Goal: Task Accomplishment & Management: Manage account settings

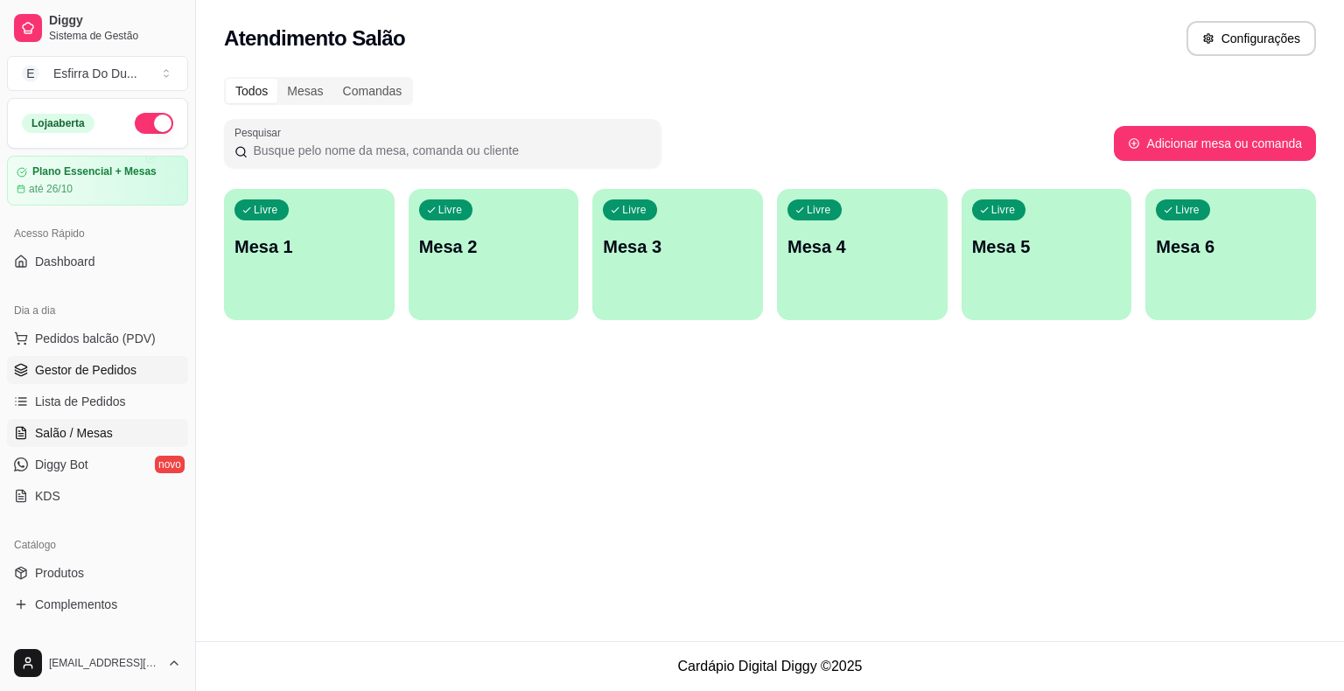
click at [129, 366] on span "Gestor de Pedidos" at bounding box center [85, 369] width 101 height 17
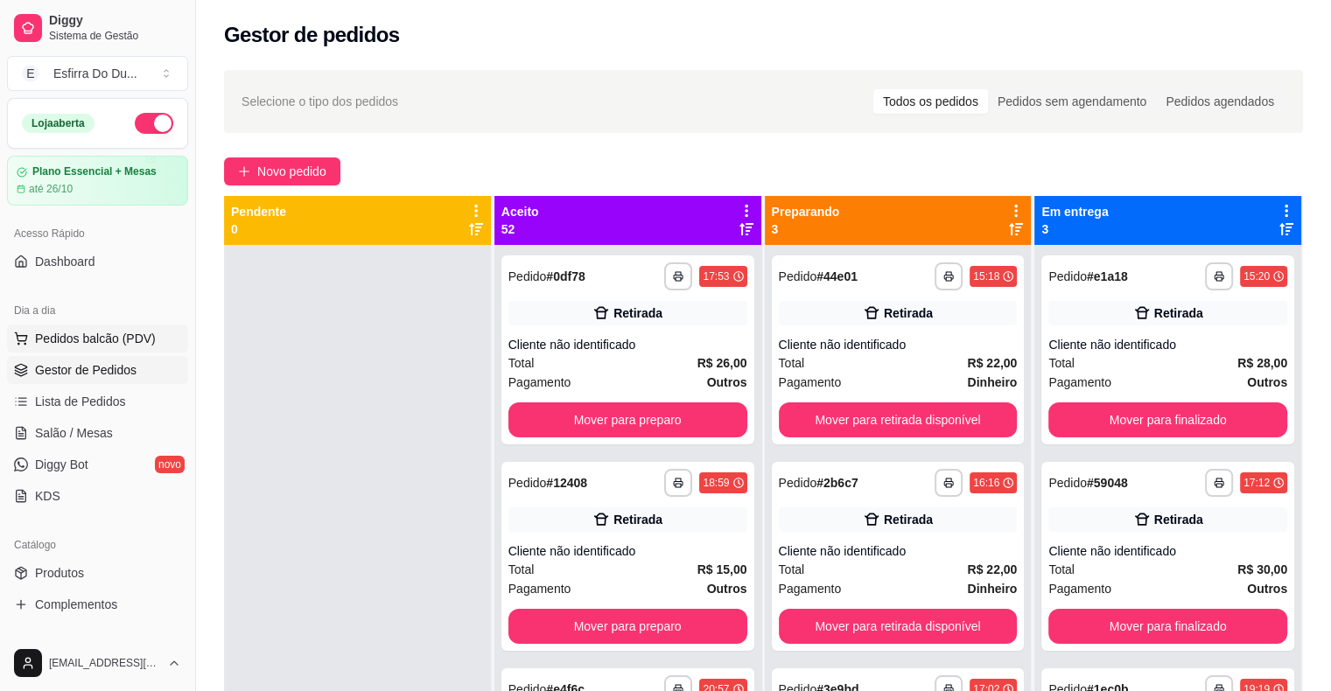
click at [129, 339] on span "Pedidos balcão (PDV)" at bounding box center [95, 338] width 121 height 17
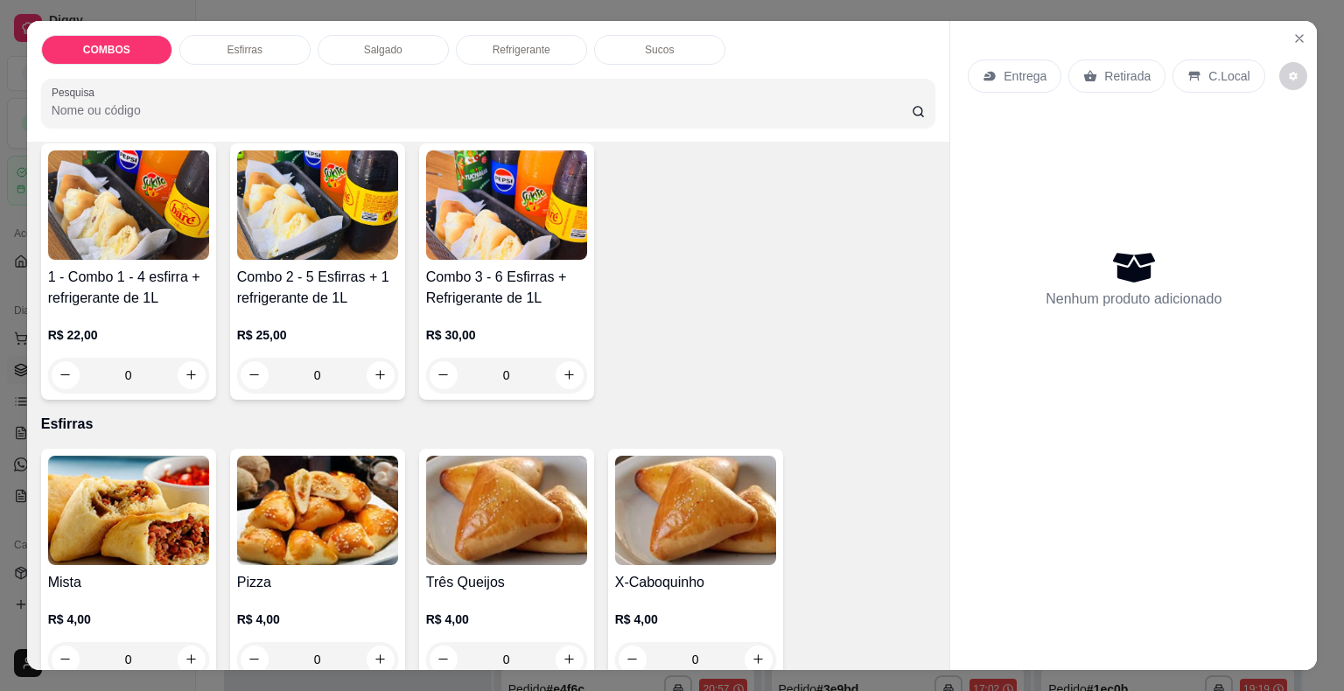
scroll to position [175, 0]
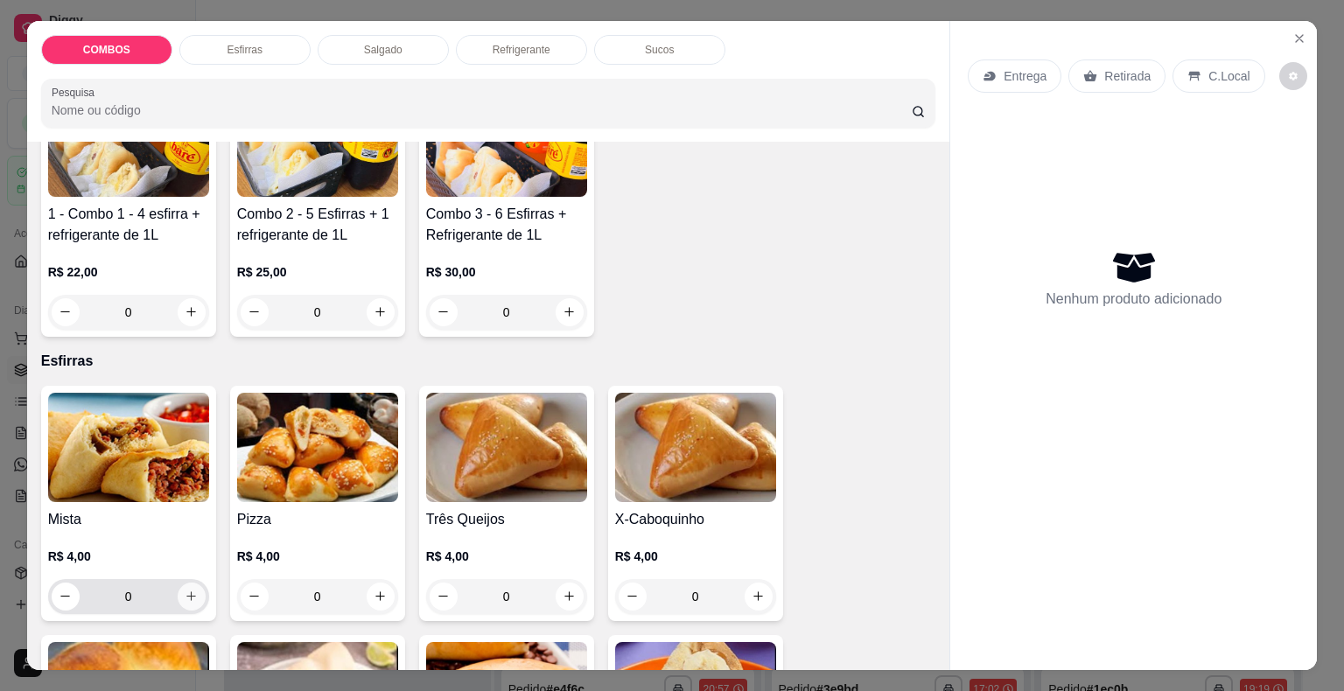
click at [186, 591] on icon "increase-product-quantity" at bounding box center [191, 596] width 10 height 10
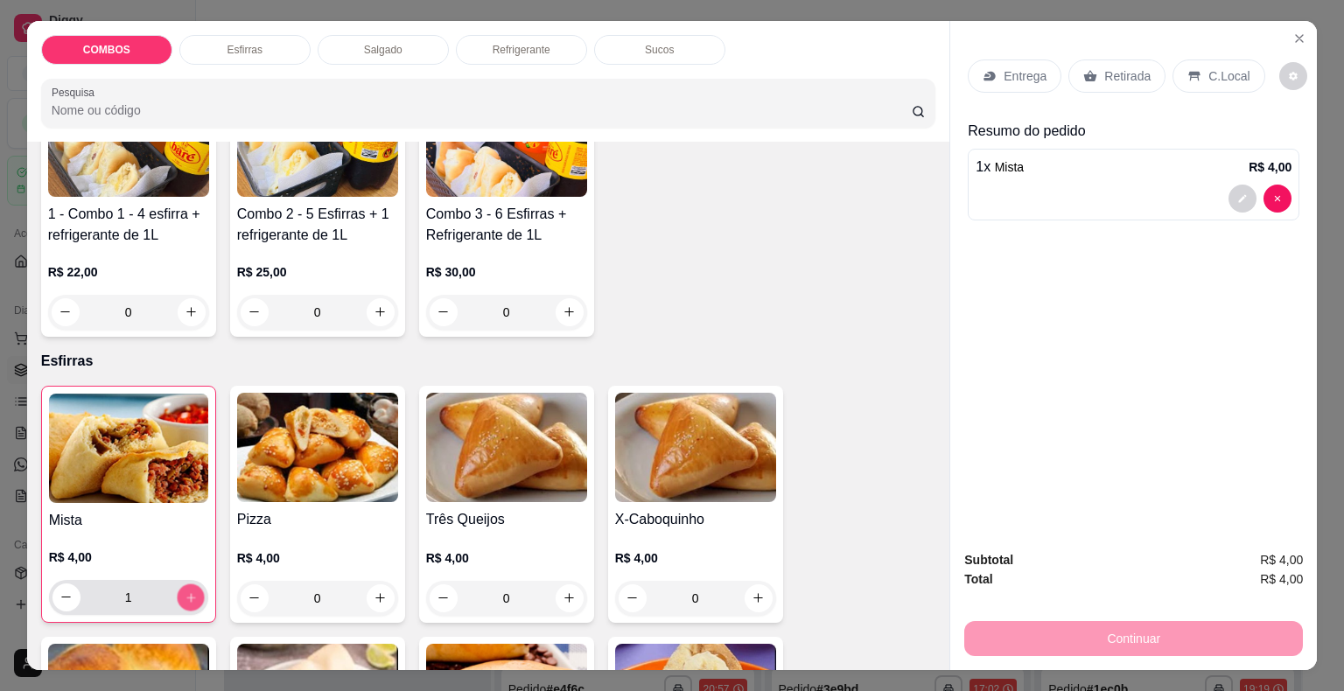
click at [186, 593] on icon "increase-product-quantity" at bounding box center [190, 597] width 9 height 9
type input "2"
click at [375, 593] on icon "increase-product-quantity" at bounding box center [380, 598] width 10 height 10
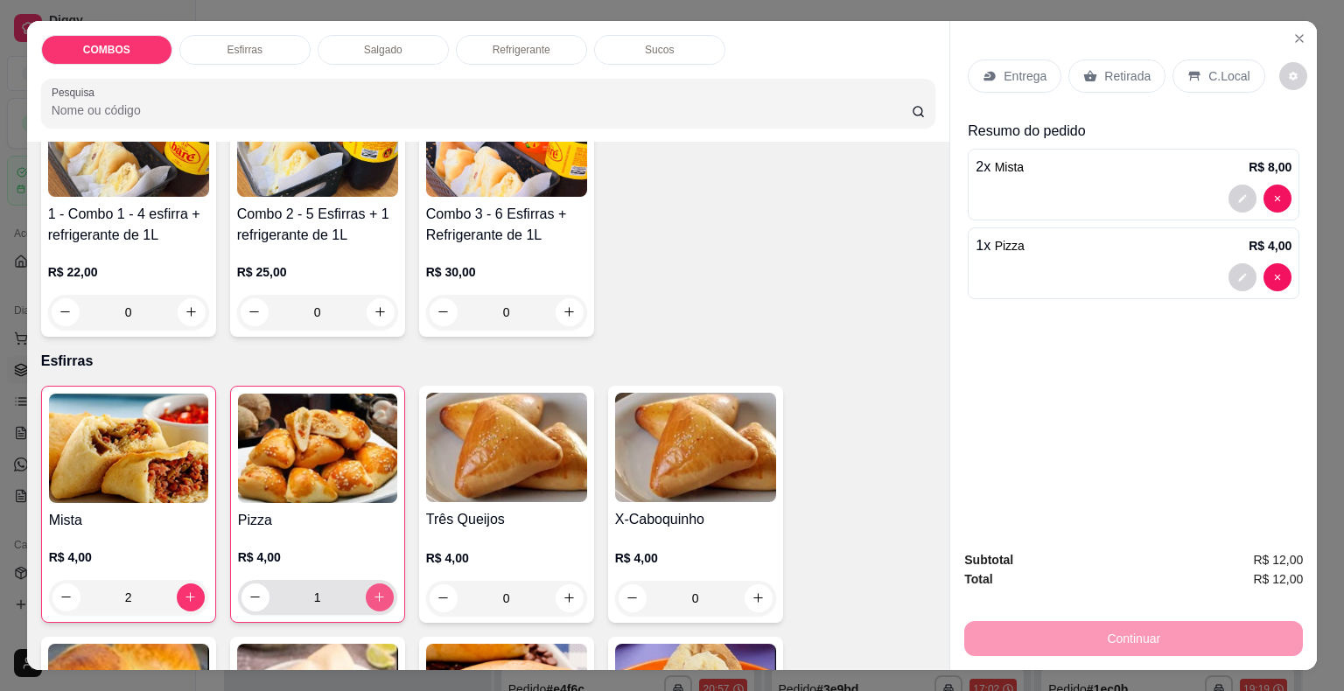
click at [374, 593] on icon "increase-product-quantity" at bounding box center [379, 597] width 13 height 13
type input "2"
click at [565, 598] on button "increase-product-quantity" at bounding box center [569, 597] width 27 height 27
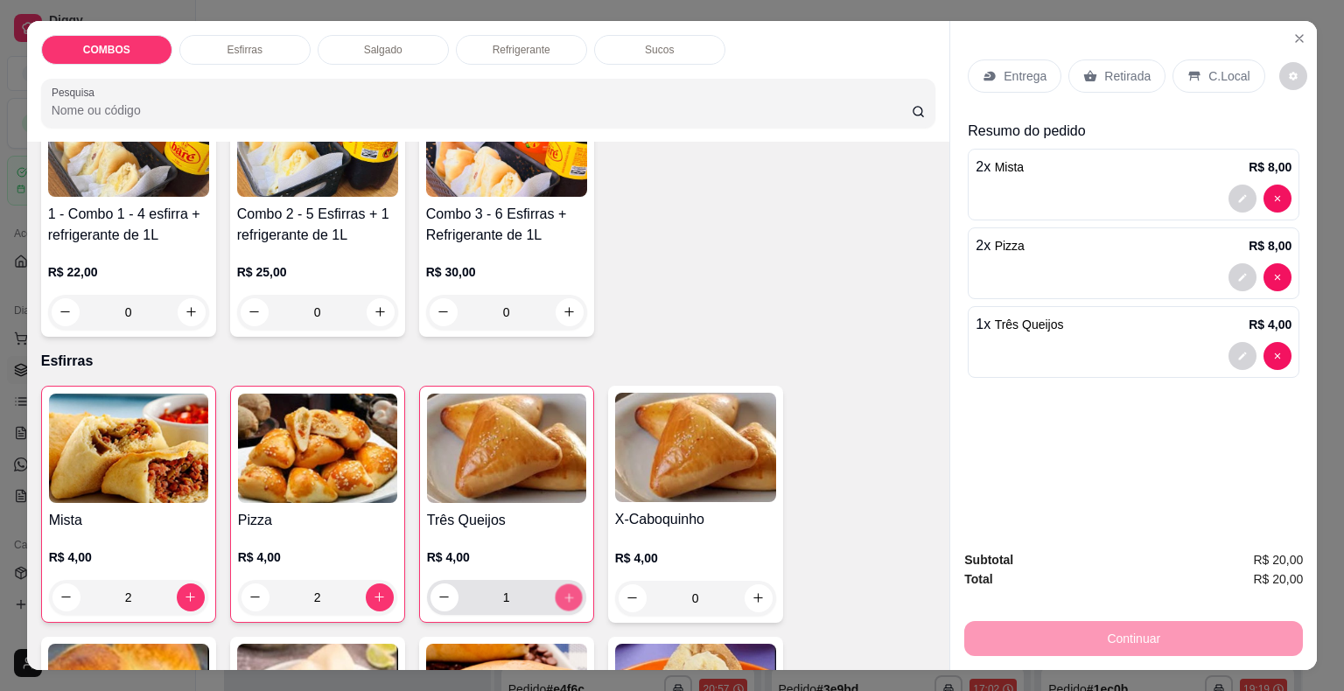
click at [565, 598] on button "increase-product-quantity" at bounding box center [568, 597] width 27 height 27
type input "2"
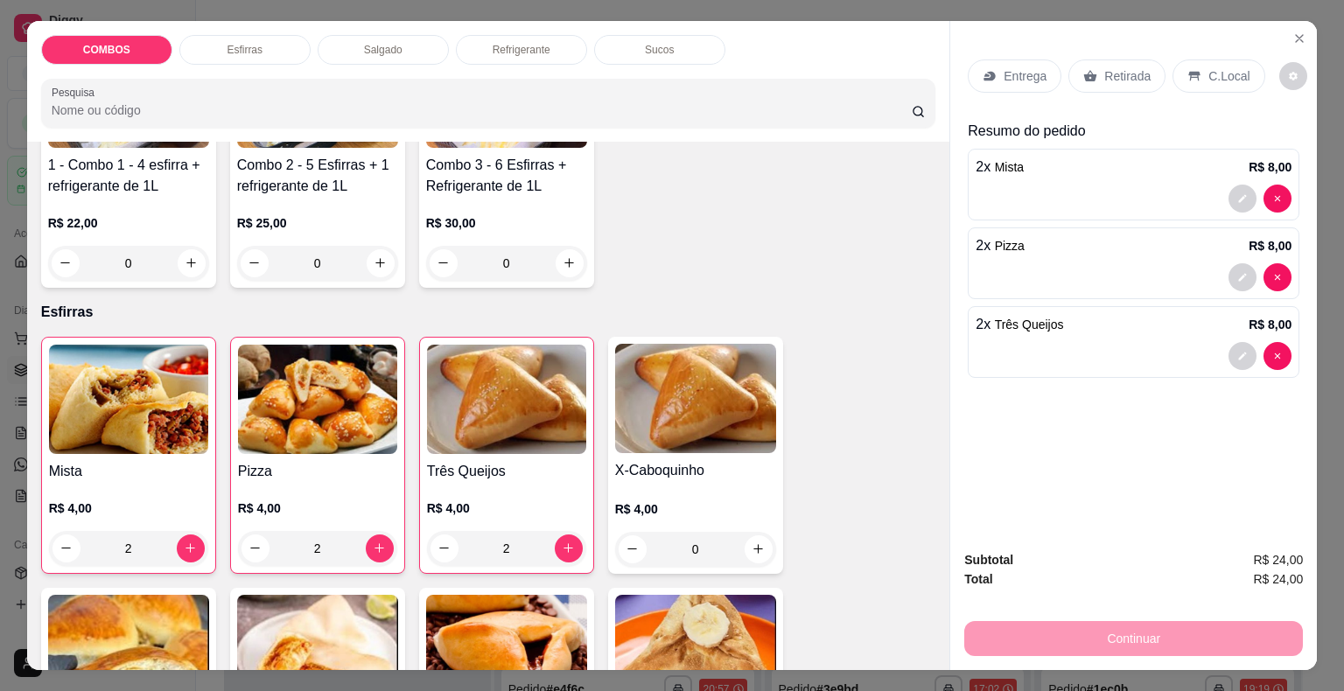
scroll to position [262, 0]
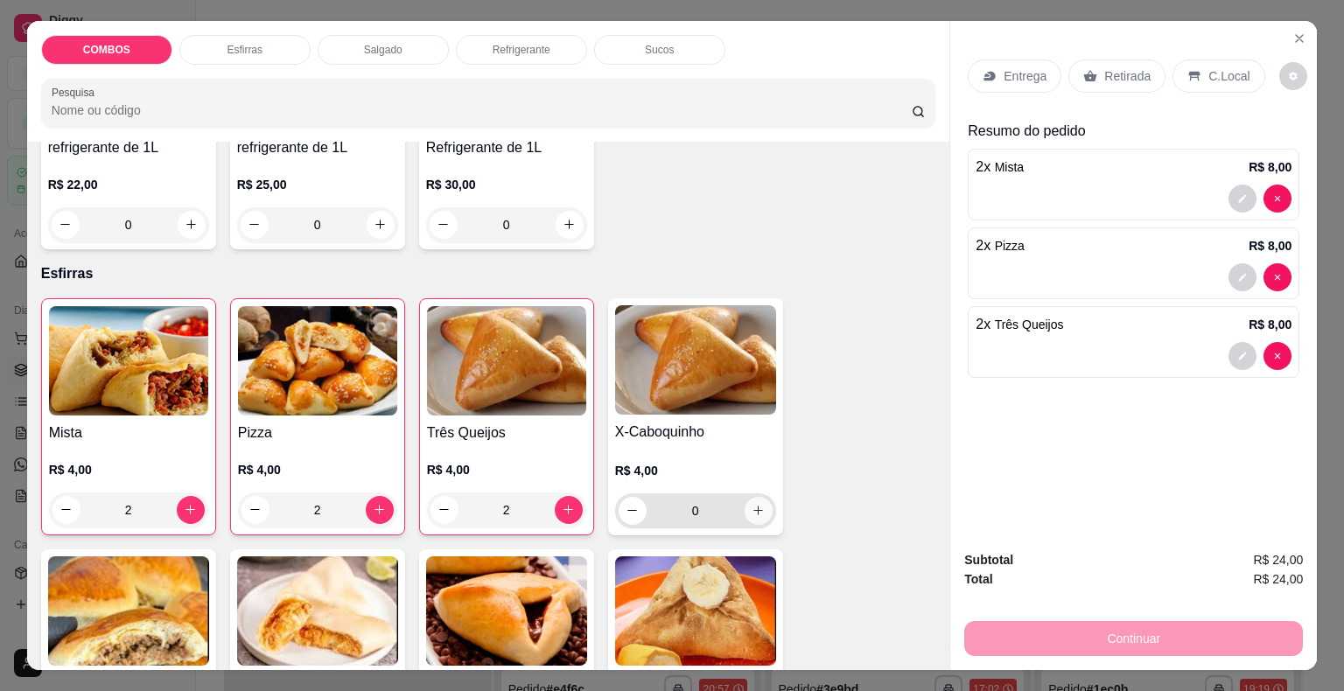
click at [764, 507] on button "increase-product-quantity" at bounding box center [759, 511] width 28 height 28
type input "1"
click at [764, 507] on div "1" at bounding box center [695, 510] width 152 height 35
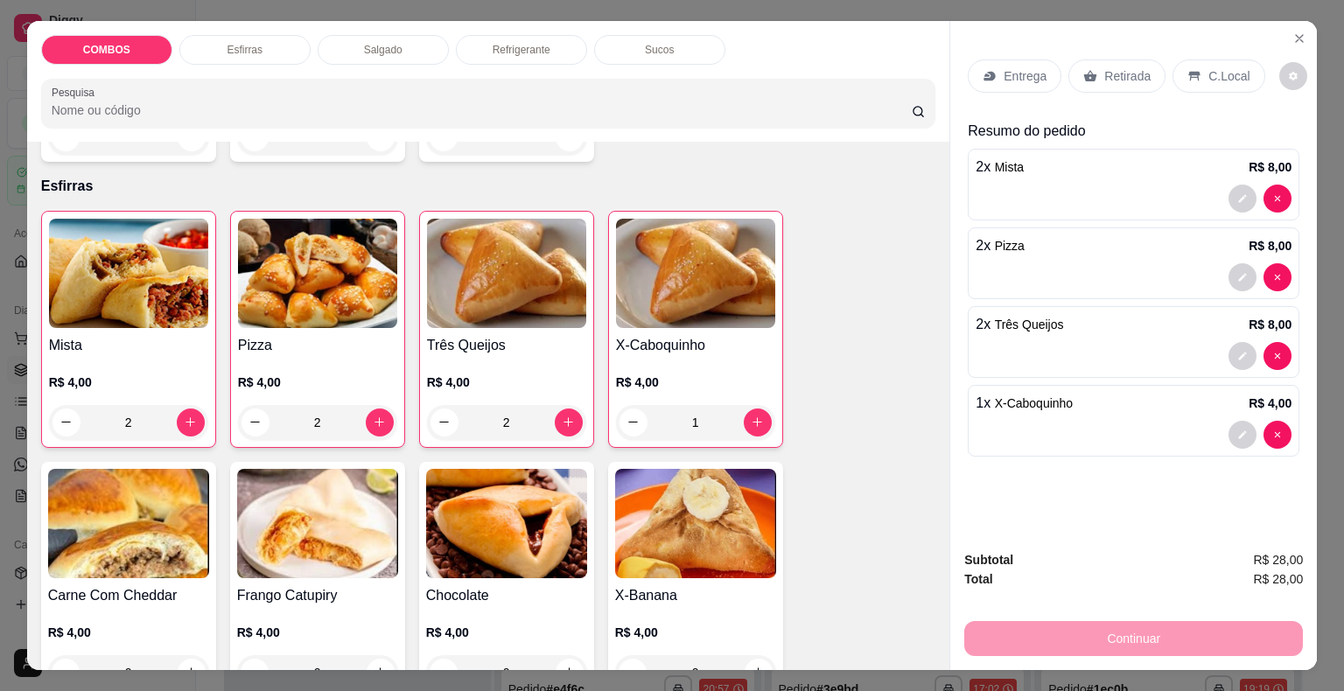
scroll to position [437, 0]
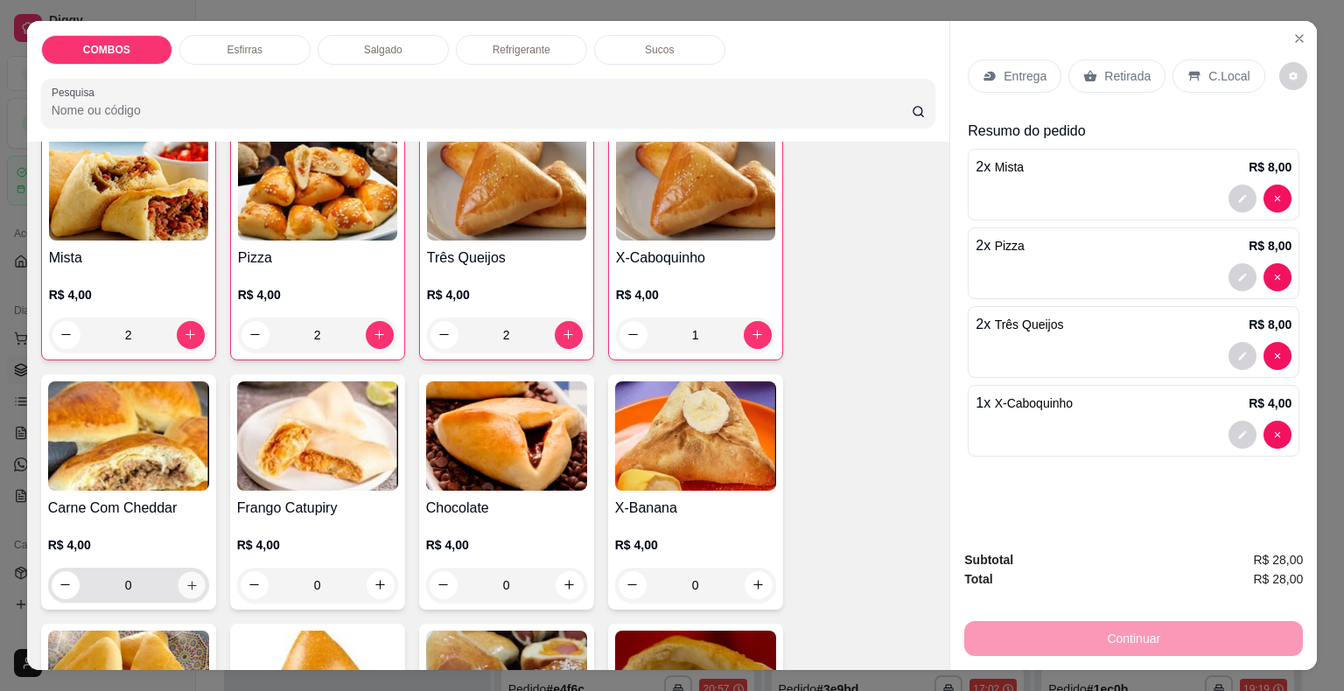
click at [192, 575] on button "increase-product-quantity" at bounding box center [191, 584] width 27 height 27
type input "2"
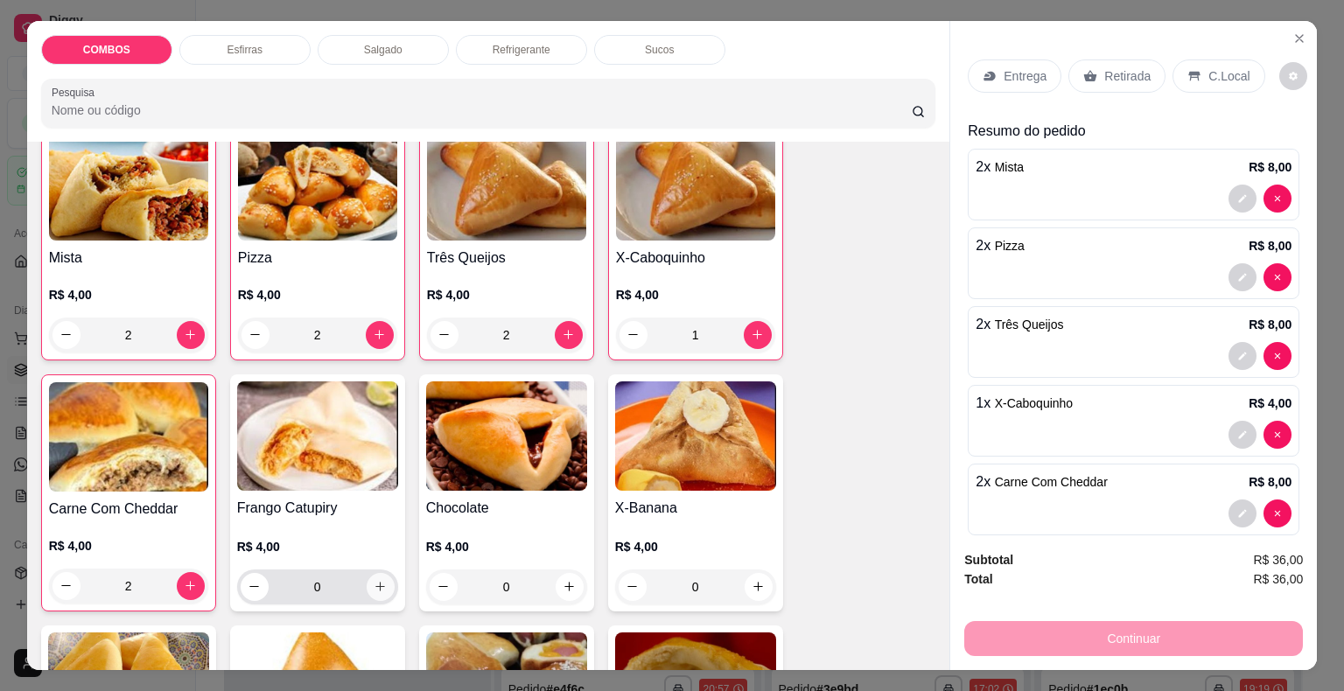
click at [378, 583] on icon "increase-product-quantity" at bounding box center [380, 586] width 13 height 13
click at [378, 583] on icon "increase-product-quantity" at bounding box center [379, 585] width 13 height 13
click at [241, 585] on button "decrease-product-quantity" at bounding box center [255, 586] width 28 height 28
type input "1"
click at [1122, 67] on p "Retirada" at bounding box center [1127, 75] width 46 height 17
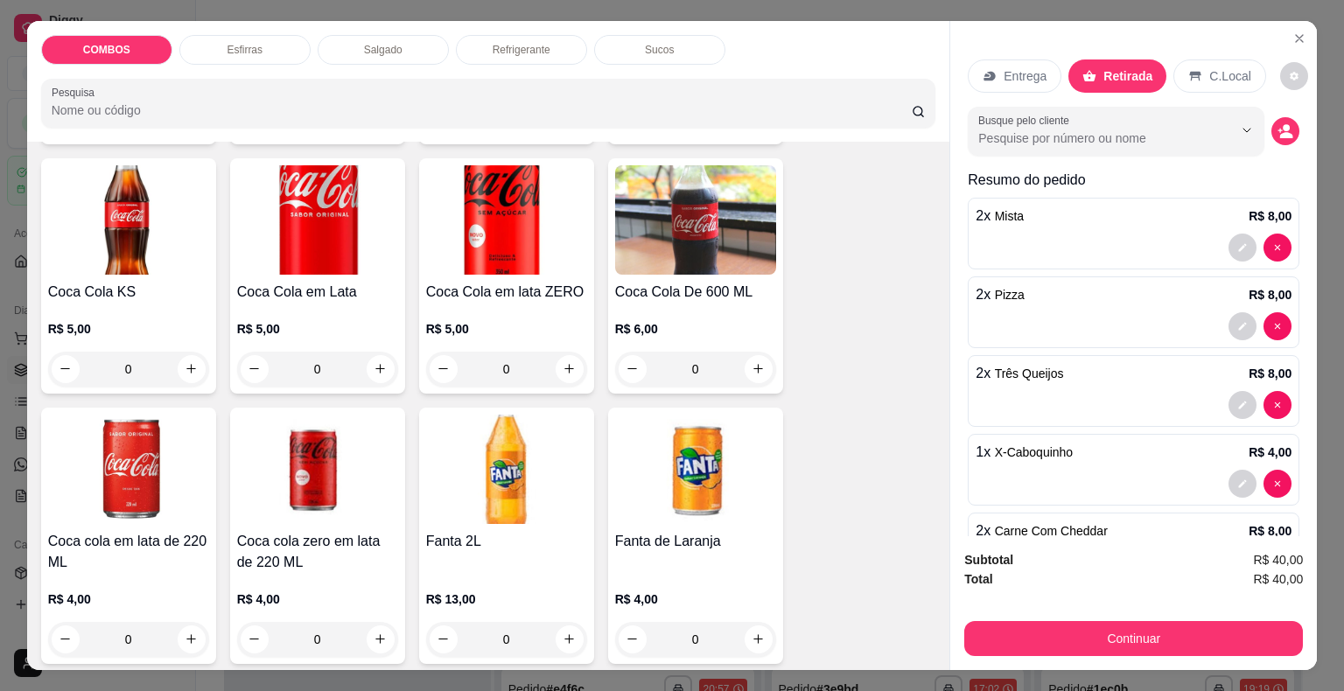
scroll to position [2046, 0]
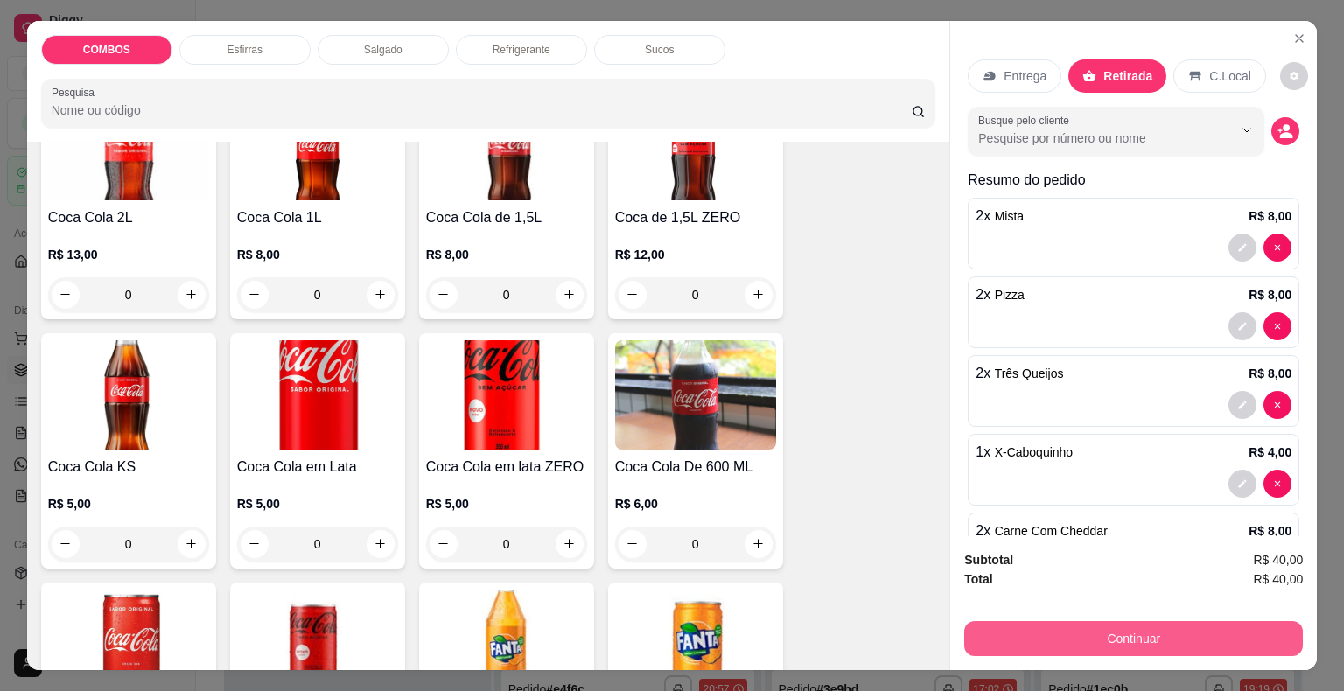
click at [1093, 631] on button "Continuar" at bounding box center [1133, 638] width 339 height 35
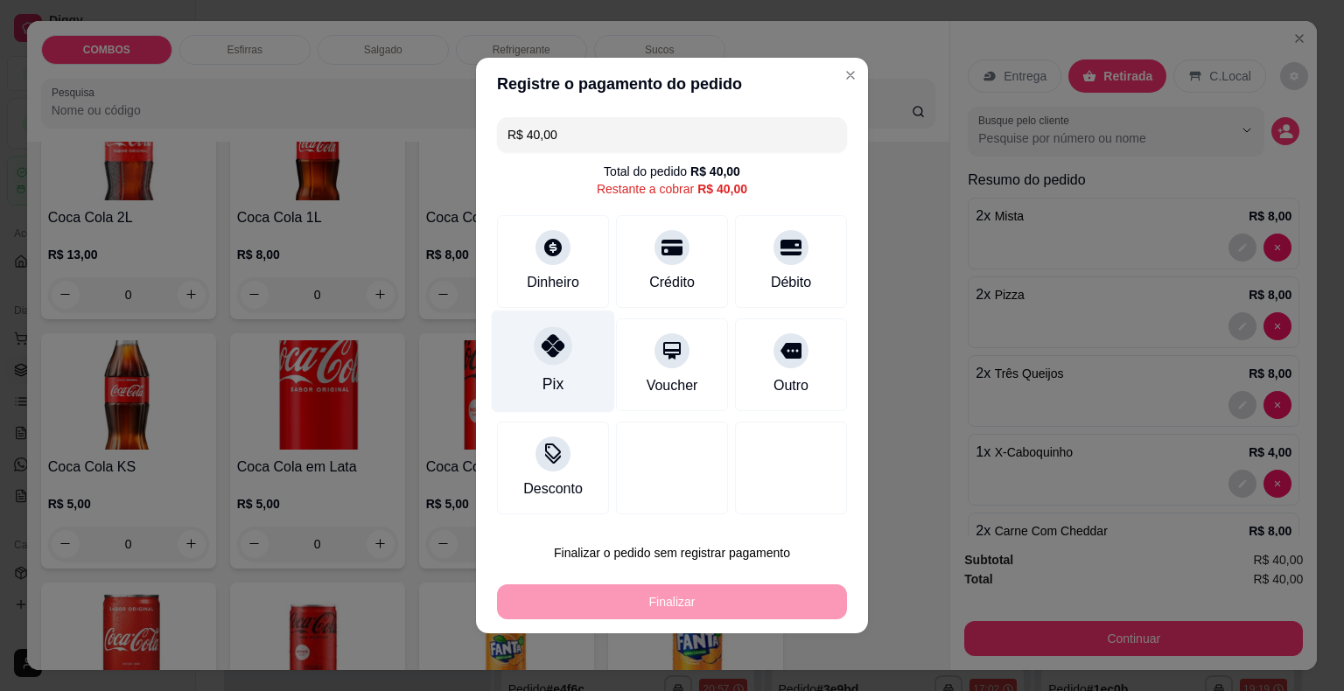
click at [567, 363] on div "Pix" at bounding box center [553, 362] width 123 height 102
type input "R$ 0,00"
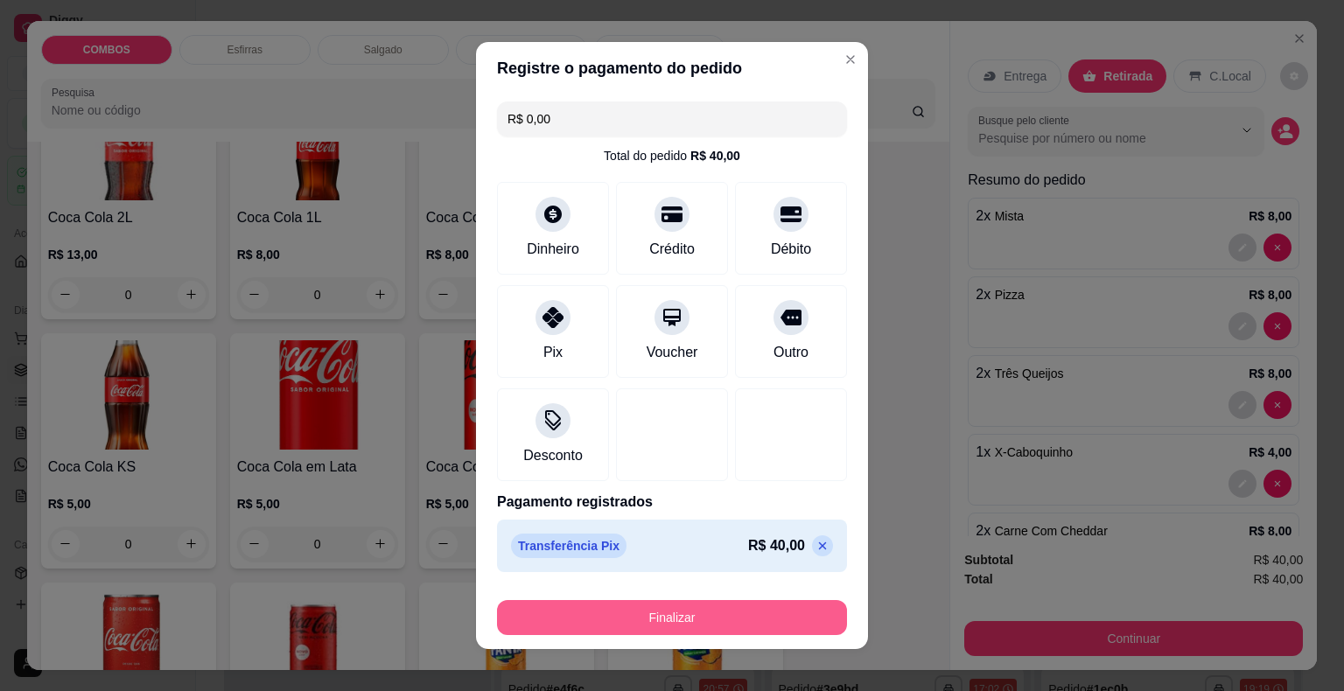
click at [560, 626] on button "Finalizar" at bounding box center [672, 617] width 350 height 35
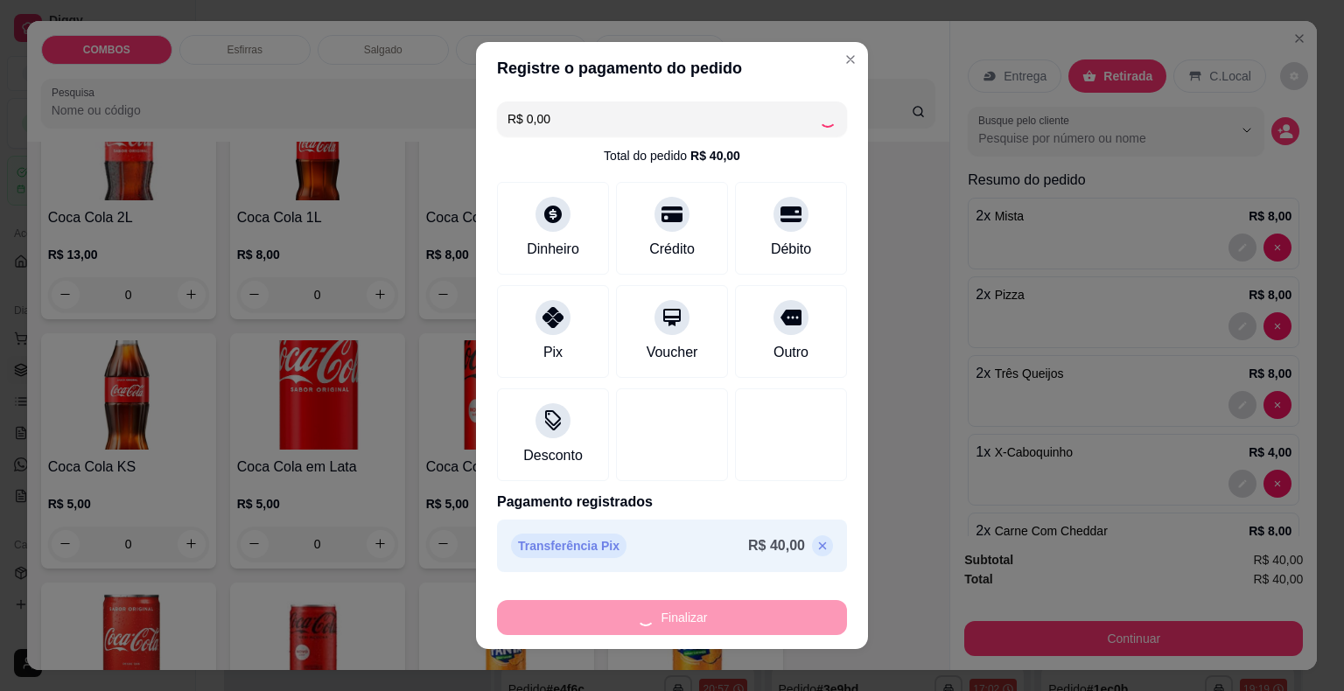
type input "0"
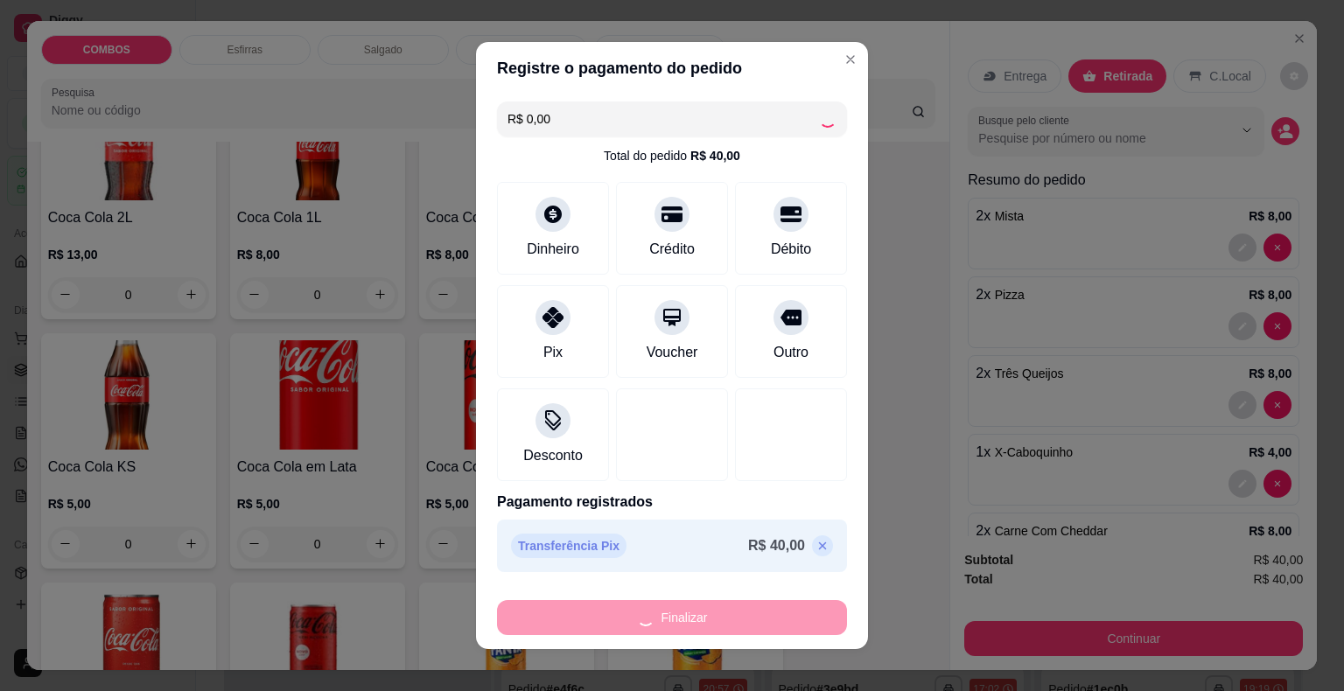
type input "0"
type input "-R$ 40,00"
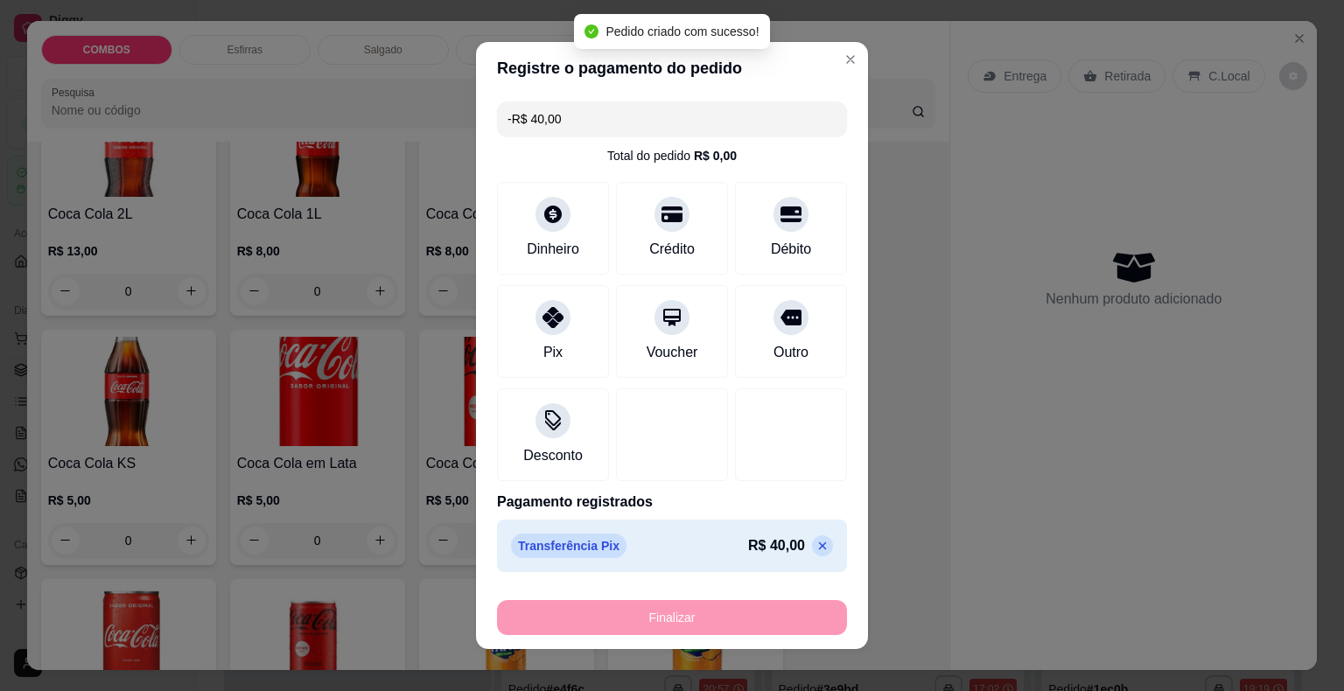
scroll to position [2044, 0]
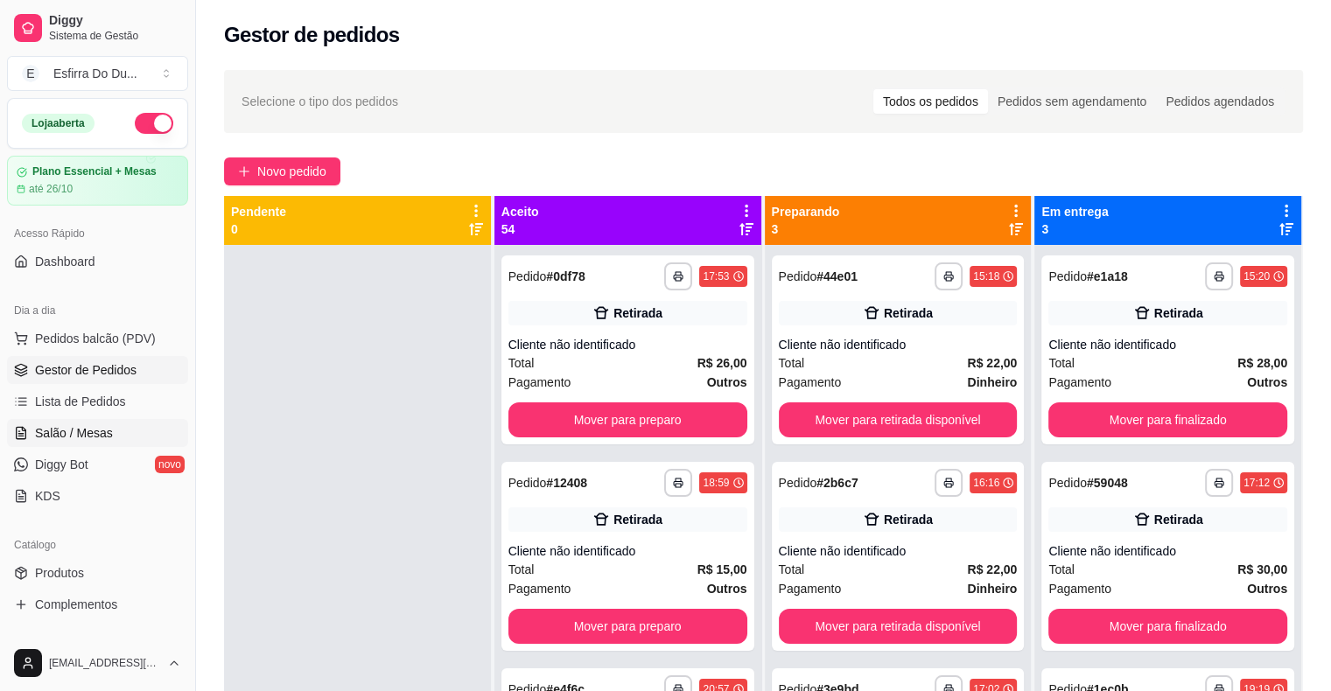
click at [95, 430] on span "Salão / Mesas" at bounding box center [74, 432] width 78 height 17
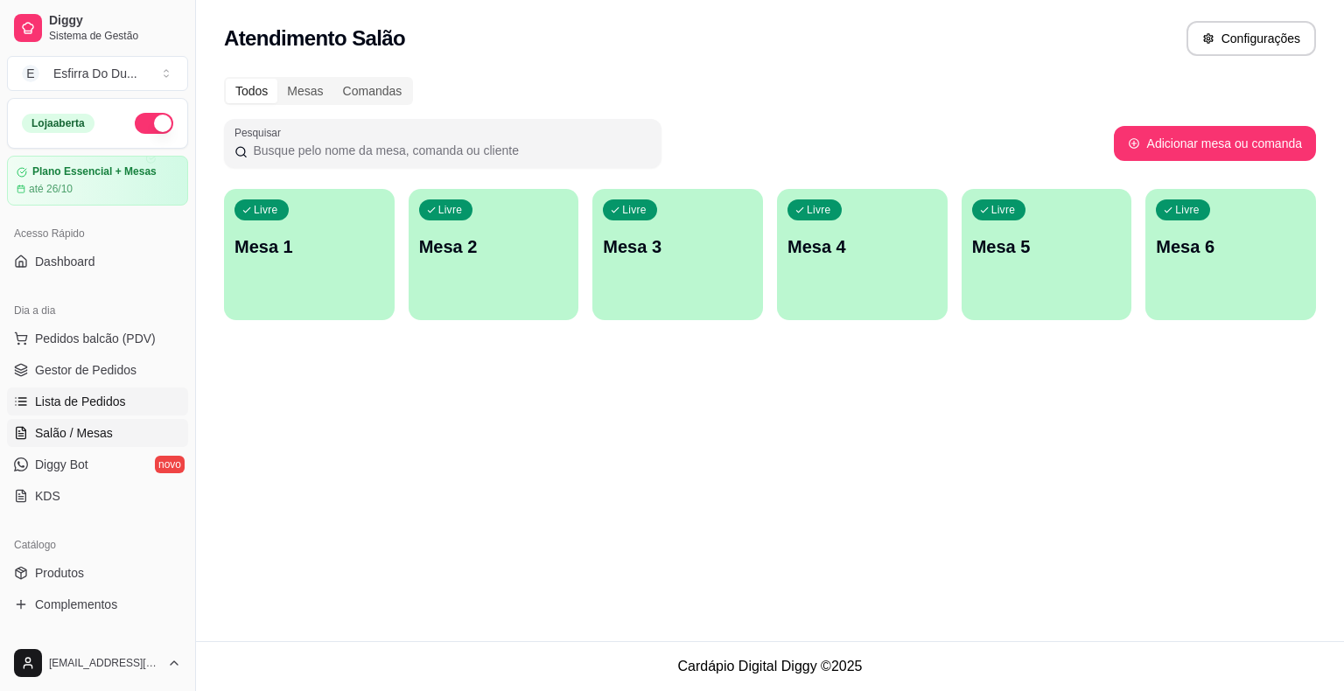
click at [90, 397] on span "Lista de Pedidos" at bounding box center [80, 401] width 91 height 17
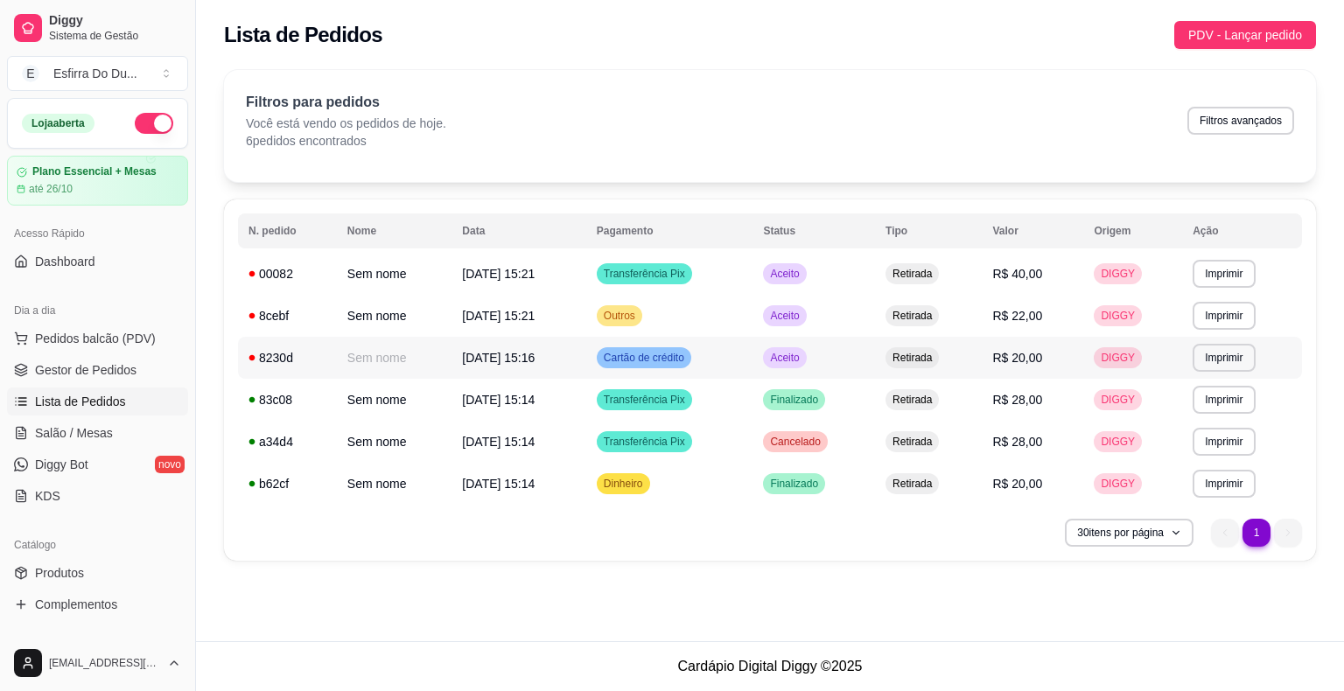
click at [802, 352] on span "Aceito" at bounding box center [784, 358] width 36 height 14
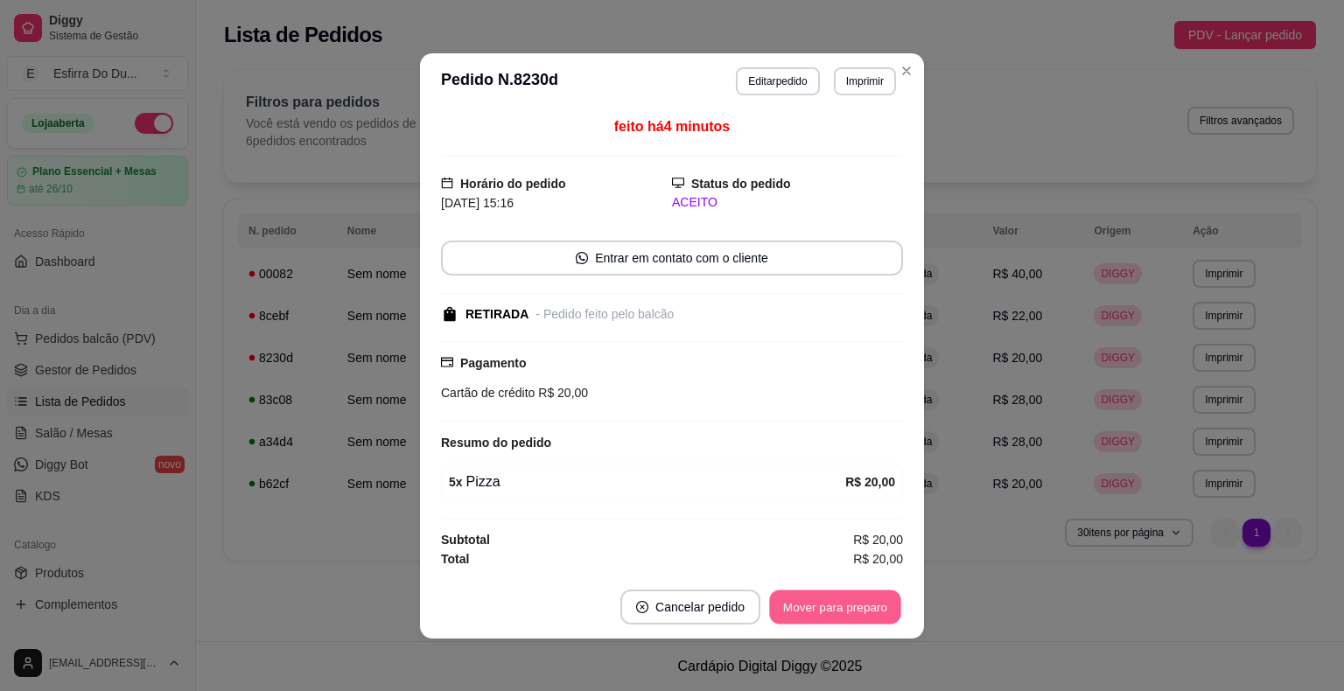
click at [836, 598] on button "Mover para preparo" at bounding box center [834, 607] width 131 height 34
click at [836, 598] on div "Mover para preparo" at bounding box center [823, 607] width 160 height 35
click at [836, 598] on button "Mover para retirada disponível" at bounding box center [806, 607] width 193 height 35
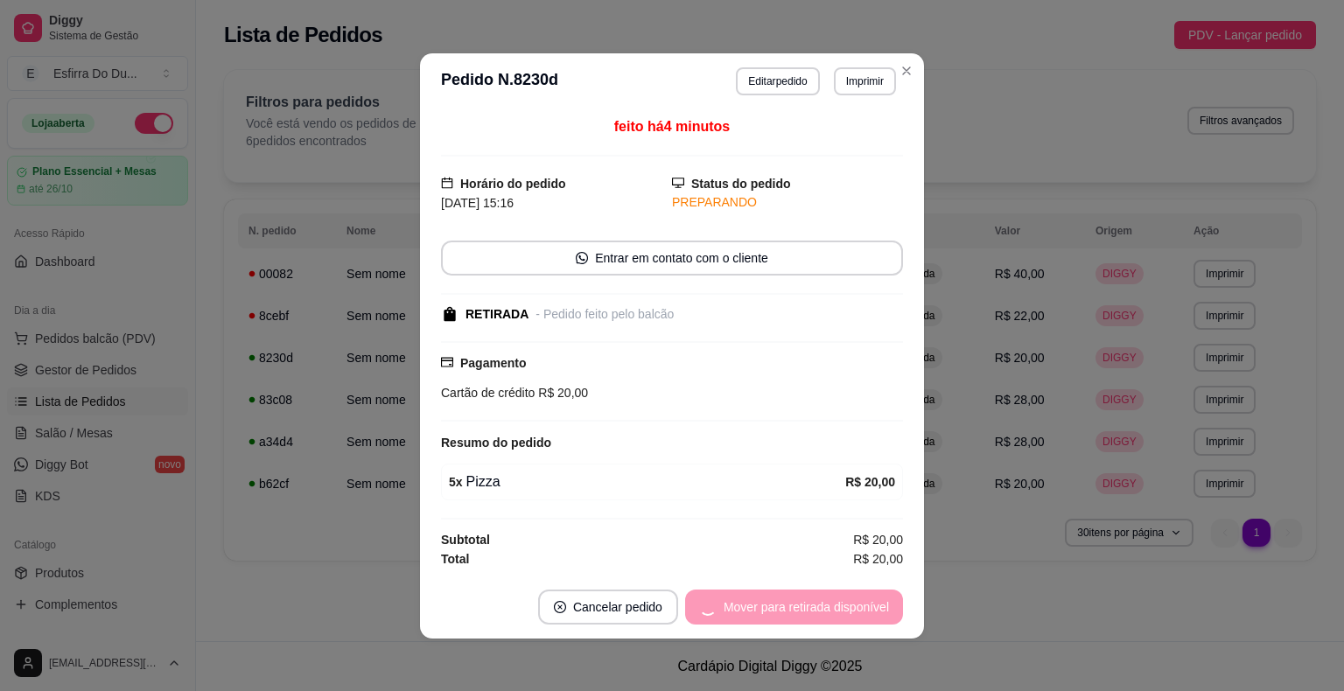
click at [836, 598] on div "Mover para retirada disponível" at bounding box center [794, 607] width 218 height 35
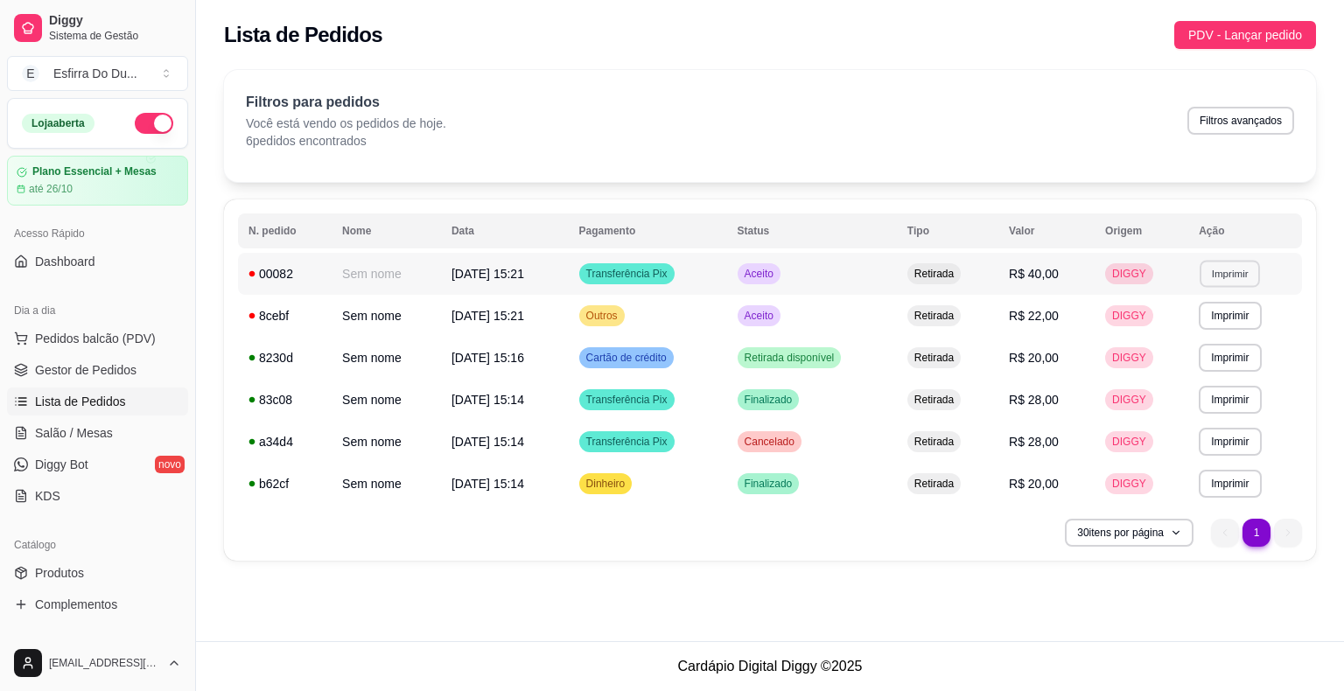
click at [1224, 275] on button "Imprimir" at bounding box center [1229, 273] width 60 height 27
click at [1190, 328] on button "IMPRESSORA" at bounding box center [1200, 334] width 122 height 27
click at [752, 321] on td "Aceito" at bounding box center [812, 316] width 170 height 42
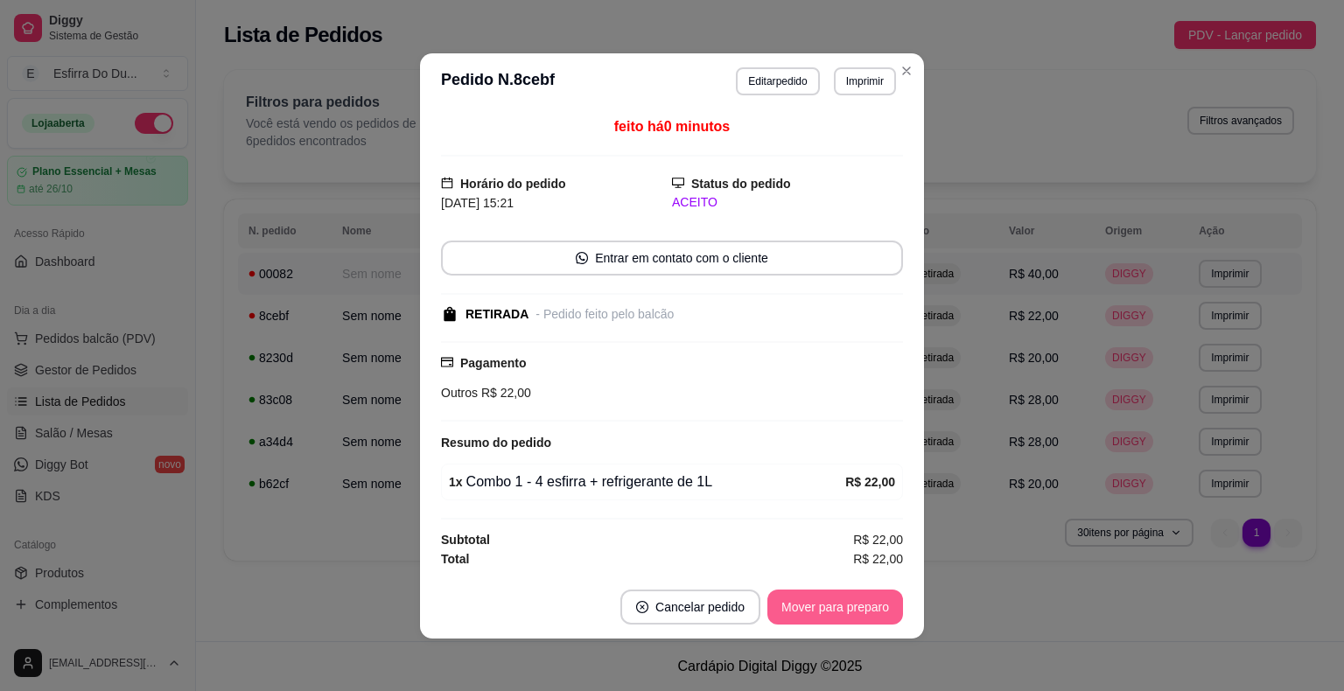
click at [794, 611] on button "Mover para preparo" at bounding box center [835, 607] width 136 height 35
click at [794, 611] on div "Mover para preparo" at bounding box center [823, 607] width 160 height 35
click at [794, 611] on button "Mover para retirada disponível" at bounding box center [806, 607] width 193 height 35
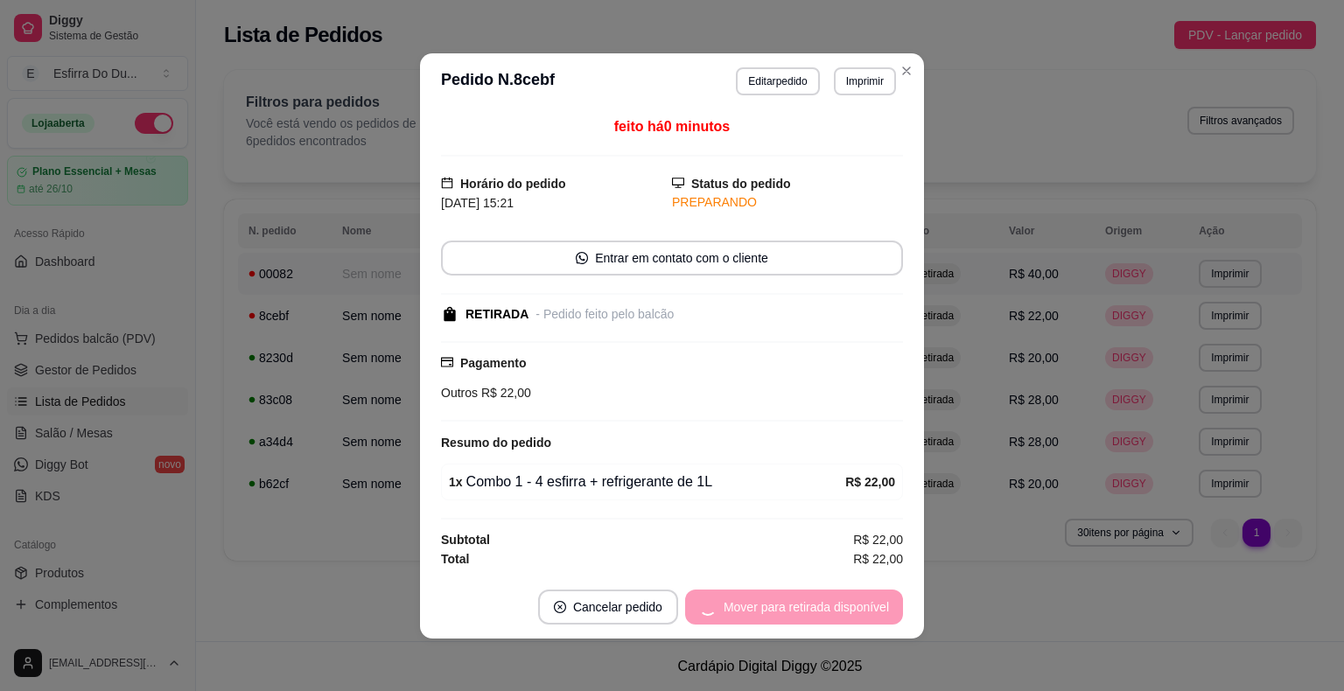
click at [794, 611] on div "Mover para retirada disponível" at bounding box center [794, 607] width 218 height 35
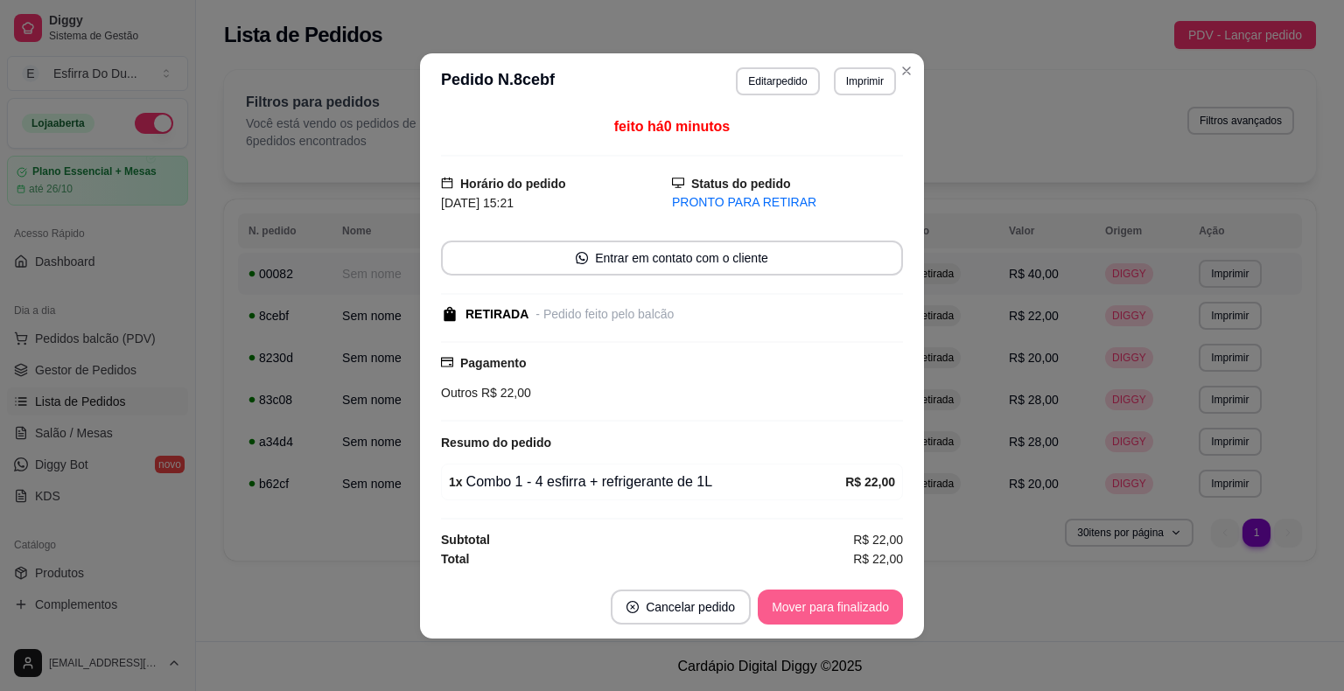
click at [794, 611] on button "Mover para finalizado" at bounding box center [830, 607] width 145 height 35
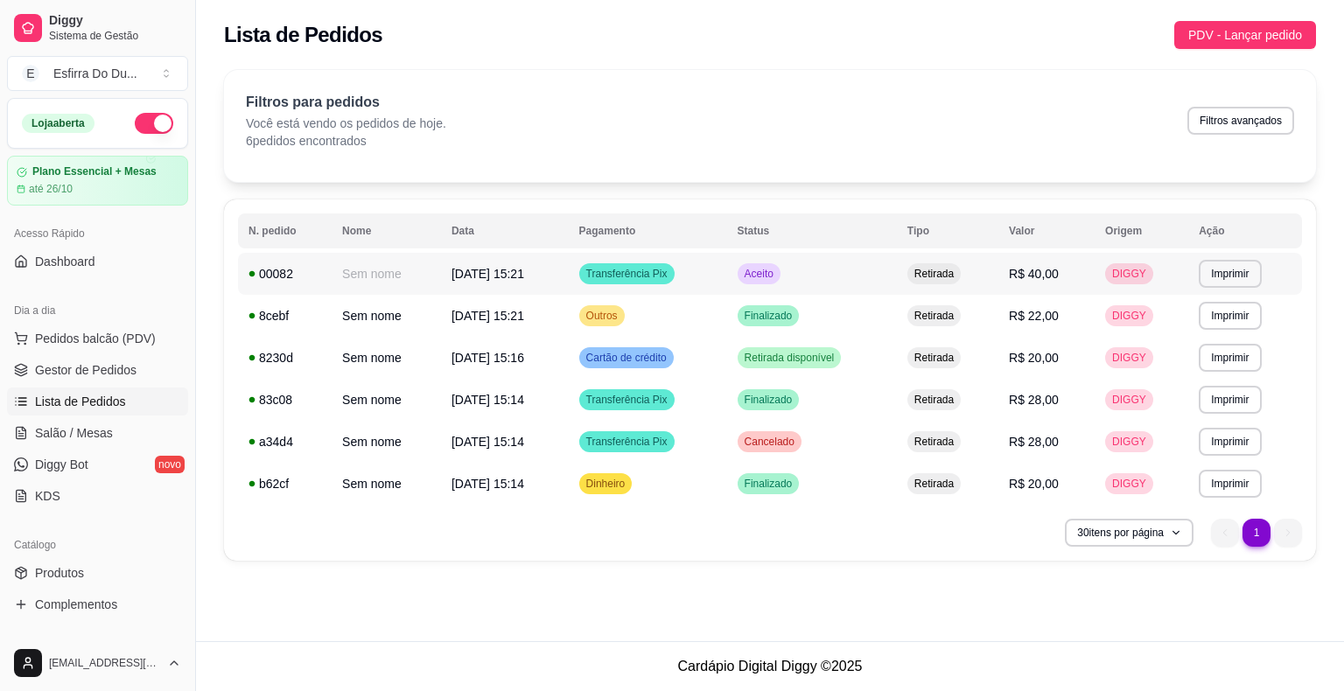
click at [777, 275] on span "Aceito" at bounding box center [759, 274] width 36 height 14
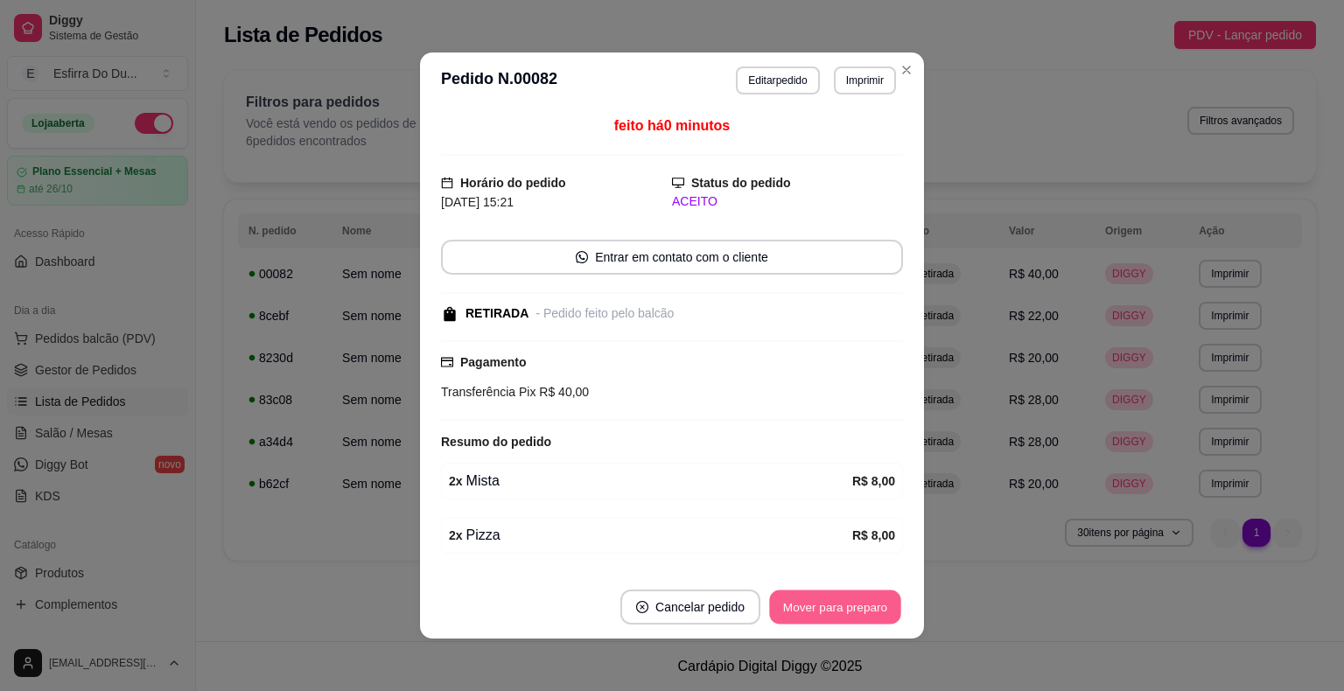
click at [787, 606] on button "Mover para preparo" at bounding box center [834, 608] width 131 height 34
click at [787, 606] on div "Mover para preparo" at bounding box center [823, 607] width 160 height 35
click at [787, 606] on div "Mover para retirada disponível" at bounding box center [806, 607] width 193 height 35
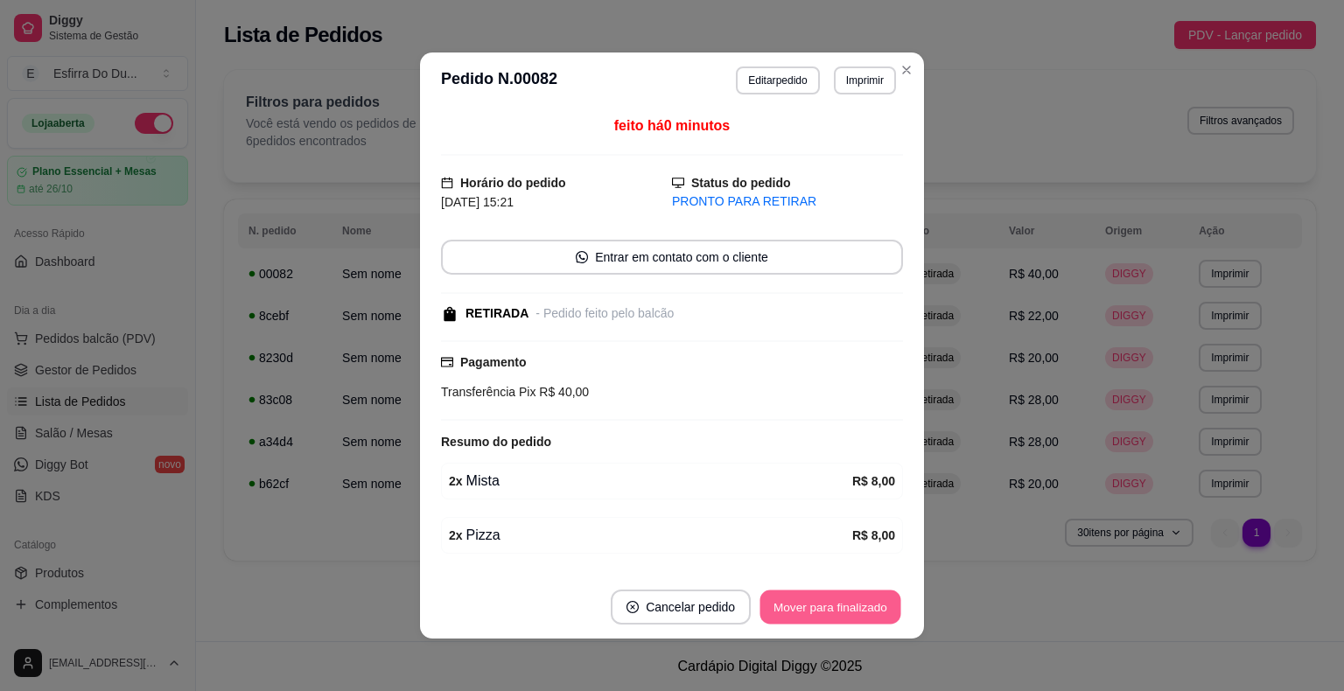
click at [787, 606] on button "Mover para finalizado" at bounding box center [830, 608] width 141 height 34
click at [787, 606] on div "Mover para finalizado" at bounding box center [818, 607] width 170 height 35
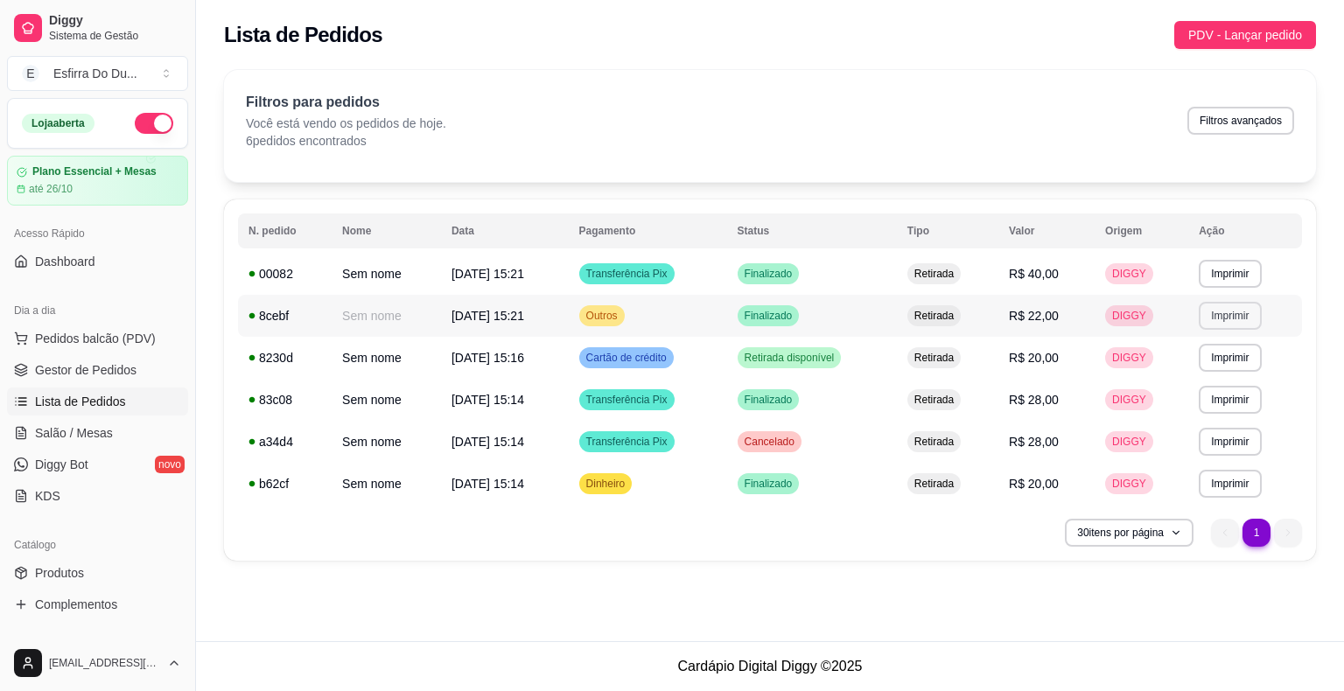
click at [1247, 313] on button "Imprimir" at bounding box center [1230, 316] width 62 height 28
click at [1214, 377] on button "IMPRESSORA" at bounding box center [1200, 377] width 127 height 28
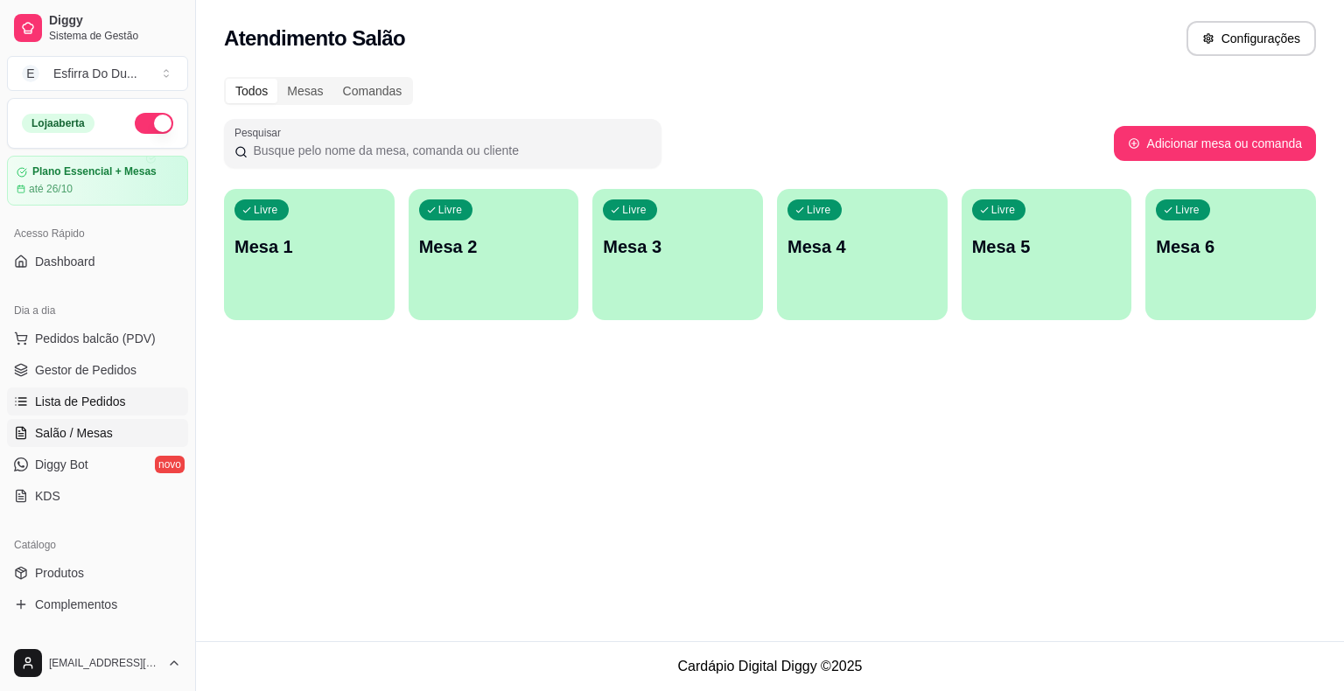
click at [82, 393] on span "Lista de Pedidos" at bounding box center [80, 401] width 91 height 17
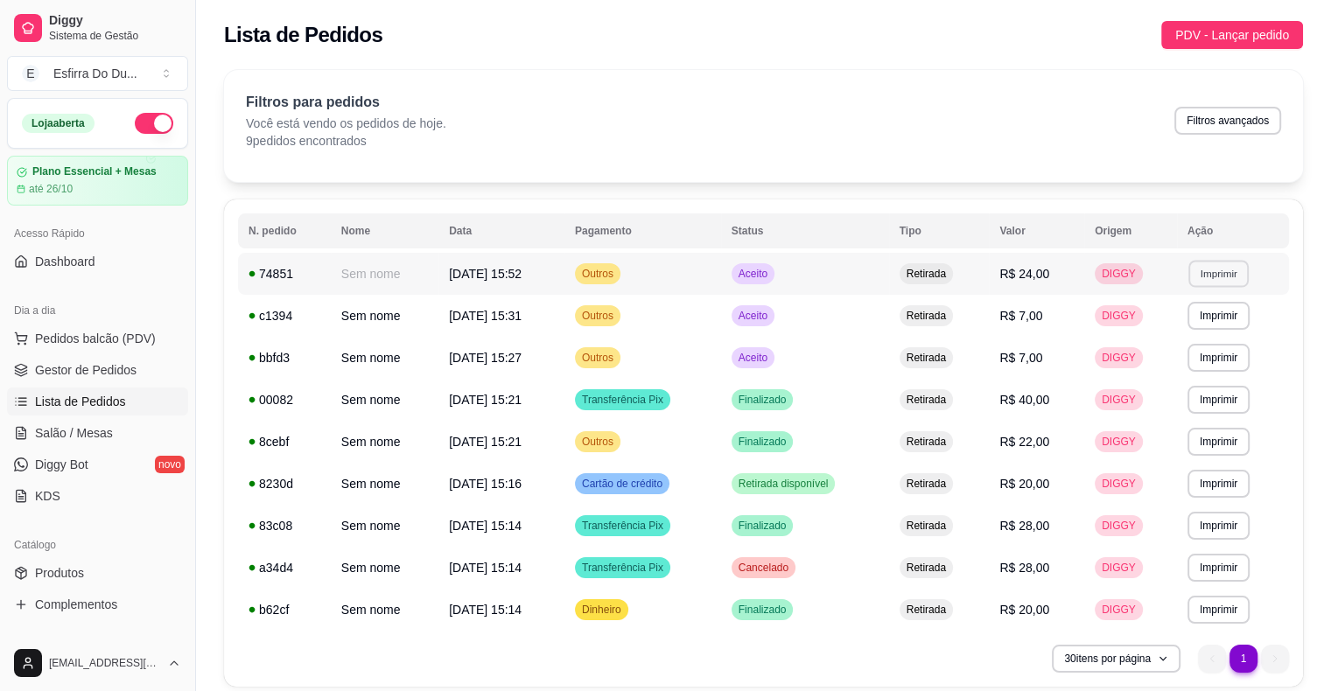
click at [1201, 263] on button "Imprimir" at bounding box center [1218, 273] width 60 height 27
click at [1193, 327] on button "IMPRESSORA" at bounding box center [1188, 334] width 122 height 27
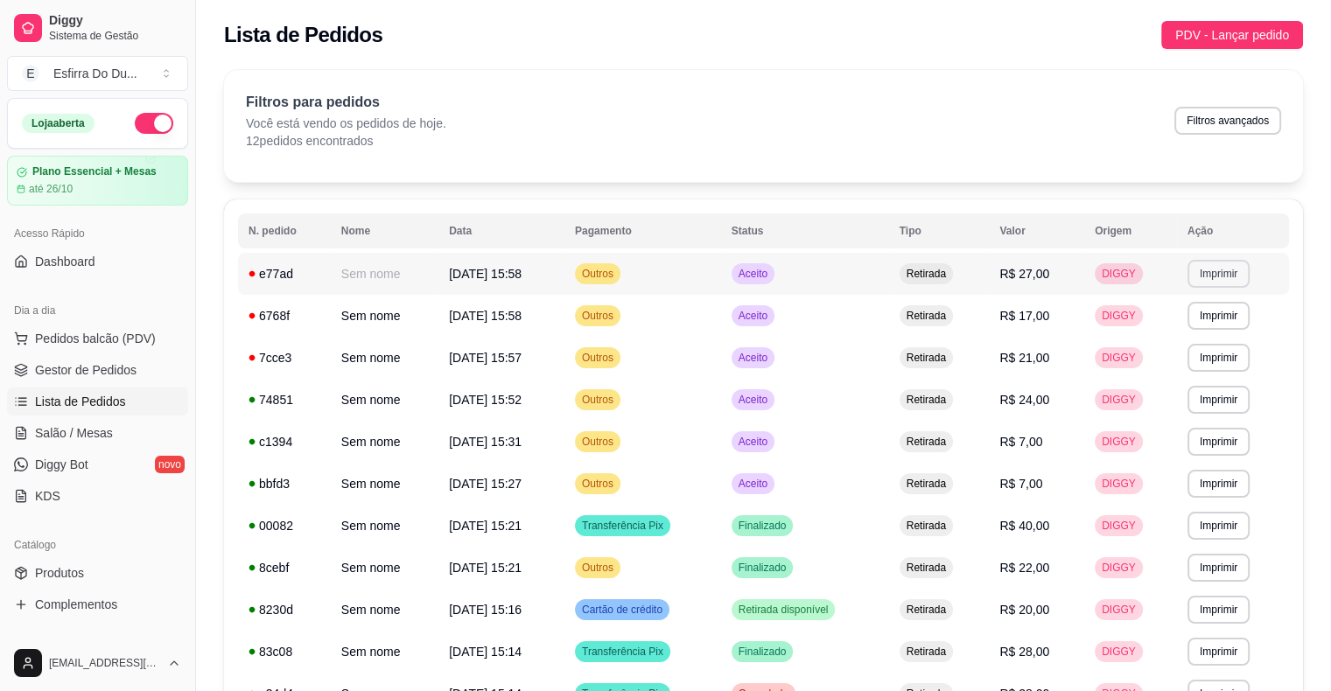
click at [1218, 278] on tbody "**********" at bounding box center [763, 505] width 1051 height 504
click at [1218, 278] on button "Imprimir" at bounding box center [1218, 273] width 60 height 27
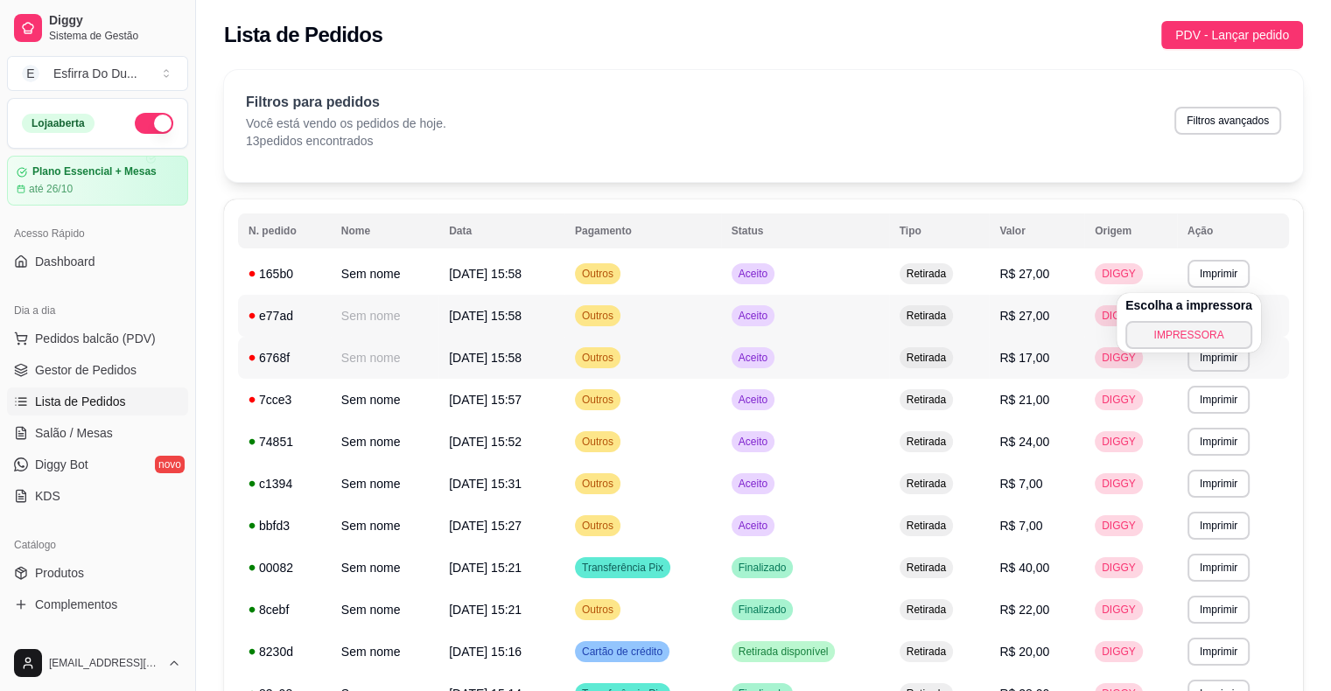
drag, startPoint x: 0, startPoint y: 285, endPoint x: 0, endPoint y: 229, distance: 56.0
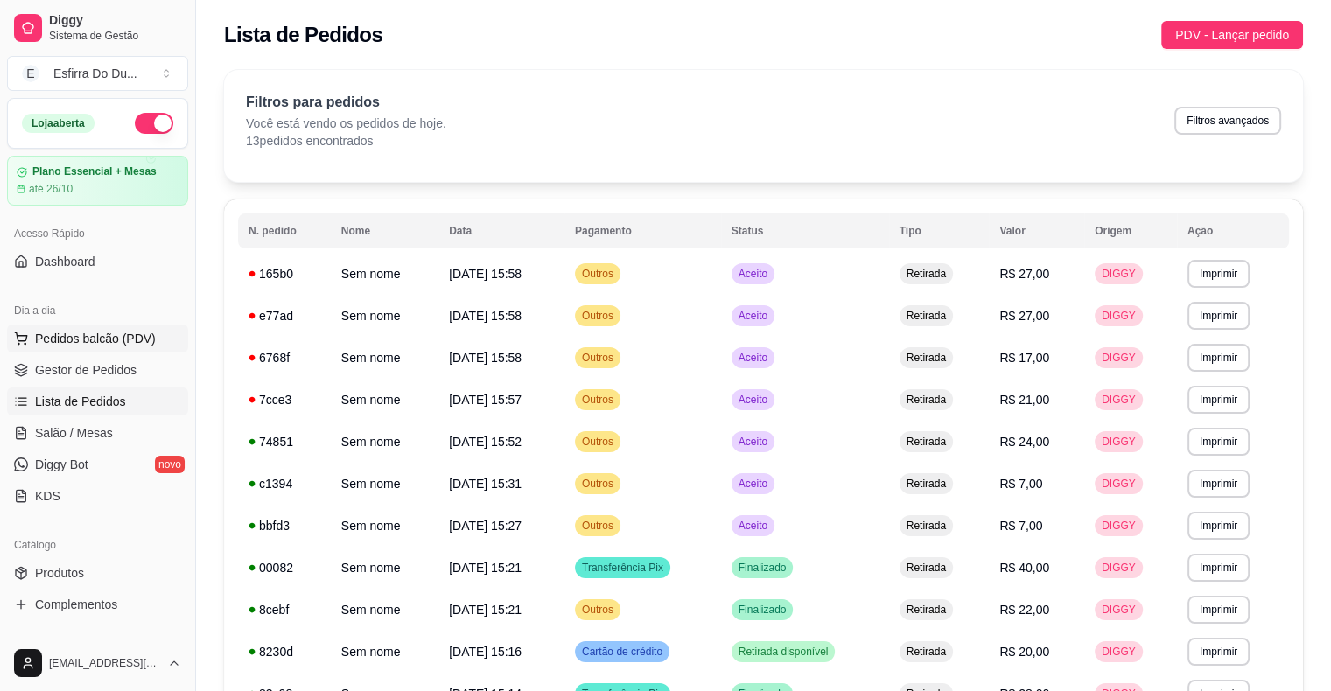
click at [73, 339] on span "Pedidos balcão (PDV)" at bounding box center [95, 338] width 121 height 17
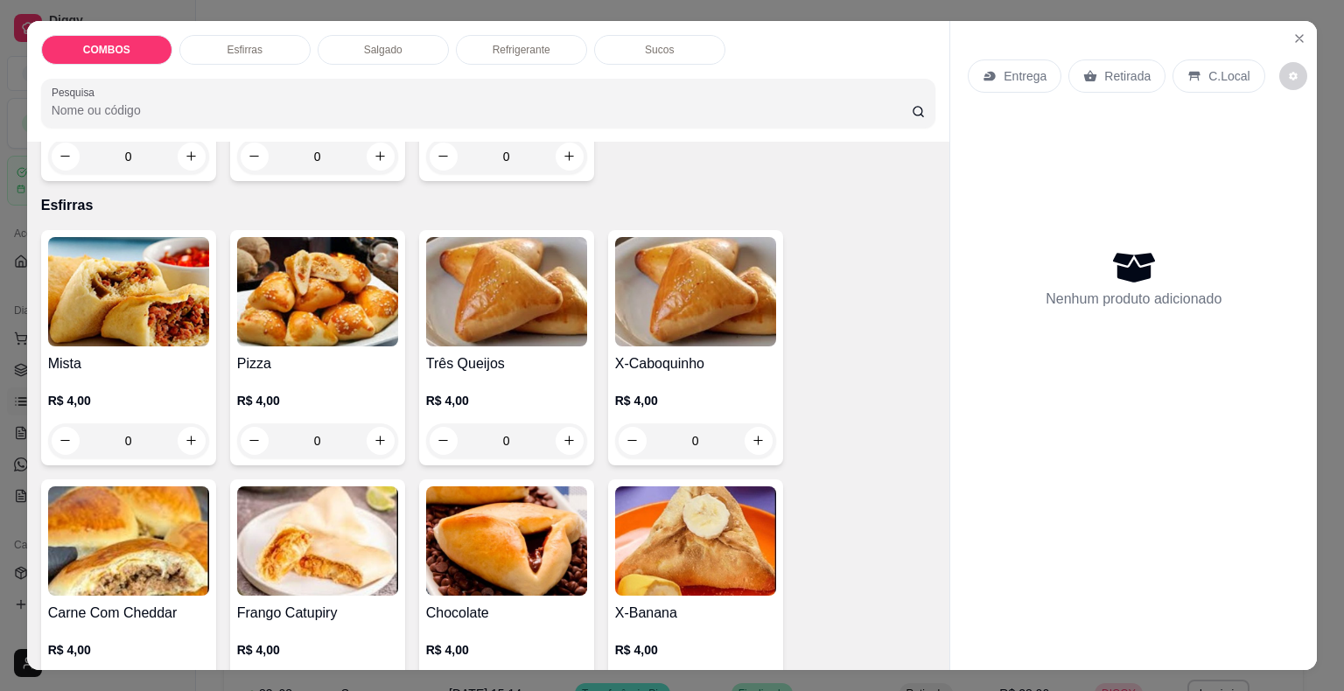
scroll to position [350, 0]
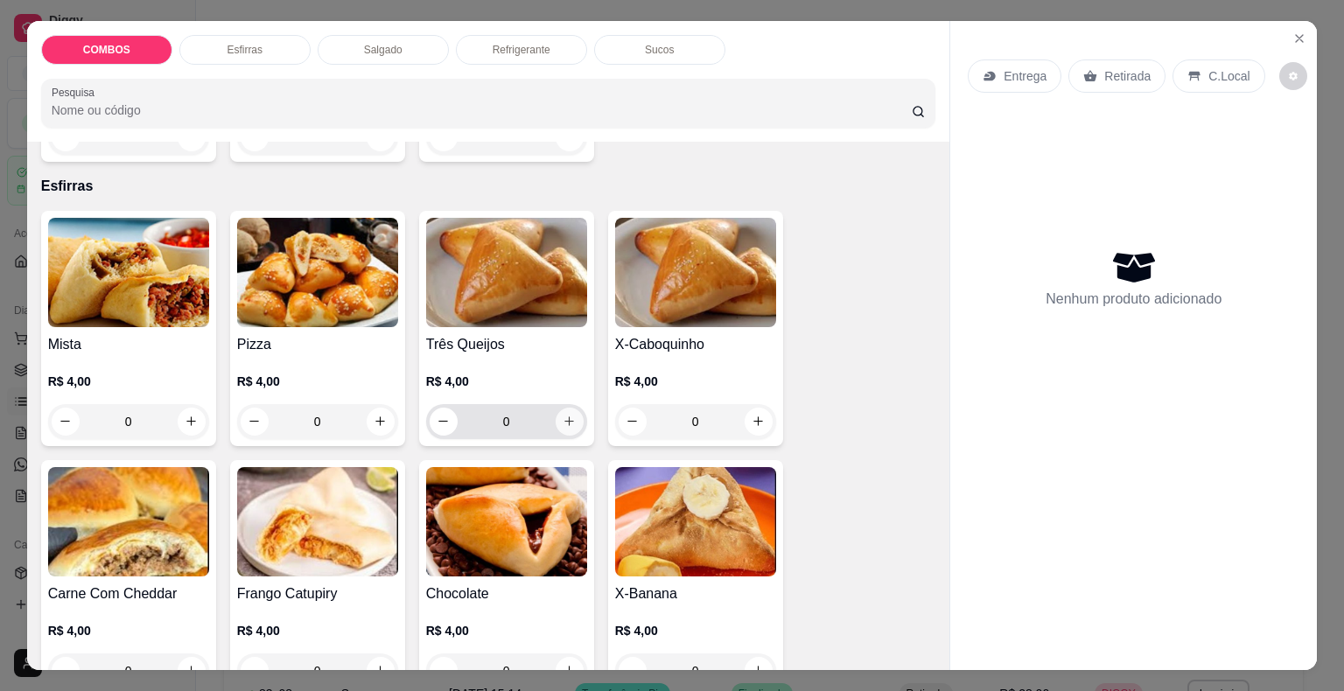
click at [563, 415] on icon "increase-product-quantity" at bounding box center [569, 421] width 13 height 13
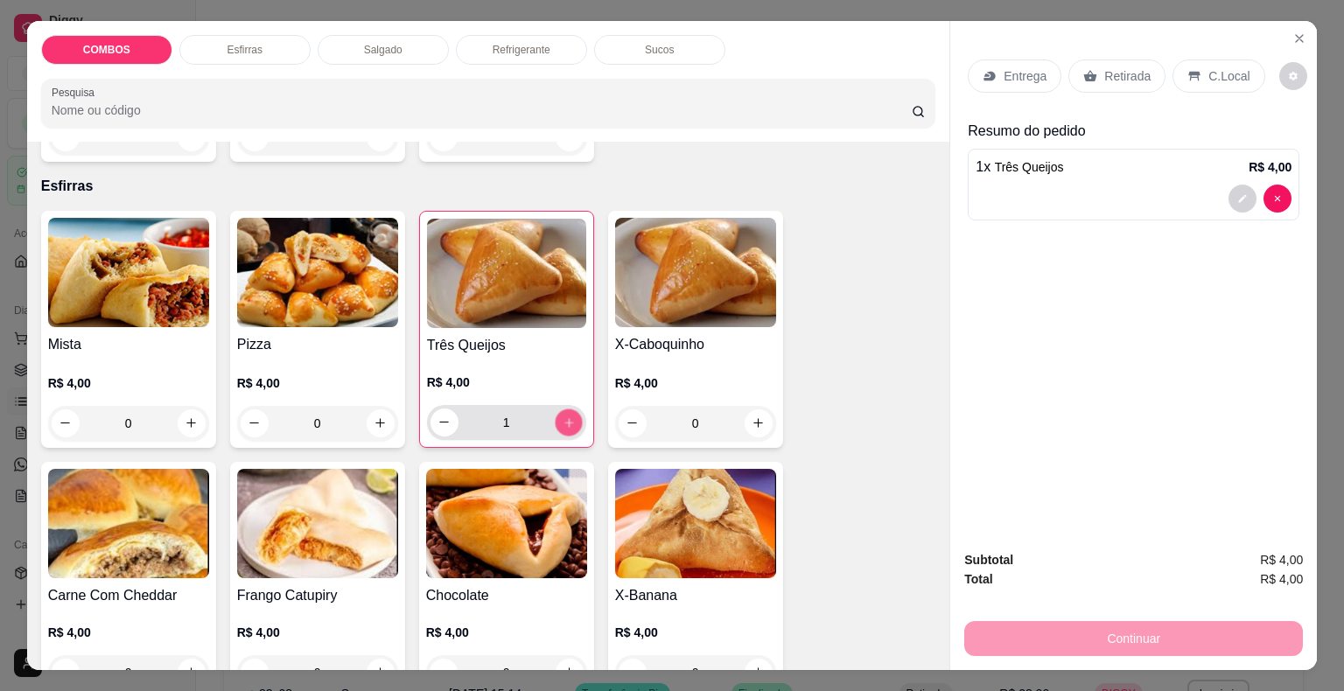
click at [564, 418] on icon "increase-product-quantity" at bounding box center [568, 422] width 9 height 9
type input "2"
click at [752, 416] on icon "increase-product-quantity" at bounding box center [758, 422] width 13 height 13
type input "1"
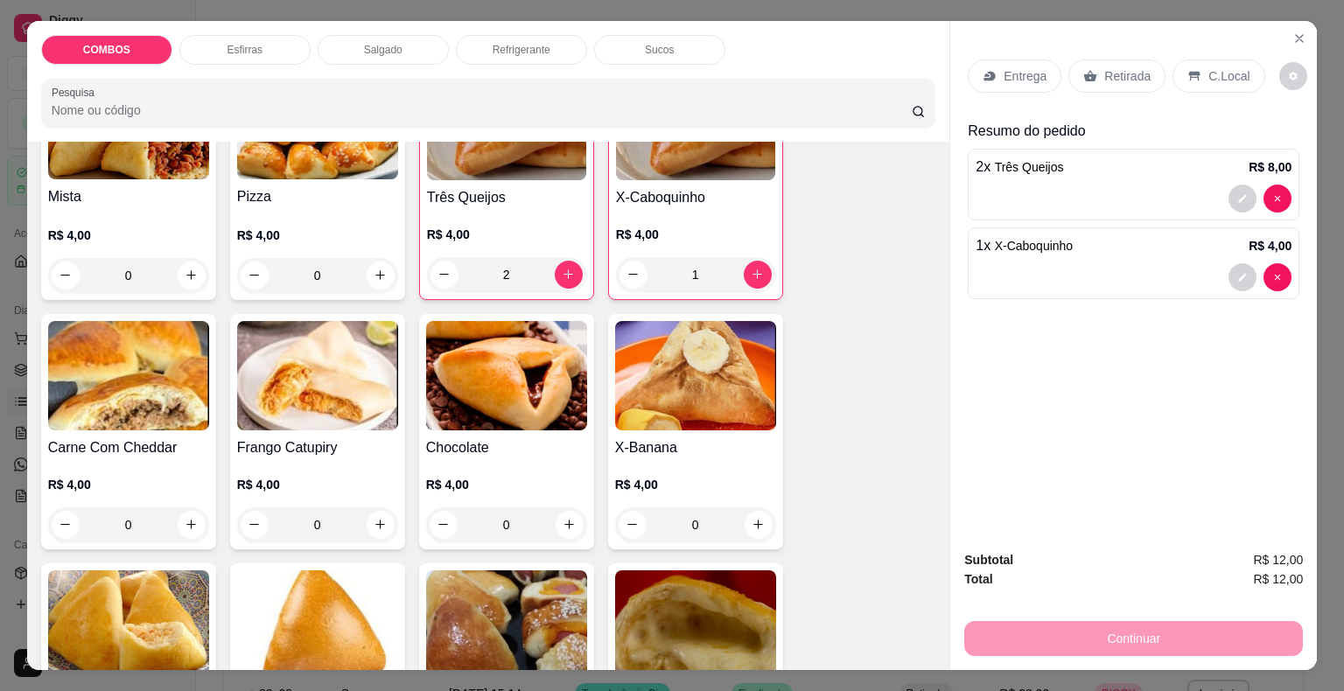
scroll to position [525, 0]
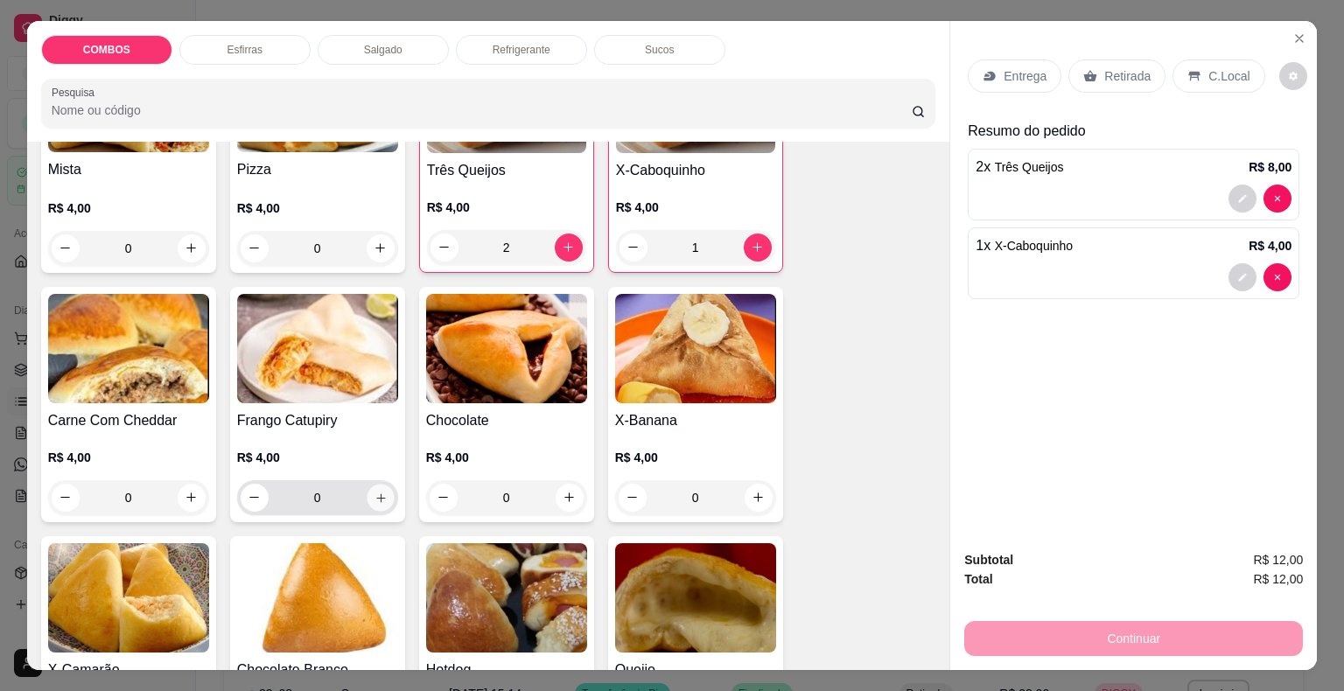
click at [376, 493] on icon "increase-product-quantity" at bounding box center [380, 497] width 9 height 9
type input "1"
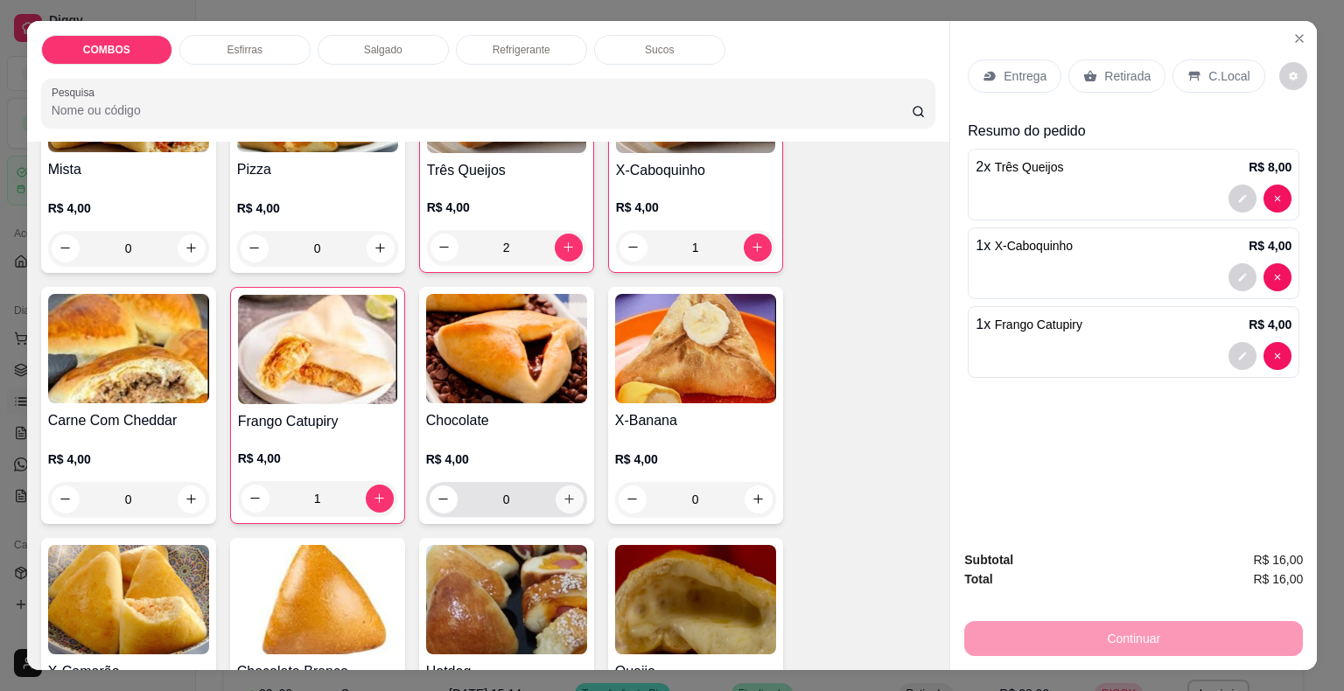
click at [568, 496] on icon "increase-product-quantity" at bounding box center [569, 499] width 13 height 13
type input "1"
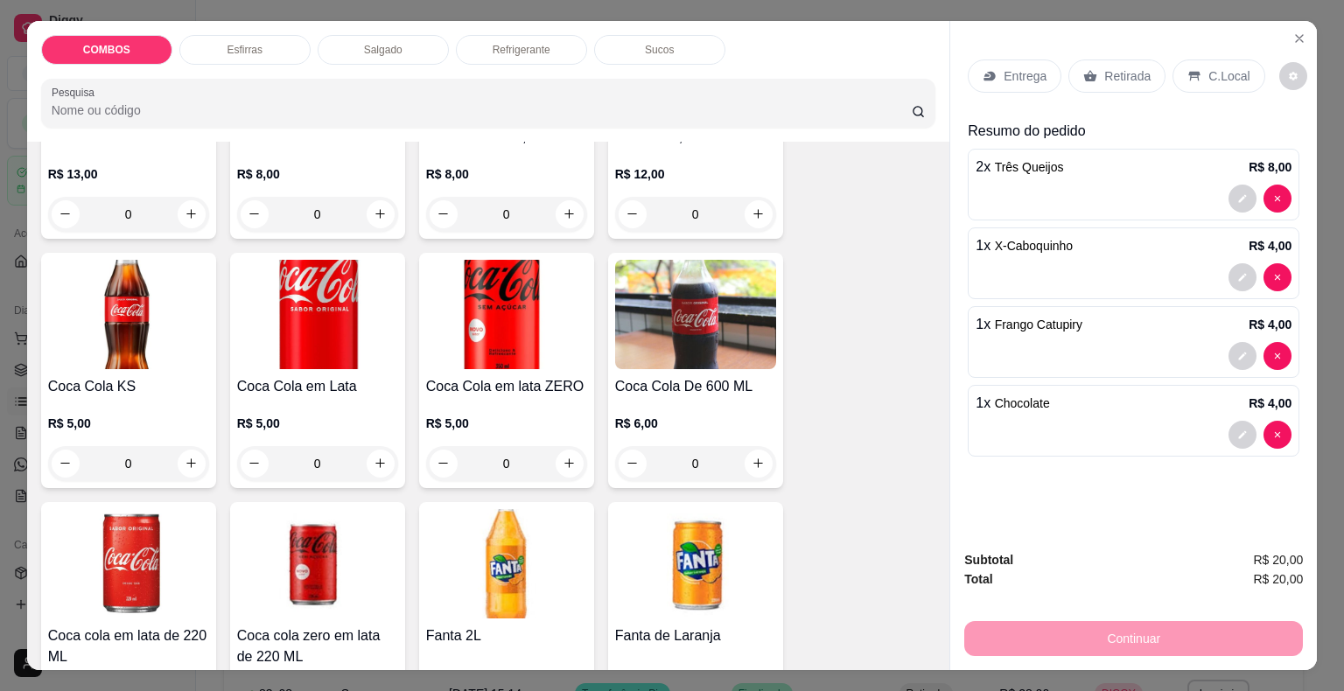
scroll to position [2089, 0]
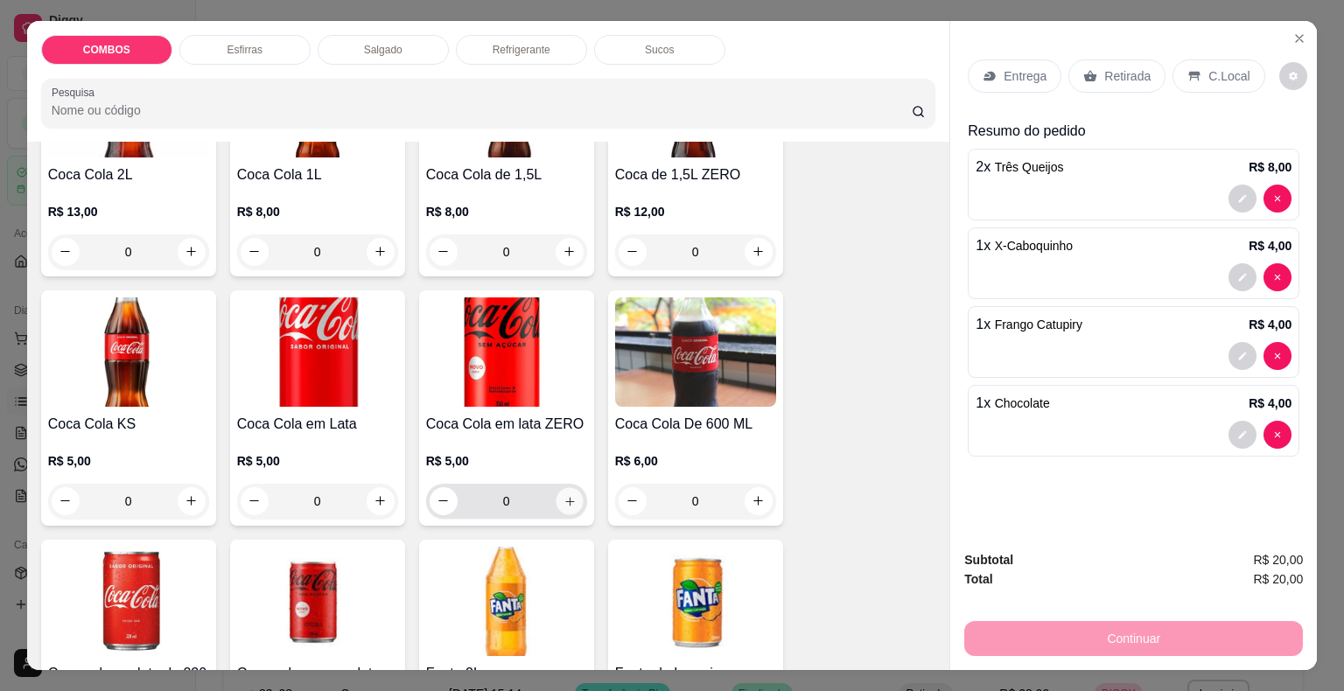
click at [573, 499] on button "increase-product-quantity" at bounding box center [569, 500] width 27 height 27
type input "1"
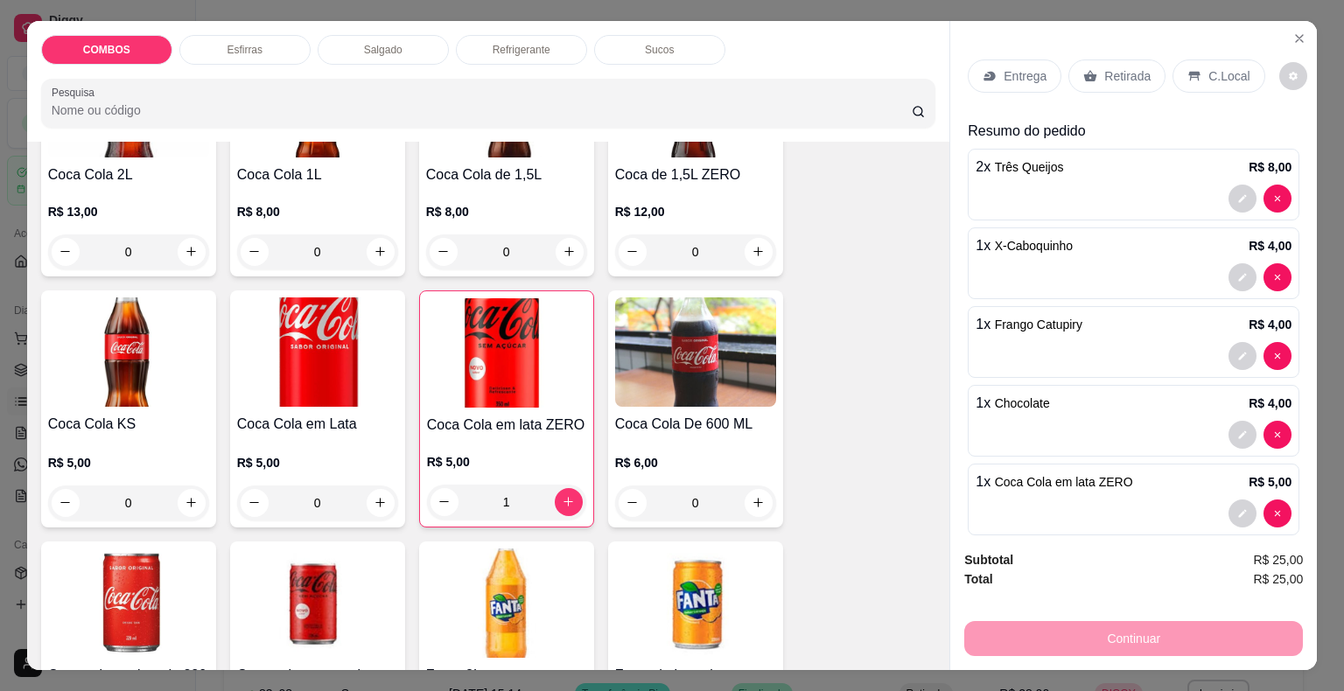
drag, startPoint x: 1087, startPoint y: 64, endPoint x: 1175, endPoint y: 156, distance: 126.9
click at [1088, 69] on icon at bounding box center [1090, 76] width 14 height 14
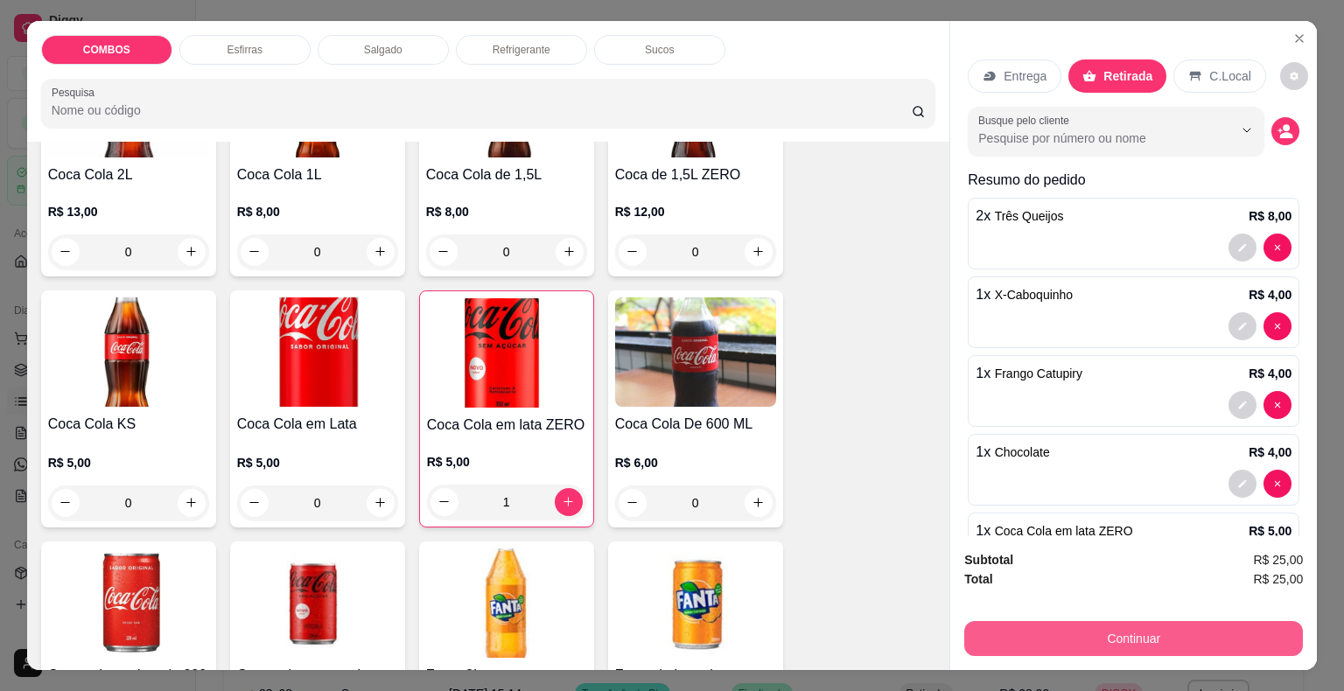
click at [1125, 635] on button "Continuar" at bounding box center [1133, 638] width 339 height 35
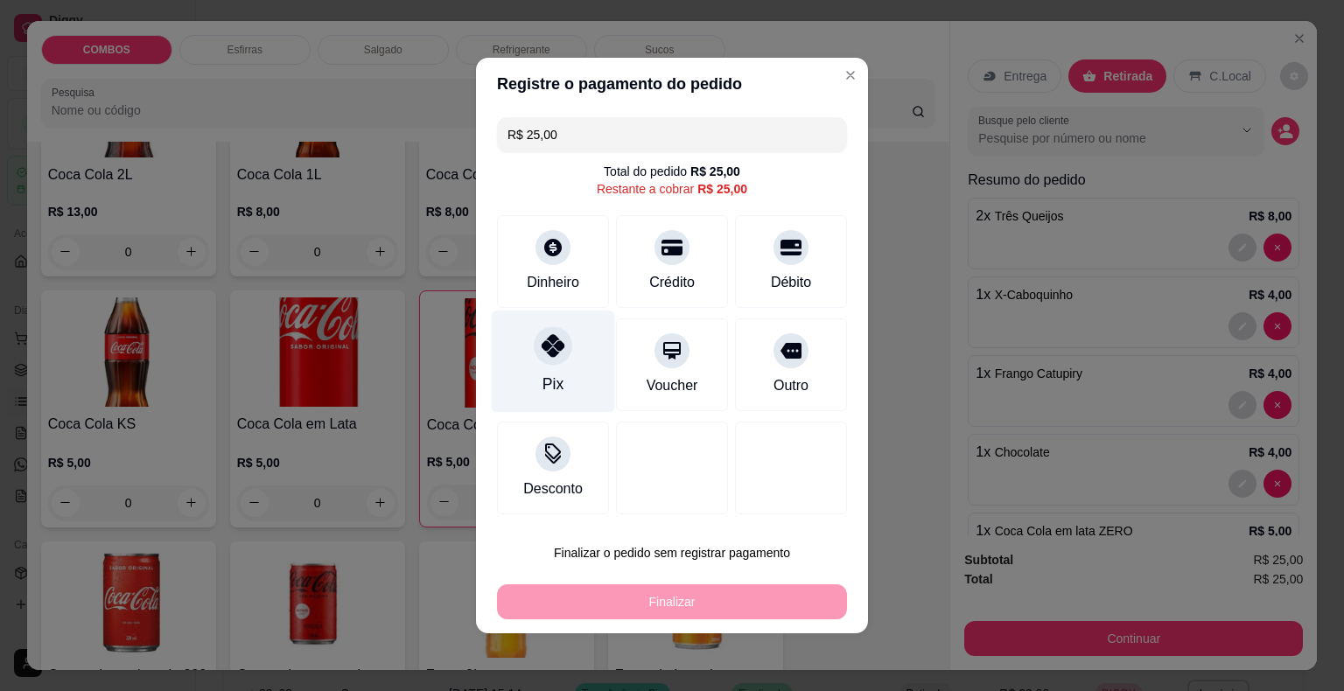
click at [535, 382] on div "Pix" at bounding box center [553, 362] width 123 height 102
type input "R$ 0,00"
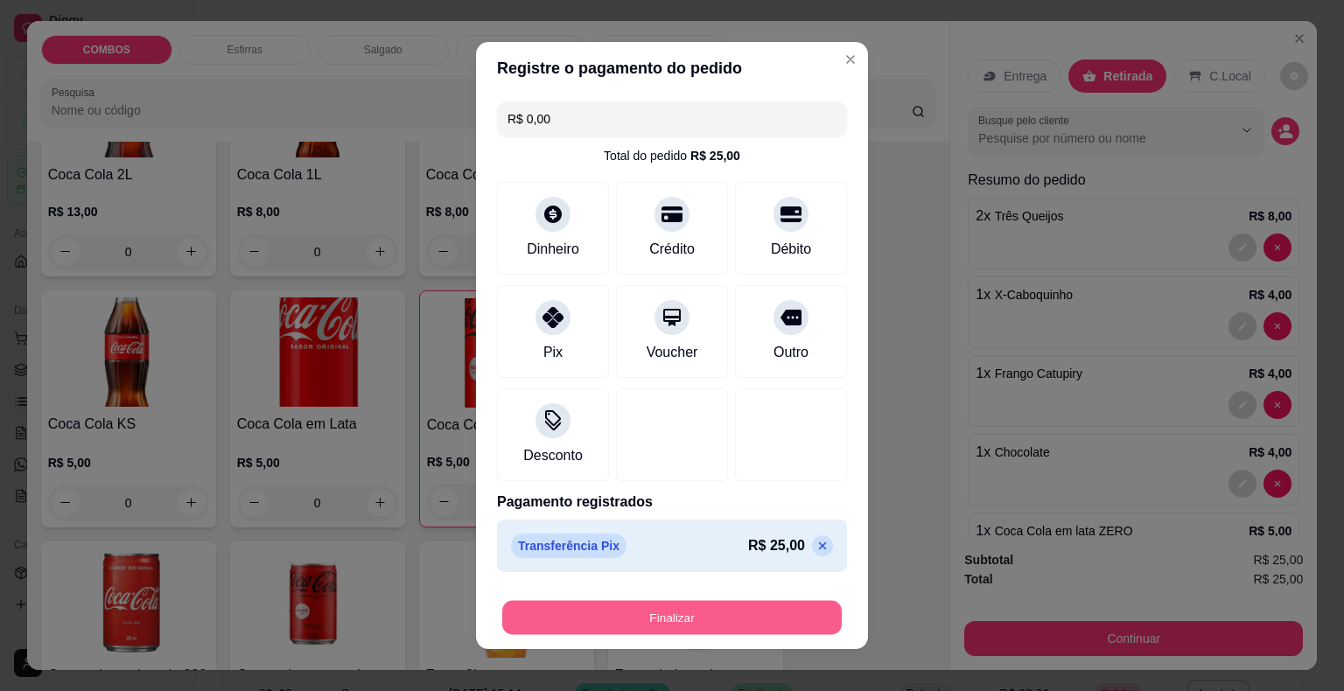
click at [624, 624] on button "Finalizar" at bounding box center [671, 618] width 339 height 34
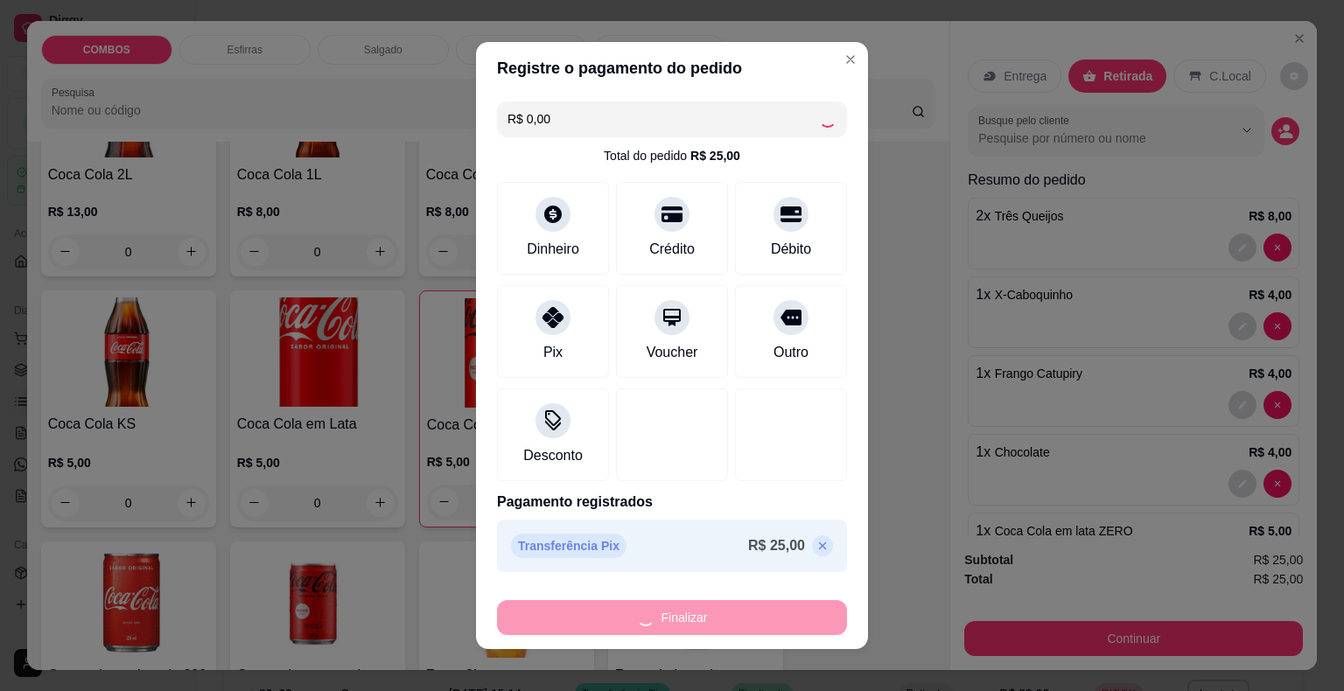
type input "0"
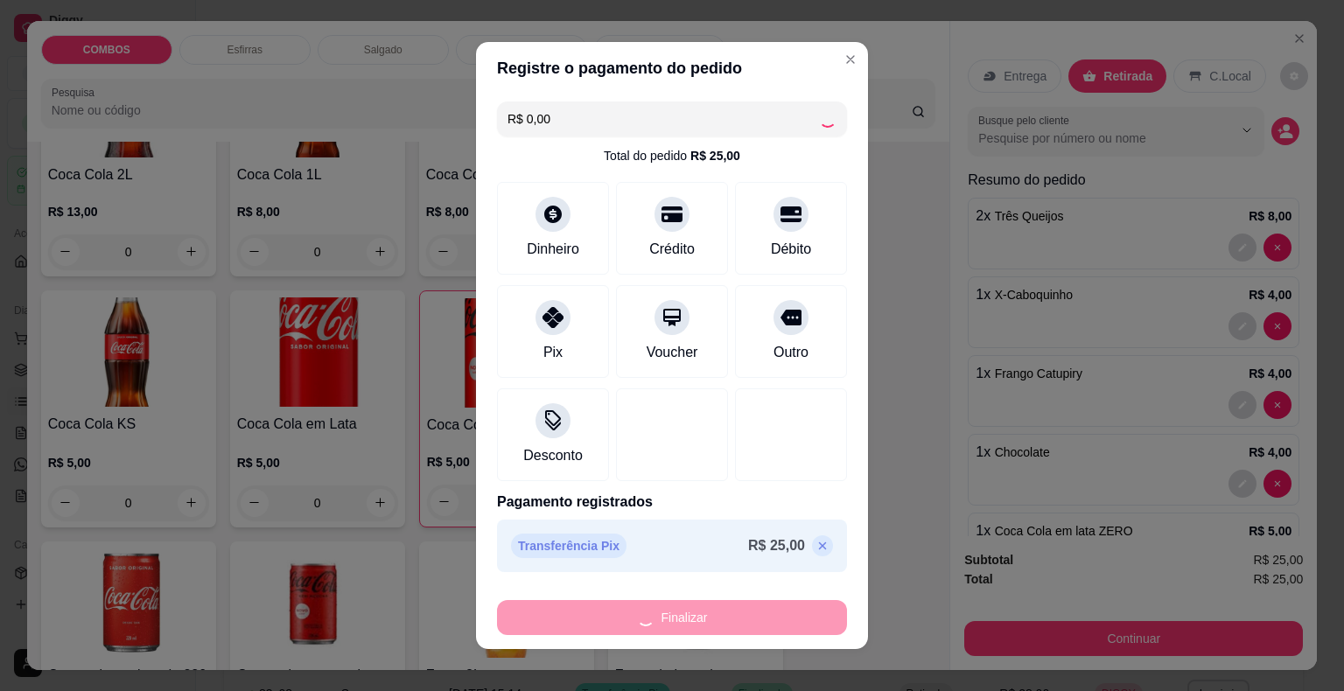
type input "-R$ 25,00"
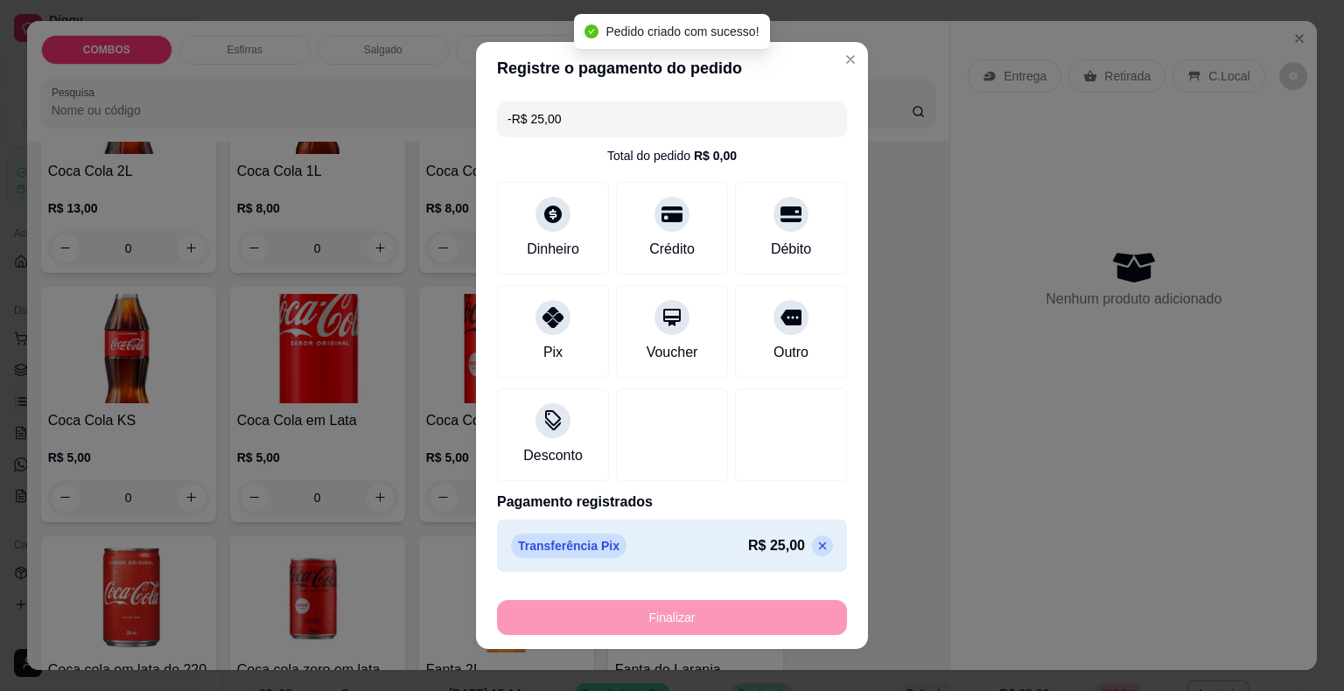
scroll to position [2087, 0]
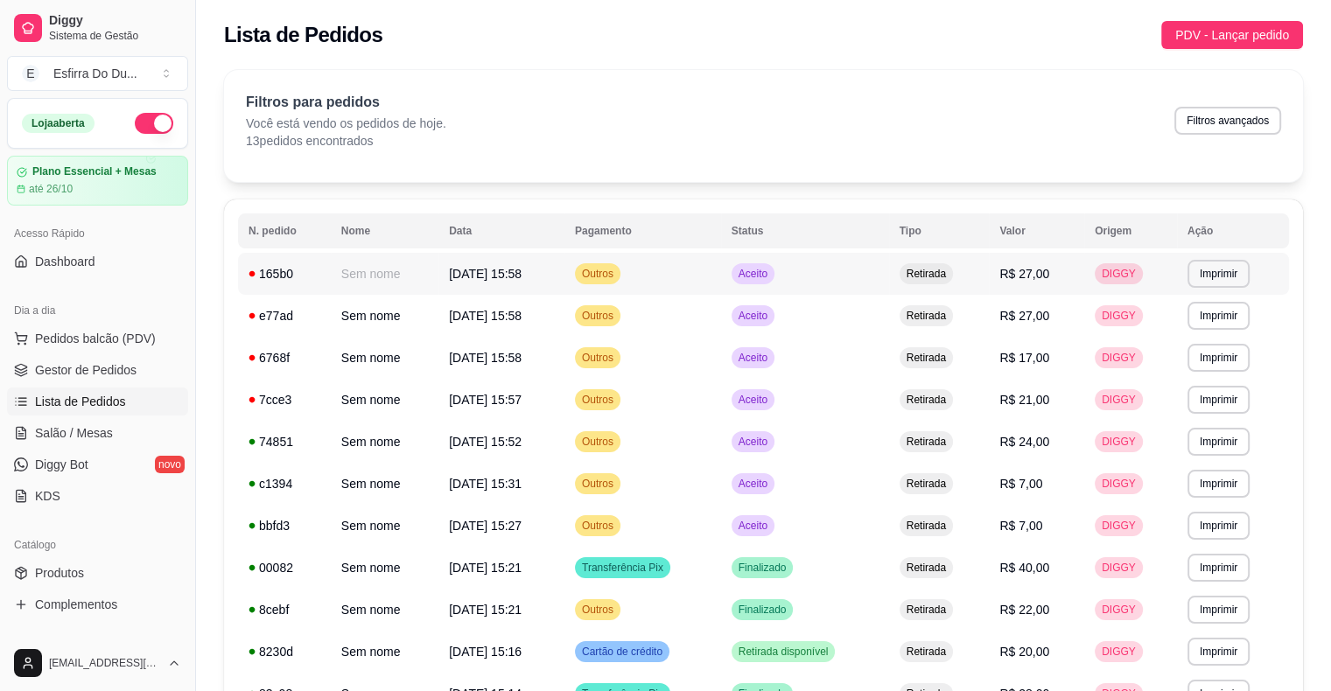
click at [917, 269] on span "Retirada" at bounding box center [926, 274] width 46 height 14
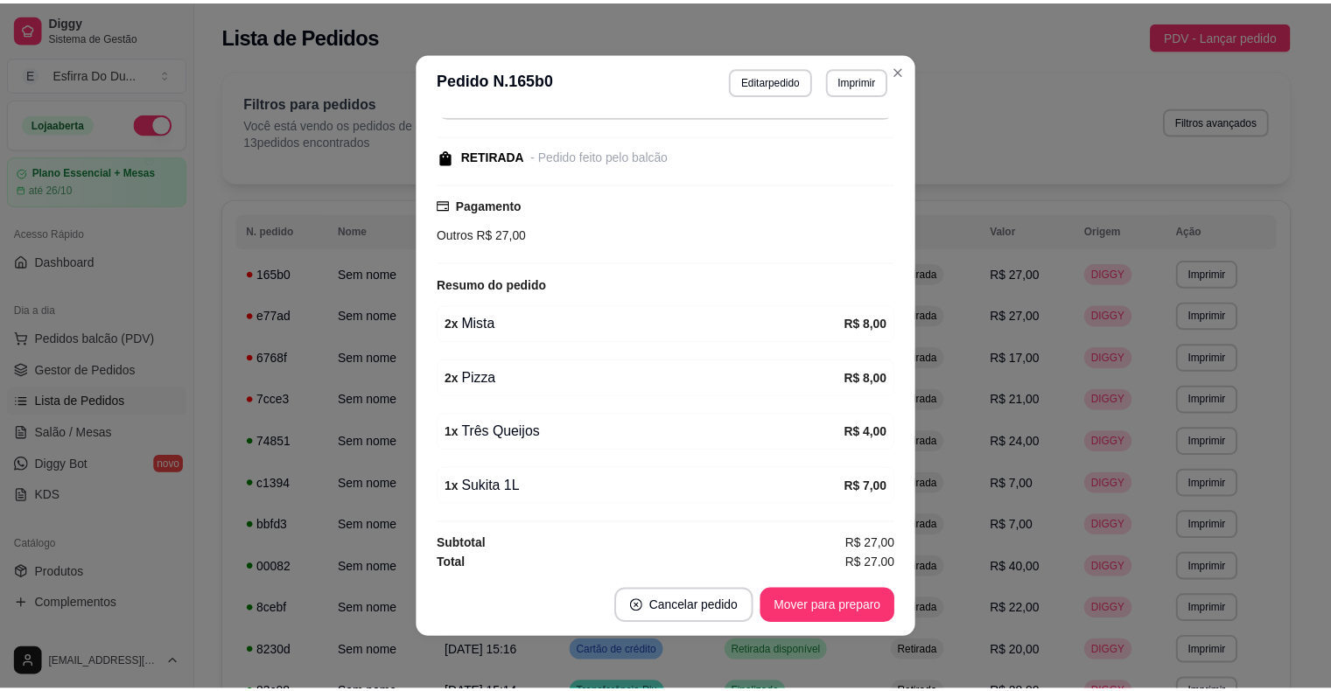
scroll to position [3, 0]
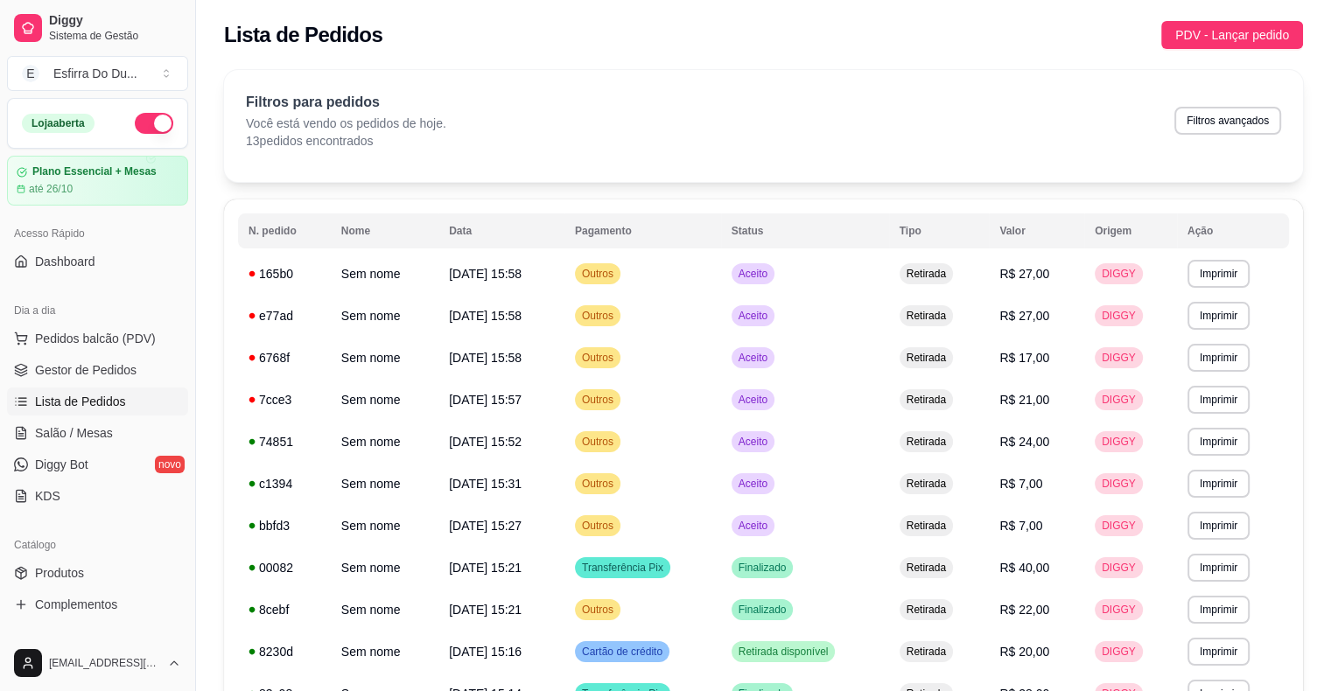
drag, startPoint x: 110, startPoint y: 353, endPoint x: 119, endPoint y: 346, distance: 10.7
click at [111, 352] on ul "Pedidos balcão (PDV) Gestor de Pedidos Lista de Pedidos Salão / Mesas Diggy Bot…" at bounding box center [97, 417] width 181 height 185
click at [122, 345] on span "Pedidos balcão (PDV)" at bounding box center [95, 338] width 121 height 17
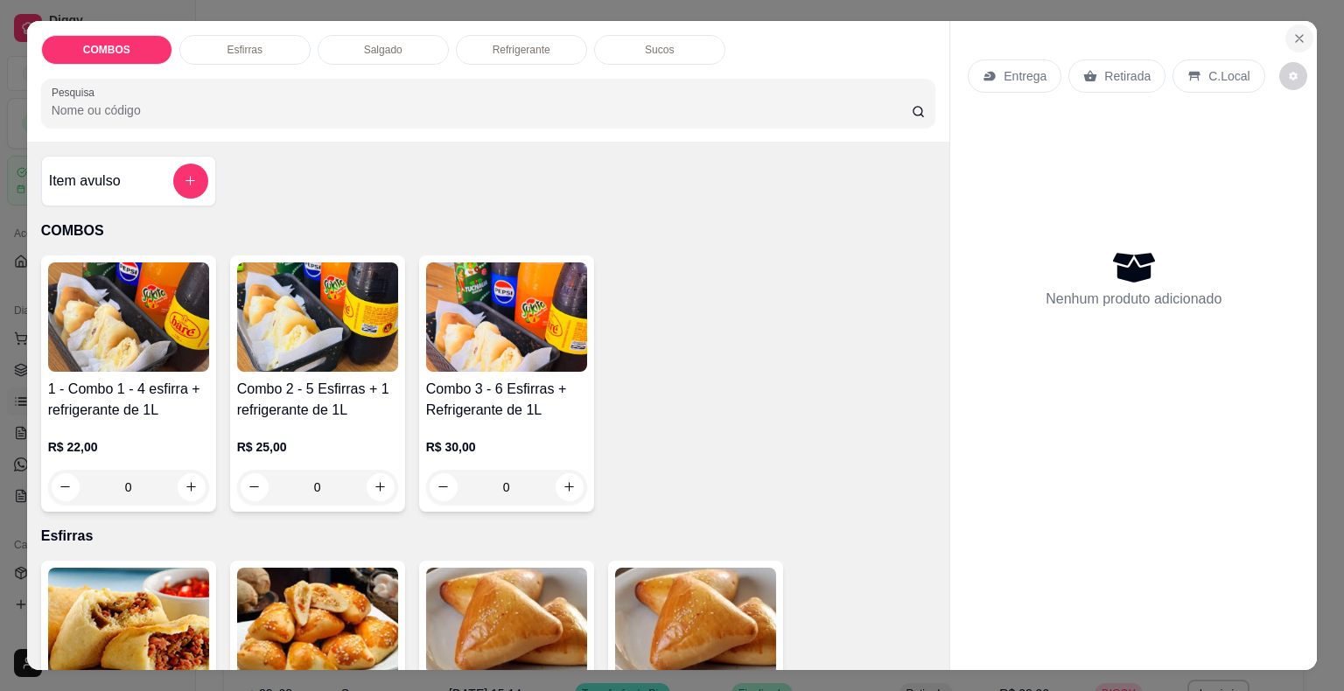
click at [1304, 33] on button "Close" at bounding box center [1299, 38] width 28 height 28
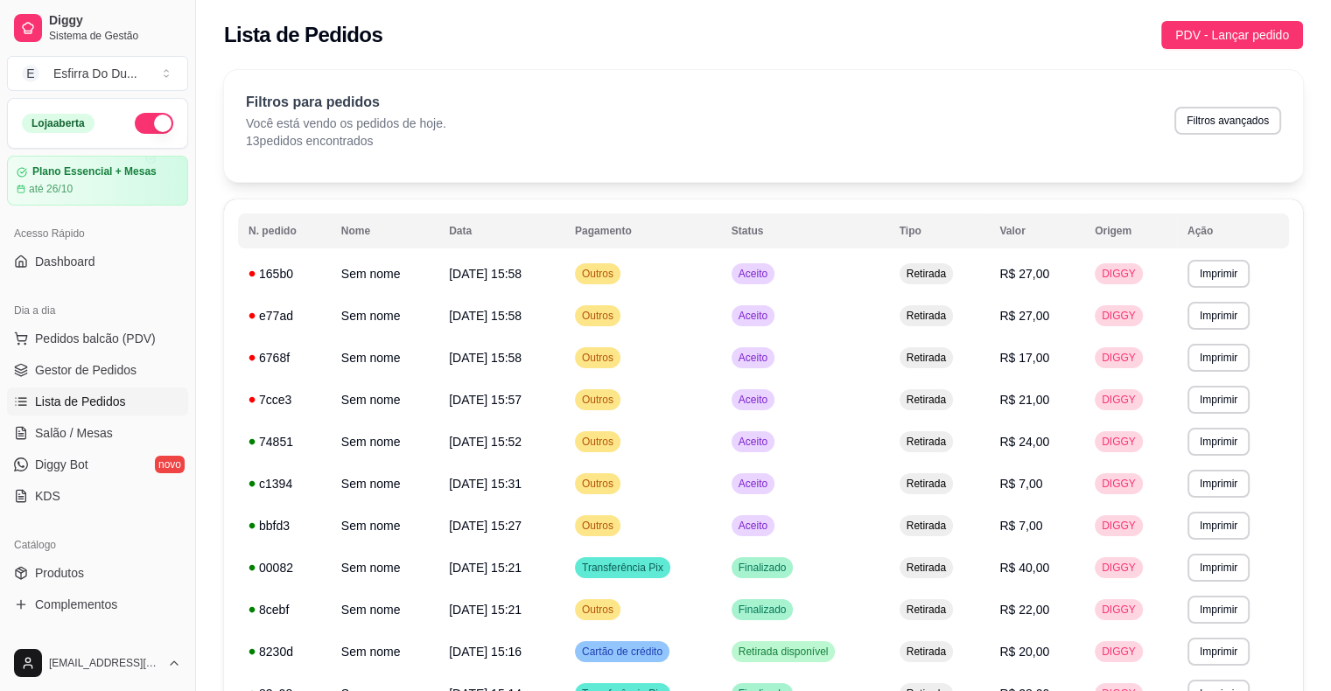
click at [42, 399] on span "Lista de Pedidos" at bounding box center [80, 401] width 91 height 17
click at [63, 425] on span "Salão / Mesas" at bounding box center [74, 432] width 78 height 17
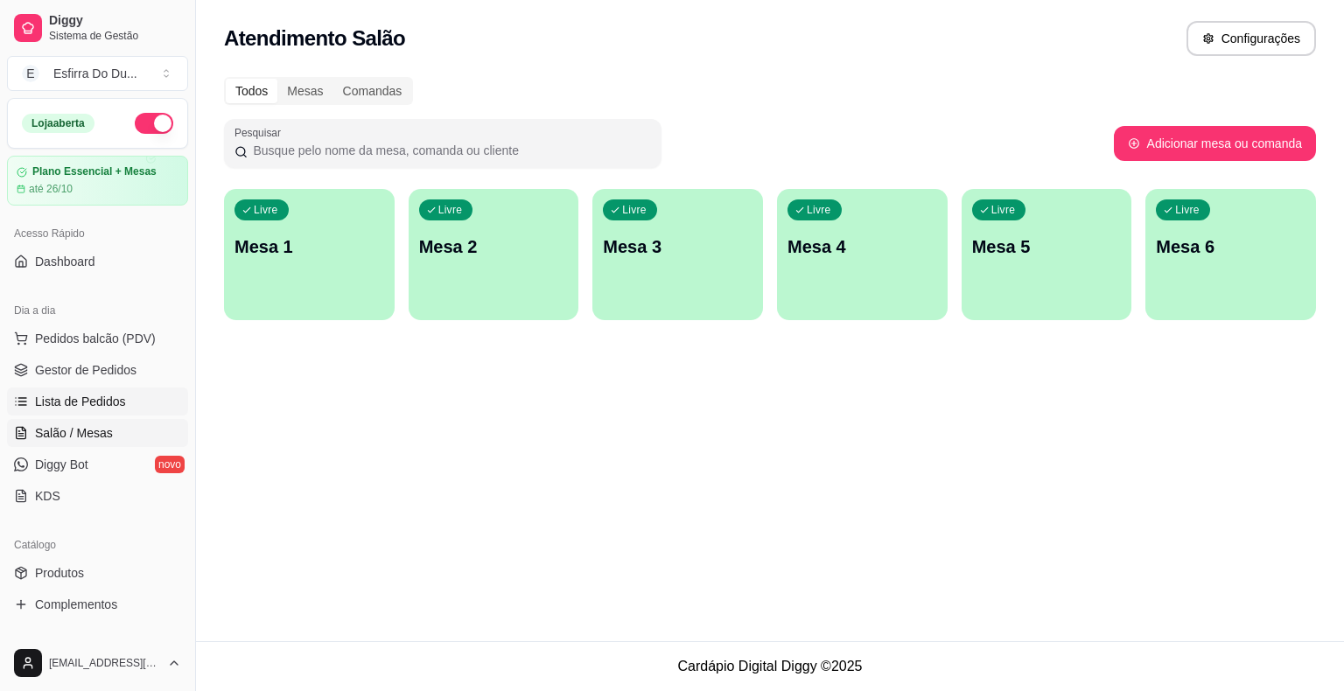
click at [89, 403] on span "Lista de Pedidos" at bounding box center [80, 401] width 91 height 17
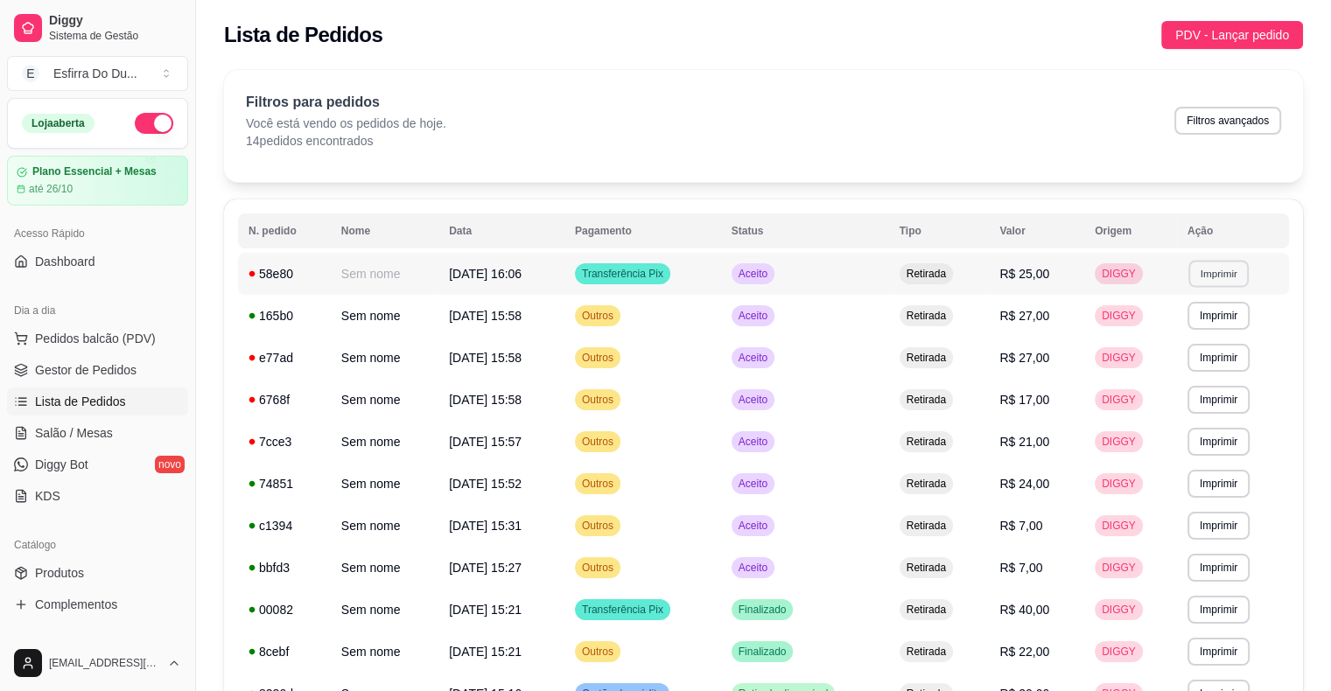
click at [1234, 268] on button "Imprimir" at bounding box center [1218, 273] width 60 height 27
click at [1179, 345] on button "IMPRESSORA" at bounding box center [1188, 334] width 122 height 27
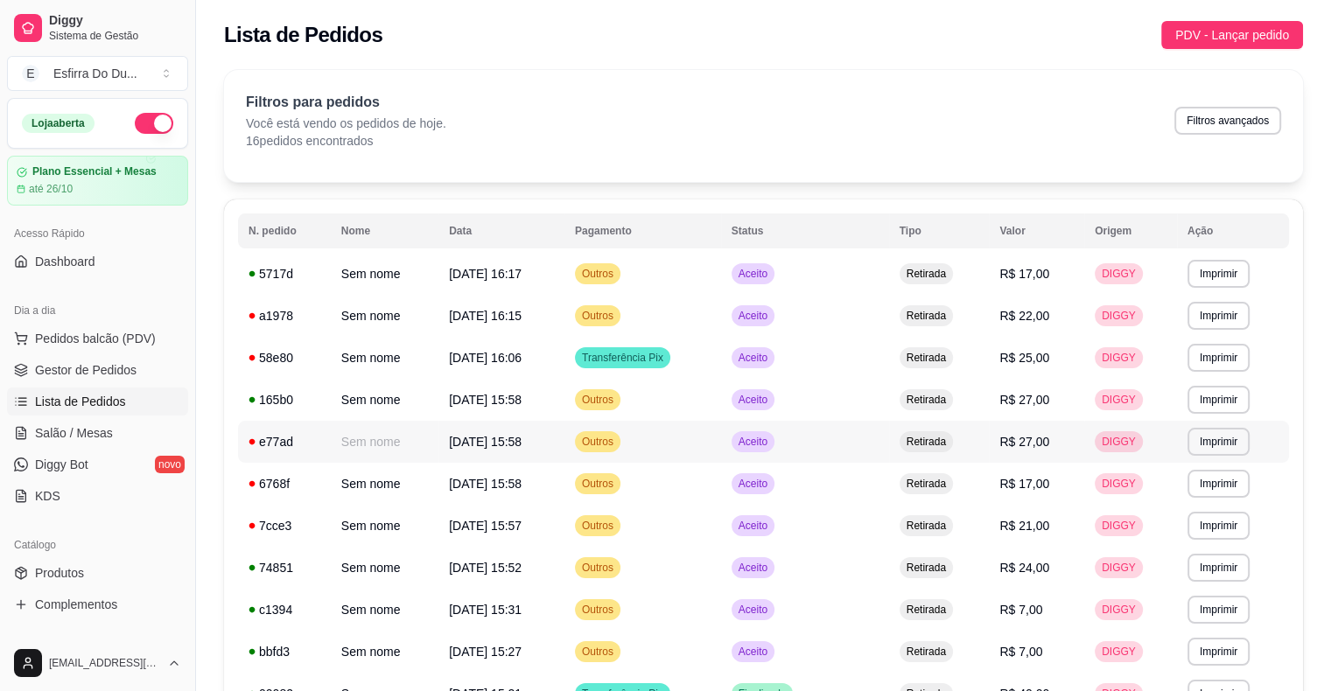
scroll to position [262, 0]
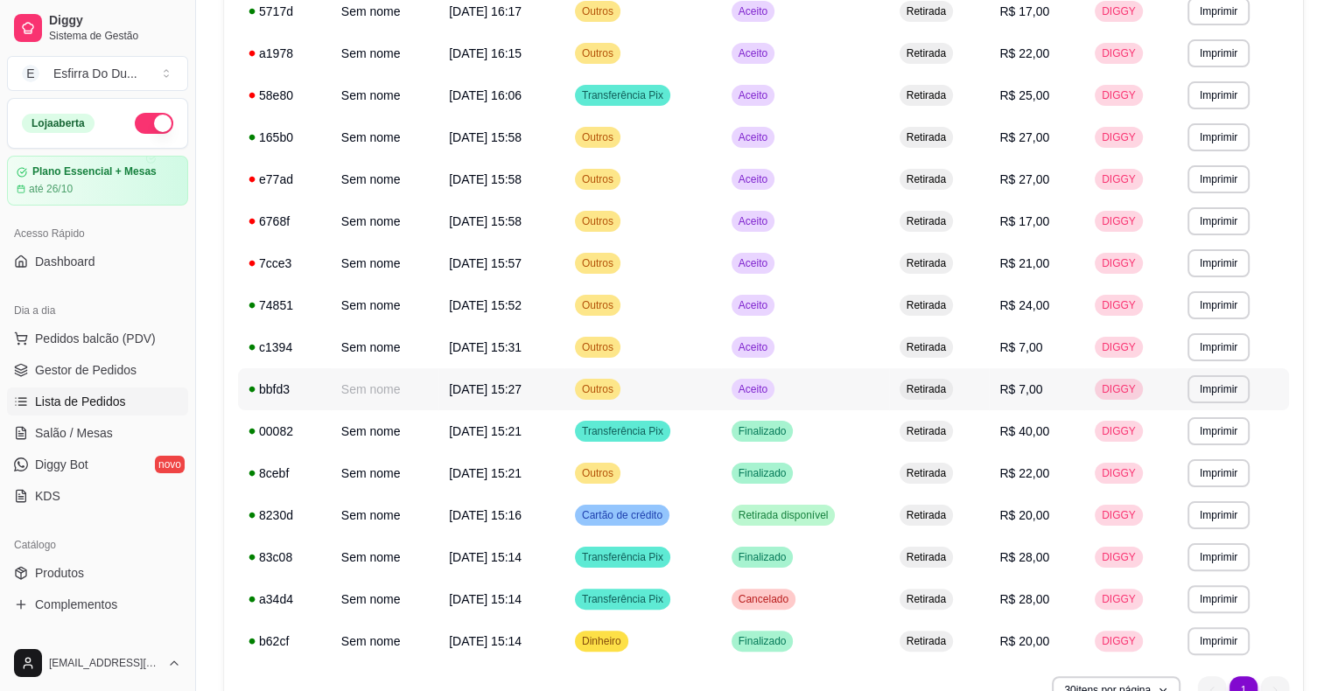
click at [762, 391] on span "Aceito" at bounding box center [753, 389] width 36 height 14
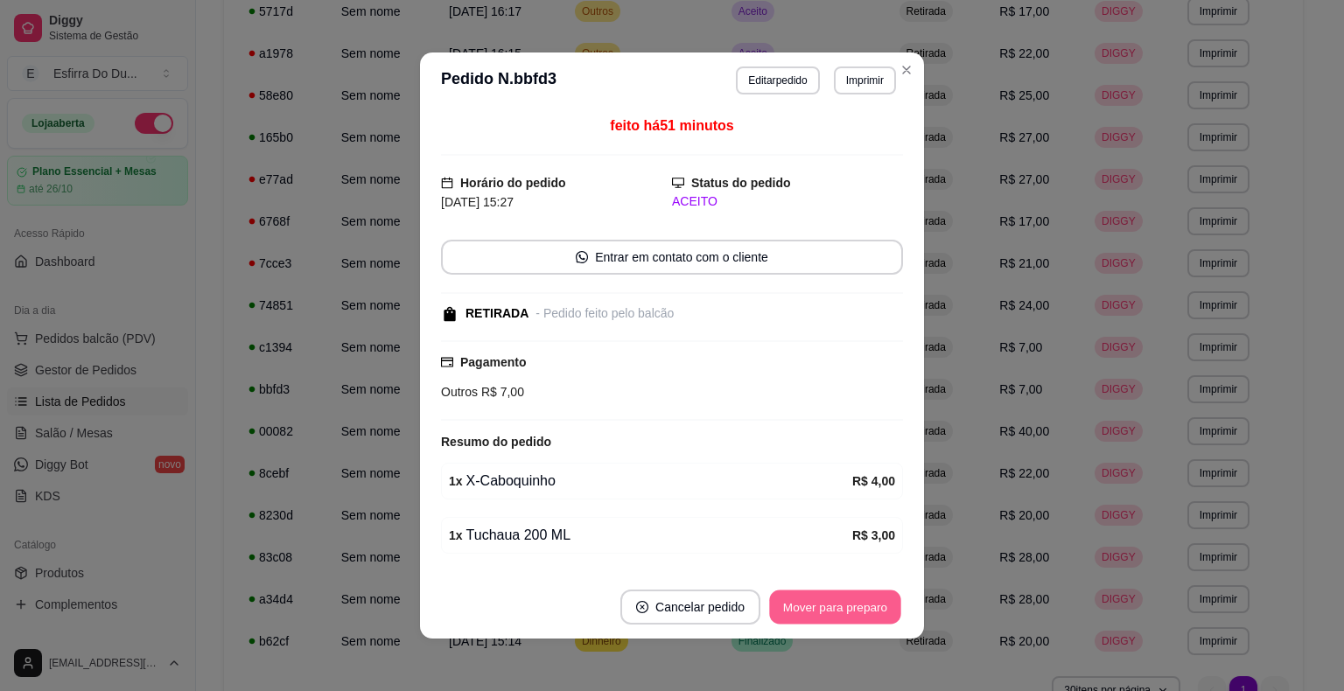
click at [833, 612] on button "Mover para preparo" at bounding box center [834, 608] width 131 height 34
click at [833, 612] on div "Mover para preparo" at bounding box center [835, 607] width 136 height 35
click at [833, 612] on div "Mover para preparo" at bounding box center [823, 607] width 160 height 35
click at [834, 611] on div "Mover para preparo" at bounding box center [823, 607] width 160 height 35
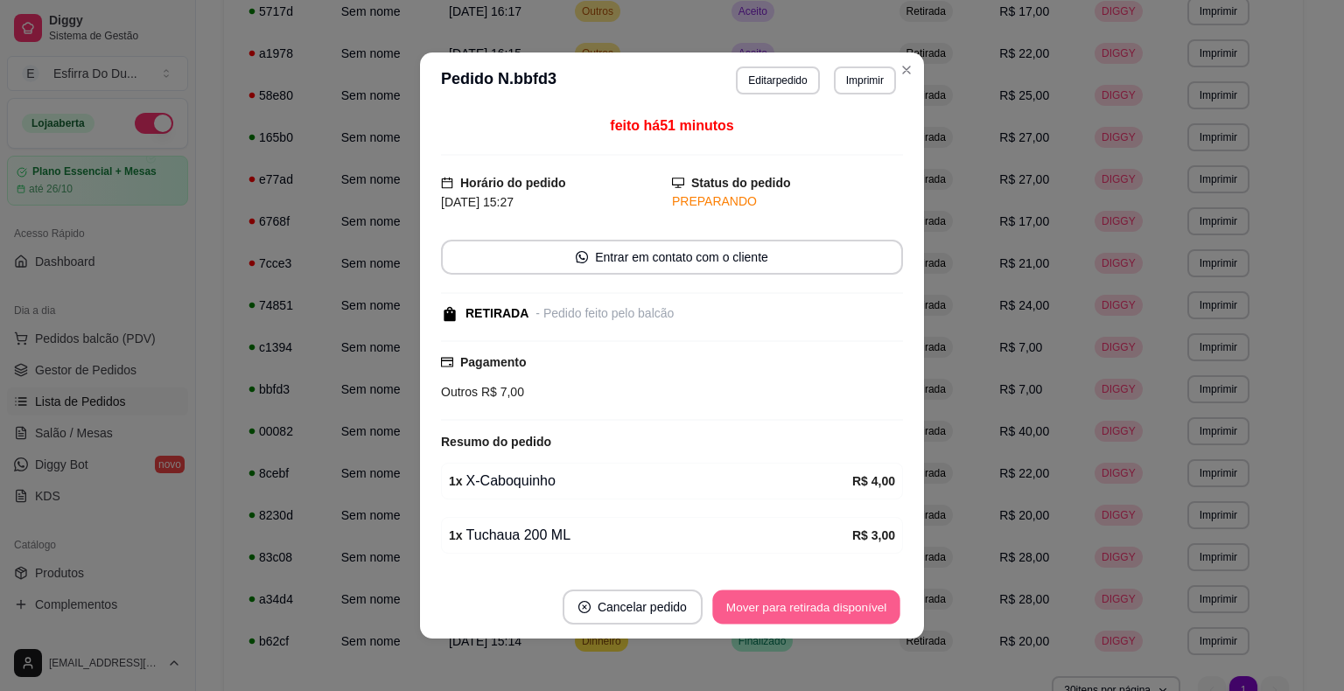
click at [835, 611] on button "Mover para retirada disponível" at bounding box center [805, 608] width 187 height 34
click at [835, 611] on div "Mover para retirada disponível" at bounding box center [806, 607] width 193 height 35
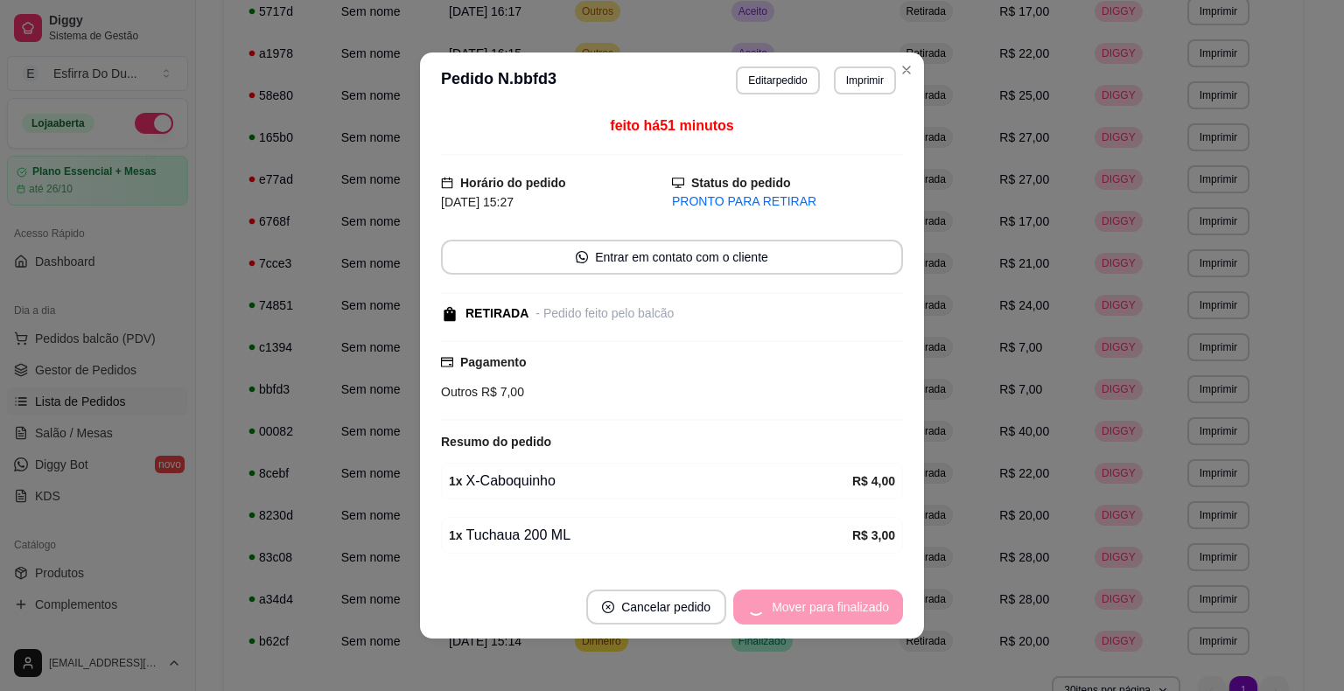
click at [835, 611] on div "Mover para finalizado" at bounding box center [818, 607] width 170 height 35
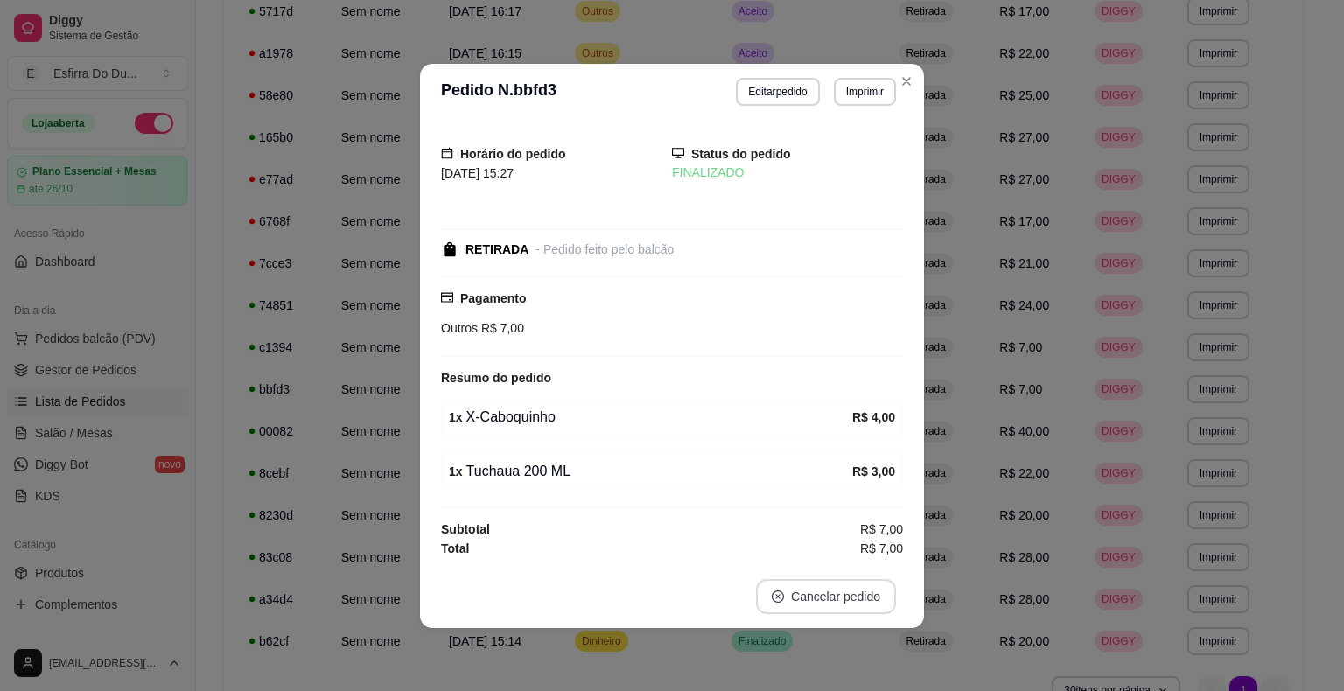
click at [835, 611] on button "Cancelar pedido" at bounding box center [826, 596] width 140 height 35
click at [835, 611] on button "Cancelar pedido" at bounding box center [826, 596] width 136 height 34
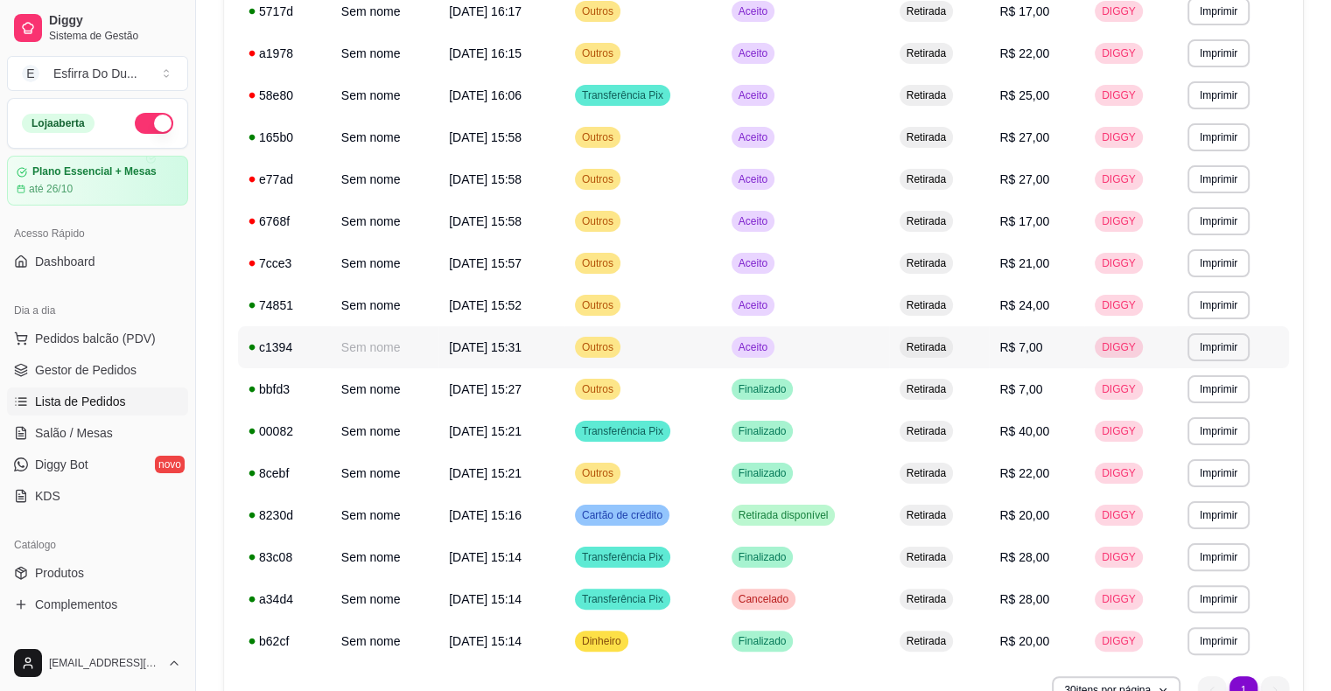
click at [762, 351] on span "Aceito" at bounding box center [753, 347] width 36 height 14
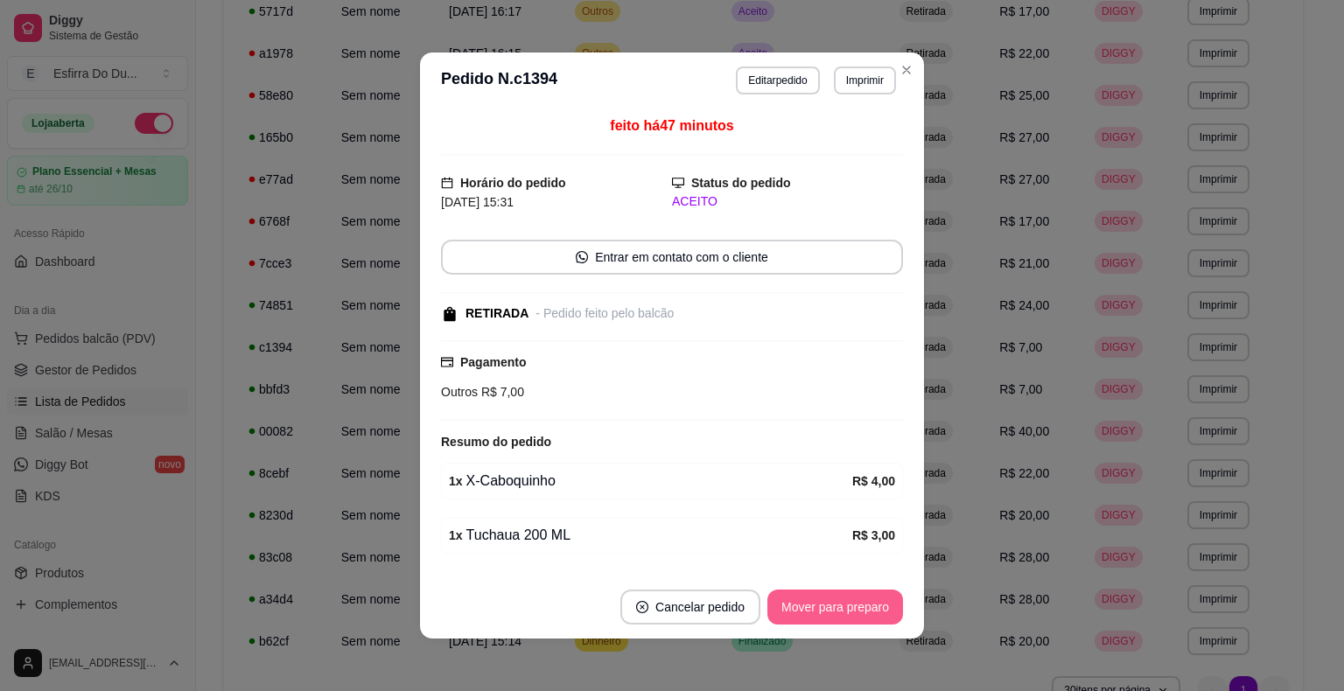
click at [794, 591] on button "Mover para preparo" at bounding box center [835, 607] width 136 height 35
drag, startPoint x: 794, startPoint y: 591, endPoint x: 784, endPoint y: 617, distance: 27.5
click at [793, 600] on div "Mover para preparo" at bounding box center [823, 607] width 160 height 35
click at [784, 618] on button "Mover para retirada disponível" at bounding box center [806, 607] width 193 height 35
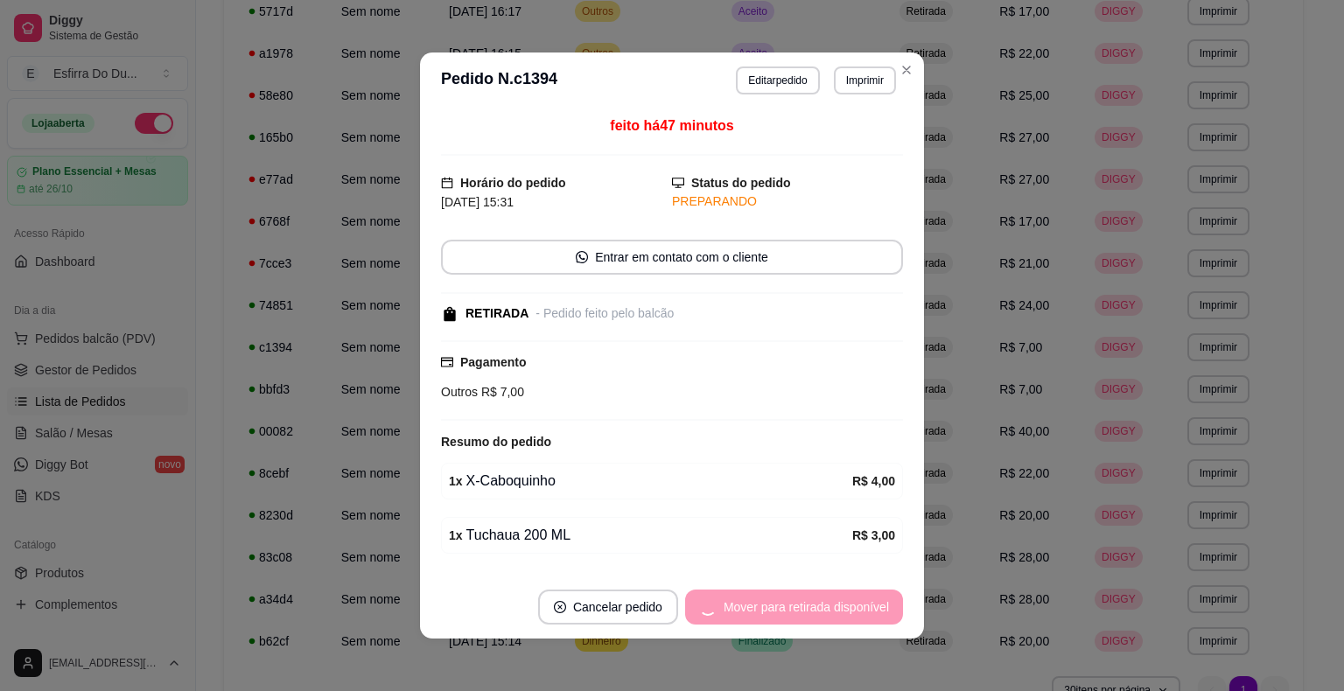
click at [784, 618] on div "Mover para retirada disponível" at bounding box center [794, 607] width 218 height 35
click at [785, 615] on div "Mover para finalizado" at bounding box center [818, 607] width 170 height 35
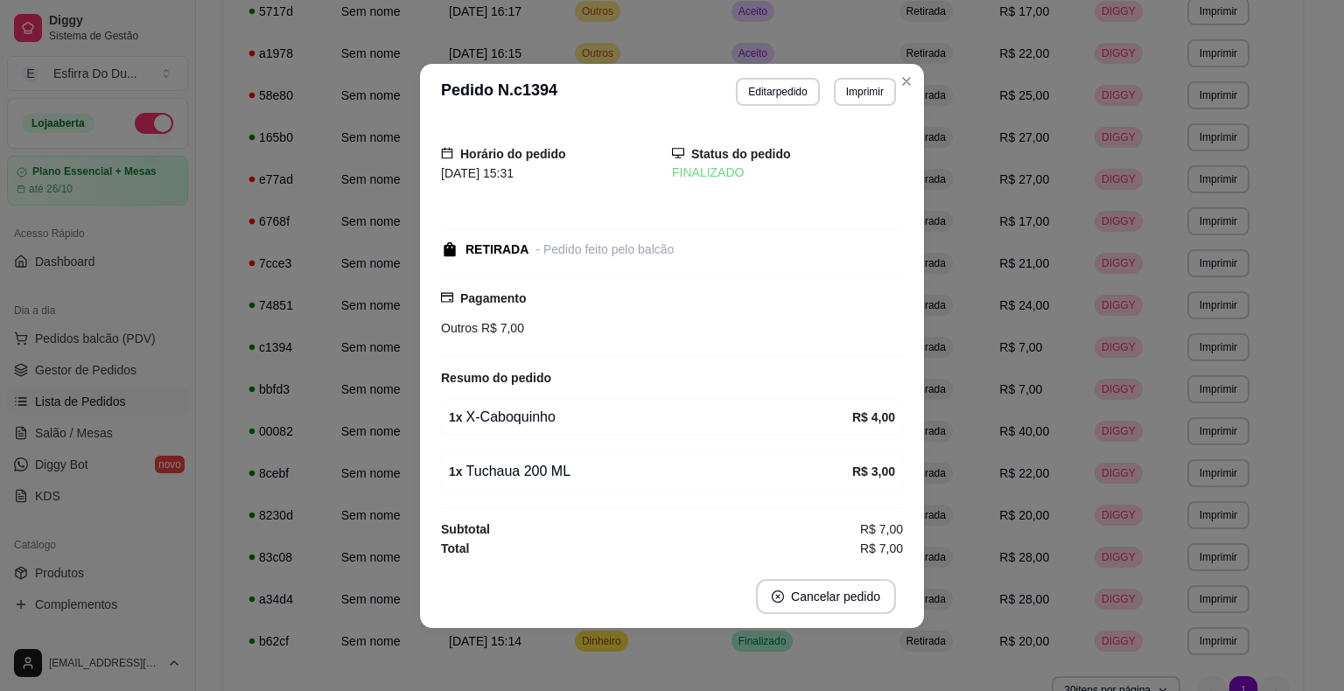
click at [785, 615] on footer "Cancelar pedido" at bounding box center [672, 596] width 504 height 63
click at [785, 614] on footer "Cancelar pedido" at bounding box center [672, 596] width 504 height 63
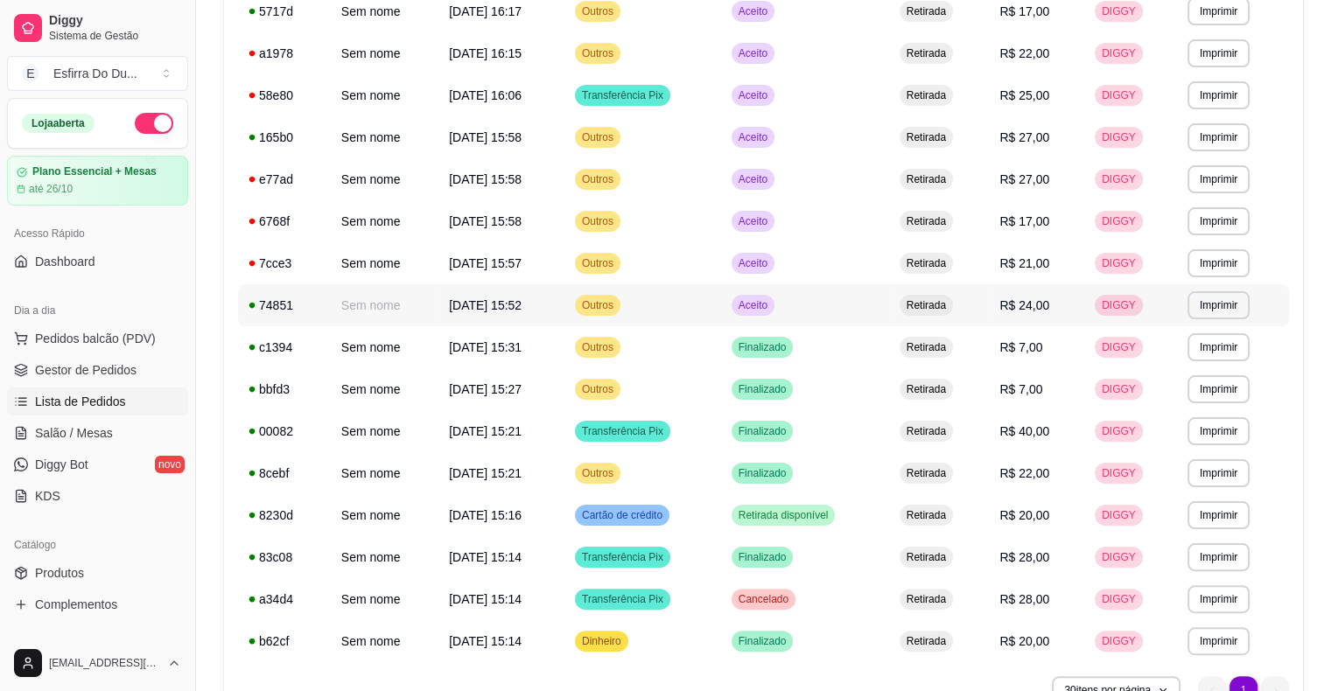
click at [752, 305] on div "Aceito" at bounding box center [752, 305] width 43 height 21
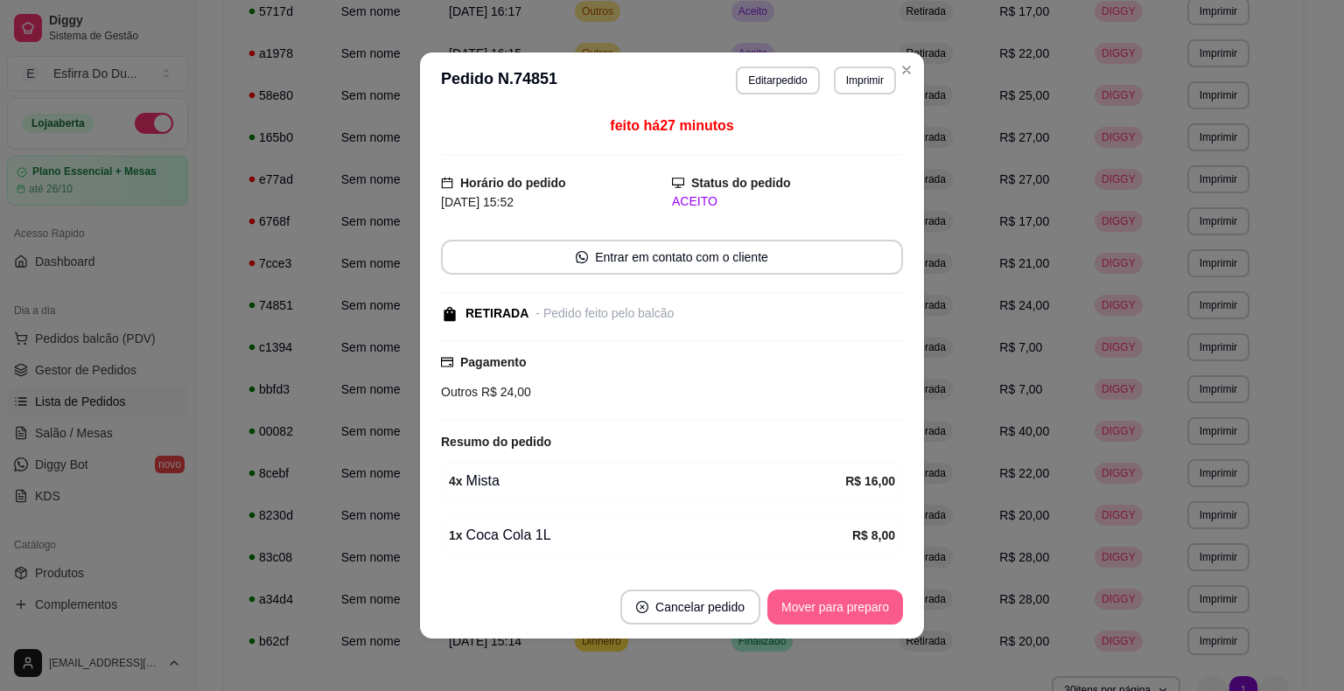
click at [840, 612] on button "Mover para preparo" at bounding box center [835, 607] width 136 height 35
click at [840, 612] on div "Mover para preparo" at bounding box center [823, 607] width 160 height 35
click at [840, 612] on button "Mover para retirada disponível" at bounding box center [805, 608] width 187 height 34
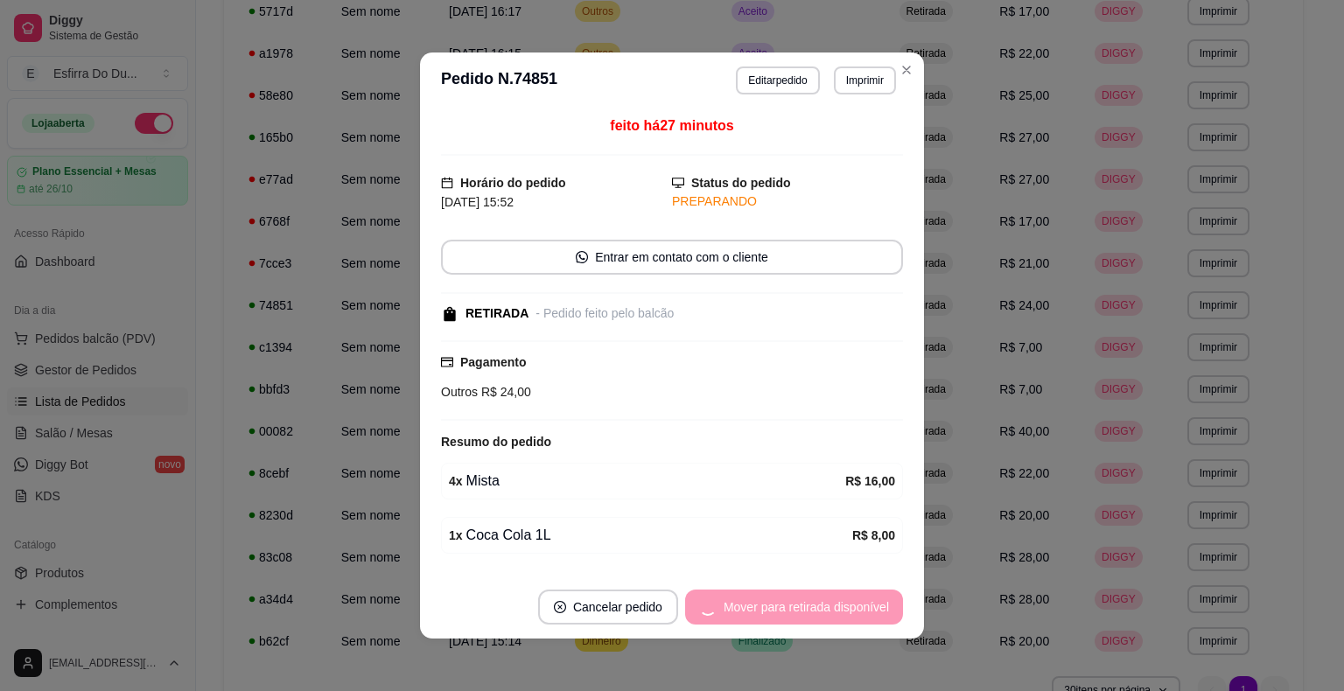
click at [840, 612] on div "Mover para retirada disponível" at bounding box center [794, 607] width 218 height 35
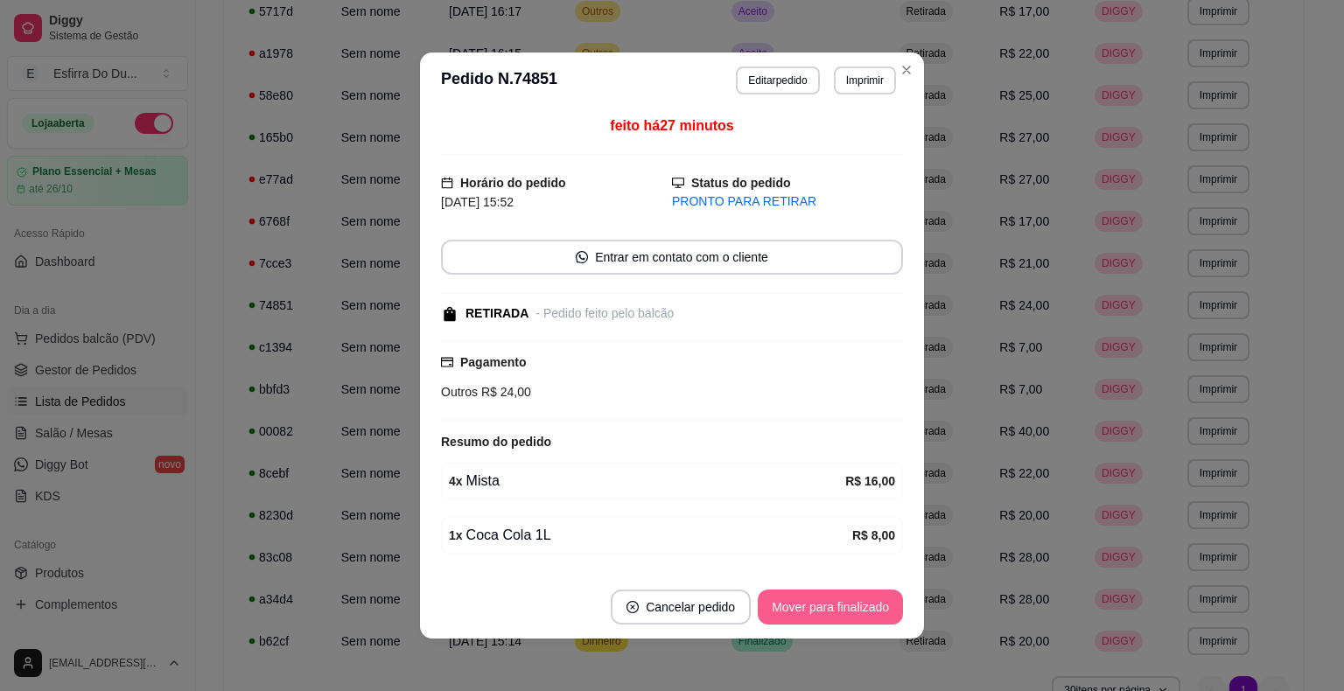
click at [838, 613] on button "Mover para finalizado" at bounding box center [830, 607] width 145 height 35
click at [838, 612] on div "Mover para finalizado" at bounding box center [830, 607] width 145 height 35
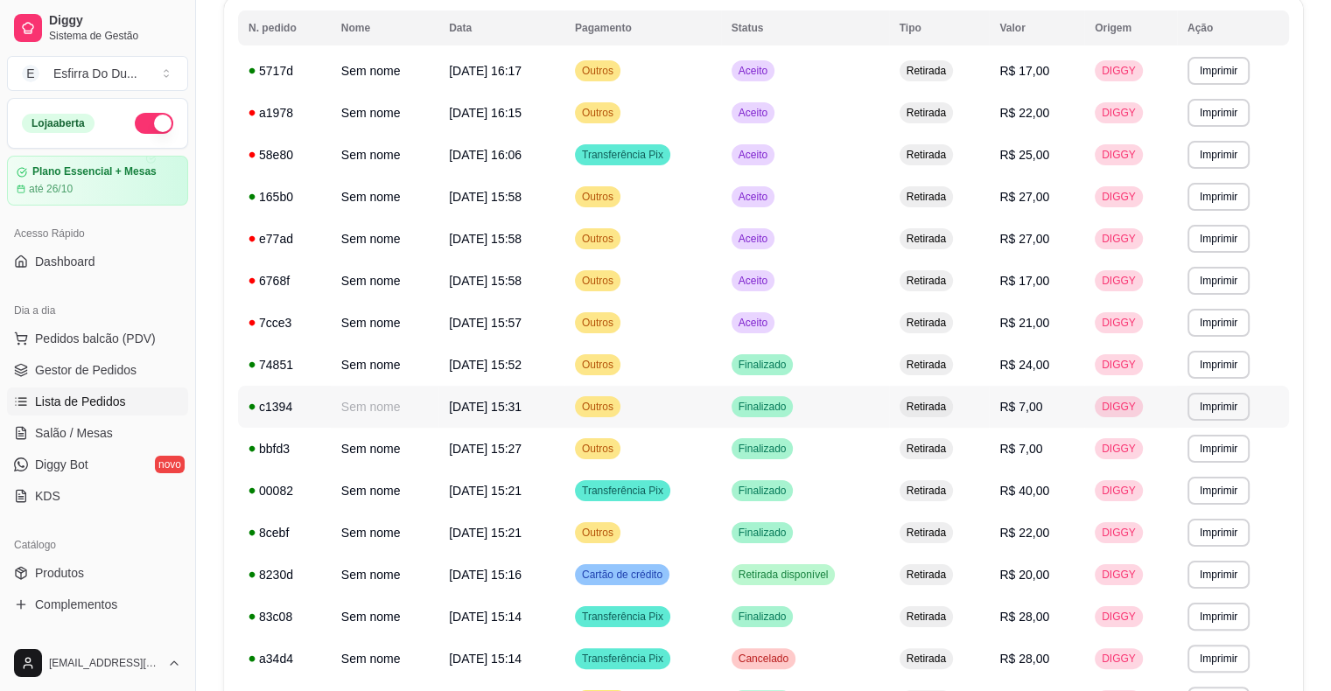
scroll to position [175, 0]
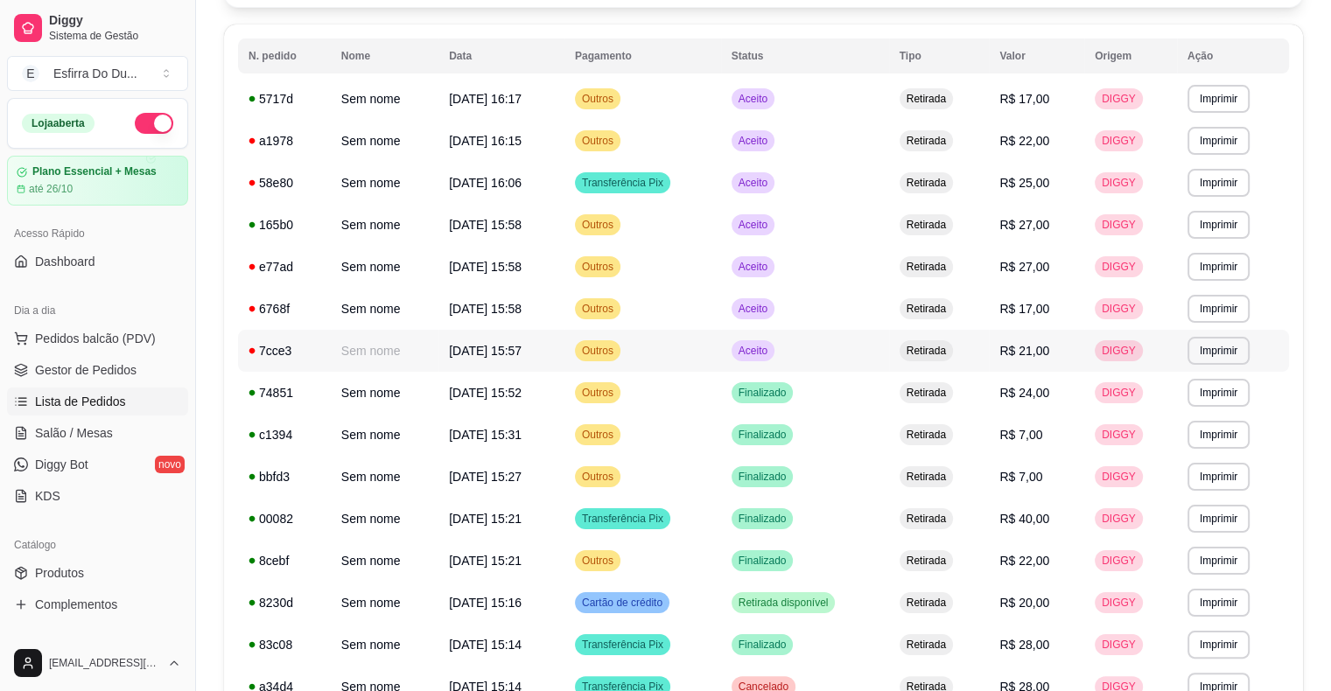
click at [771, 346] on span "Aceito" at bounding box center [753, 351] width 36 height 14
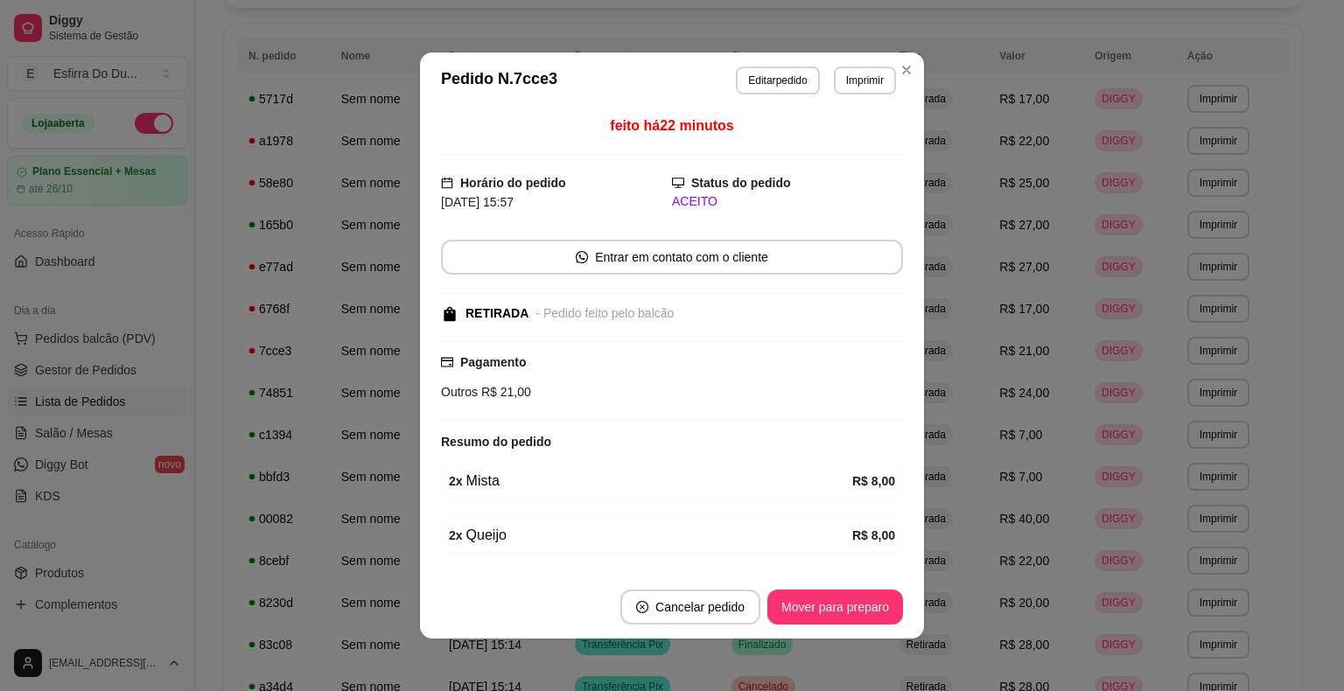
click at [821, 625] on footer "Cancelar pedido Mover para preparo" at bounding box center [672, 607] width 504 height 63
click at [821, 625] on button "Mover para preparo" at bounding box center [835, 607] width 136 height 35
click at [820, 614] on div "Mover para preparo" at bounding box center [823, 607] width 160 height 35
click at [819, 613] on button "Mover para finalizado" at bounding box center [830, 608] width 141 height 34
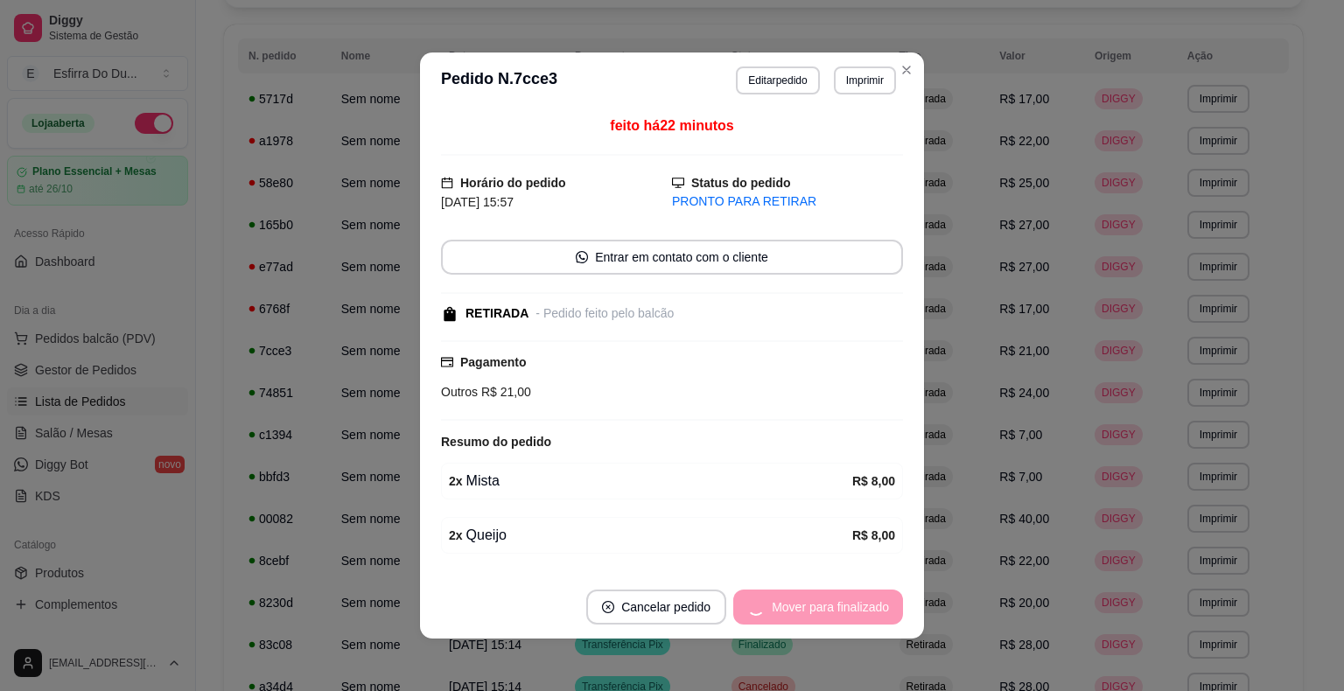
click at [819, 613] on div "Mover para finalizado" at bounding box center [818, 607] width 170 height 35
click at [819, 612] on div "Mover para finalizado" at bounding box center [818, 607] width 170 height 35
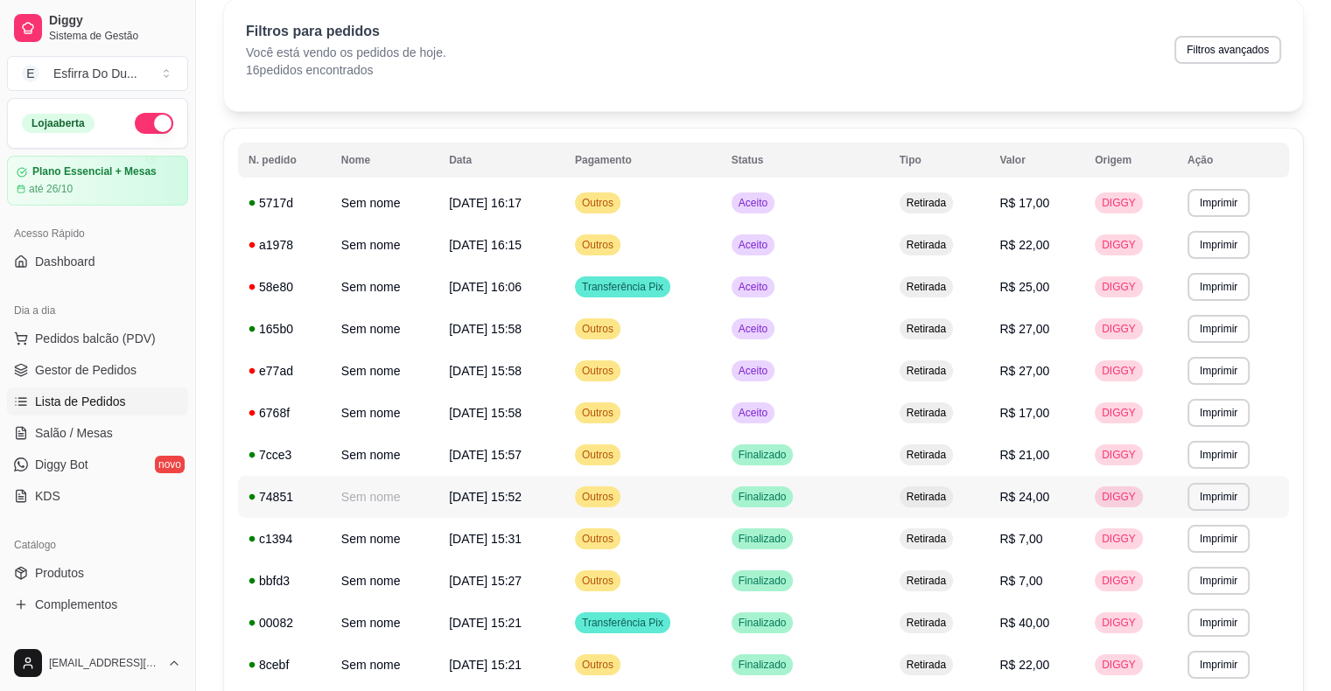
scroll to position [0, 0]
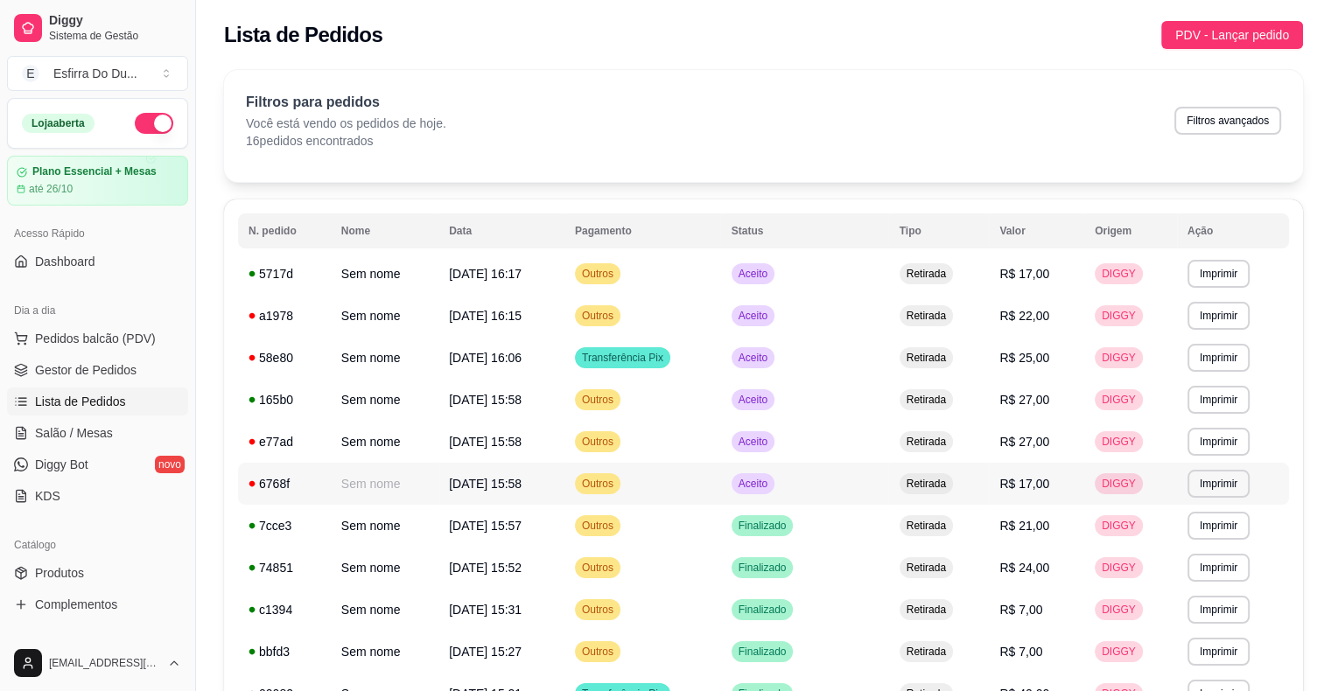
click at [771, 483] on span "Aceito" at bounding box center [753, 484] width 36 height 14
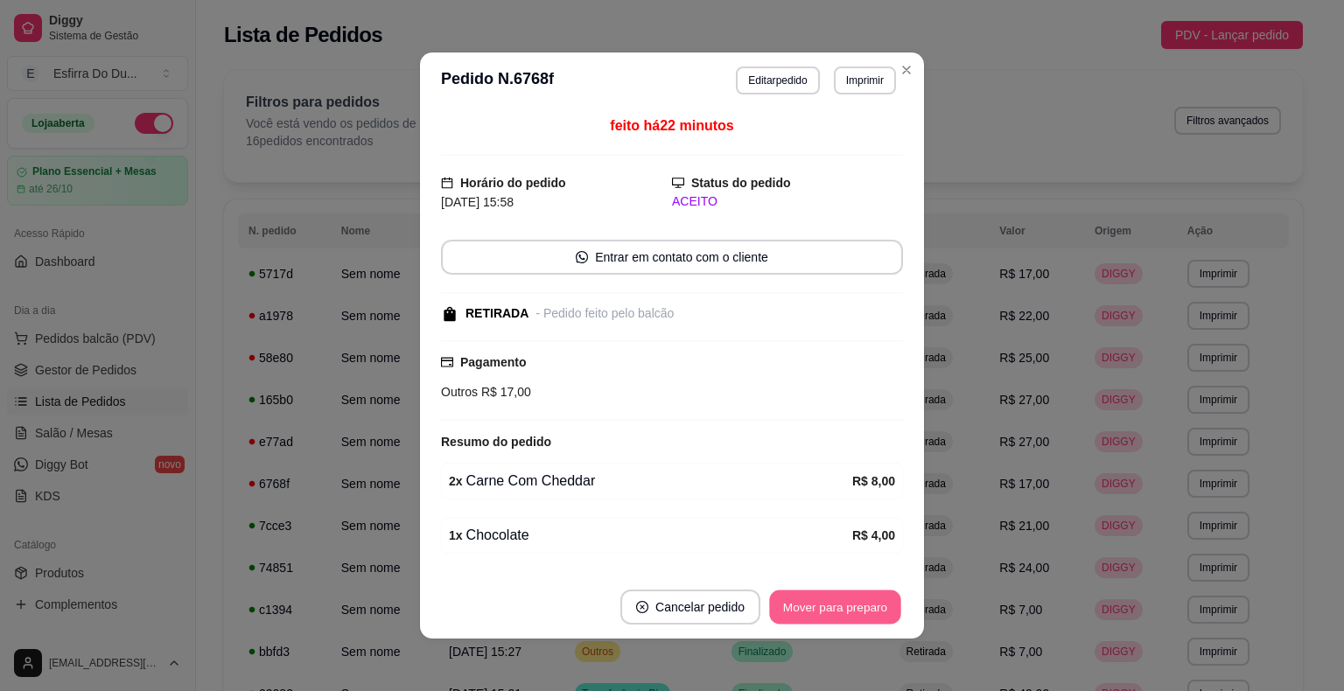
click at [836, 599] on button "Mover para preparo" at bounding box center [834, 608] width 131 height 34
click at [836, 599] on button "Mover para retirada disponível" at bounding box center [805, 608] width 187 height 34
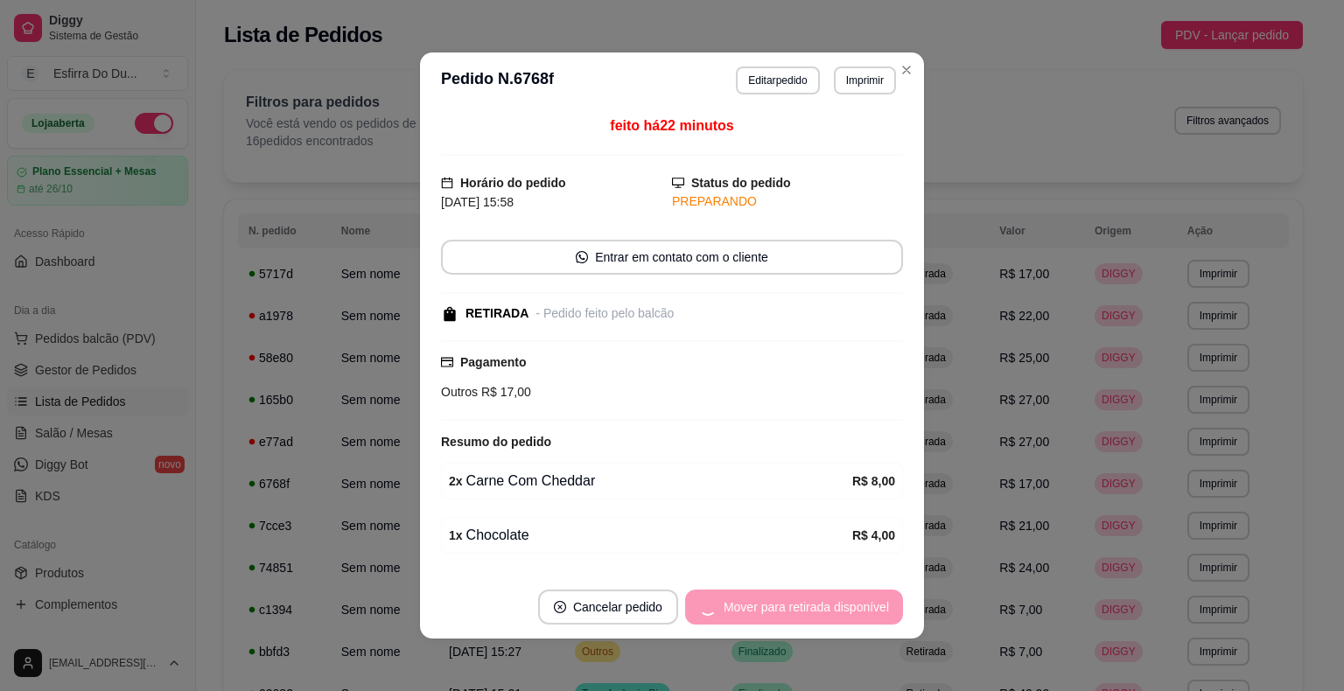
click at [836, 599] on div "Mover para retirada disponível" at bounding box center [794, 607] width 218 height 35
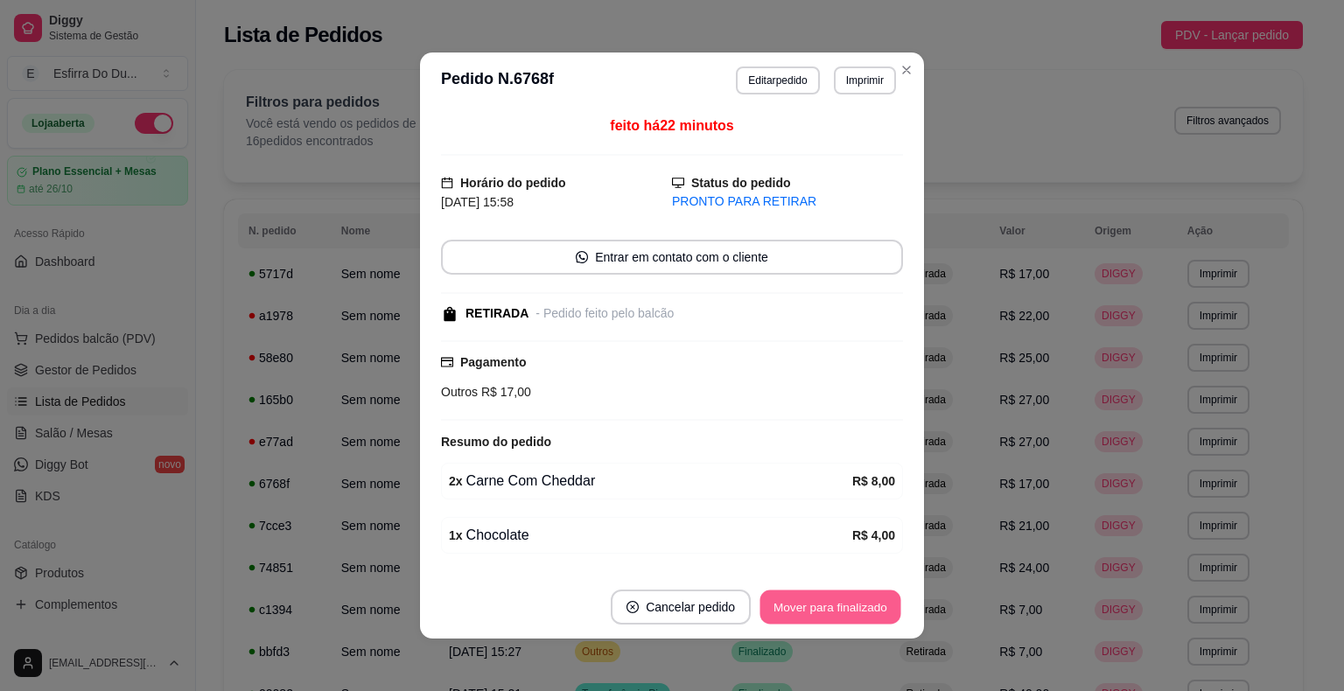
click at [836, 599] on button "Mover para finalizado" at bounding box center [830, 608] width 141 height 34
click at [836, 599] on div "Mover para finalizado" at bounding box center [818, 607] width 170 height 35
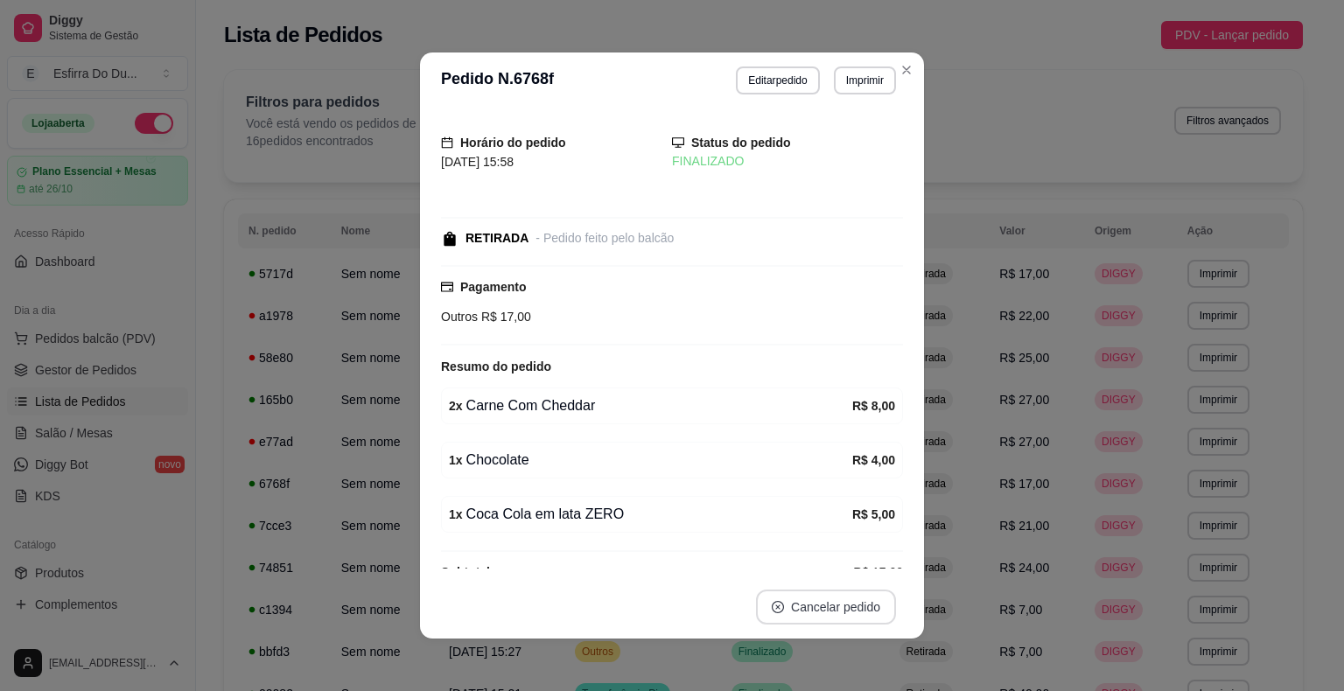
click at [836, 599] on button "Cancelar pedido" at bounding box center [826, 607] width 140 height 35
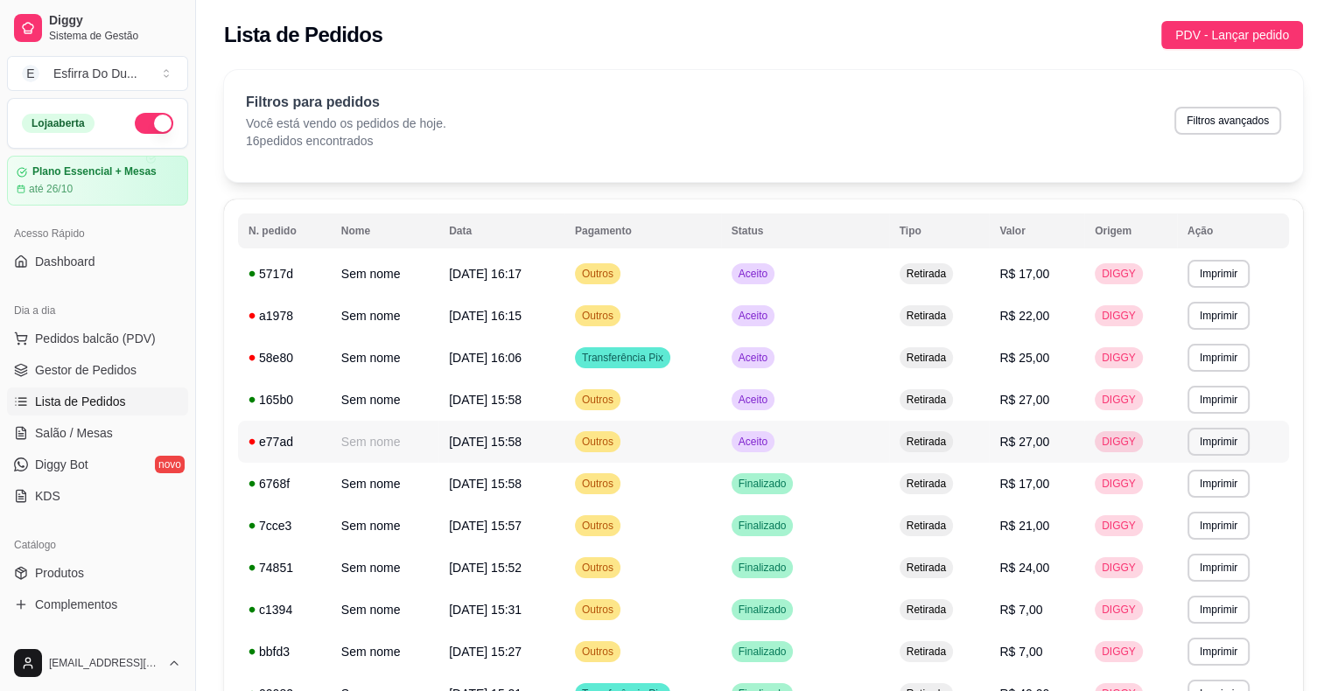
click at [759, 438] on span "Aceito" at bounding box center [753, 442] width 36 height 14
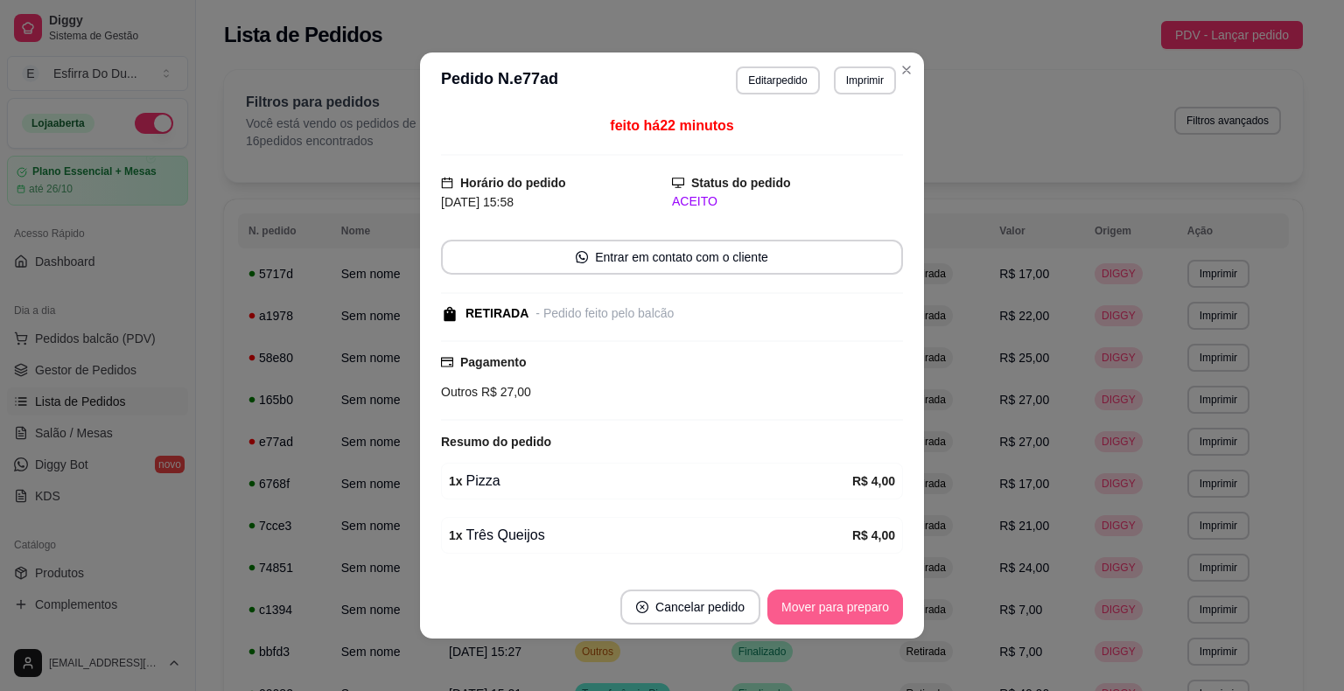
click at [850, 593] on button "Mover para preparo" at bounding box center [835, 607] width 136 height 35
click at [850, 594] on div "Mover para preparo" at bounding box center [823, 607] width 160 height 35
click at [850, 594] on button "Mover para preparo" at bounding box center [834, 608] width 131 height 34
click at [849, 594] on div "Mover para preparo" at bounding box center [823, 607] width 160 height 35
click at [849, 594] on button "Mover para retirada disponível" at bounding box center [806, 607] width 193 height 35
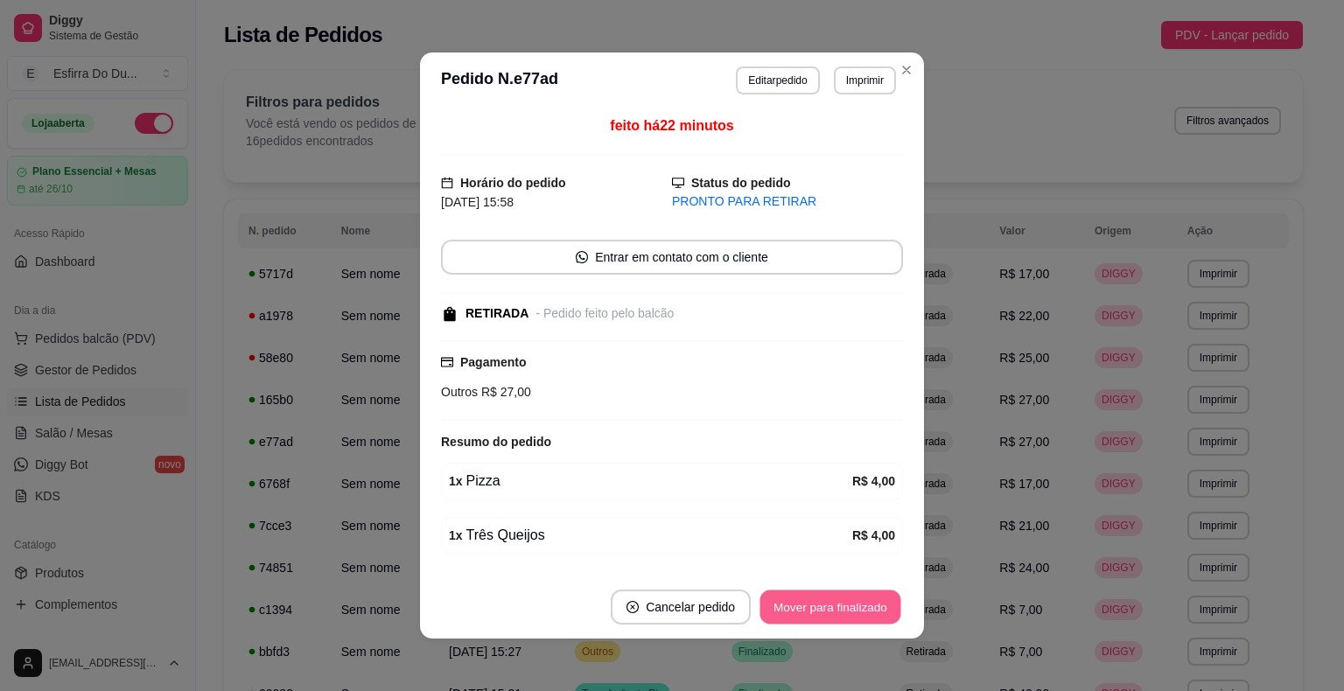
click at [846, 593] on button "Mover para finalizado" at bounding box center [830, 608] width 141 height 34
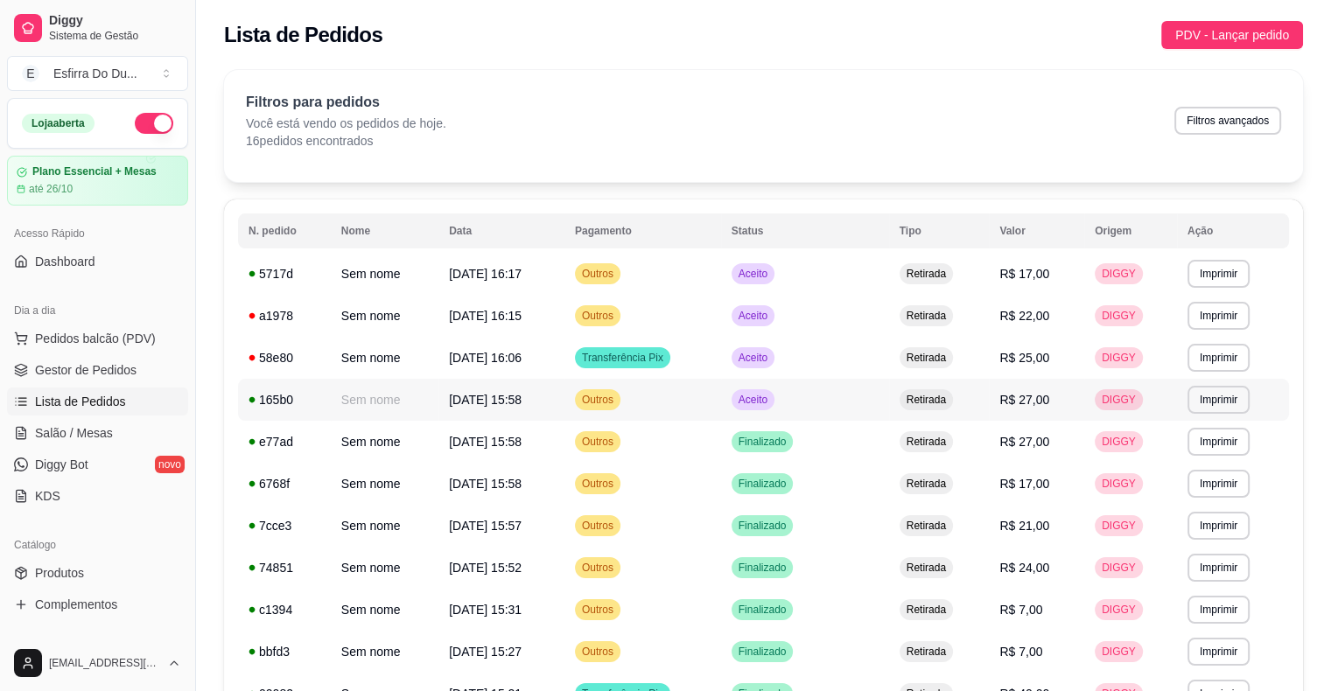
click at [754, 402] on span "Aceito" at bounding box center [753, 400] width 36 height 14
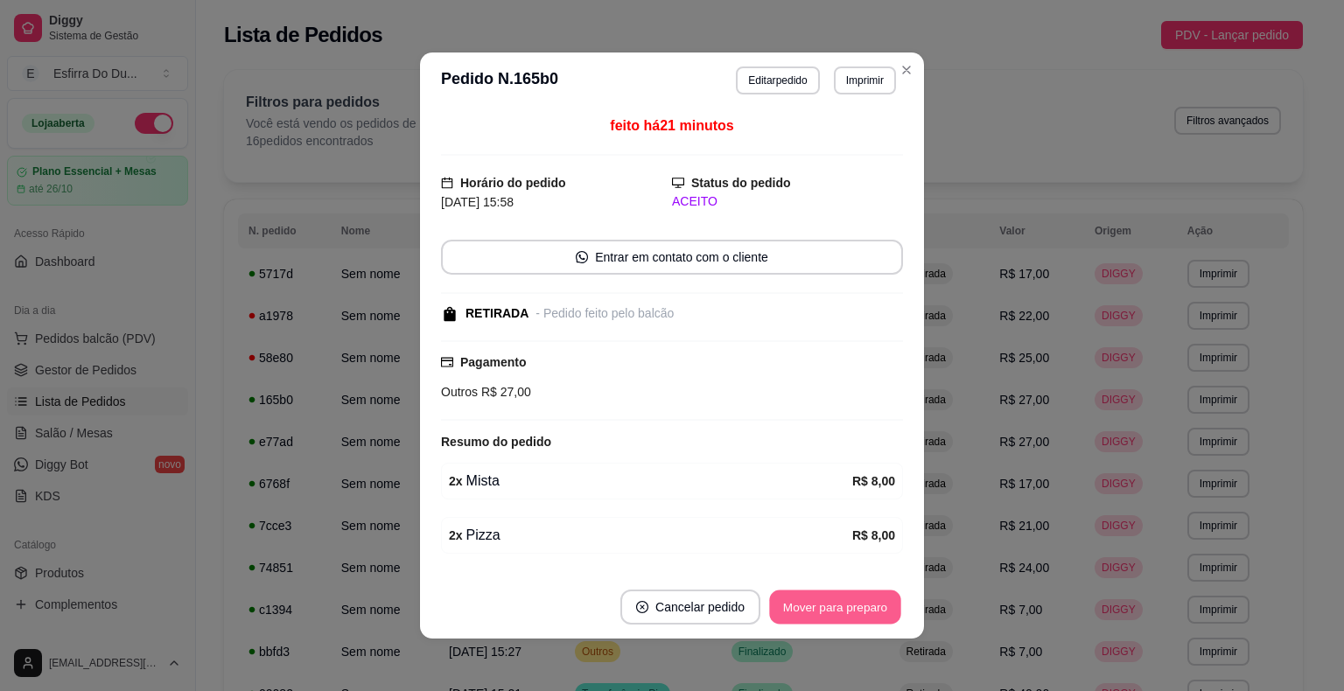
click at [833, 598] on button "Mover para preparo" at bounding box center [834, 608] width 131 height 34
click at [833, 598] on div "Mover para preparo" at bounding box center [823, 607] width 160 height 35
click at [833, 598] on button "Mover para retirada disponível" at bounding box center [805, 608] width 187 height 34
click at [833, 598] on div "Mover para retirada disponível" at bounding box center [806, 607] width 193 height 35
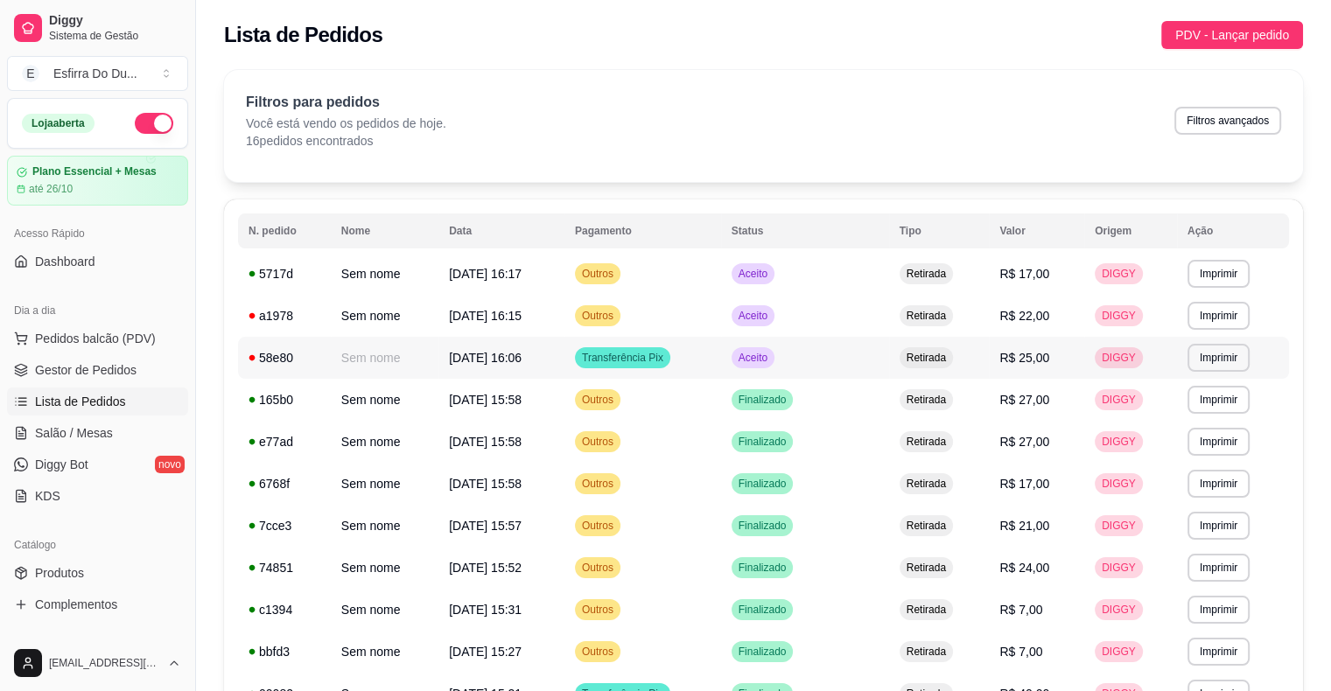
click at [766, 359] on span "Aceito" at bounding box center [753, 358] width 36 height 14
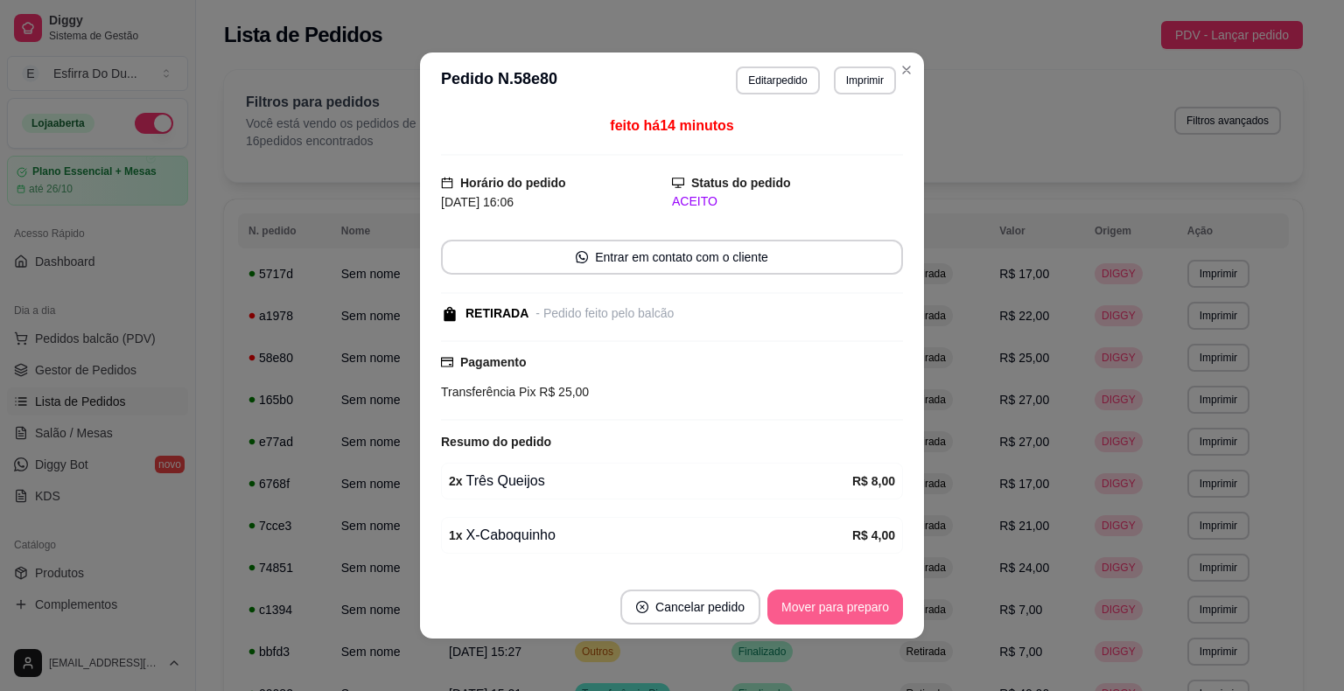
click at [797, 617] on button "Mover para preparo" at bounding box center [835, 607] width 136 height 35
click at [797, 617] on button "Mover para retirada disponível" at bounding box center [806, 607] width 193 height 35
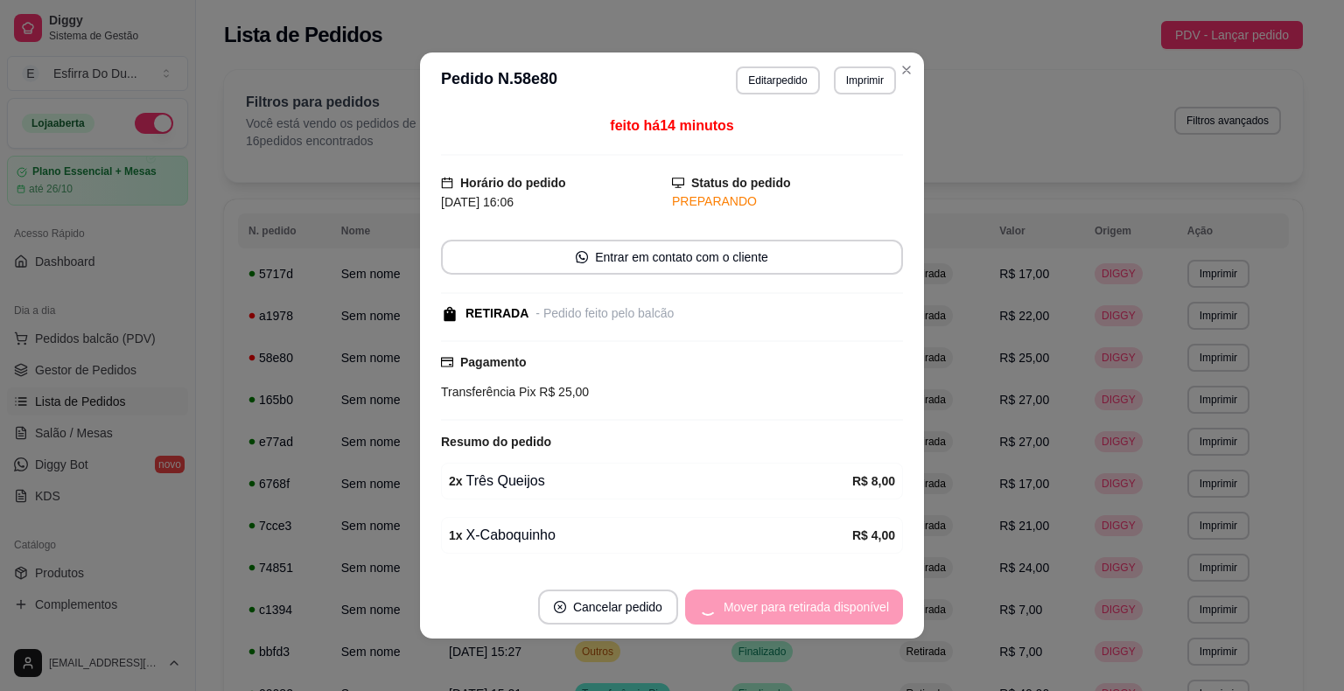
click at [797, 617] on div "Mover para retirada disponível" at bounding box center [794, 607] width 218 height 35
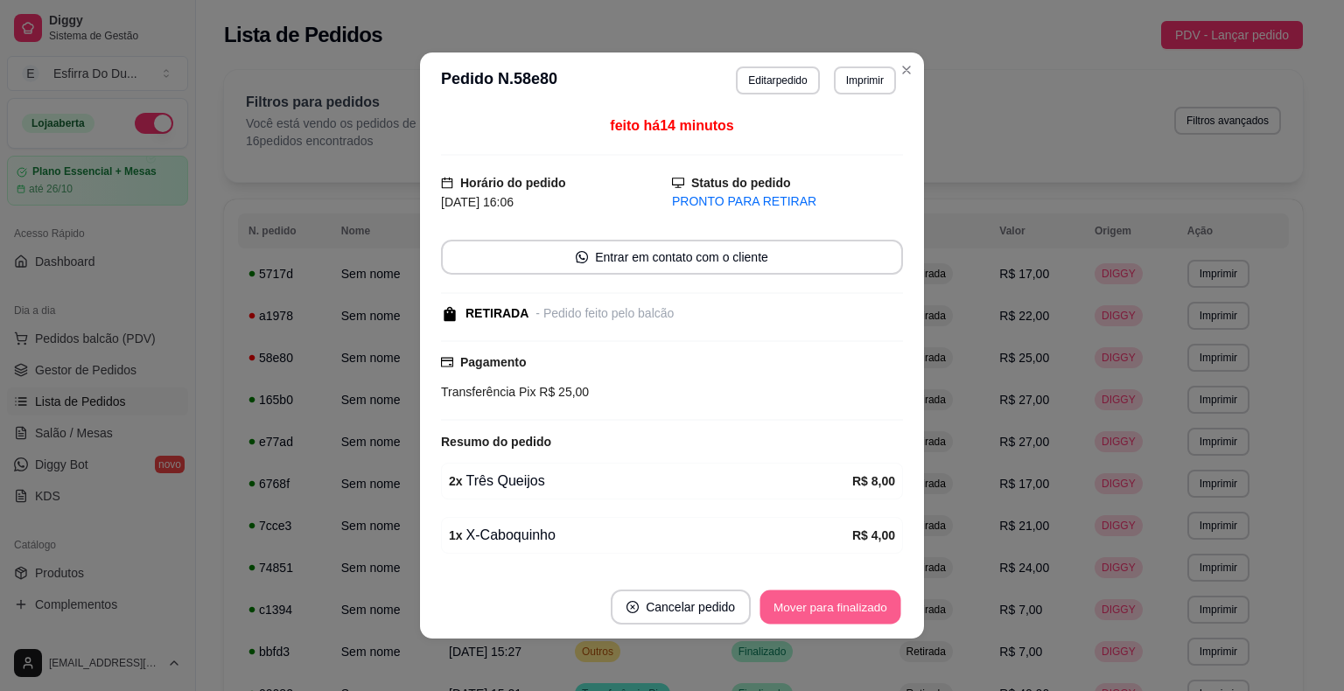
click at [797, 617] on button "Mover para finalizado" at bounding box center [830, 608] width 141 height 34
click at [797, 617] on div "Mover para finalizado" at bounding box center [818, 607] width 170 height 35
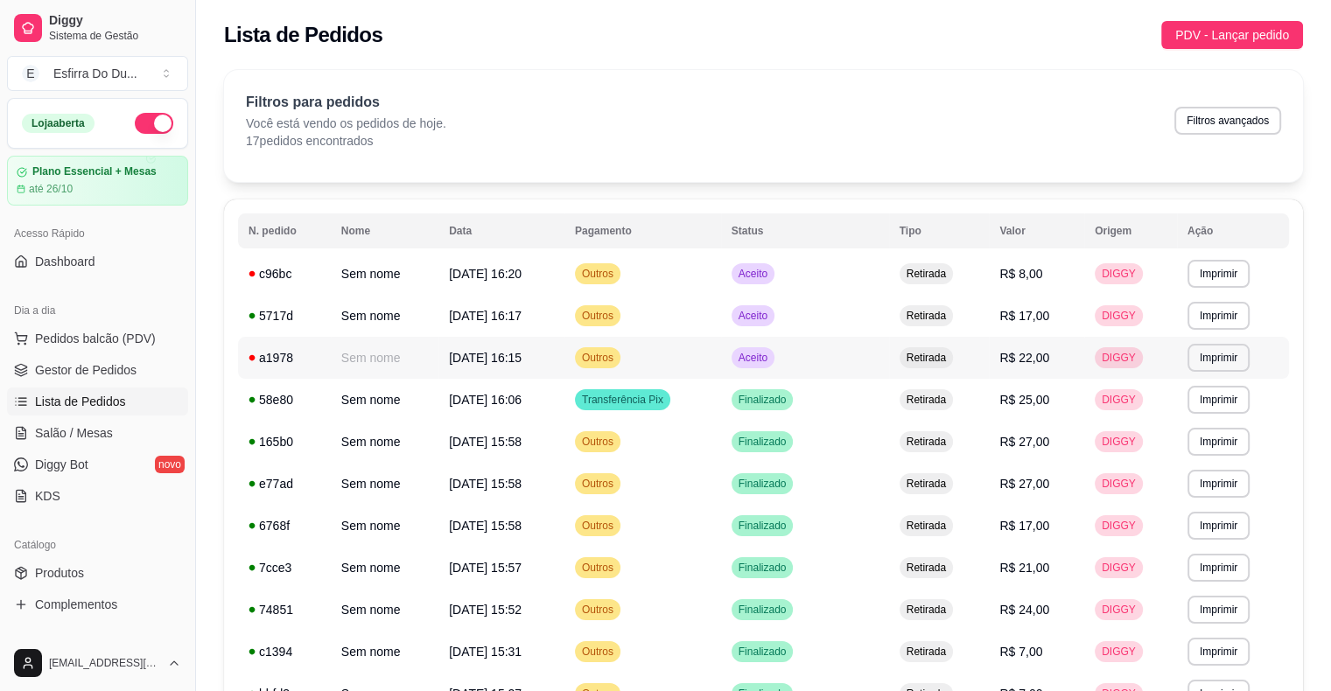
click at [774, 366] on div "Aceito" at bounding box center [752, 357] width 43 height 21
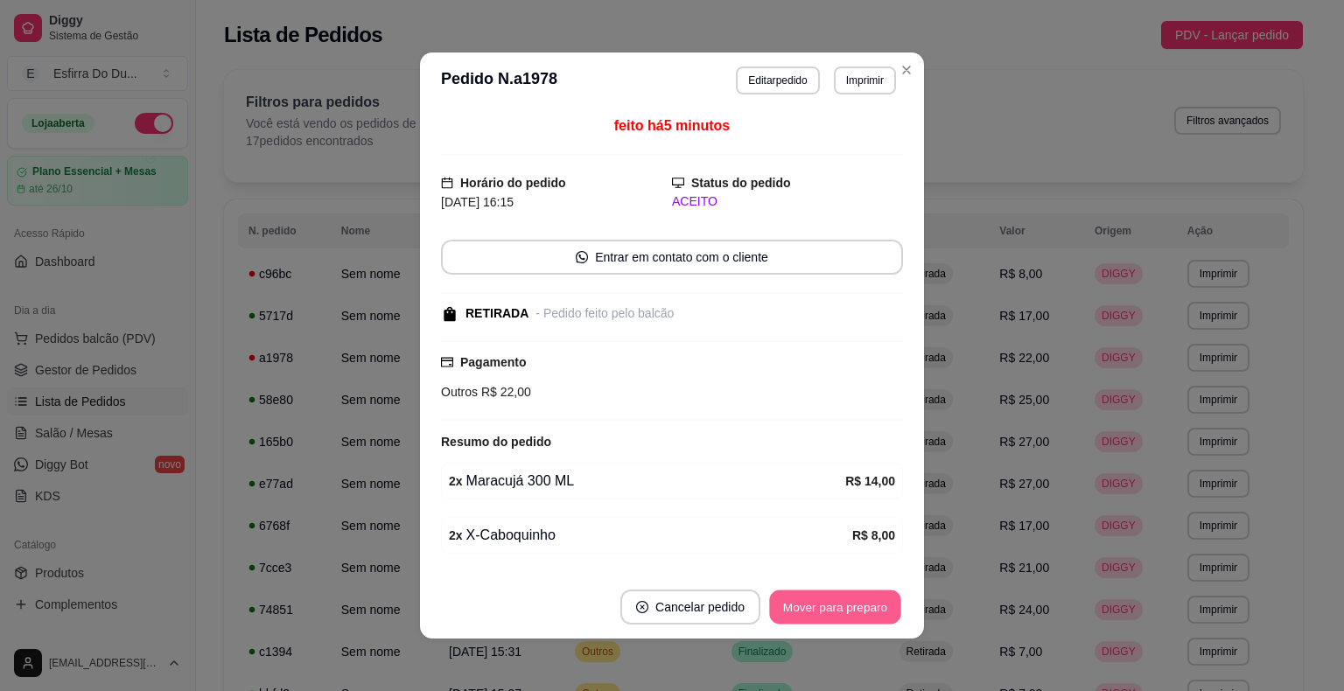
click at [800, 598] on button "Mover para preparo" at bounding box center [834, 608] width 131 height 34
click at [797, 614] on button "Mover para retirada disponível" at bounding box center [806, 607] width 193 height 35
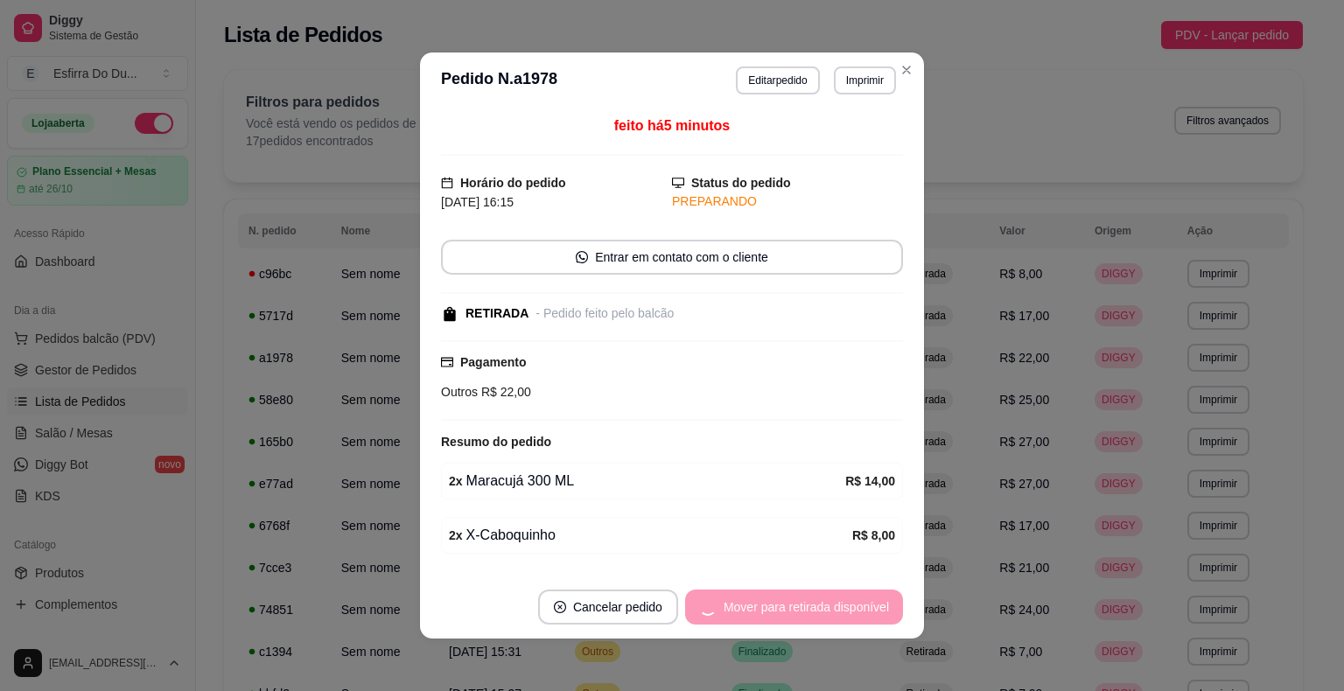
click at [797, 614] on div "Mover para retirada disponível" at bounding box center [794, 607] width 218 height 35
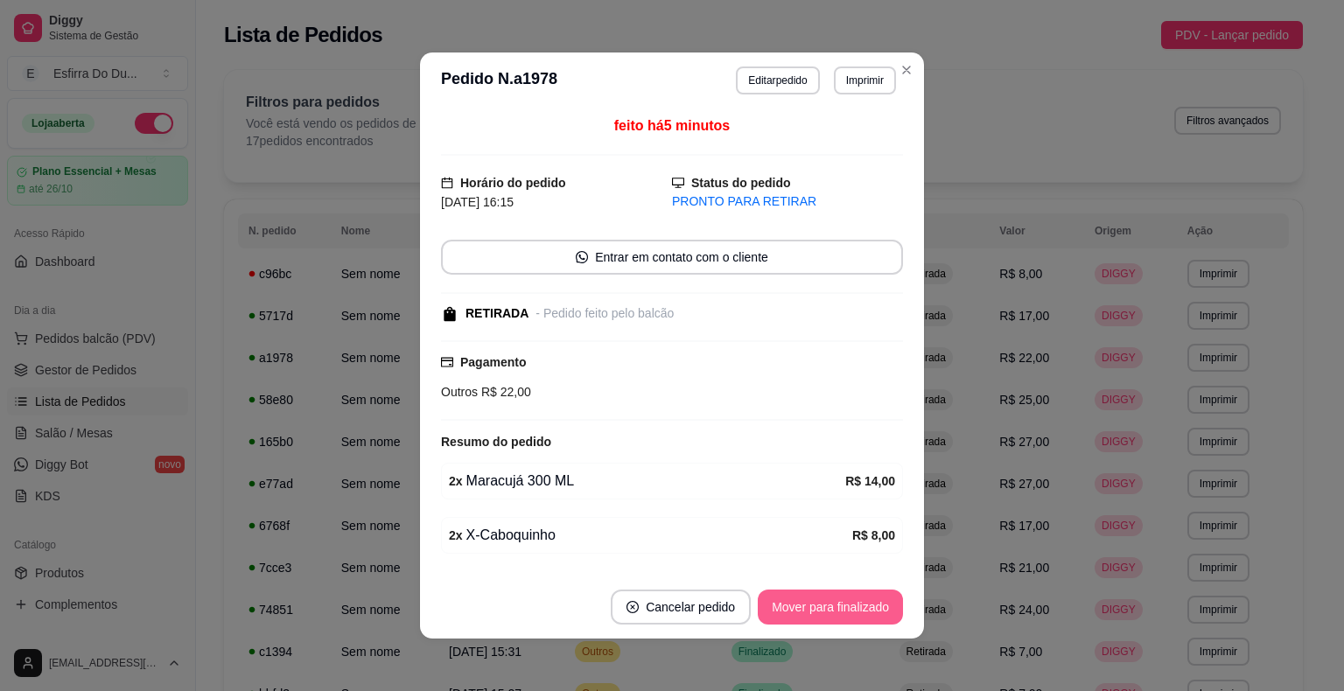
click at [797, 614] on button "Mover para finalizado" at bounding box center [830, 607] width 145 height 35
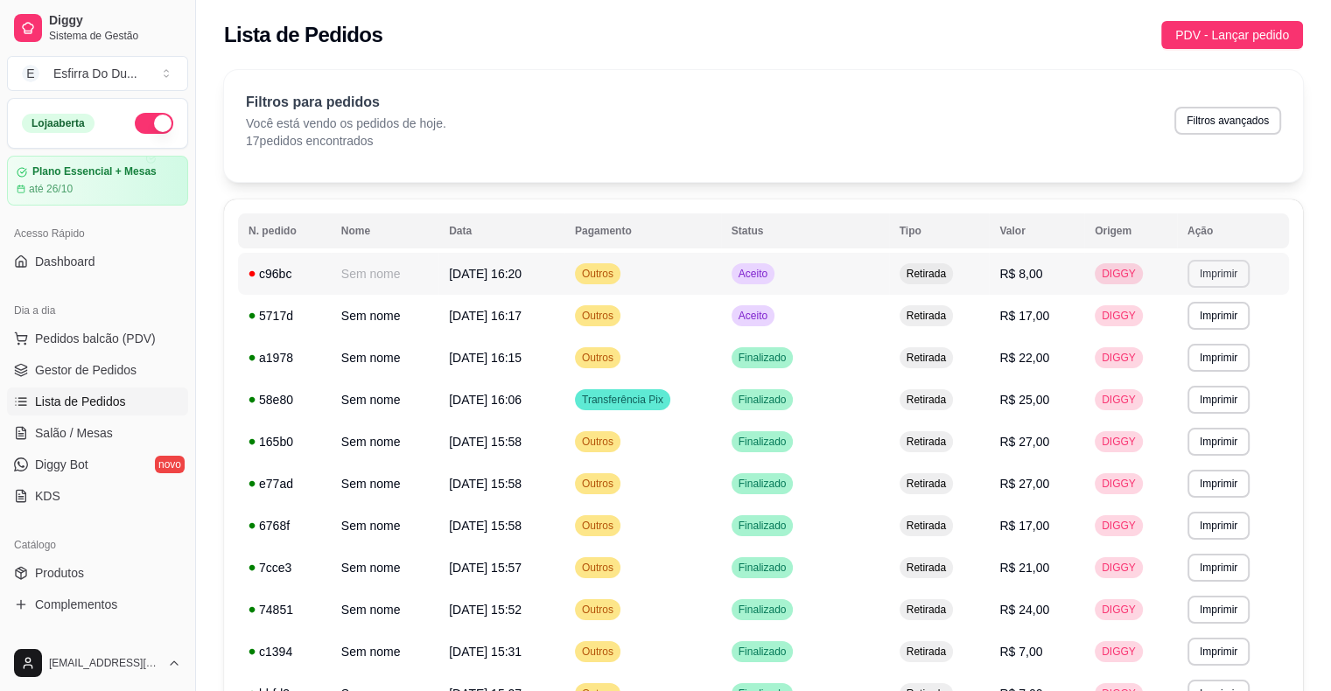
click at [1206, 276] on button "Imprimir" at bounding box center [1218, 274] width 62 height 28
click at [1188, 348] on button "IMPRESSORA" at bounding box center [1188, 335] width 127 height 28
click at [98, 427] on span "Salão / Mesas" at bounding box center [74, 432] width 78 height 17
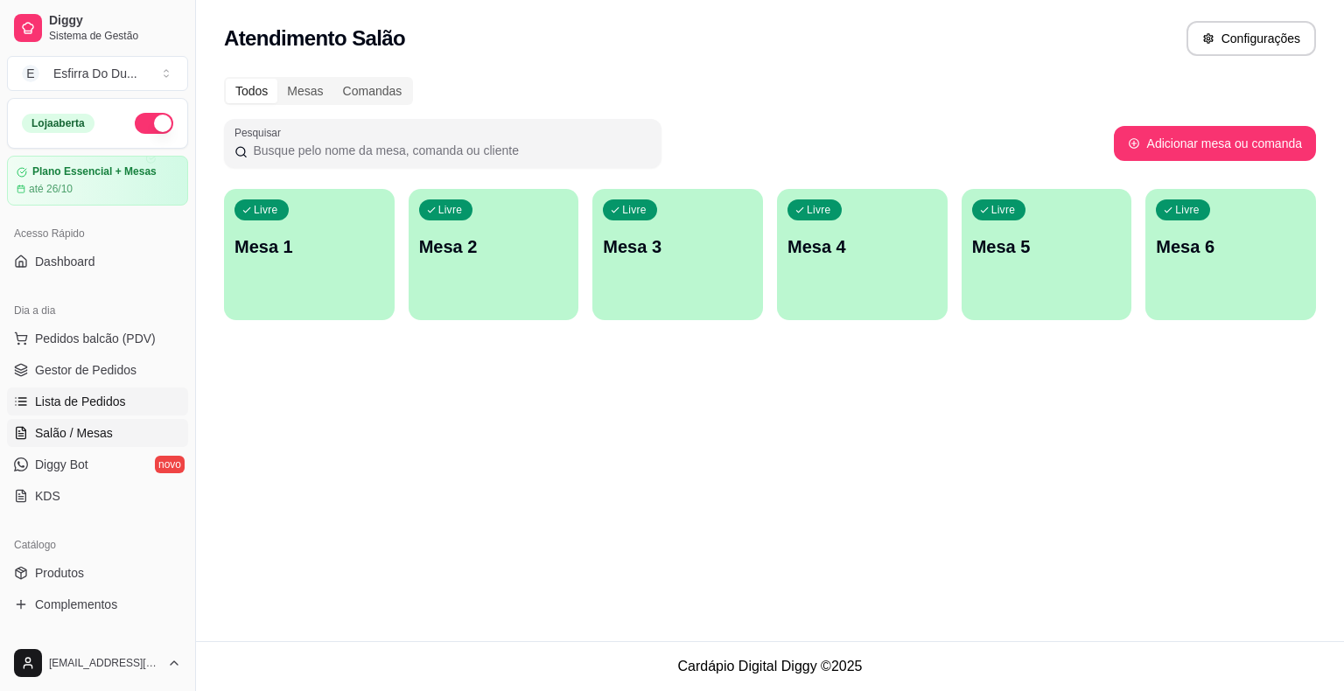
click at [108, 395] on span "Lista de Pedidos" at bounding box center [80, 401] width 91 height 17
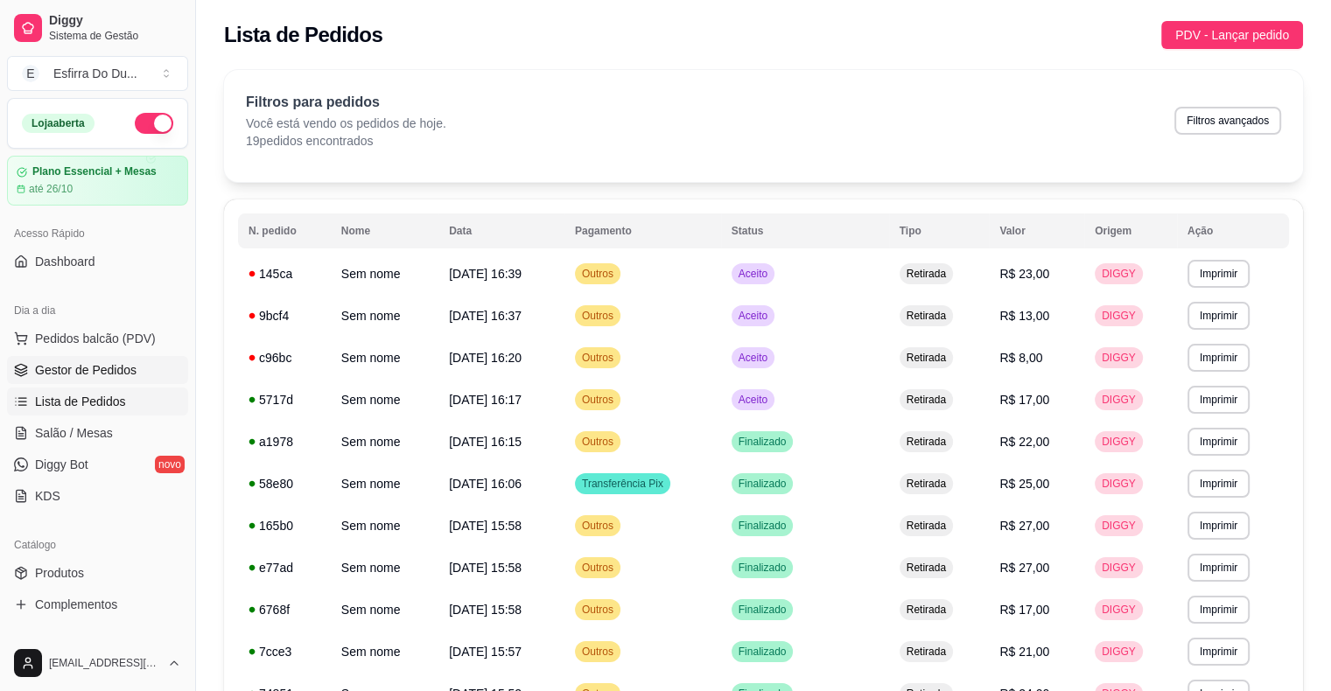
click at [108, 361] on span "Gestor de Pedidos" at bounding box center [85, 369] width 101 height 17
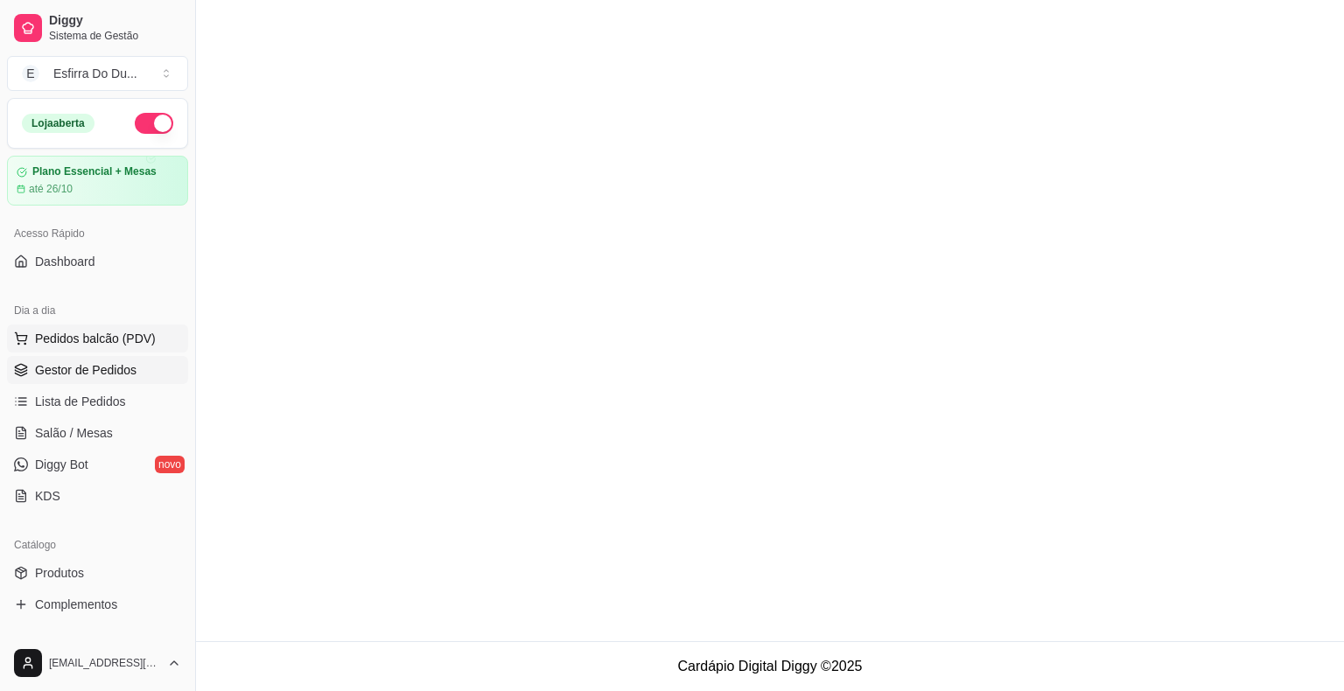
click at [108, 346] on button "Pedidos balcão (PDV)" at bounding box center [97, 339] width 181 height 28
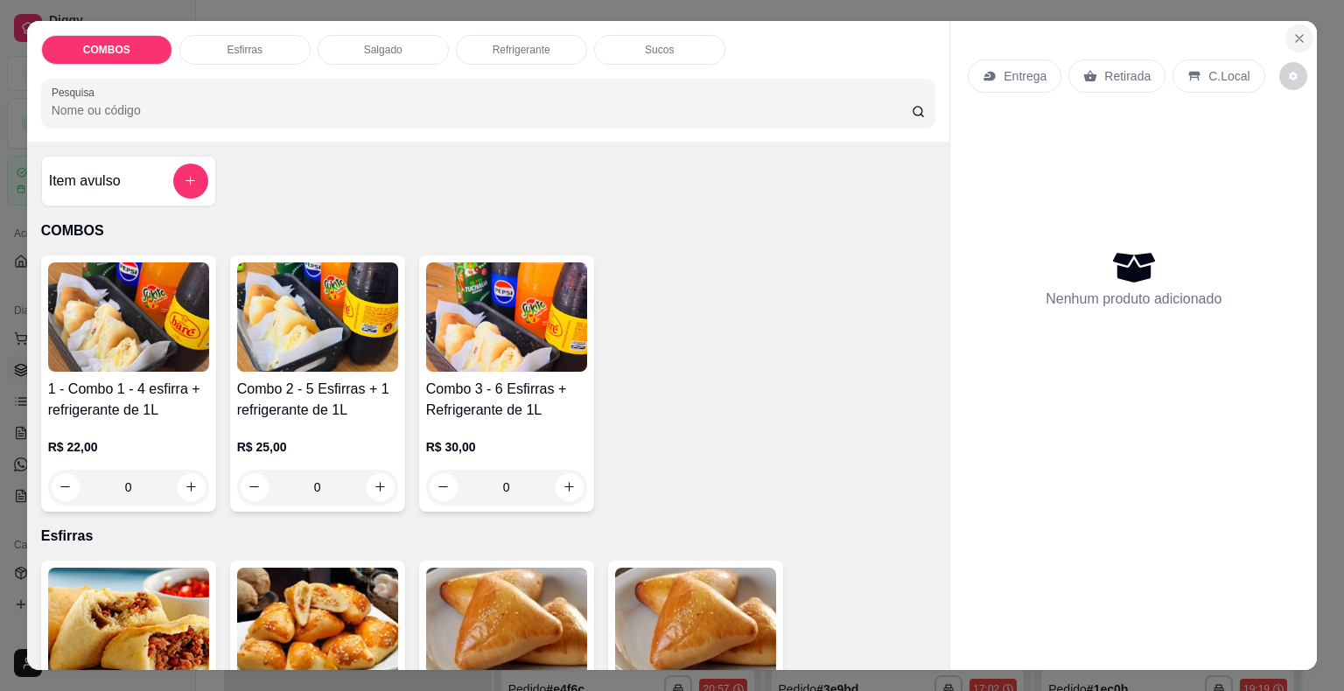
click at [1292, 37] on icon "Close" at bounding box center [1299, 38] width 14 height 14
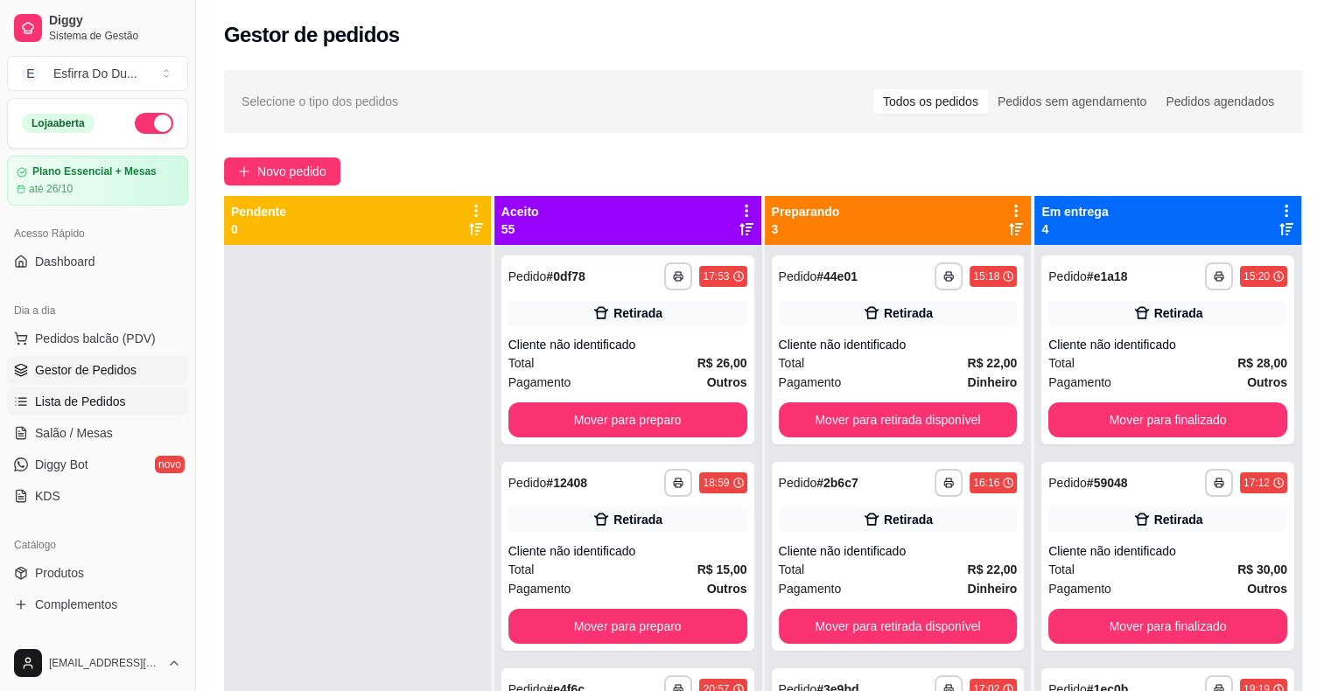
click at [53, 404] on span "Lista de Pedidos" at bounding box center [80, 401] width 91 height 17
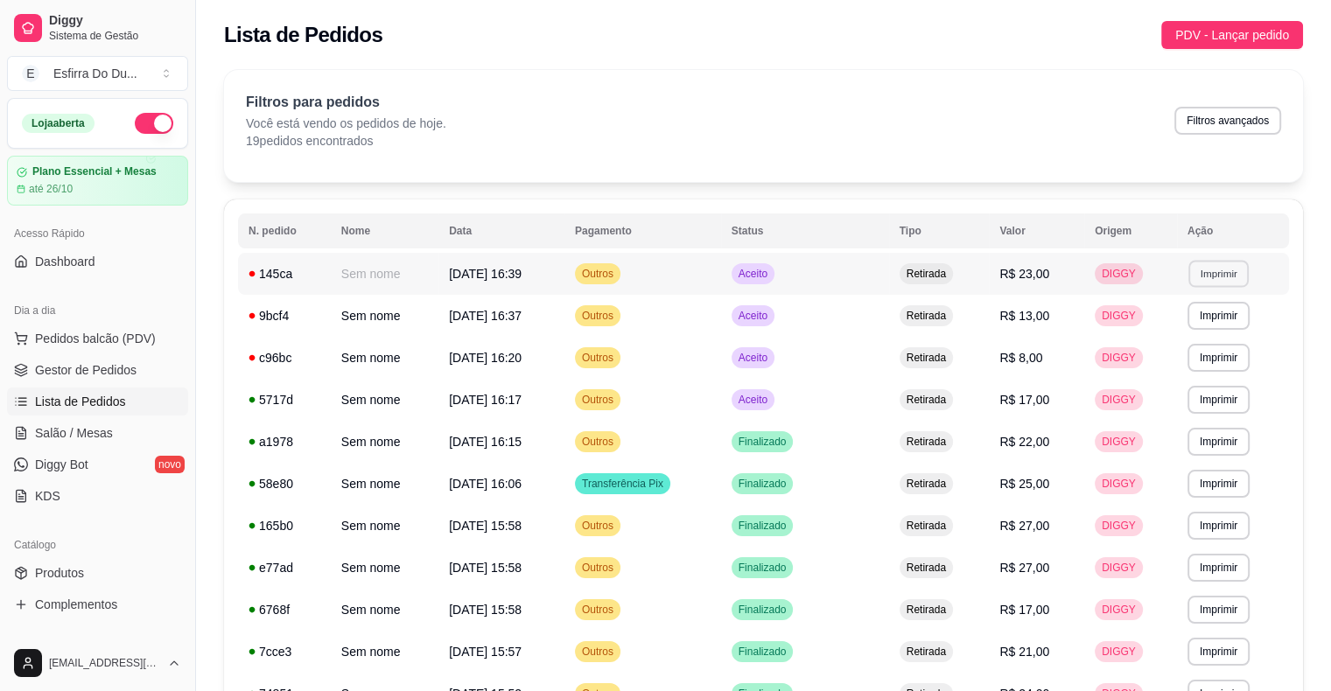
click at [1192, 276] on button "Imprimir" at bounding box center [1218, 273] width 60 height 27
click at [1206, 341] on button "IMPRESSORA" at bounding box center [1188, 334] width 122 height 27
click at [1218, 316] on button "Imprimir" at bounding box center [1218, 315] width 60 height 27
click at [1187, 380] on button "IMPRESSORA" at bounding box center [1188, 377] width 127 height 28
click at [126, 335] on span "Pedidos balcão (PDV)" at bounding box center [95, 338] width 121 height 17
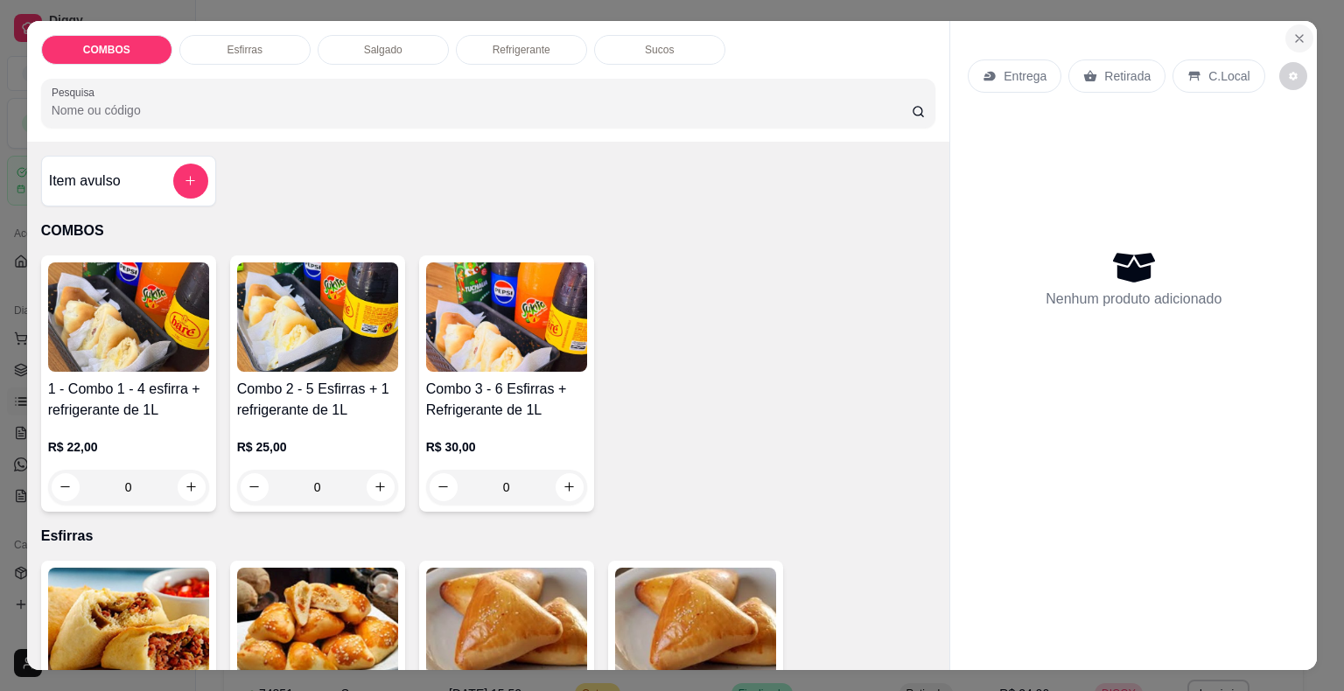
click at [1292, 34] on icon "Close" at bounding box center [1299, 38] width 14 height 14
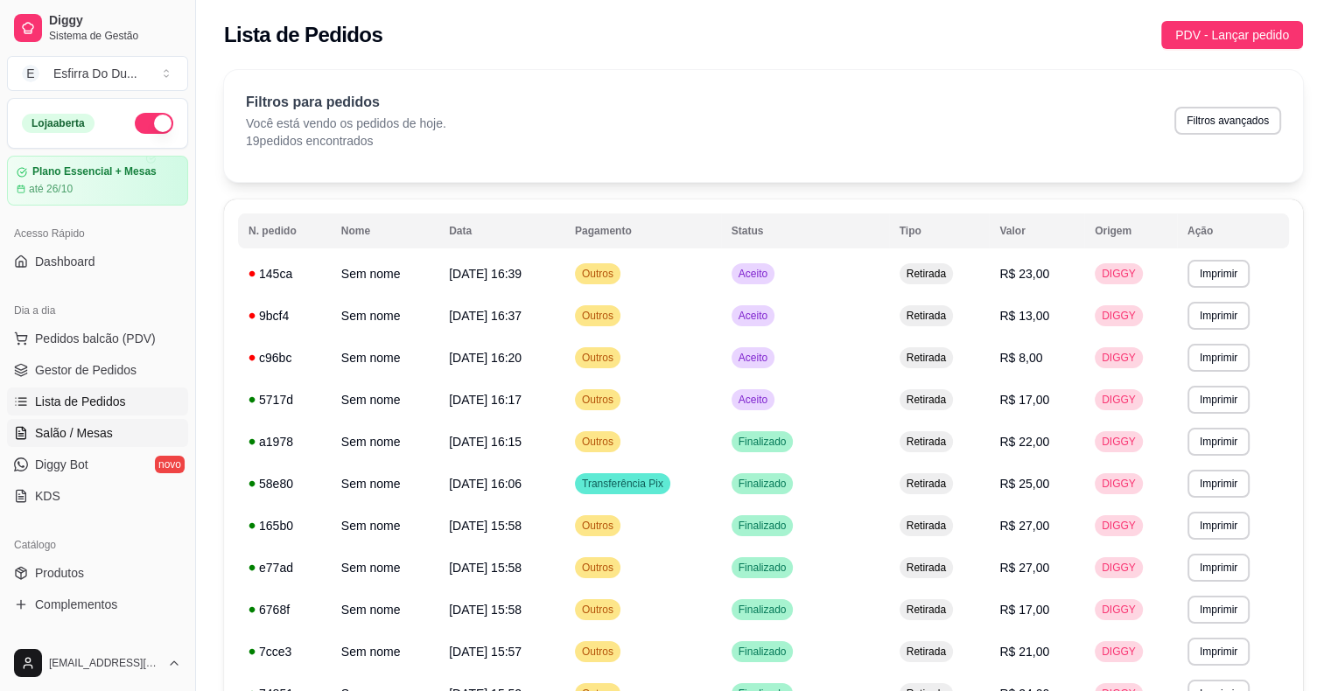
click at [107, 436] on span "Salão / Mesas" at bounding box center [74, 432] width 78 height 17
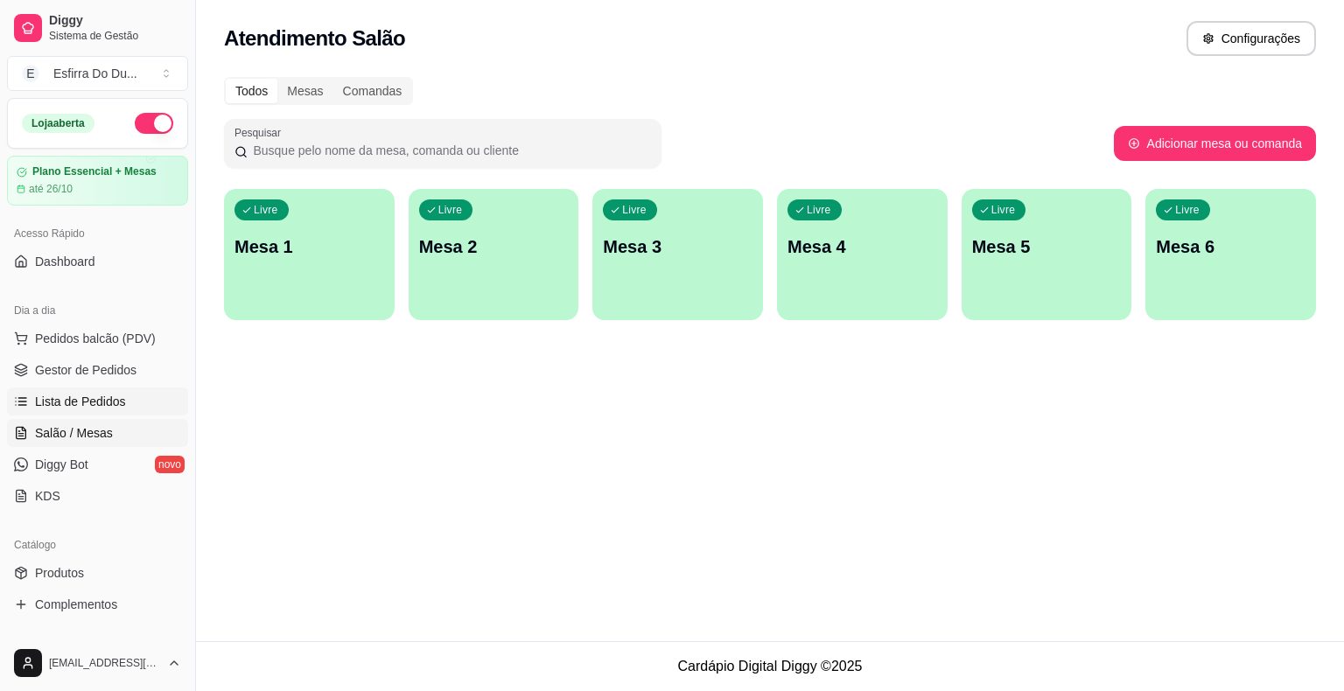
click at [101, 404] on span "Lista de Pedidos" at bounding box center [80, 401] width 91 height 17
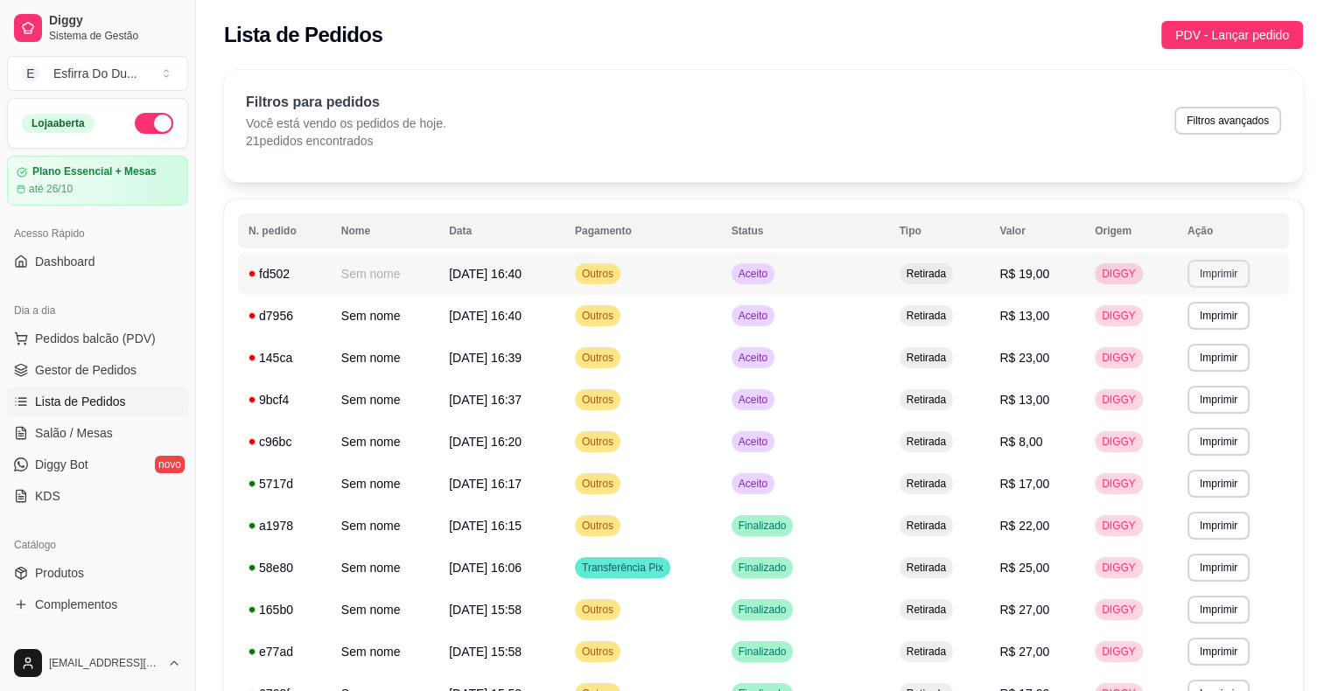
click at [1203, 271] on button "Imprimir" at bounding box center [1218, 274] width 62 height 28
click at [1190, 336] on button "IMPRESSORA" at bounding box center [1189, 335] width 127 height 28
click at [1038, 401] on span "R$ 13,00" at bounding box center [1024, 400] width 50 height 14
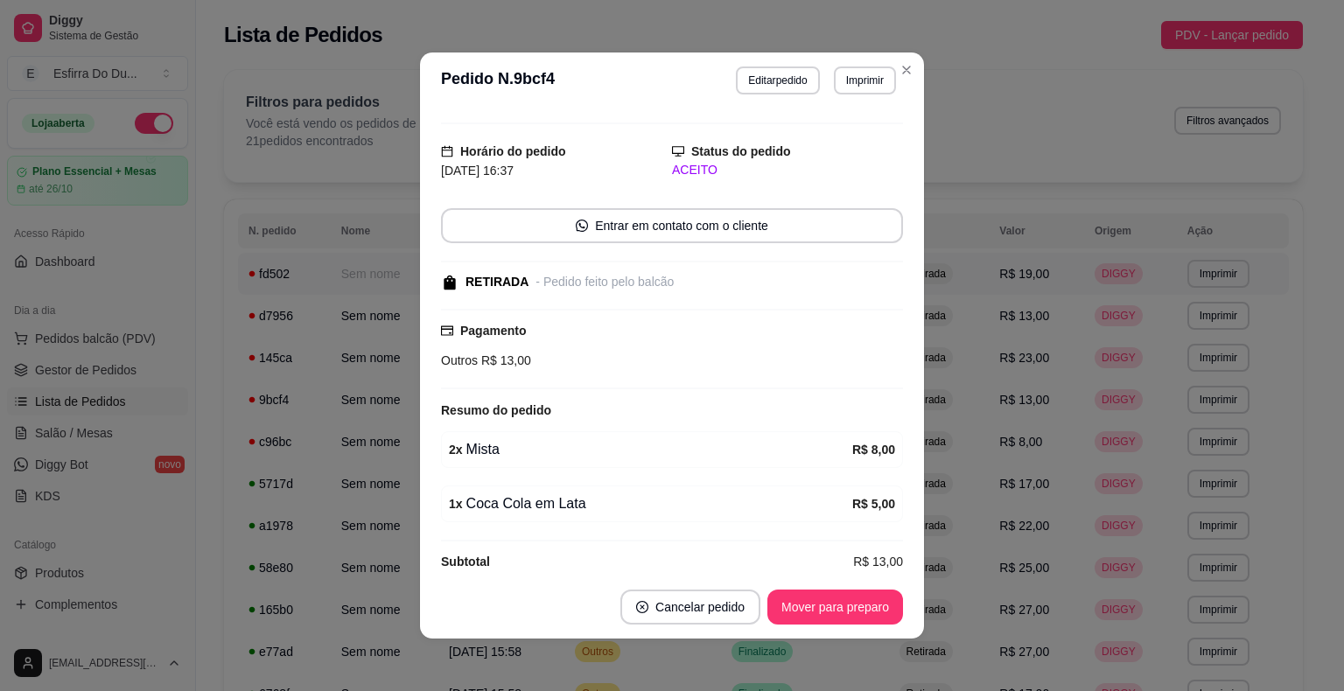
scroll to position [50, 0]
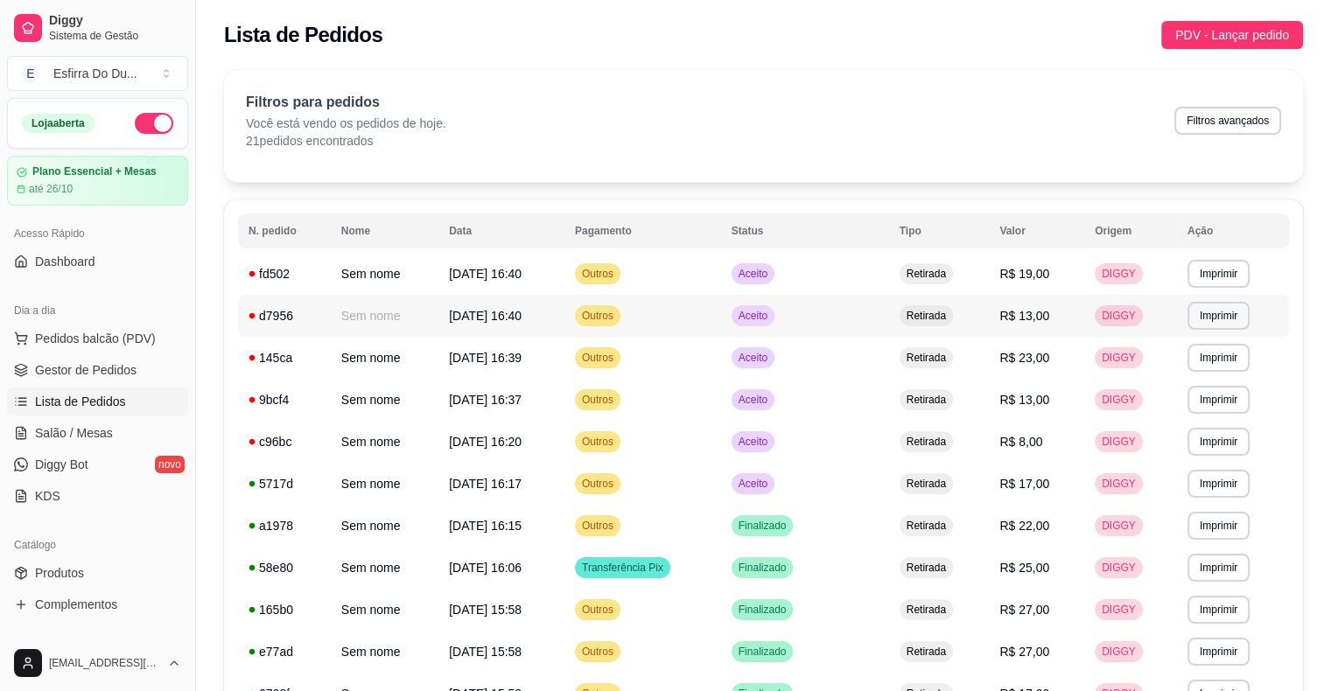
click at [1021, 319] on span "R$ 13,00" at bounding box center [1024, 316] width 50 height 14
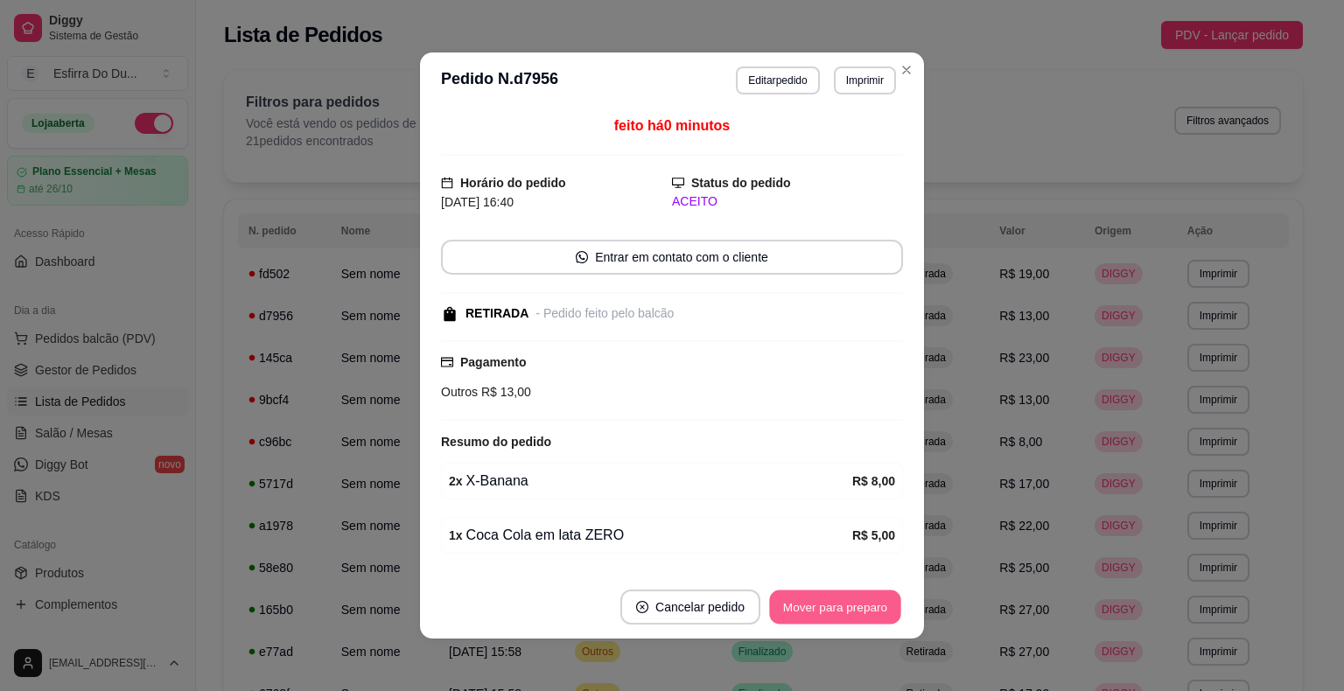
click at [804, 606] on button "Mover para preparo" at bounding box center [834, 608] width 131 height 34
click at [782, 611] on button "Mover para retirada disponível" at bounding box center [805, 608] width 187 height 34
click at [782, 610] on button "Mover para finalizado" at bounding box center [830, 607] width 145 height 35
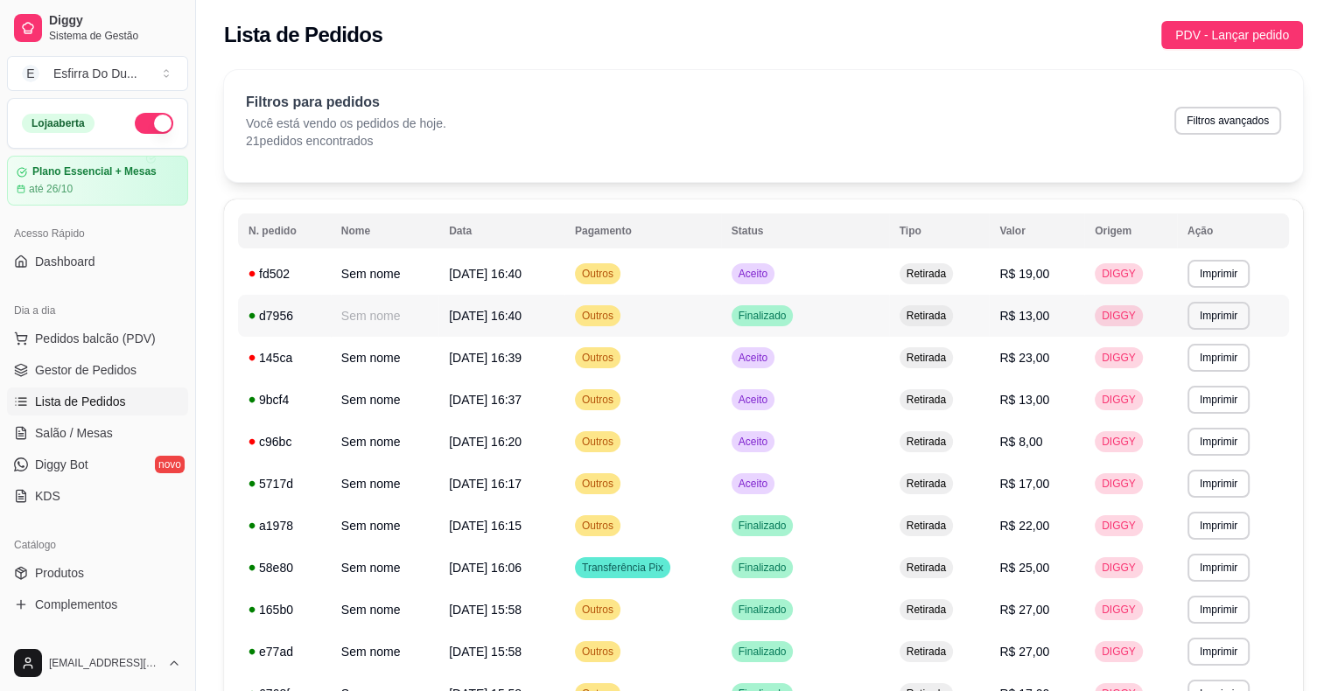
click at [989, 320] on td "Retirada" at bounding box center [939, 316] width 101 height 42
click at [1204, 315] on button "Imprimir" at bounding box center [1218, 316] width 62 height 28
click at [112, 331] on span "Pedidos balcão (PDV)" at bounding box center [95, 338] width 121 height 17
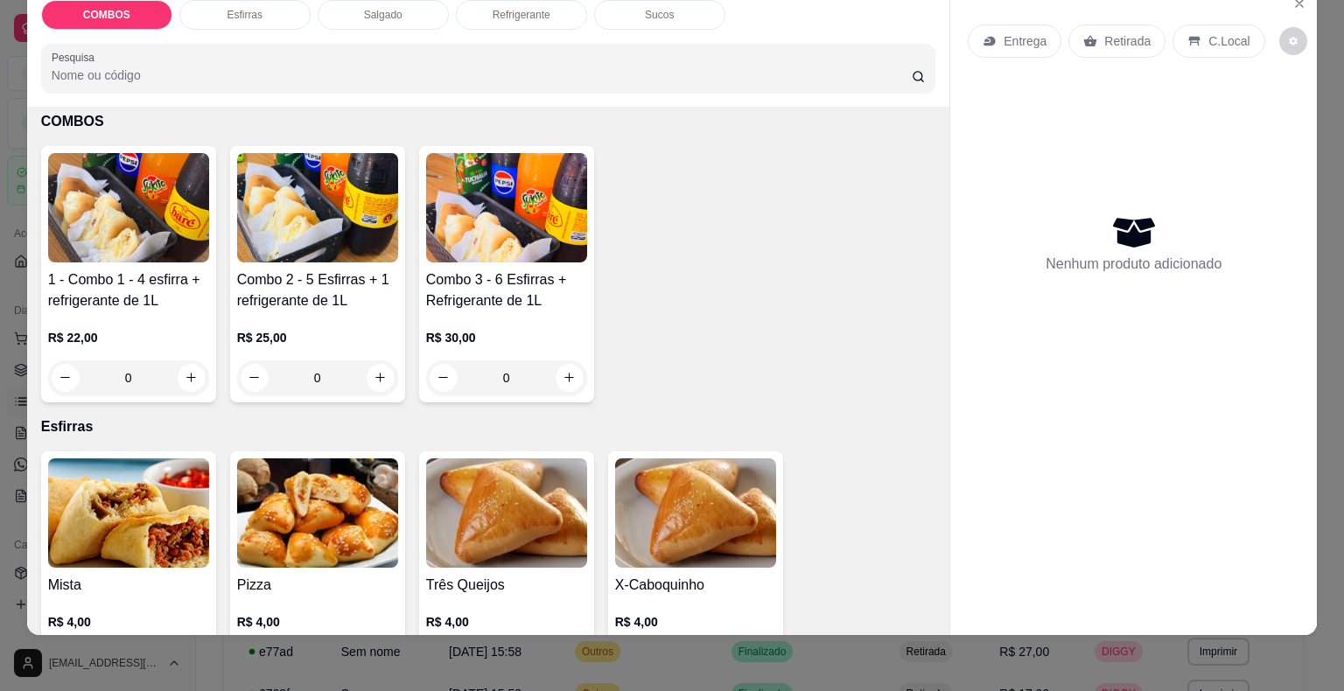
scroll to position [175, 0]
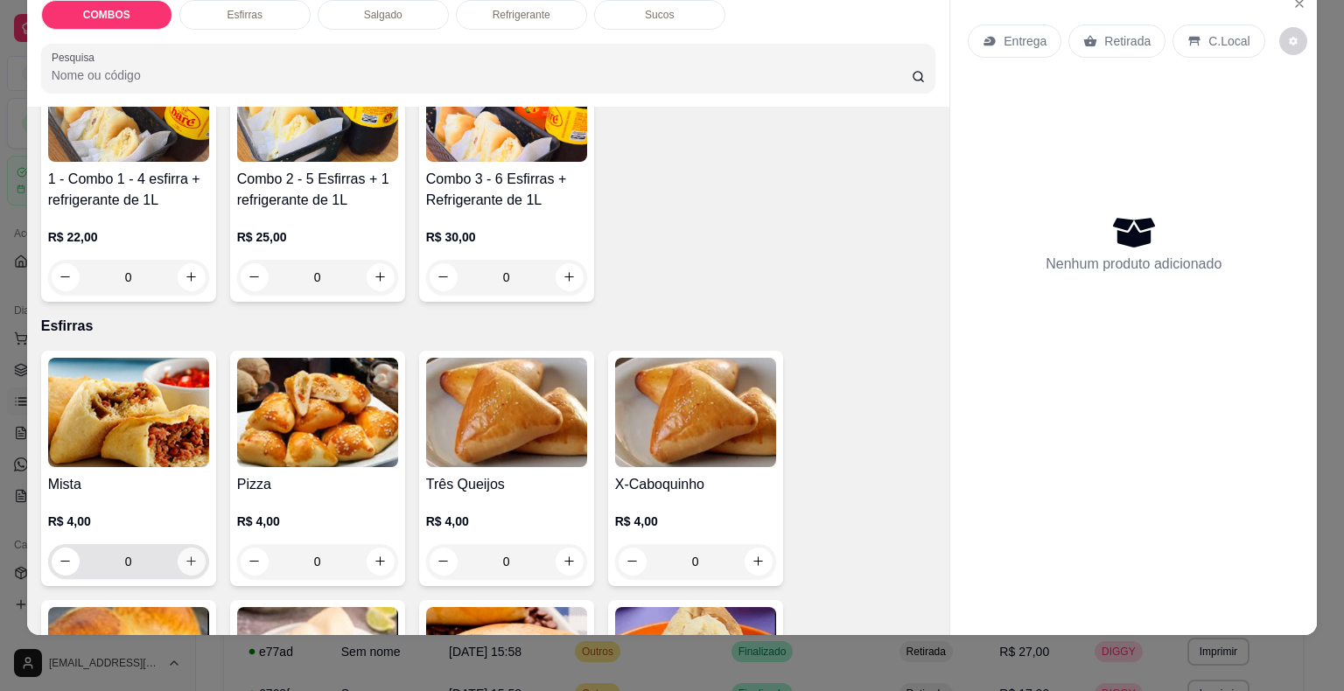
click at [188, 555] on icon "increase-product-quantity" at bounding box center [191, 561] width 13 height 13
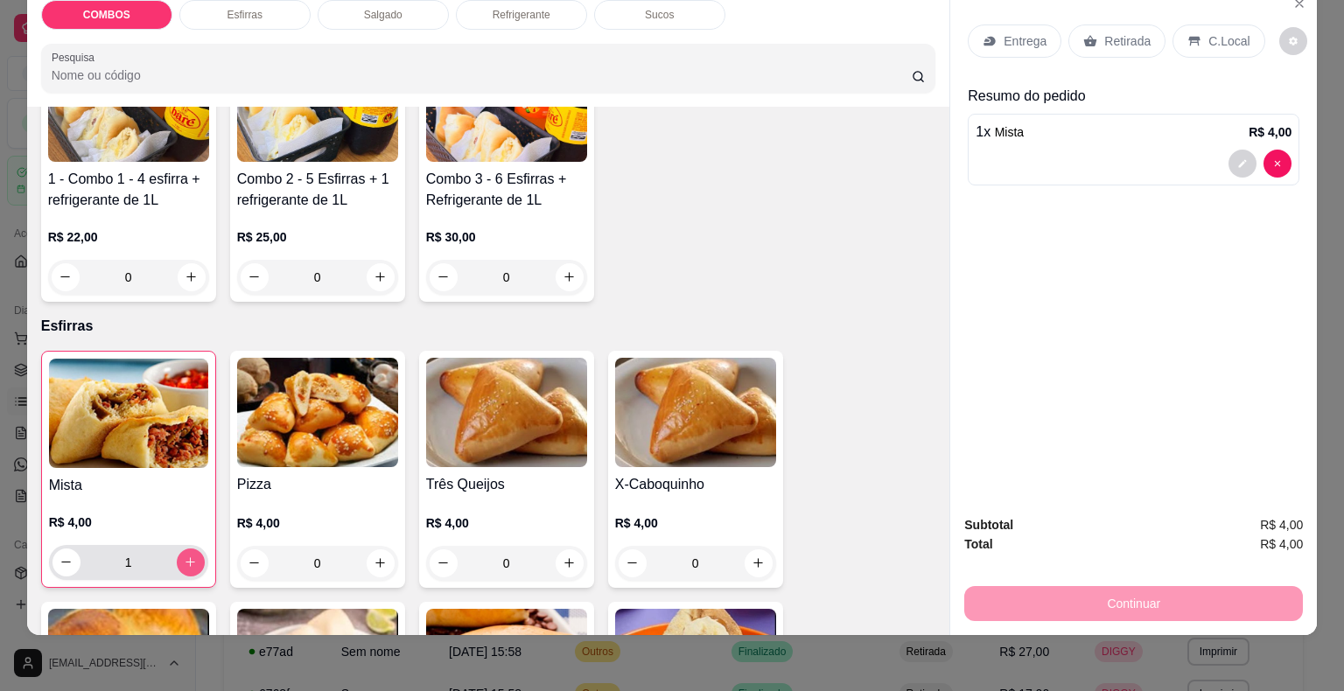
click at [188, 556] on icon "increase-product-quantity" at bounding box center [190, 562] width 13 height 13
type input "2"
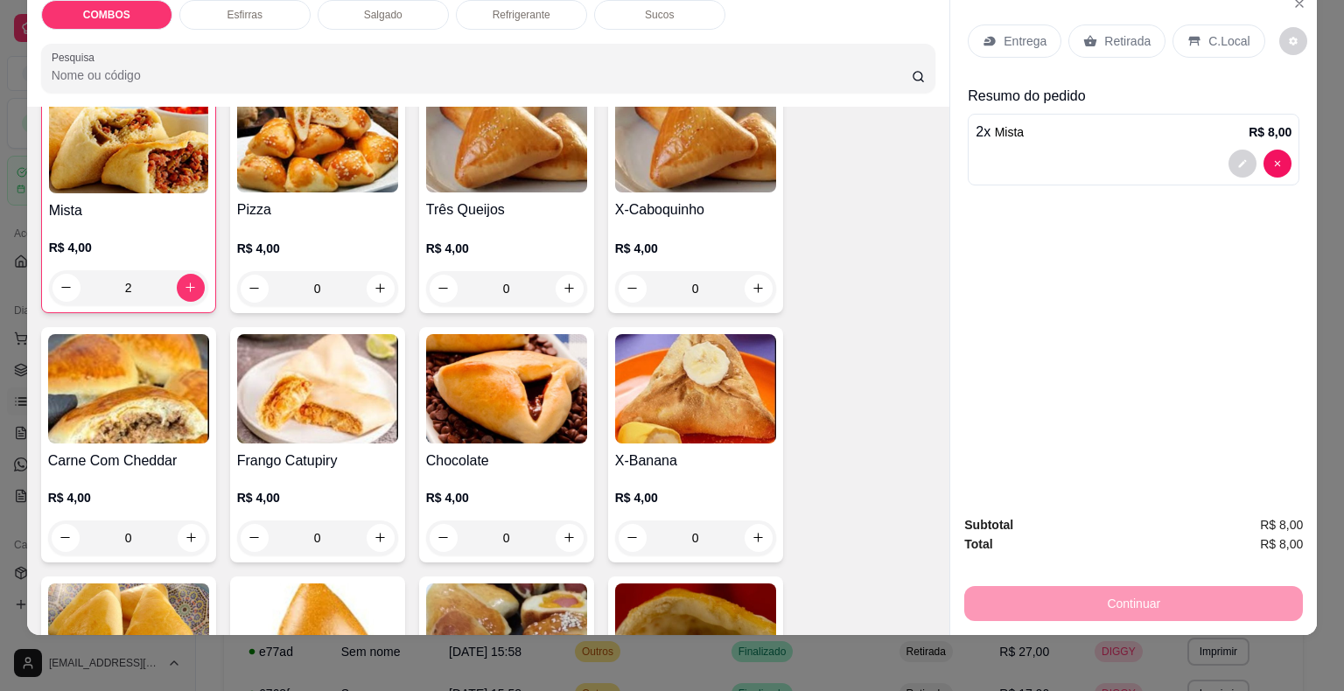
scroll to position [525, 0]
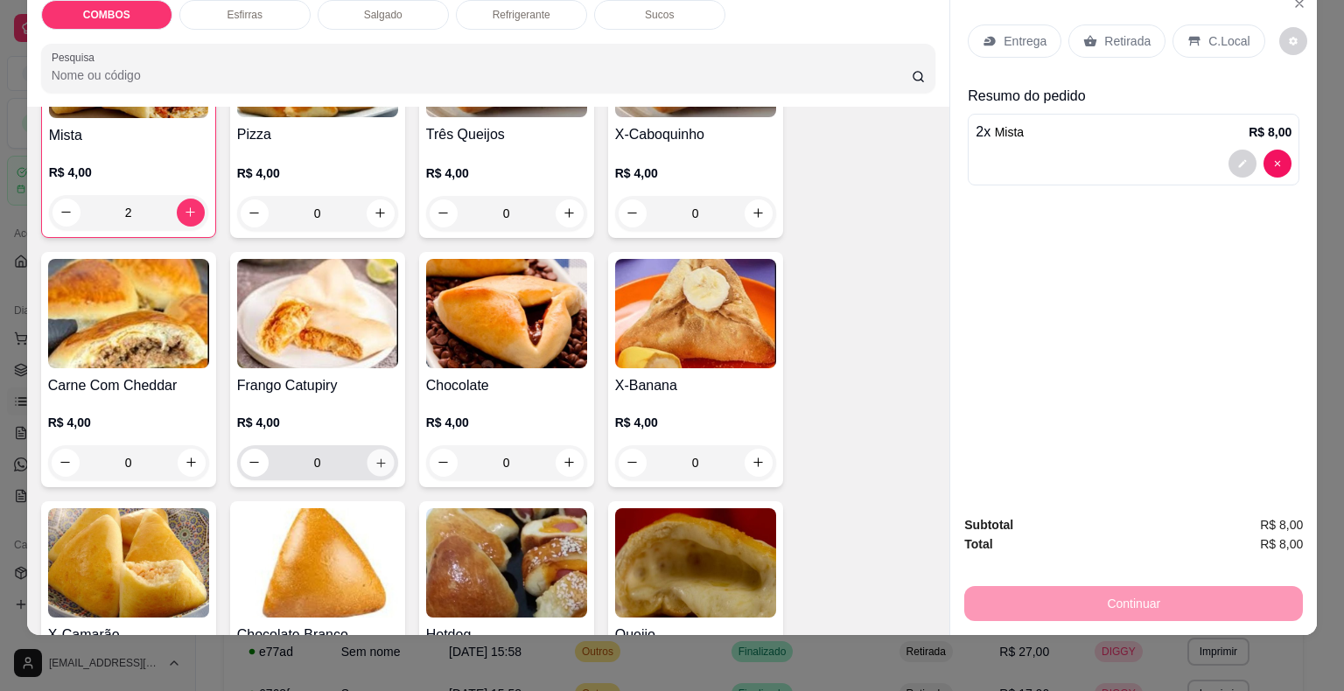
click at [374, 456] on icon "increase-product-quantity" at bounding box center [380, 462] width 13 height 13
type input "1"
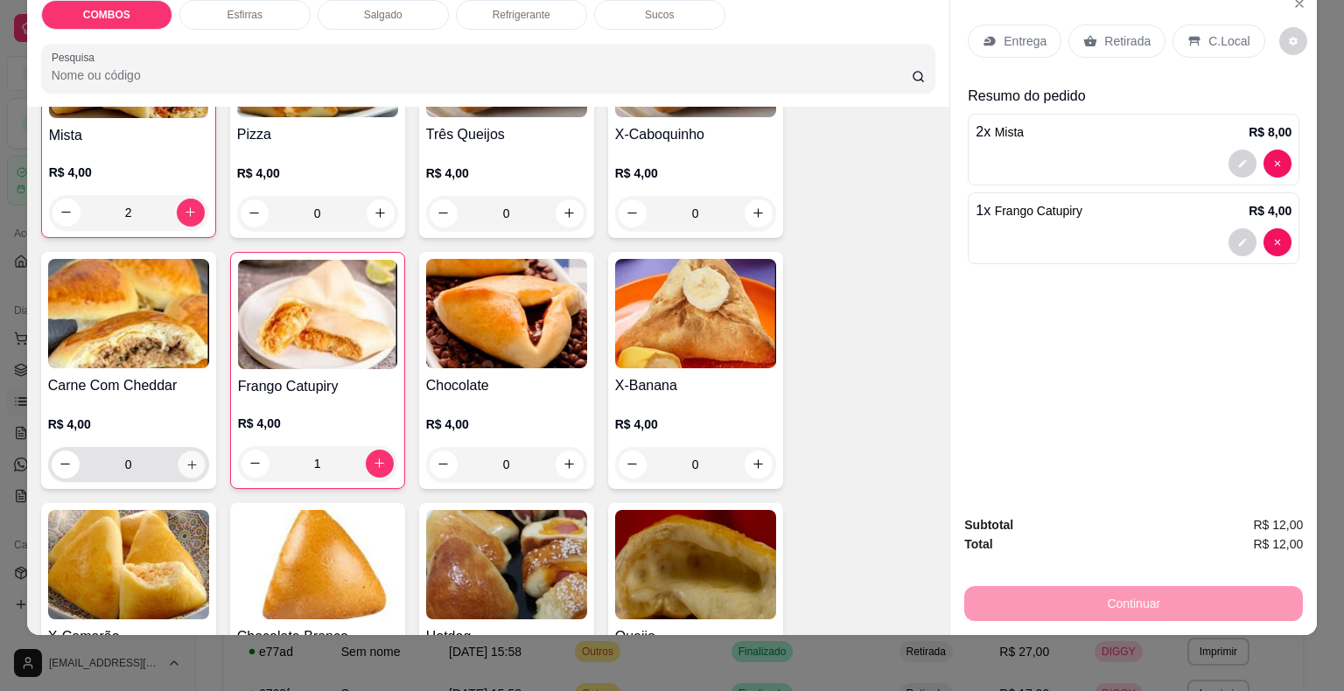
click at [185, 458] on icon "increase-product-quantity" at bounding box center [191, 464] width 13 height 13
type input "1"
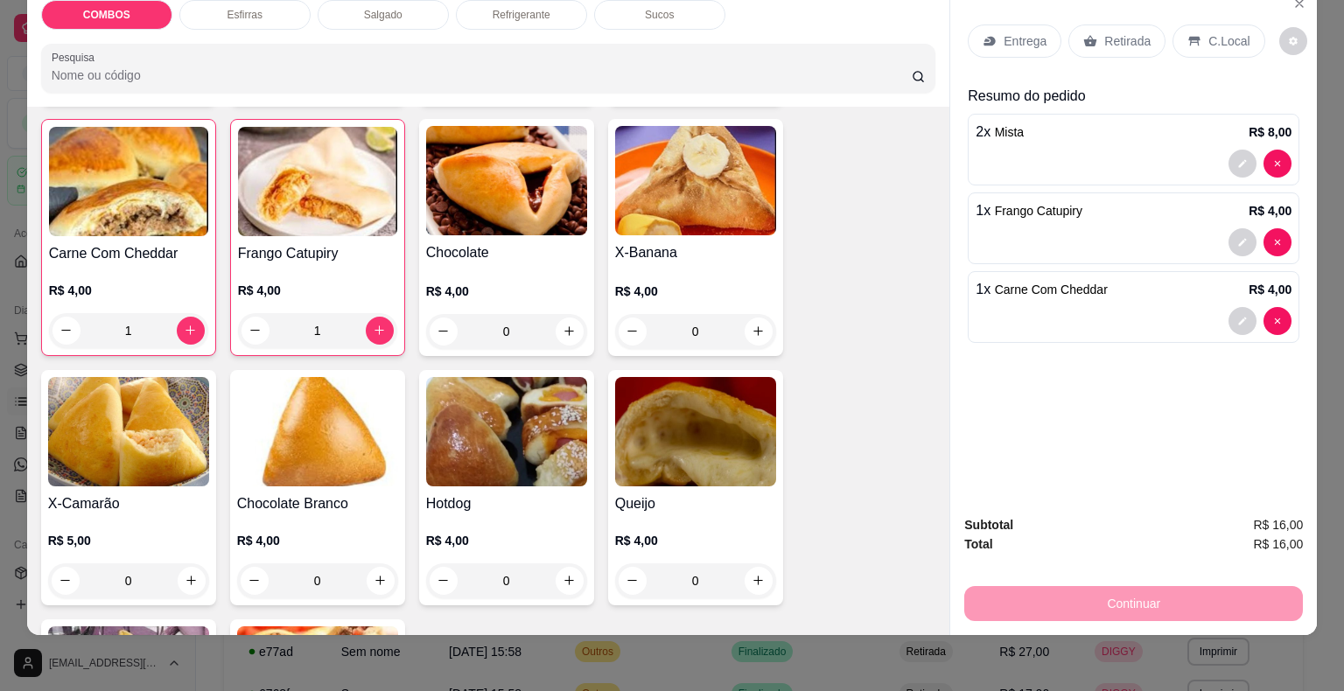
scroll to position [700, 0]
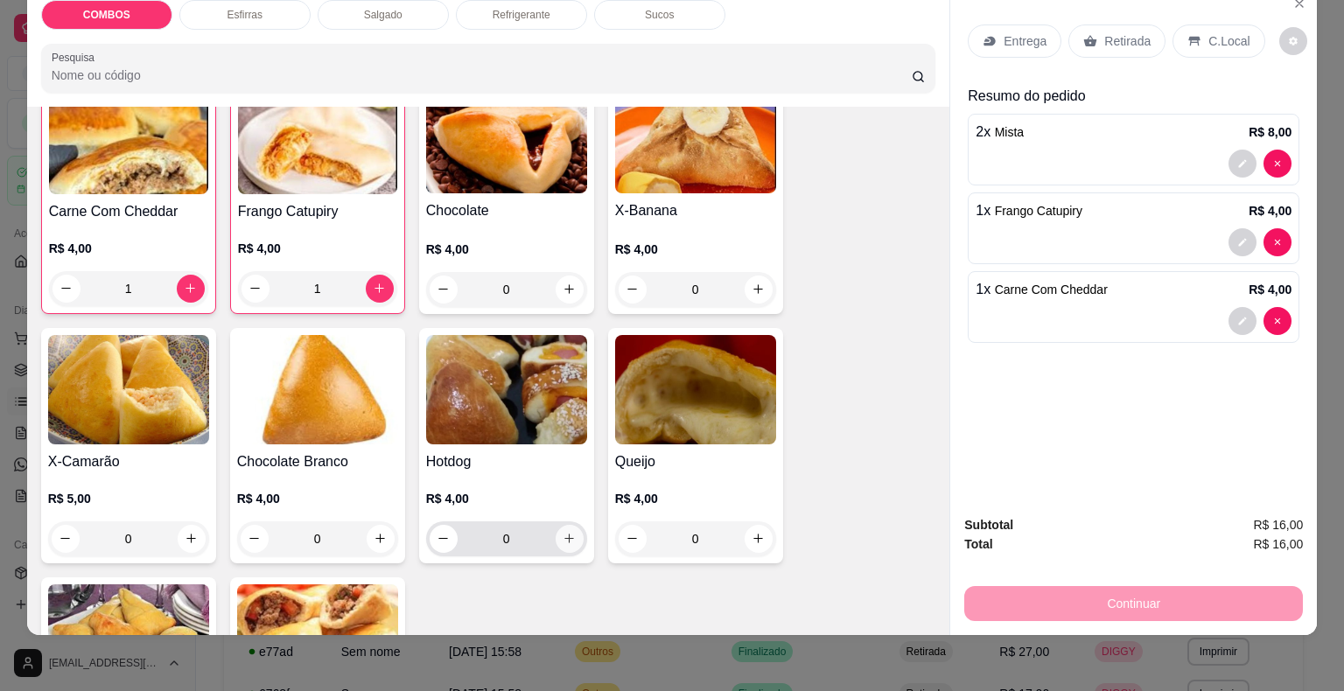
click at [563, 532] on icon "increase-product-quantity" at bounding box center [569, 538] width 13 height 13
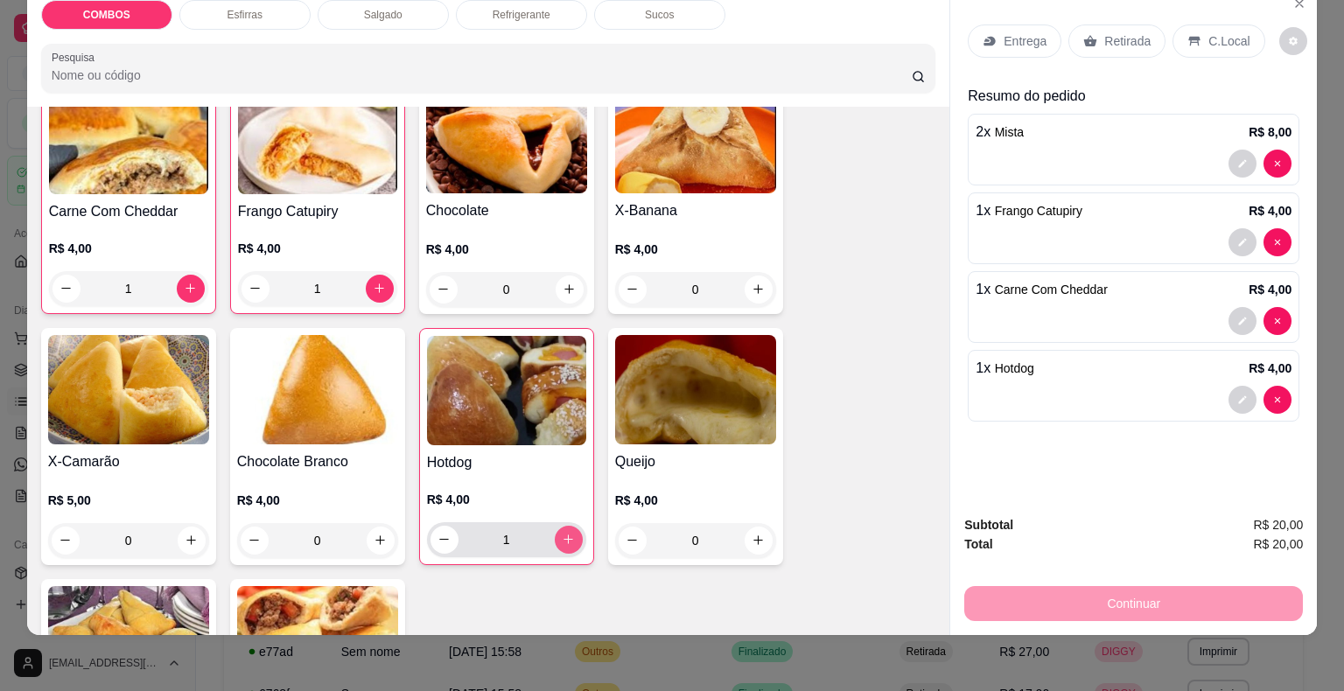
click at [562, 533] on icon "increase-product-quantity" at bounding box center [568, 539] width 13 height 13
type input "2"
click at [1083, 34] on icon at bounding box center [1090, 41] width 14 height 14
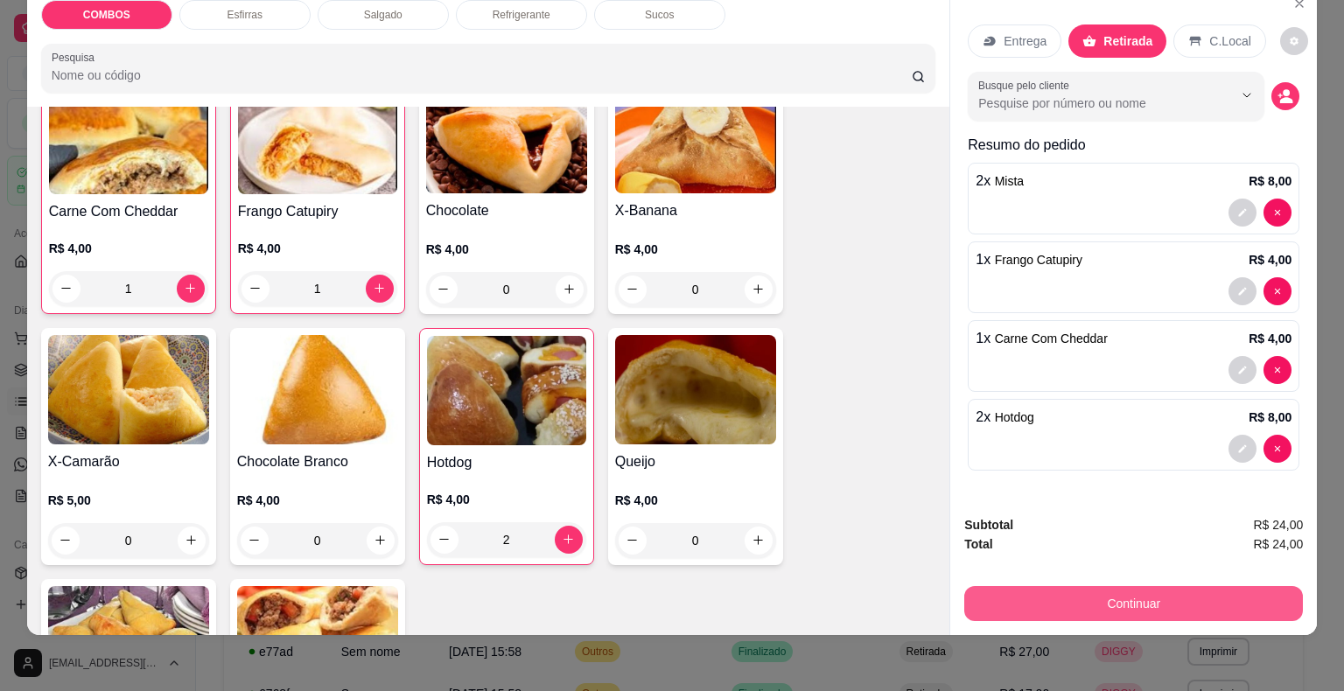
click at [1083, 589] on button "Continuar" at bounding box center [1133, 603] width 339 height 35
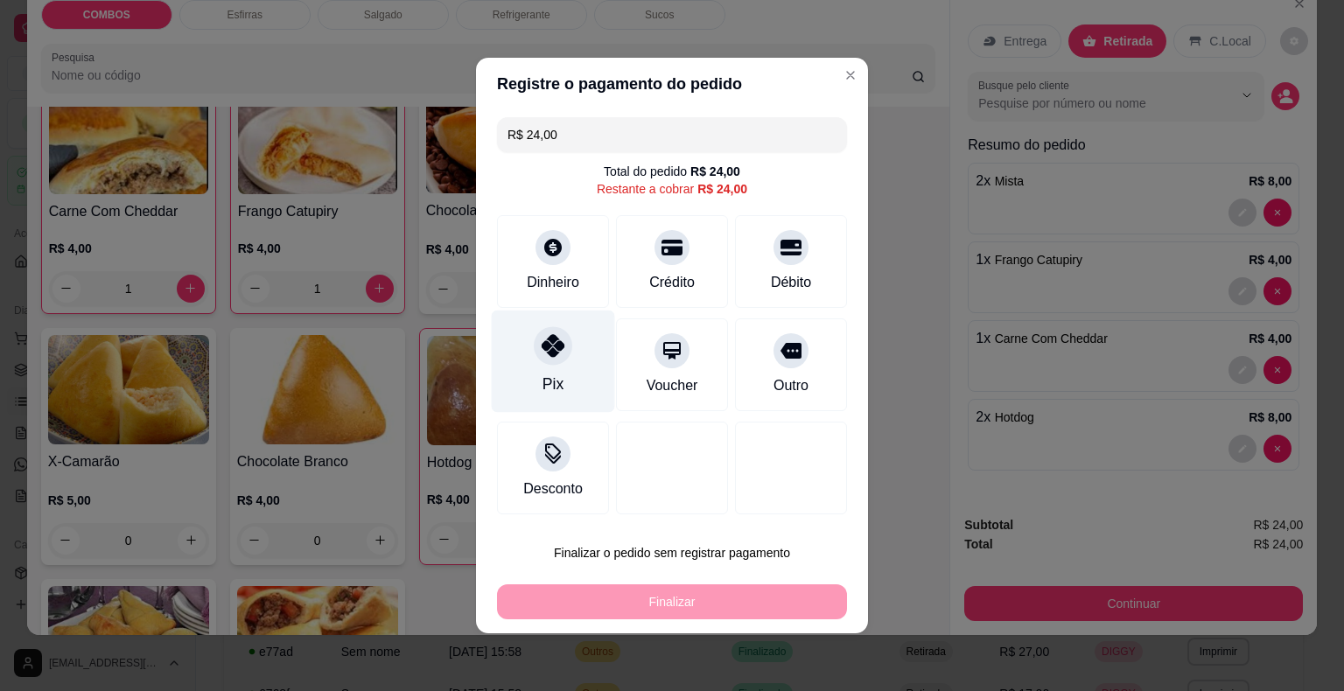
click at [571, 371] on div "Pix" at bounding box center [553, 362] width 123 height 102
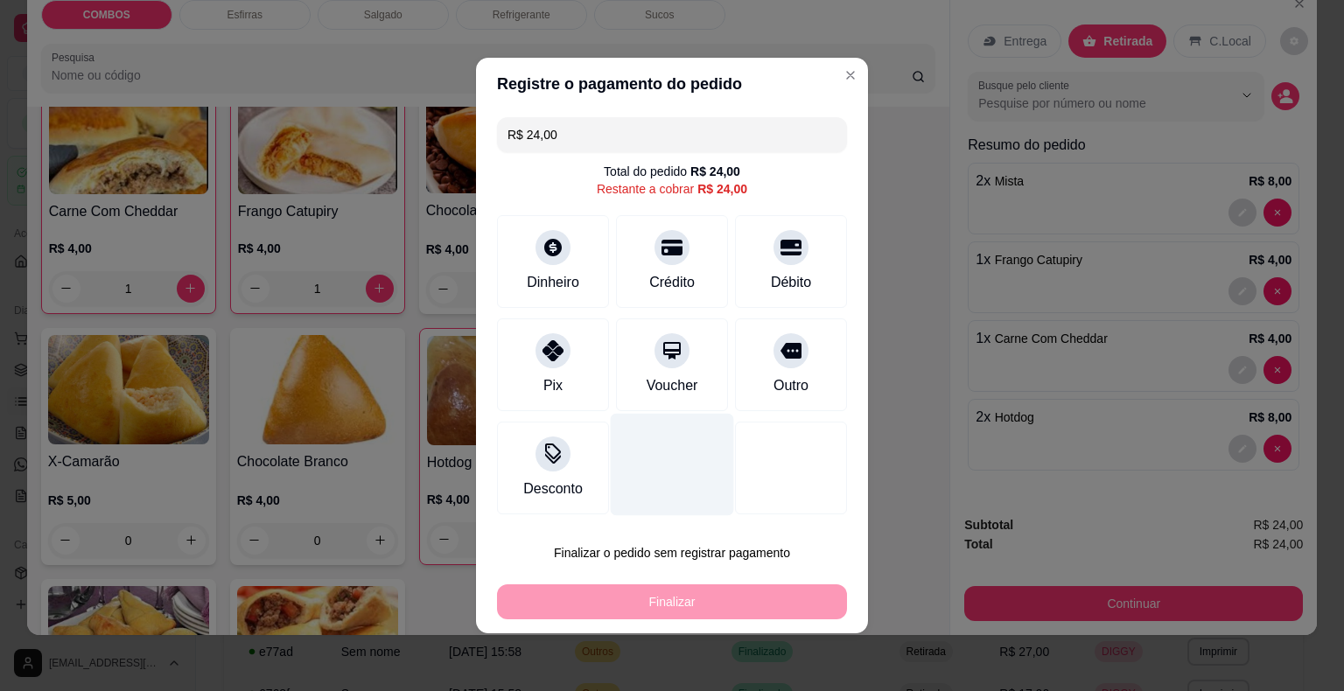
type input "R$ 0,00"
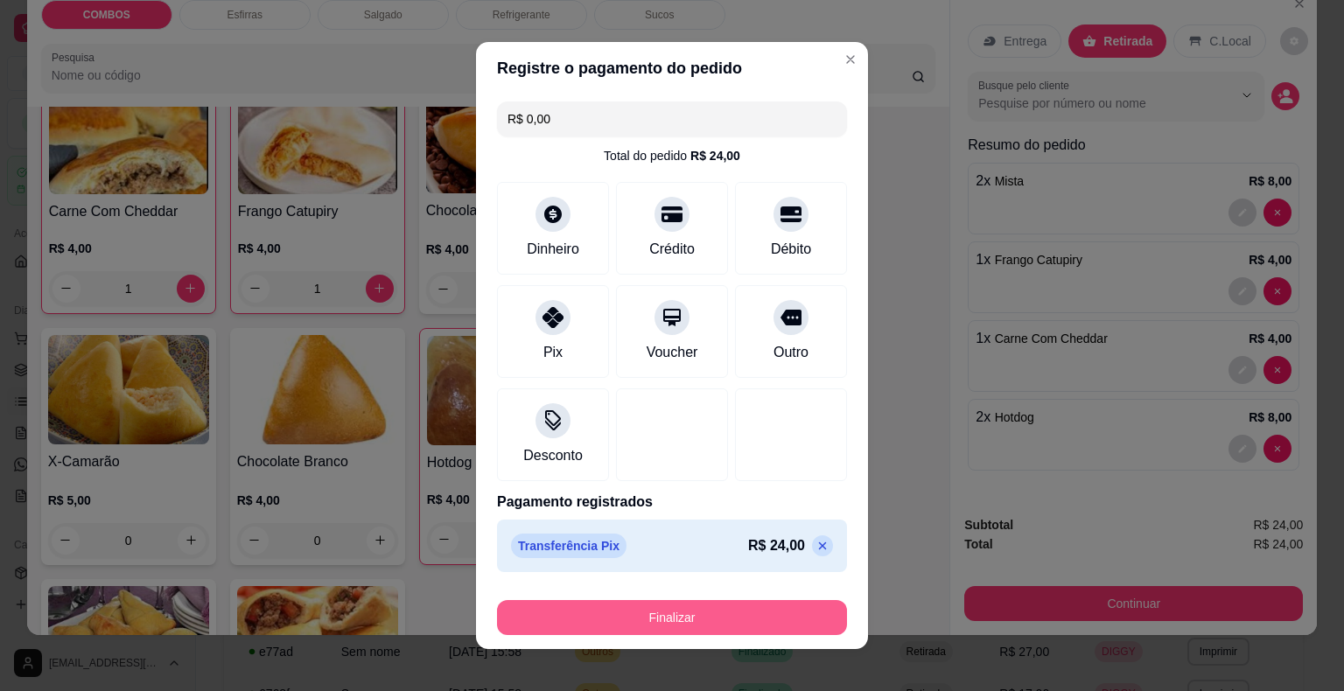
click at [694, 615] on button "Finalizar" at bounding box center [672, 617] width 350 height 35
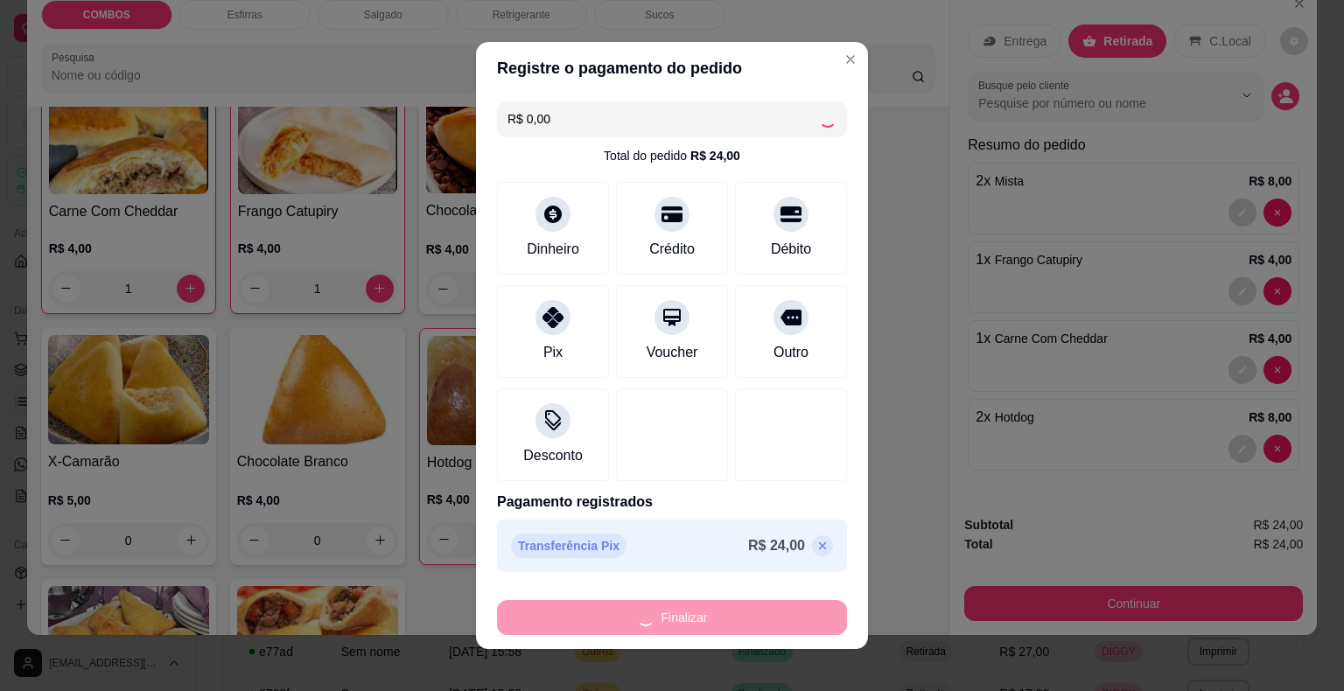
type input "0"
type input "-R$ 24,00"
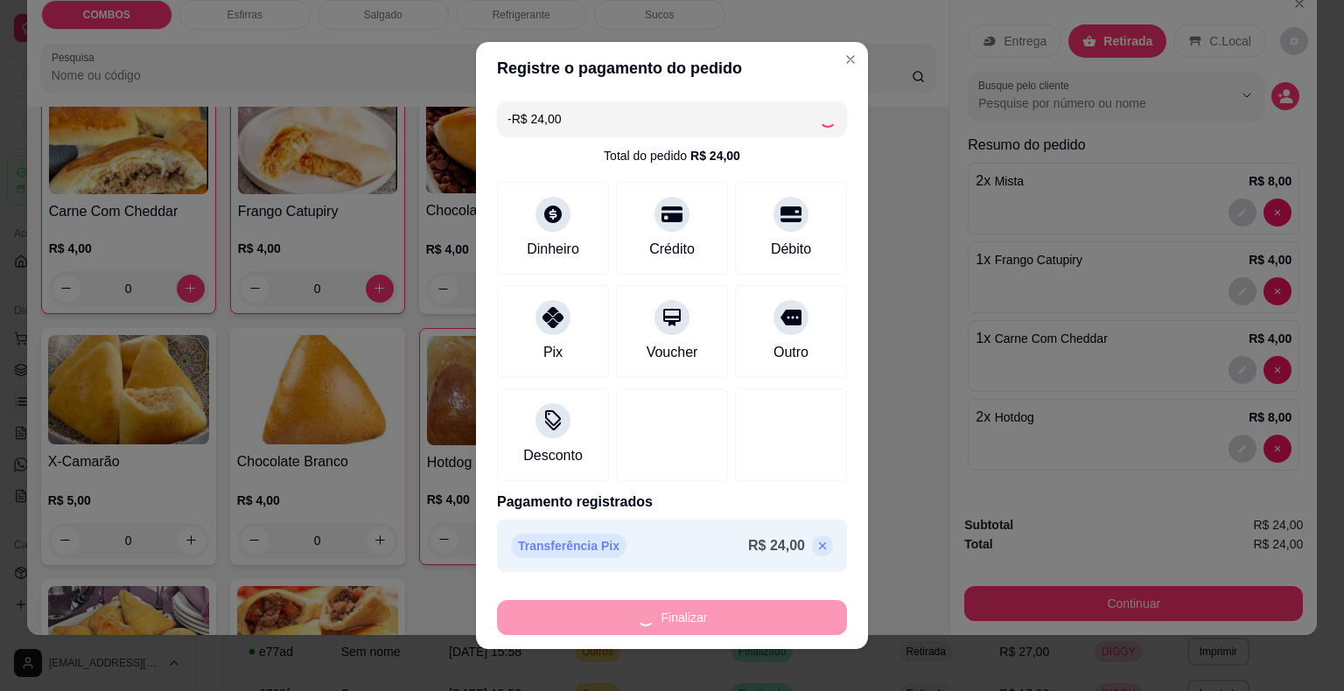
scroll to position [697, 0]
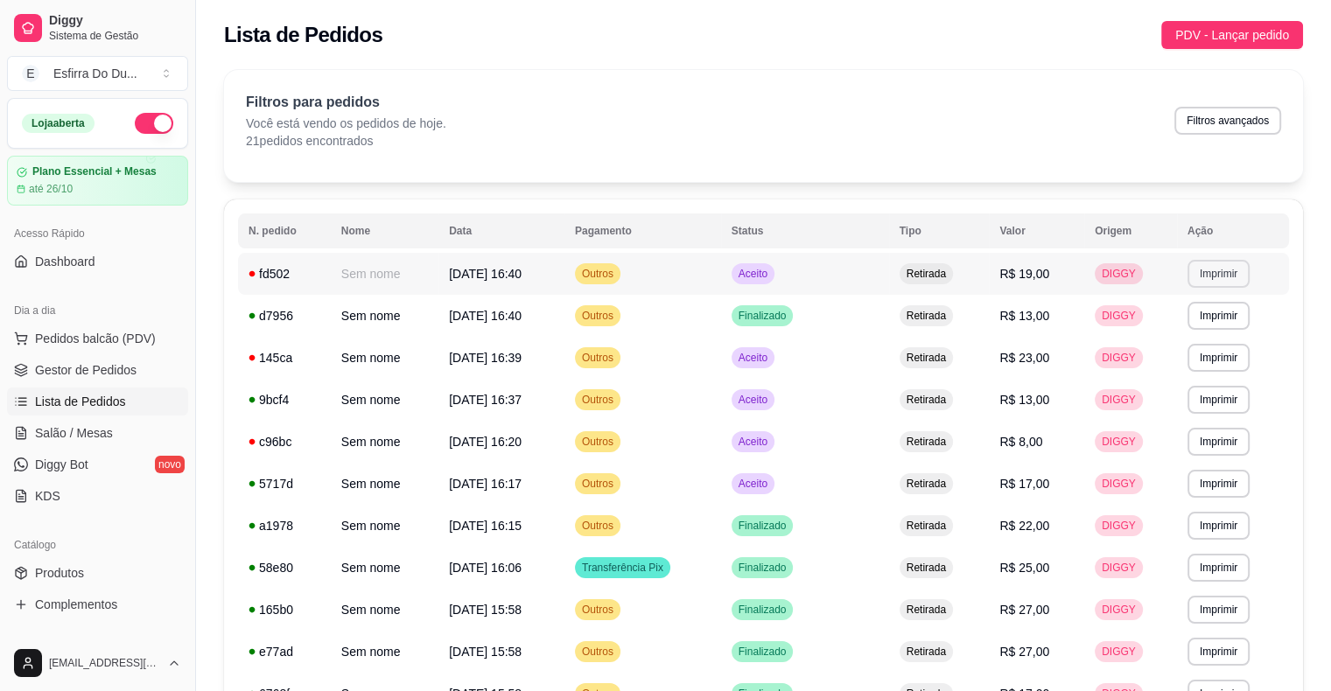
click at [1218, 280] on button "Imprimir" at bounding box center [1218, 274] width 62 height 28
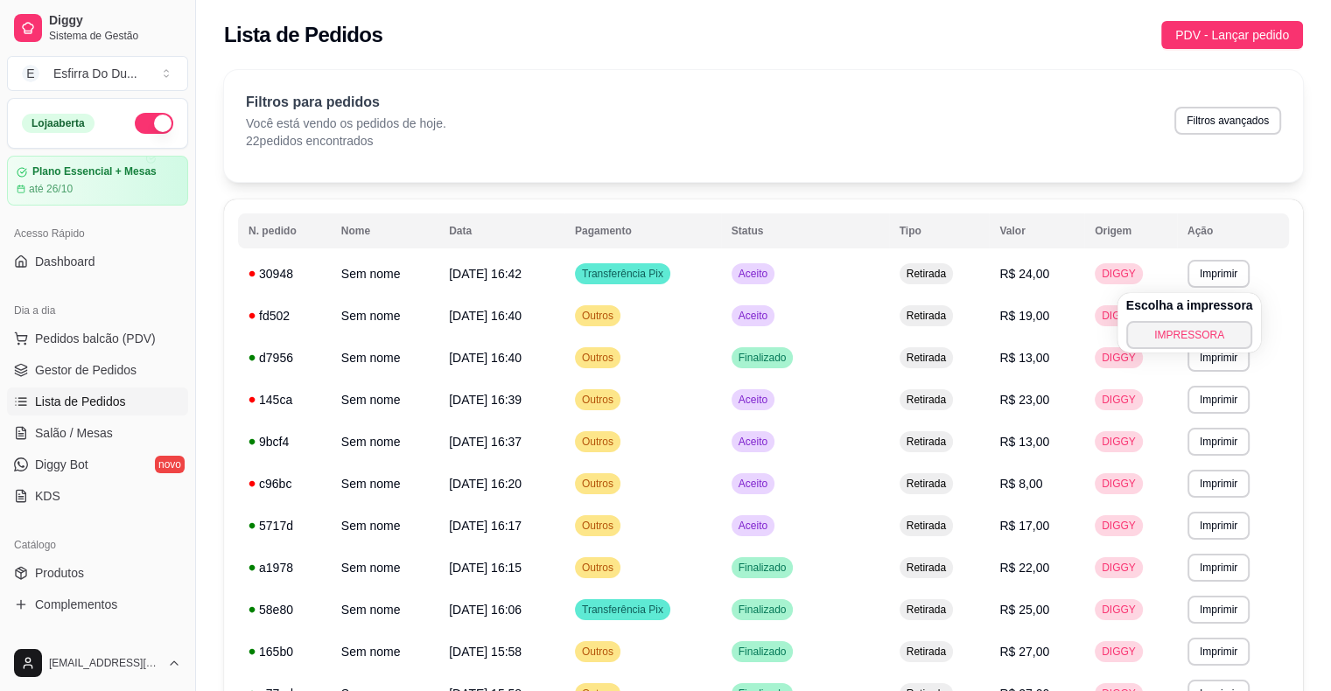
click at [1046, 68] on div "**********" at bounding box center [763, 656] width 1135 height 1194
click at [87, 432] on span "Salão / Mesas" at bounding box center [74, 432] width 78 height 17
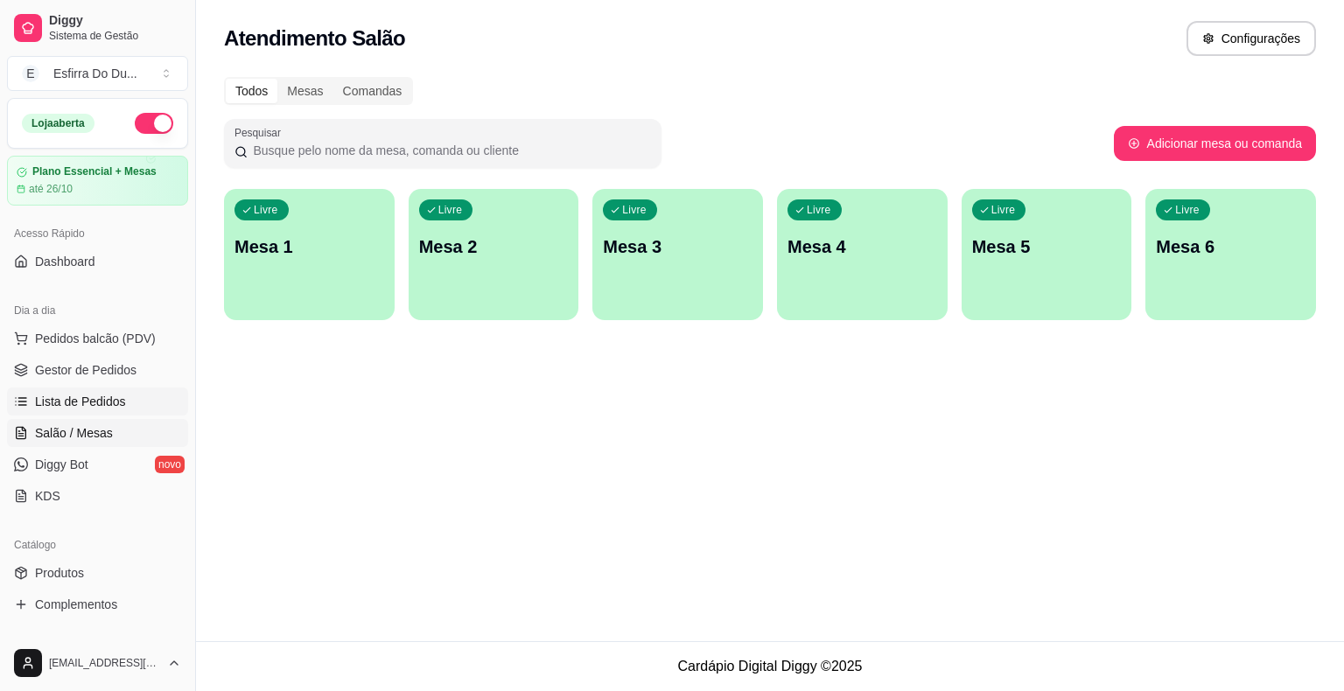
click at [66, 397] on span "Lista de Pedidos" at bounding box center [80, 401] width 91 height 17
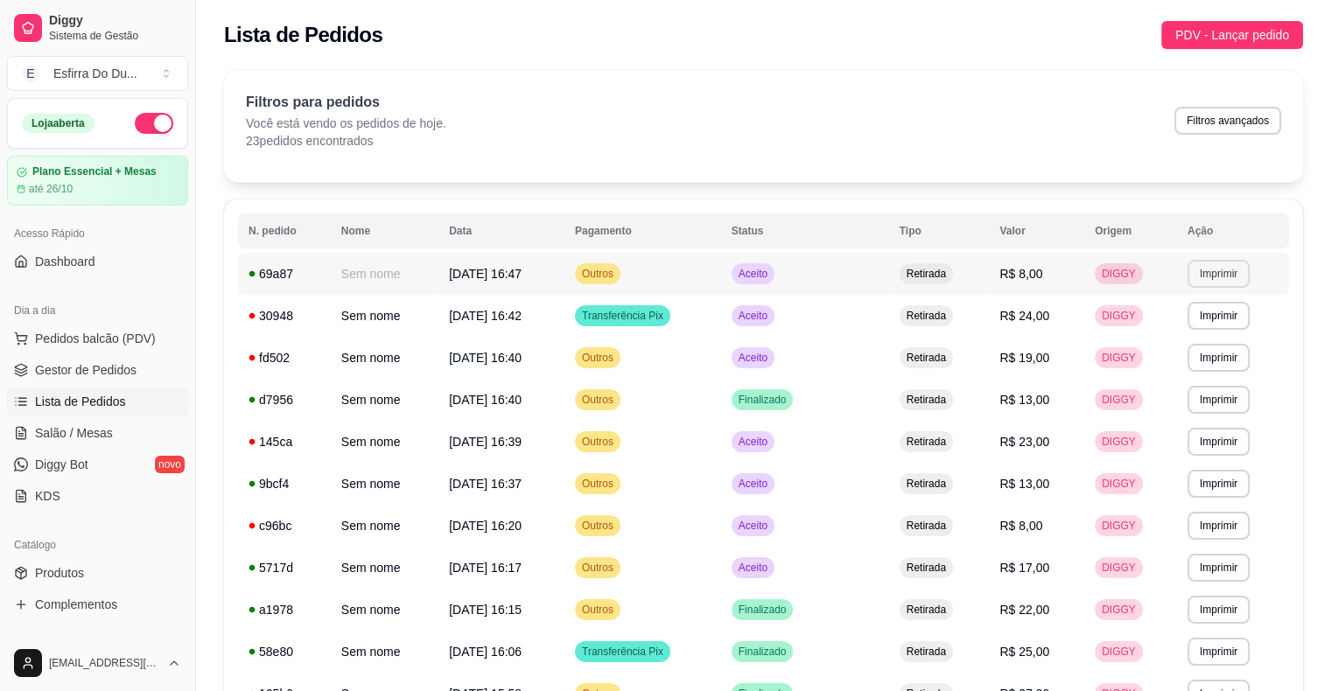
click at [1226, 278] on button "Imprimir" at bounding box center [1218, 274] width 62 height 28
click at [1193, 338] on button "IMPRESSORA" at bounding box center [1189, 335] width 127 height 28
click at [98, 345] on span "Pedidos balcão (PDV)" at bounding box center [95, 338] width 121 height 17
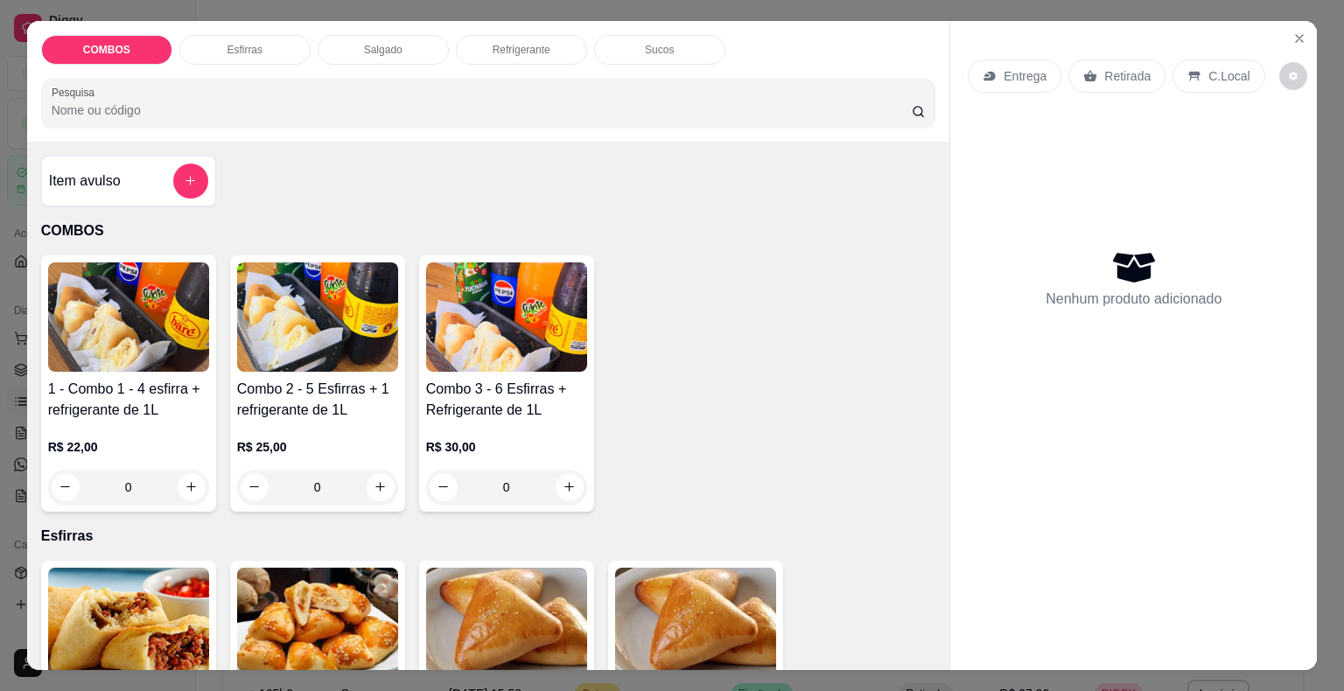
click at [803, 317] on div "1 - Combo 1 - 4 esfirra + refrigerante de 1L R$ 22,00 0 Combo 2 - 5 Esfirras + …" at bounding box center [488, 383] width 895 height 256
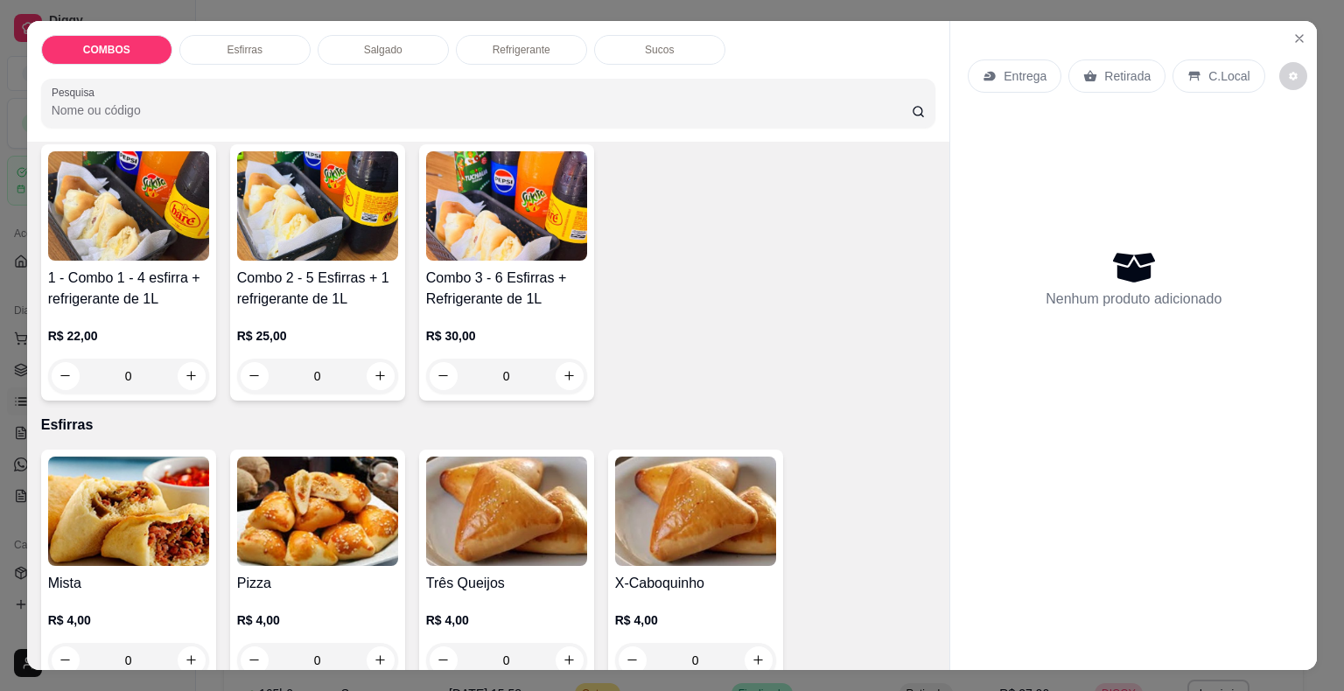
scroll to position [175, 0]
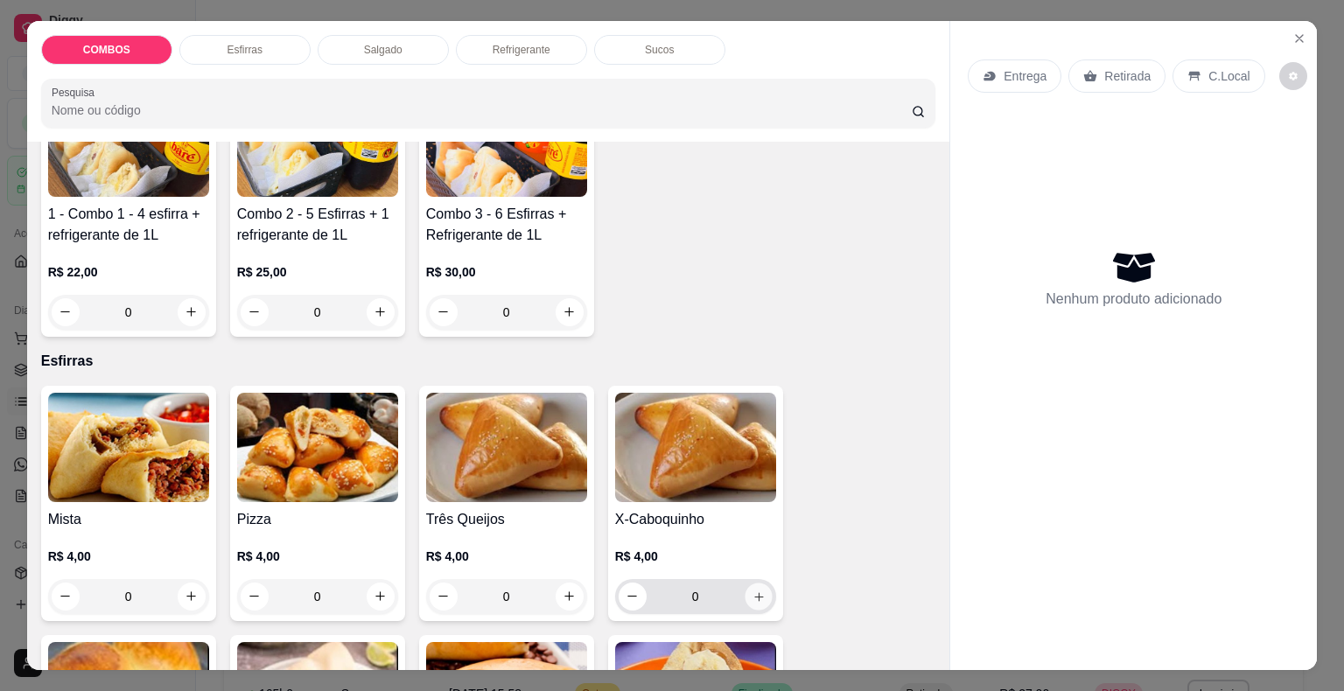
click at [752, 590] on icon "increase-product-quantity" at bounding box center [758, 596] width 13 height 13
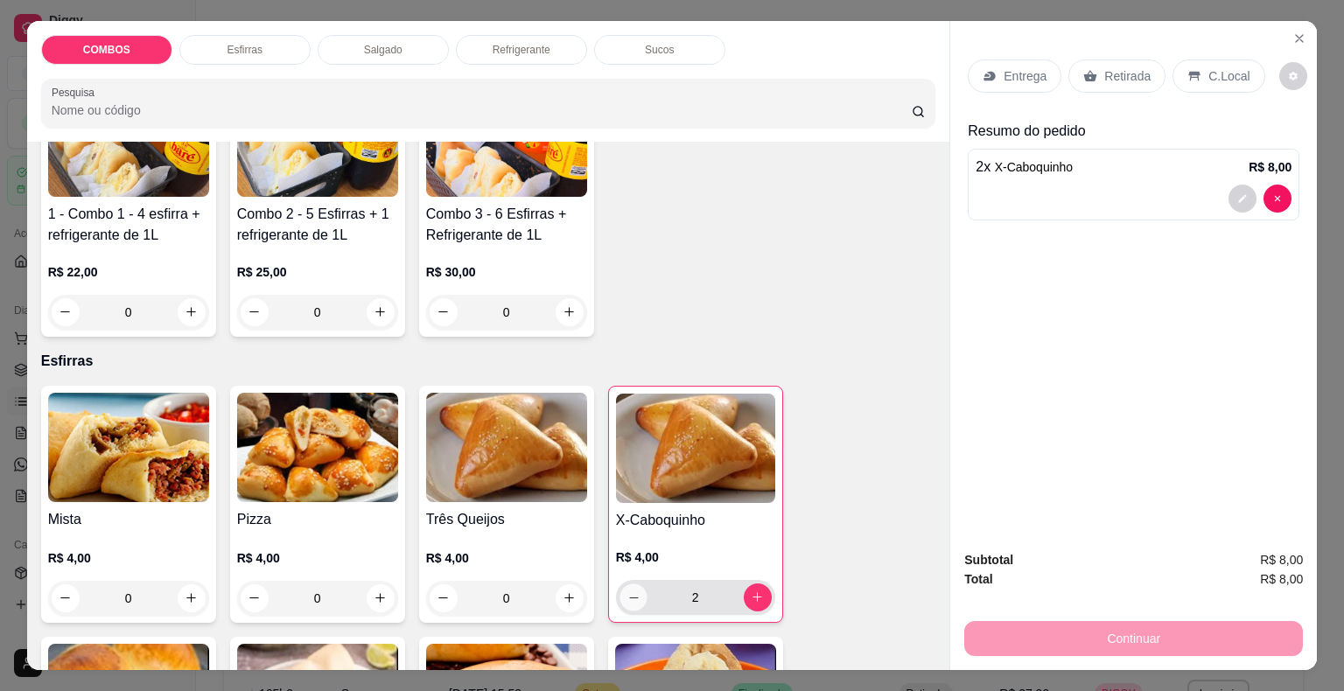
click at [626, 594] on icon "decrease-product-quantity" at bounding box center [632, 597] width 13 height 13
type input "0"
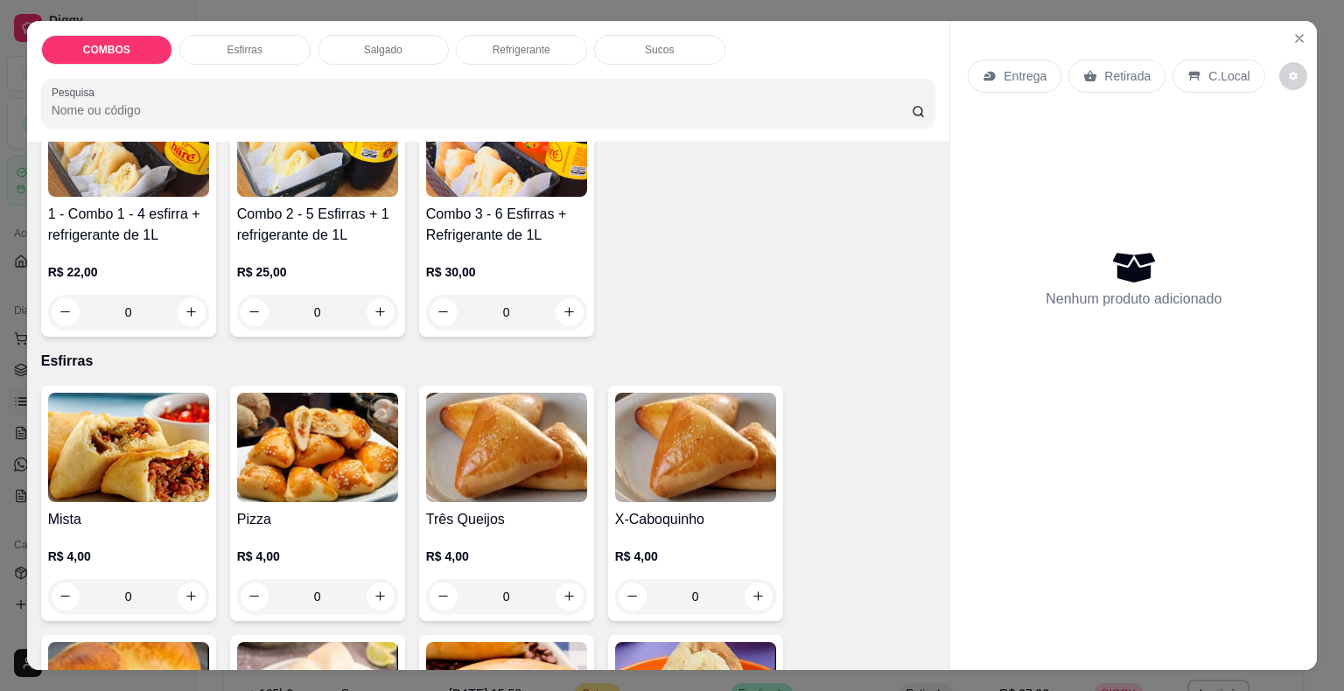
click at [565, 302] on div "0" at bounding box center [506, 312] width 161 height 35
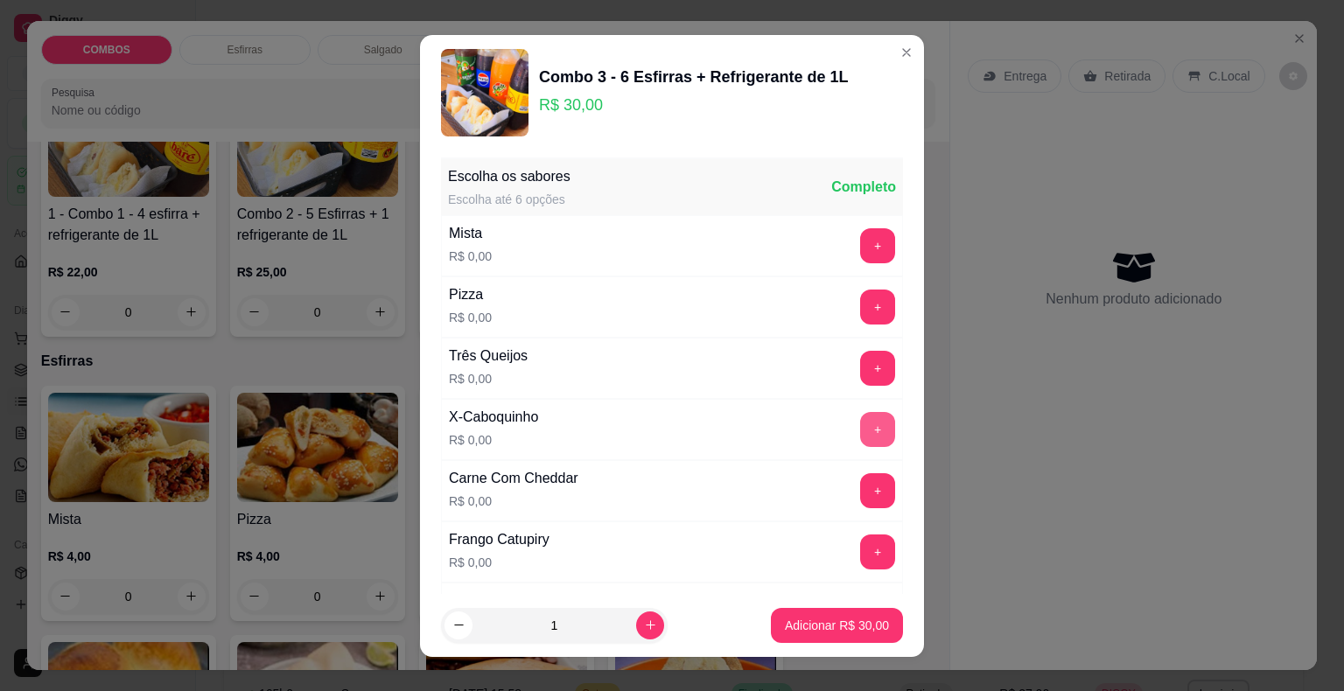
click at [860, 432] on button "+" at bounding box center [877, 429] width 35 height 35
click at [861, 432] on button "+" at bounding box center [878, 429] width 34 height 34
click at [861, 556] on button "+" at bounding box center [878, 552] width 34 height 34
click at [782, 549] on button "-" at bounding box center [799, 552] width 35 height 35
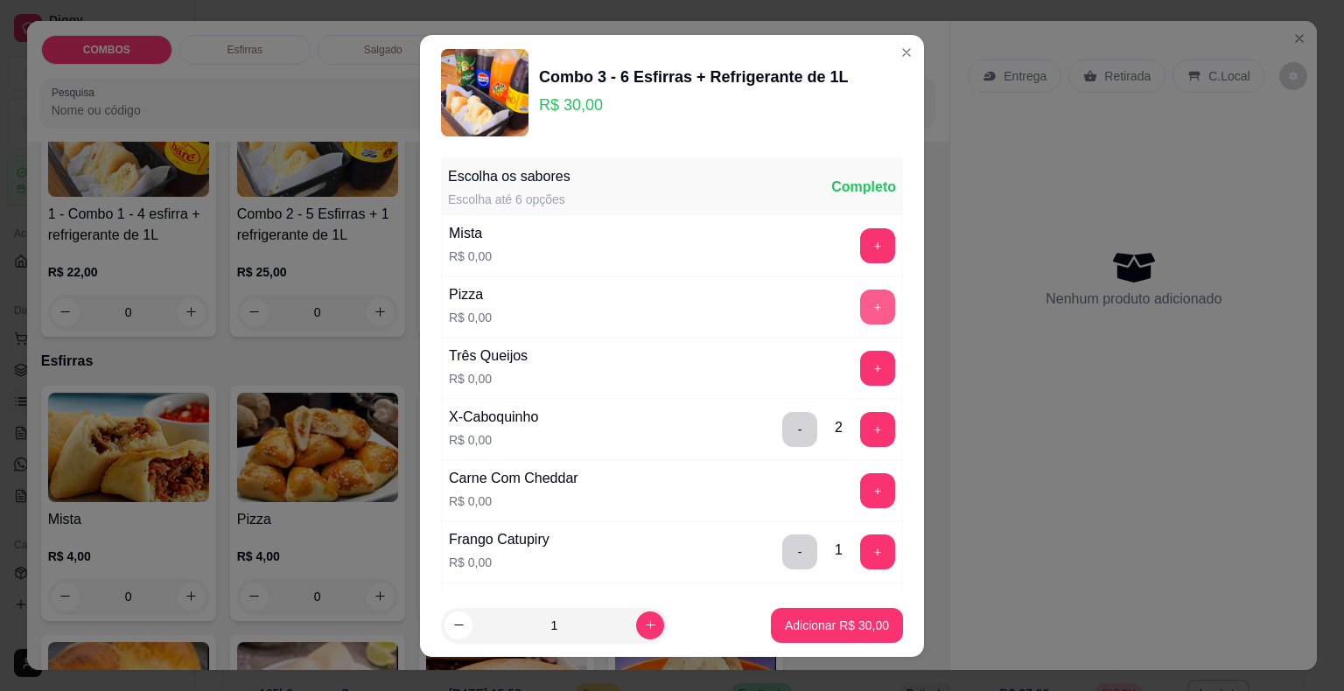
click at [860, 306] on button "+" at bounding box center [877, 307] width 35 height 35
click at [861, 493] on button "+" at bounding box center [878, 490] width 34 height 34
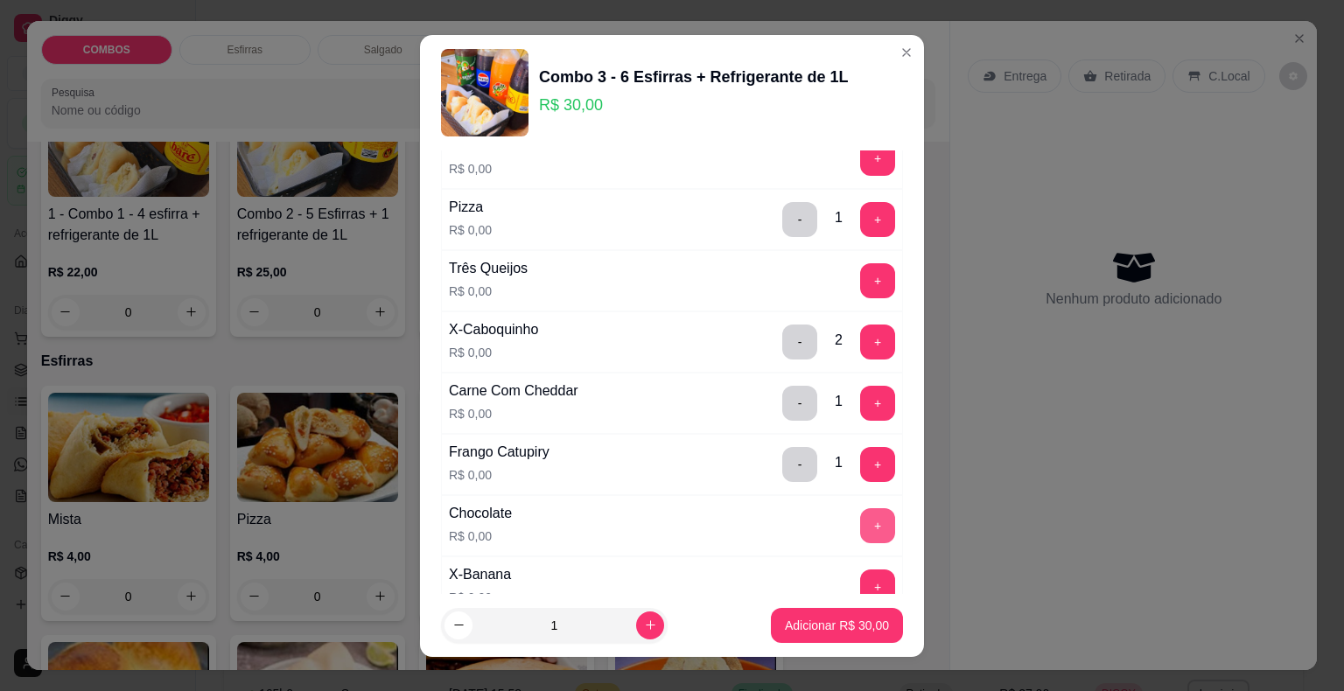
click at [860, 530] on button "+" at bounding box center [877, 525] width 35 height 35
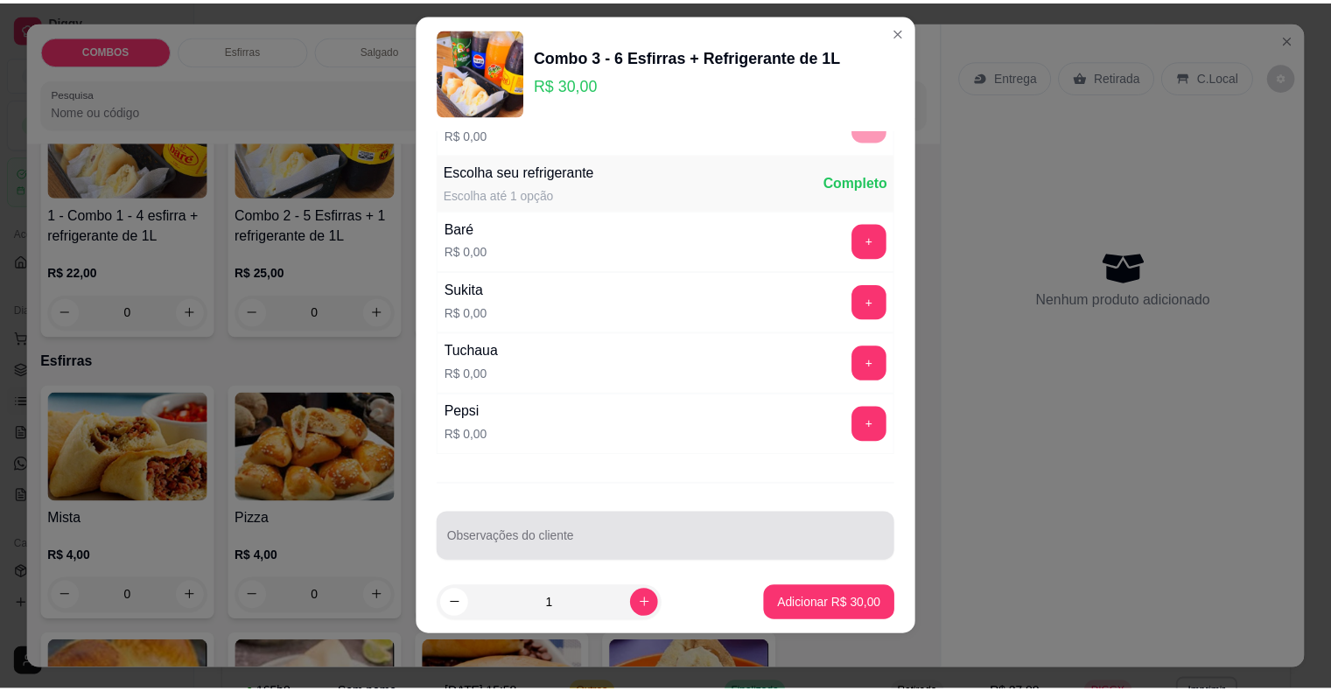
scroll to position [842, 0]
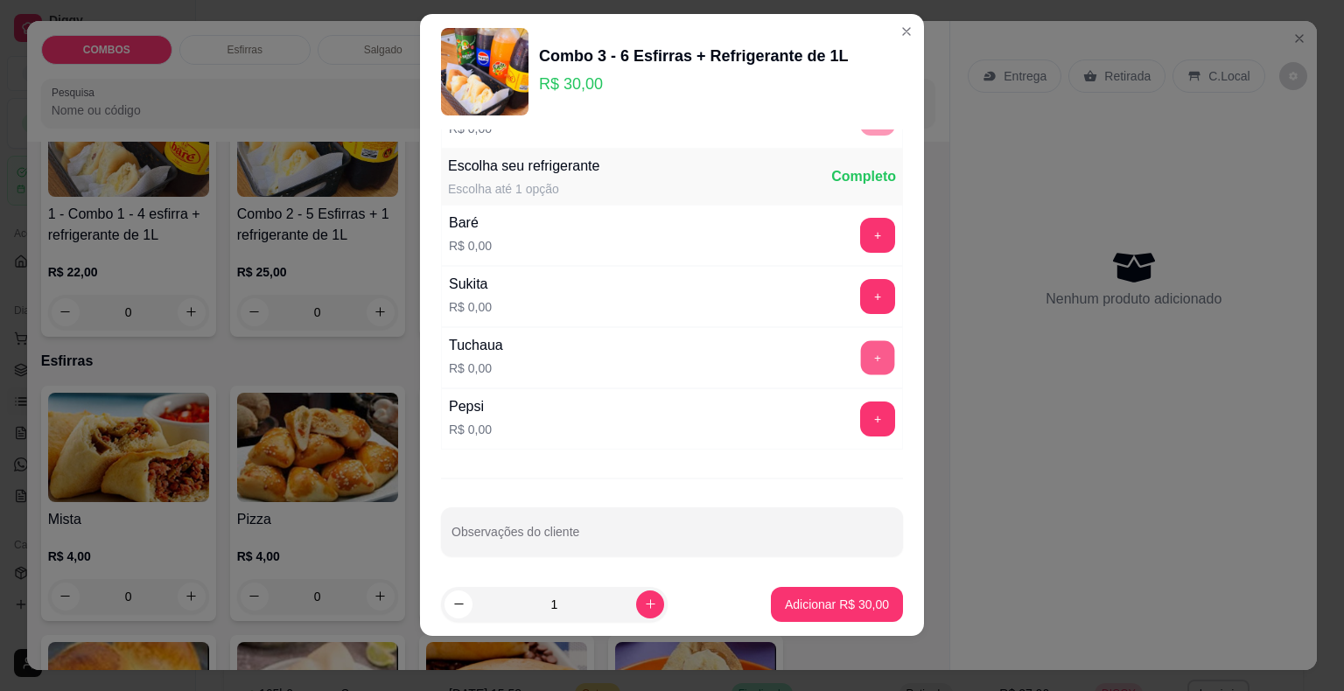
click at [861, 340] on button "+" at bounding box center [878, 357] width 34 height 34
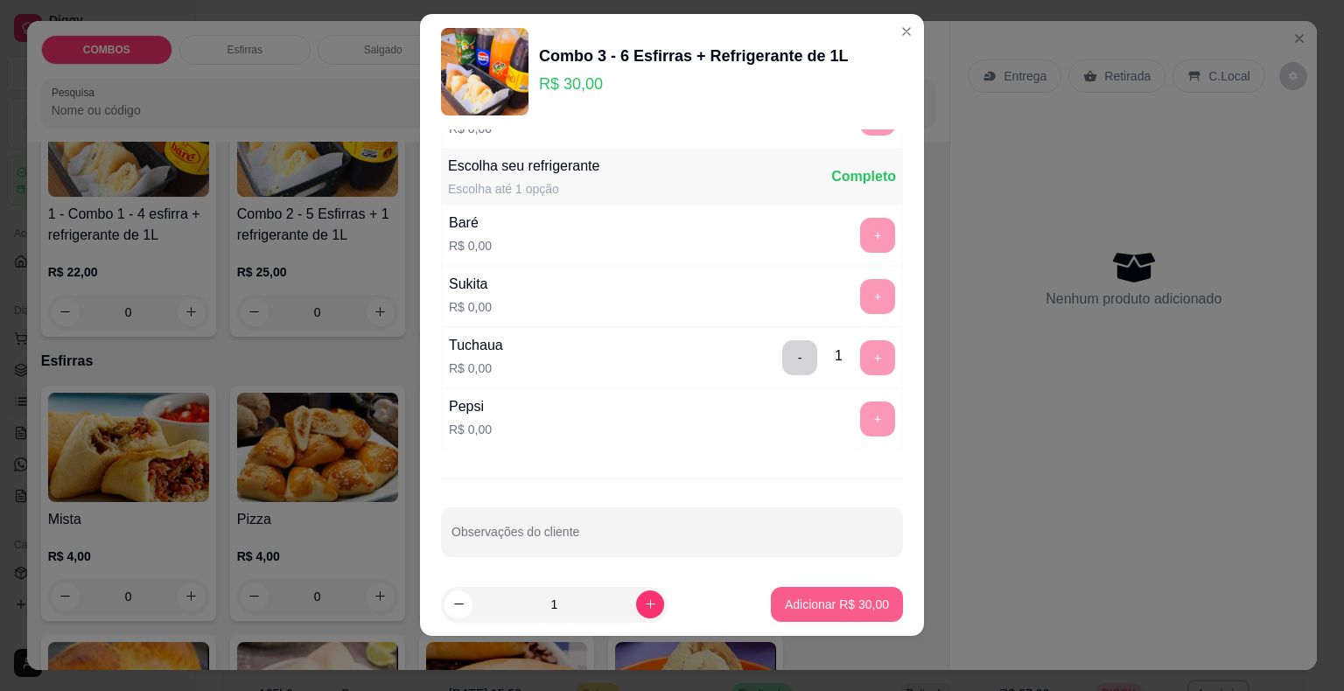
click at [868, 611] on button "Adicionar R$ 30,00" at bounding box center [837, 604] width 132 height 35
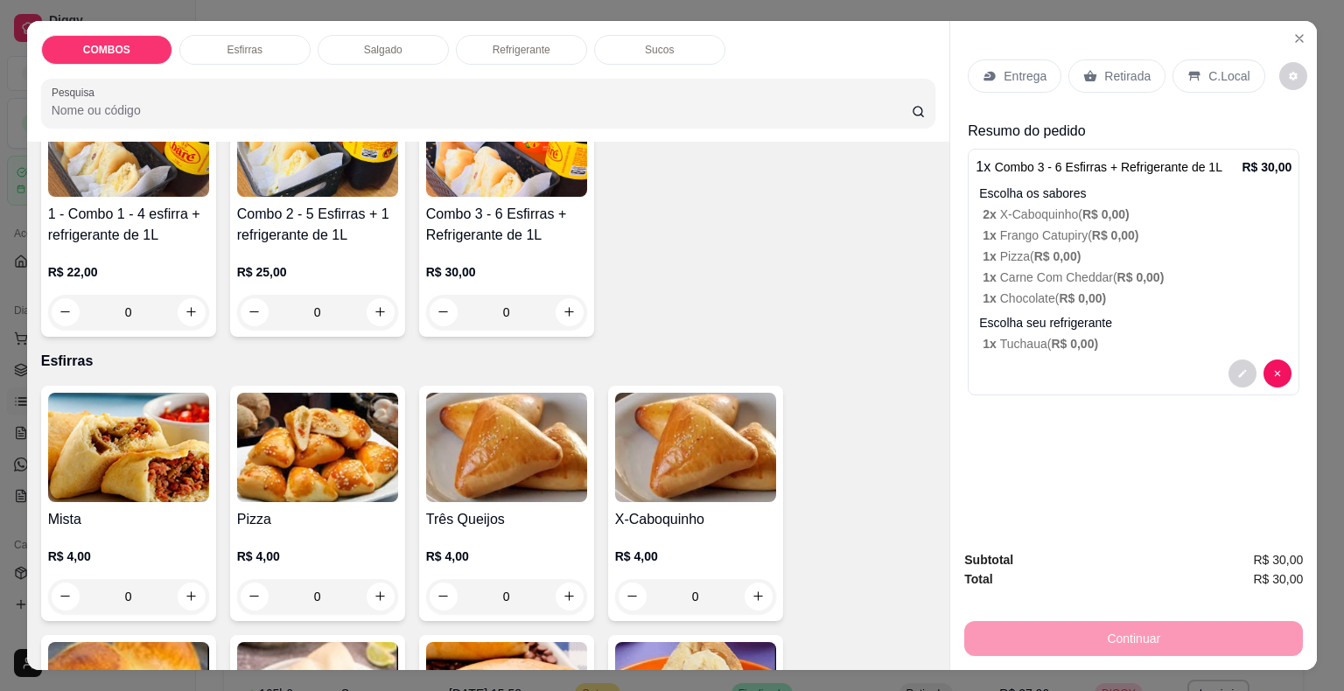
click at [1104, 70] on p "Retirada" at bounding box center [1127, 75] width 46 height 17
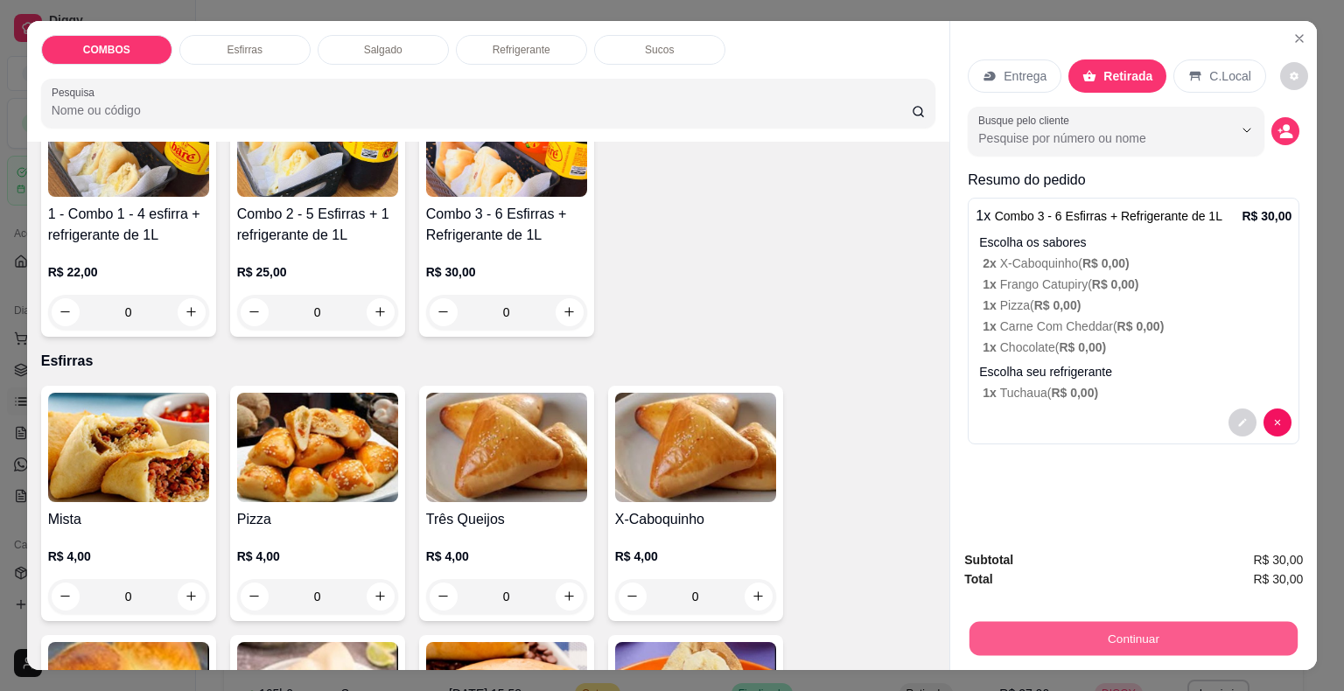
click at [1077, 631] on button "Continuar" at bounding box center [1133, 639] width 328 height 34
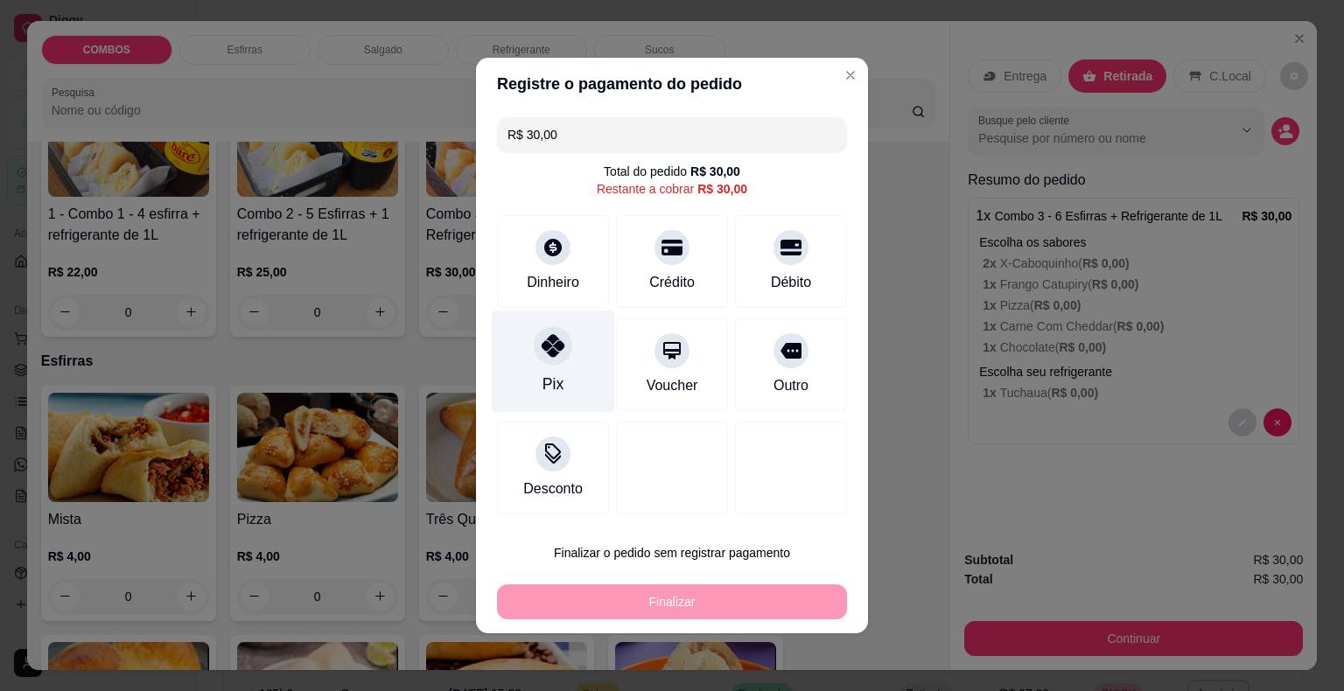
click at [521, 352] on div "Pix" at bounding box center [553, 362] width 123 height 102
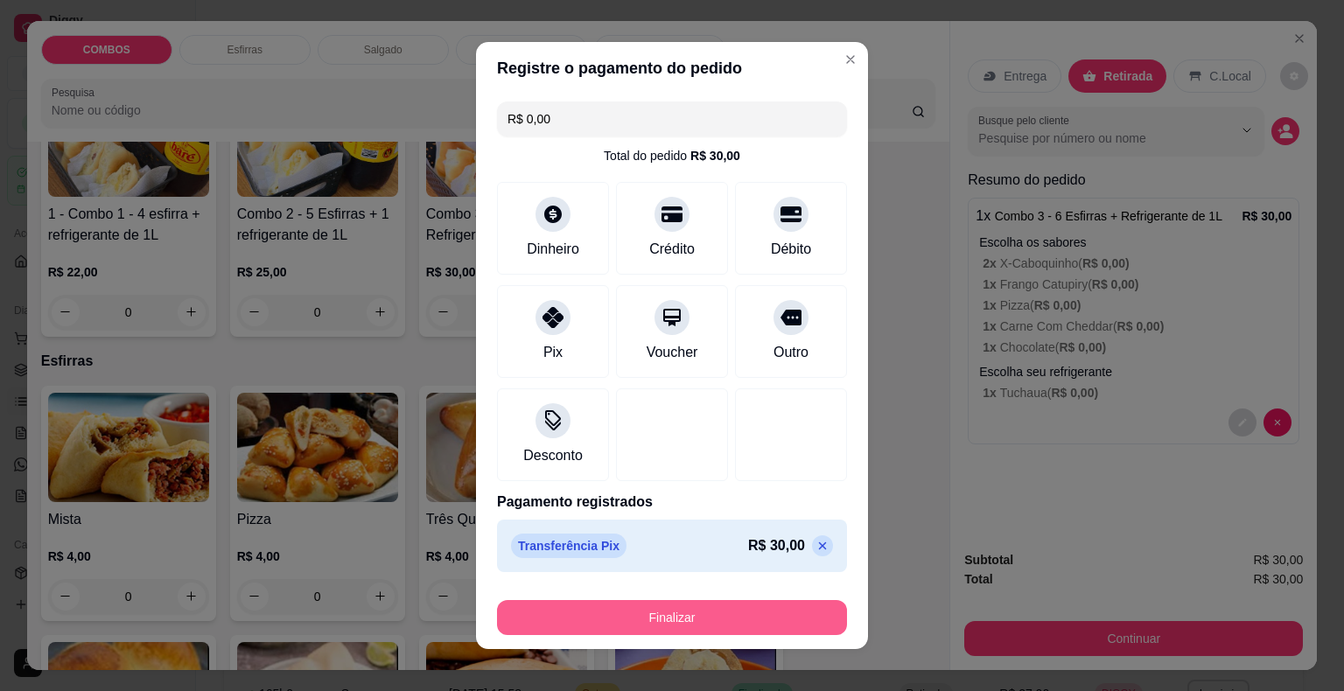
click at [634, 626] on button "Finalizar" at bounding box center [672, 617] width 350 height 35
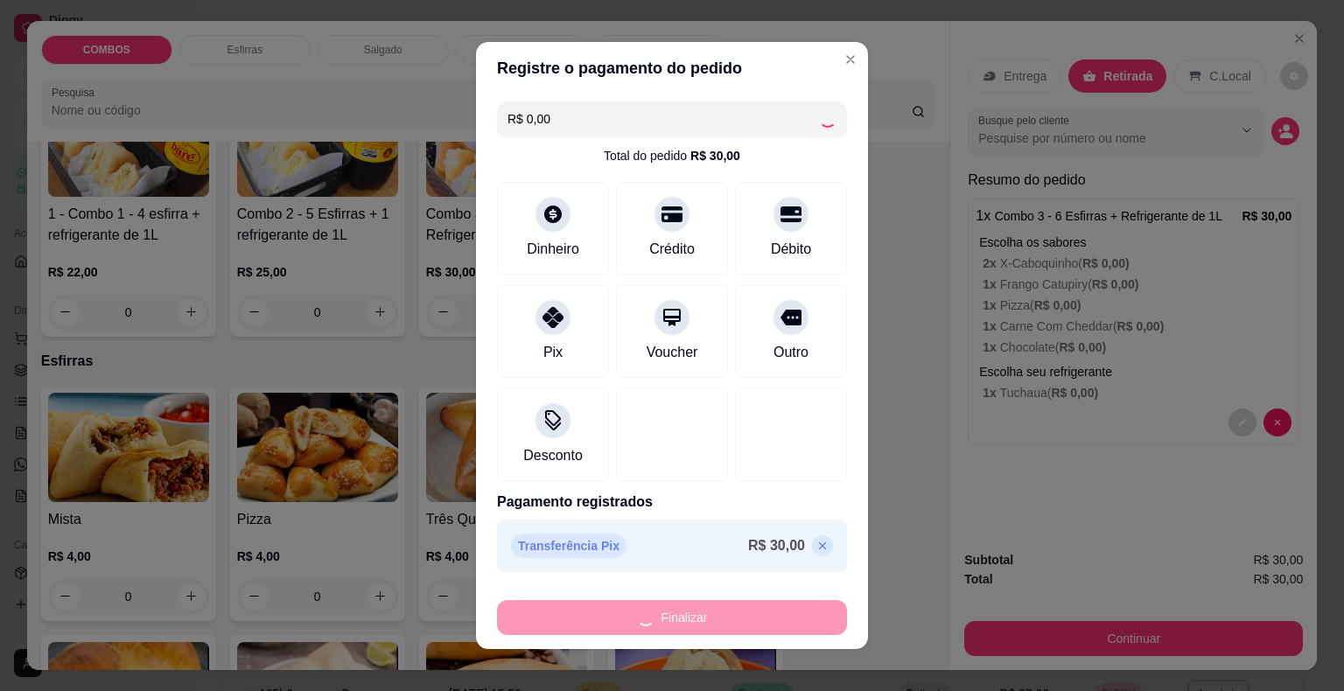
type input "-R$ 30,00"
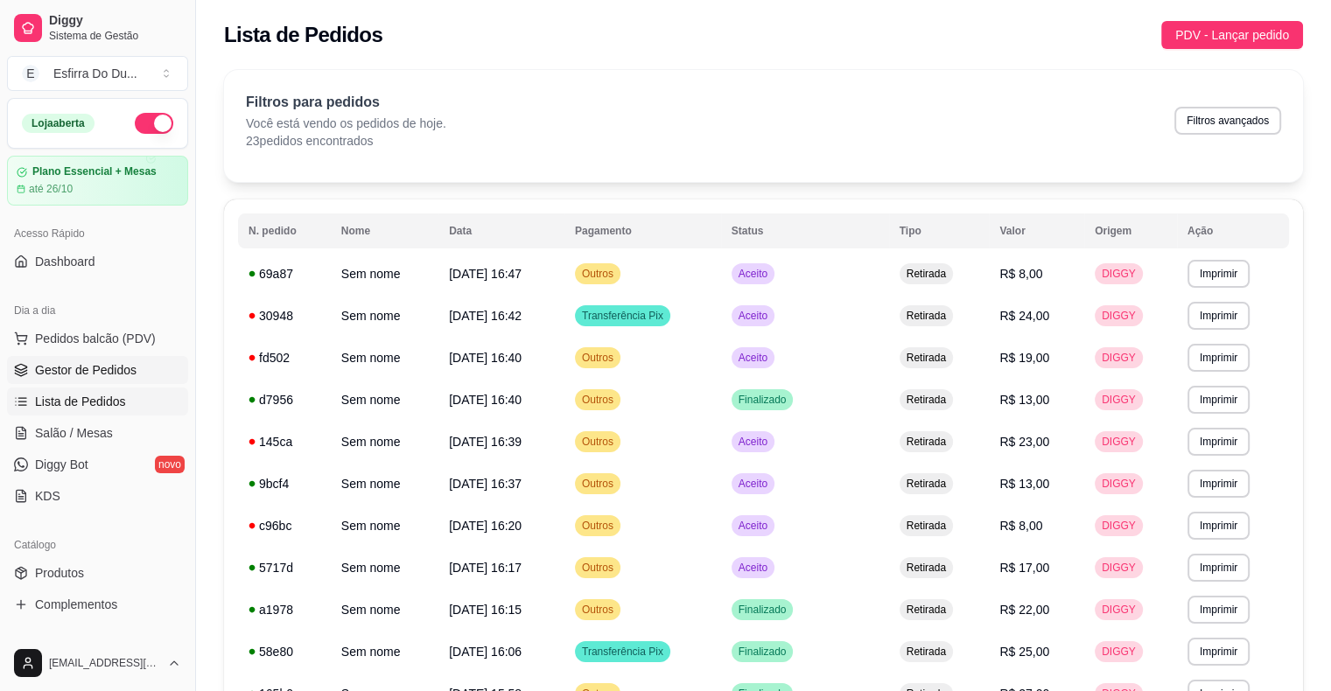
click at [83, 361] on span "Gestor de Pedidos" at bounding box center [85, 369] width 101 height 17
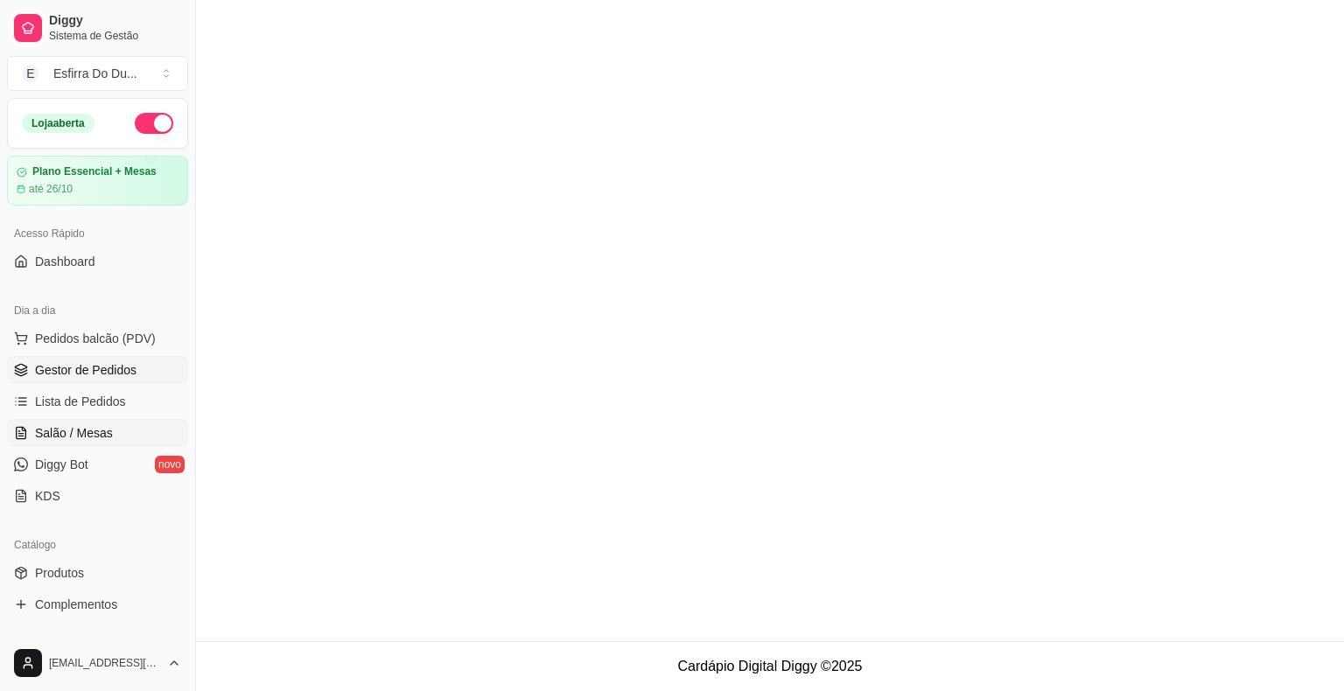
click at [63, 435] on span "Salão / Mesas" at bounding box center [74, 432] width 78 height 17
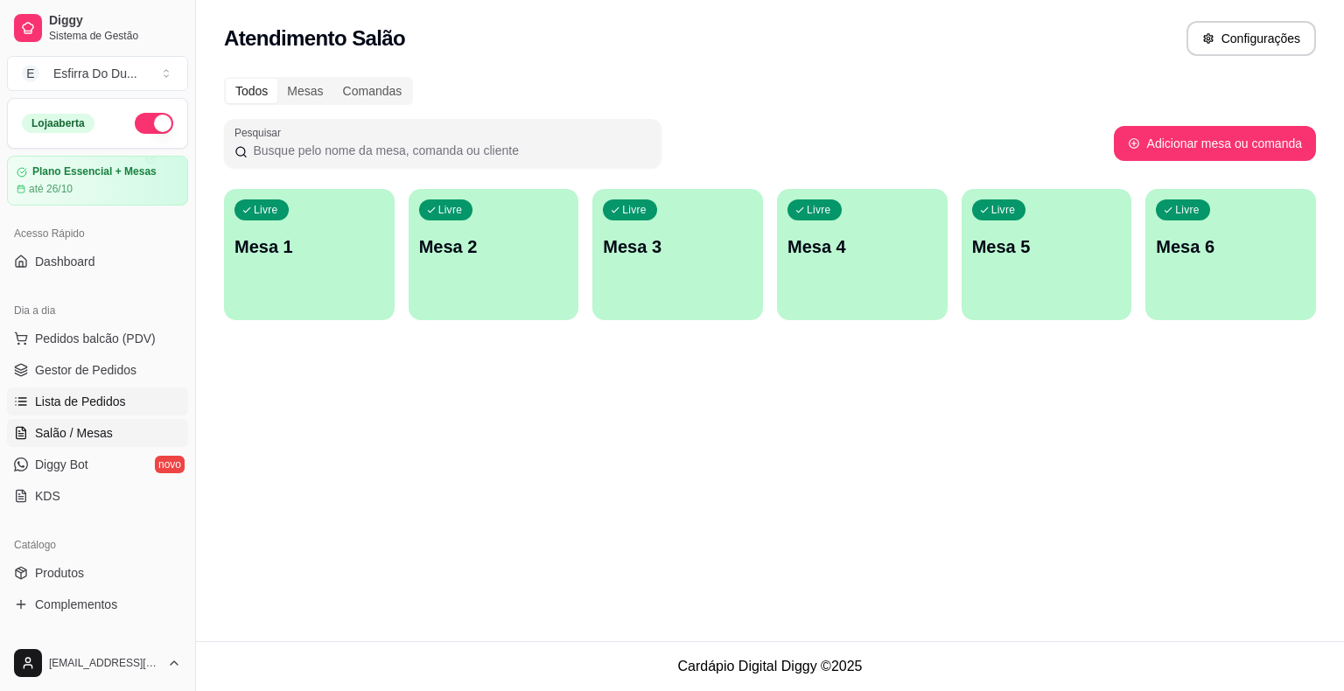
click at [101, 405] on span "Lista de Pedidos" at bounding box center [80, 401] width 91 height 17
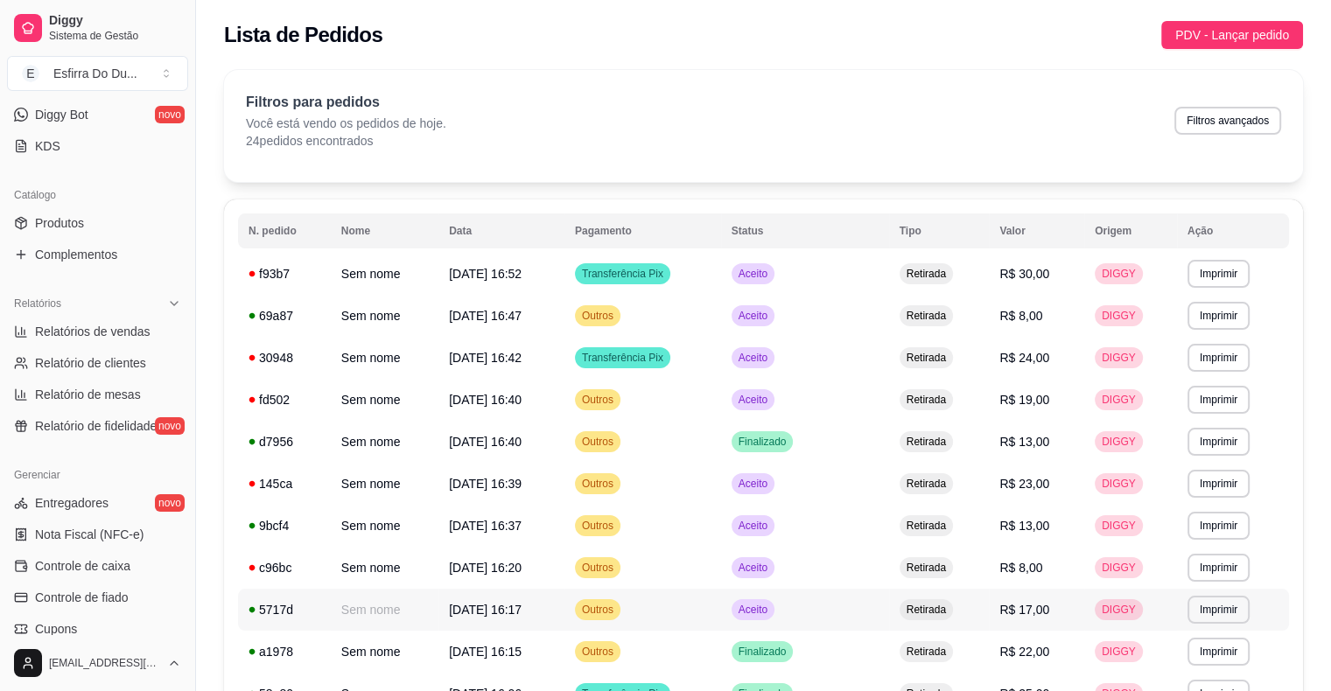
click at [771, 609] on span "Aceito" at bounding box center [753, 610] width 36 height 14
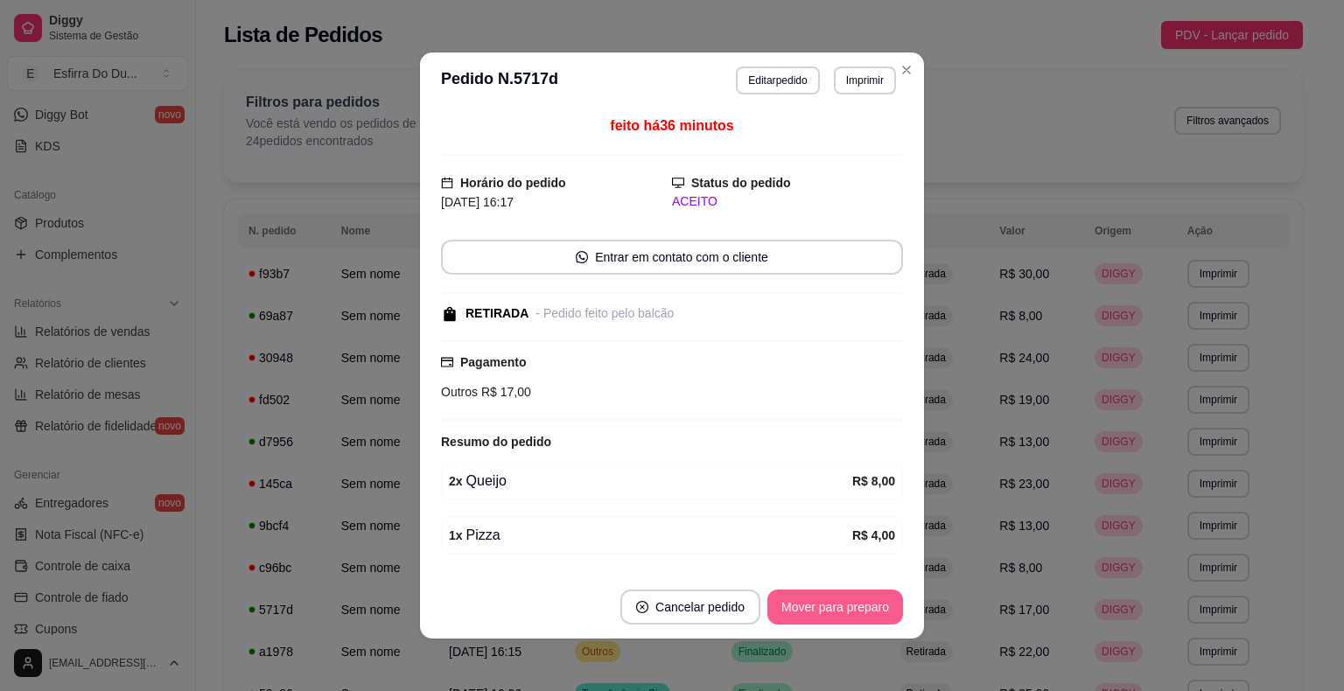
click at [792, 619] on button "Mover para preparo" at bounding box center [835, 607] width 136 height 35
click at [792, 619] on div "Mover para preparo" at bounding box center [823, 607] width 160 height 35
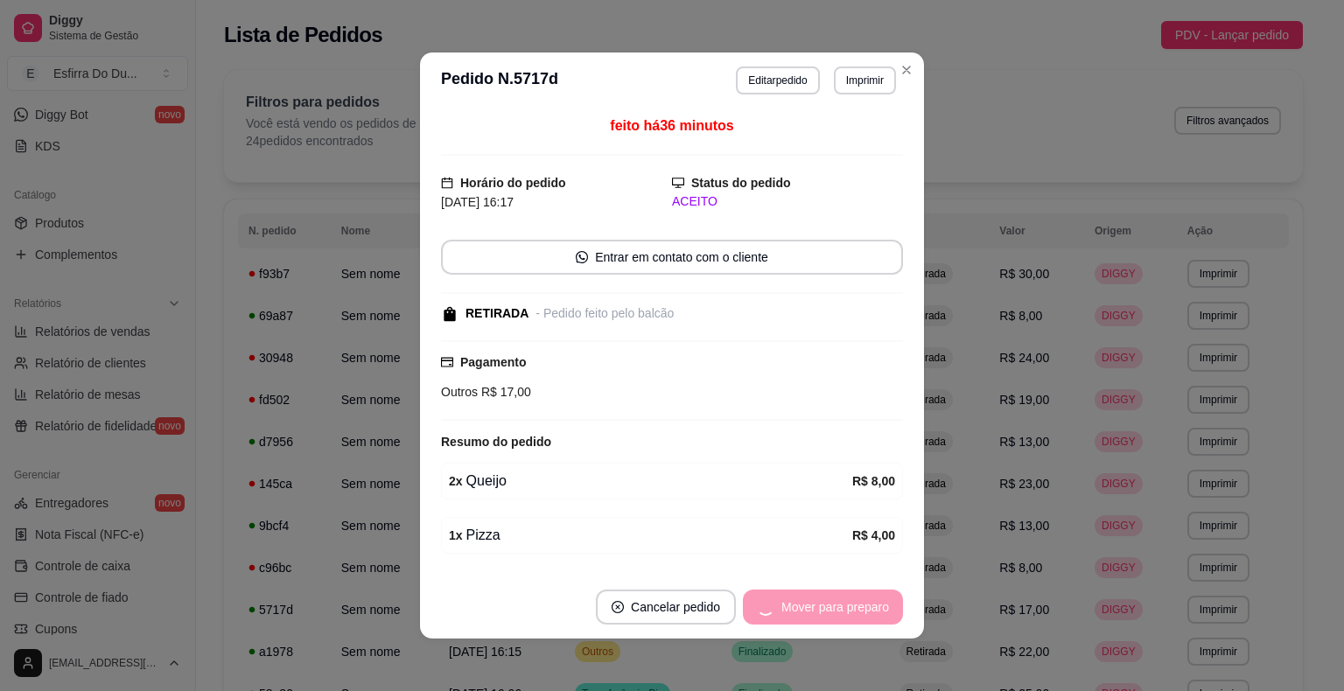
click at [792, 619] on div "Mover para preparo" at bounding box center [823, 607] width 160 height 35
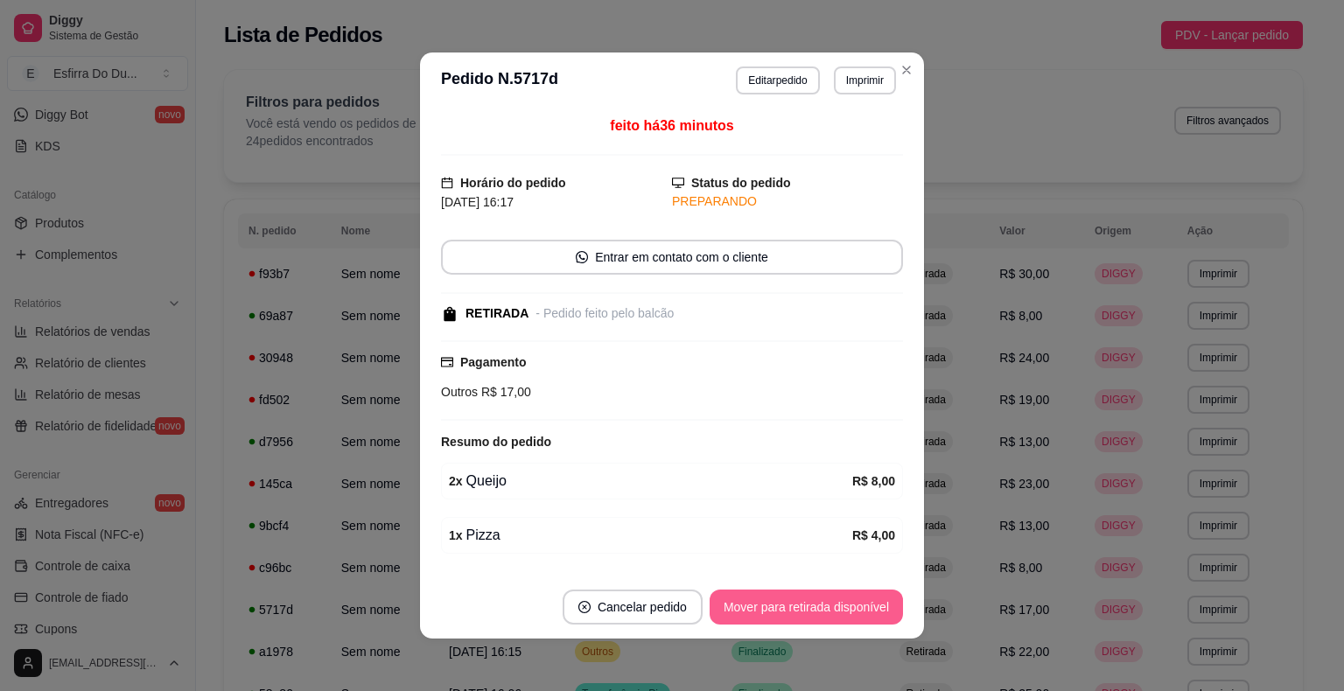
click at [792, 619] on button "Mover para retirada disponível" at bounding box center [806, 607] width 193 height 35
click at [802, 607] on button "Mover para finalizado" at bounding box center [830, 608] width 141 height 34
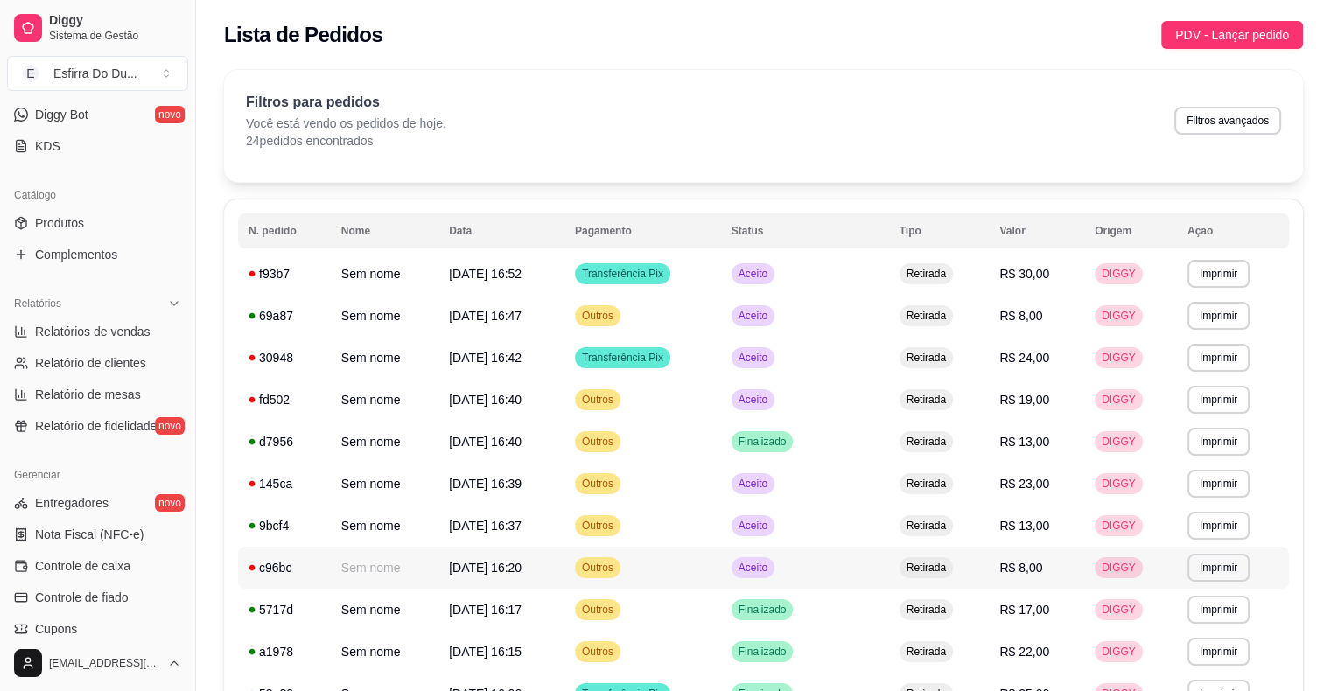
click at [771, 568] on span "Aceito" at bounding box center [753, 568] width 36 height 14
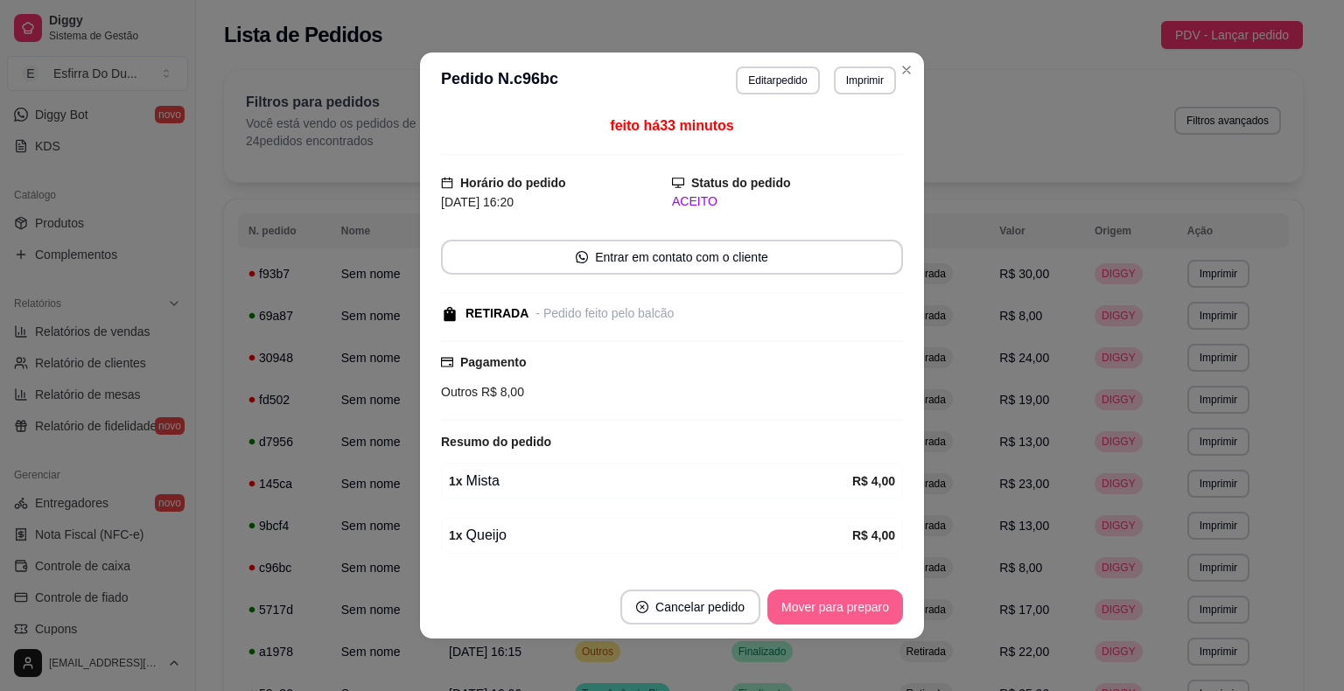
click at [791, 610] on button "Mover para preparo" at bounding box center [835, 607] width 136 height 35
click at [791, 610] on div "Mover para preparo" at bounding box center [823, 607] width 160 height 35
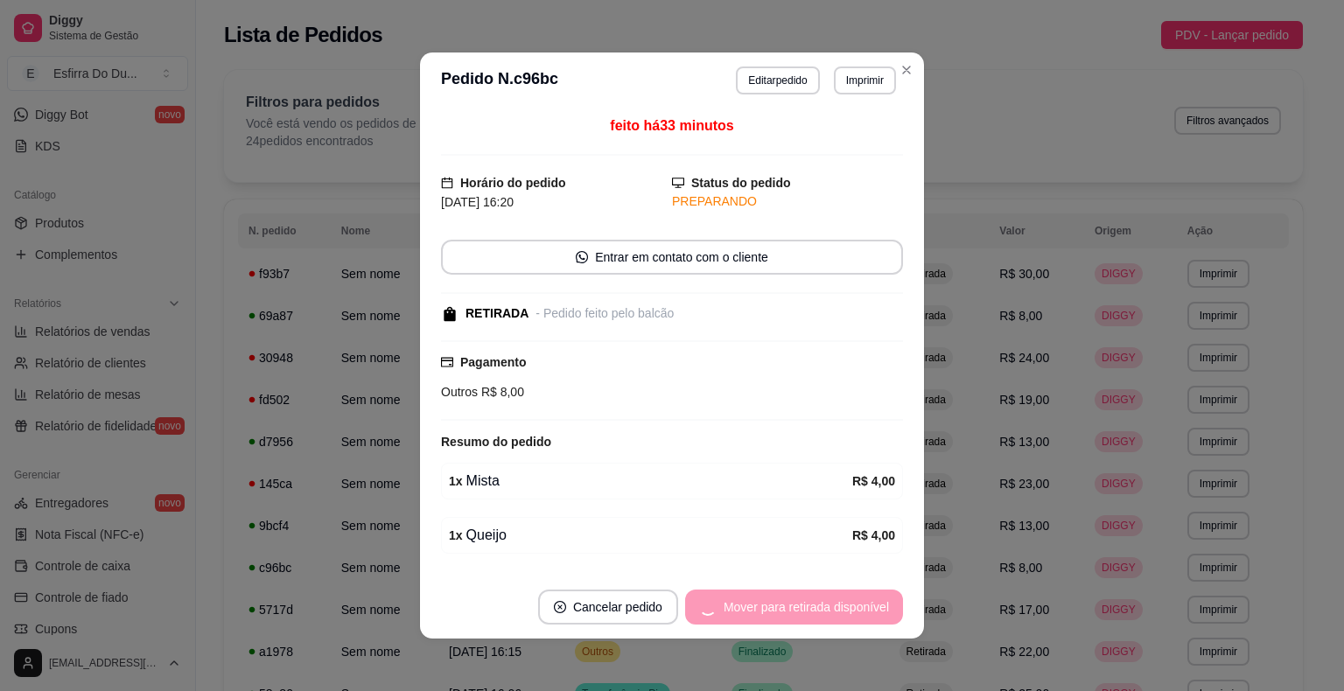
click at [791, 610] on div "Mover para retirada disponível" at bounding box center [794, 607] width 218 height 35
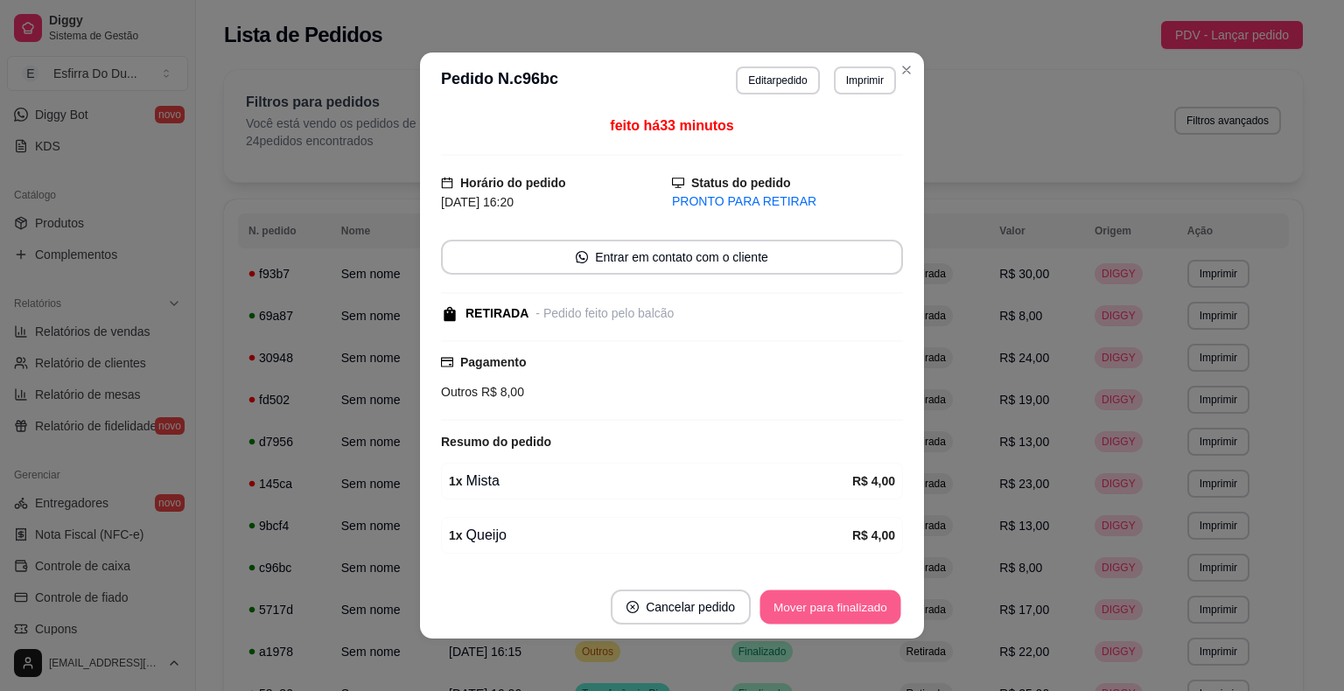
click at [792, 609] on button "Mover para finalizado" at bounding box center [830, 608] width 141 height 34
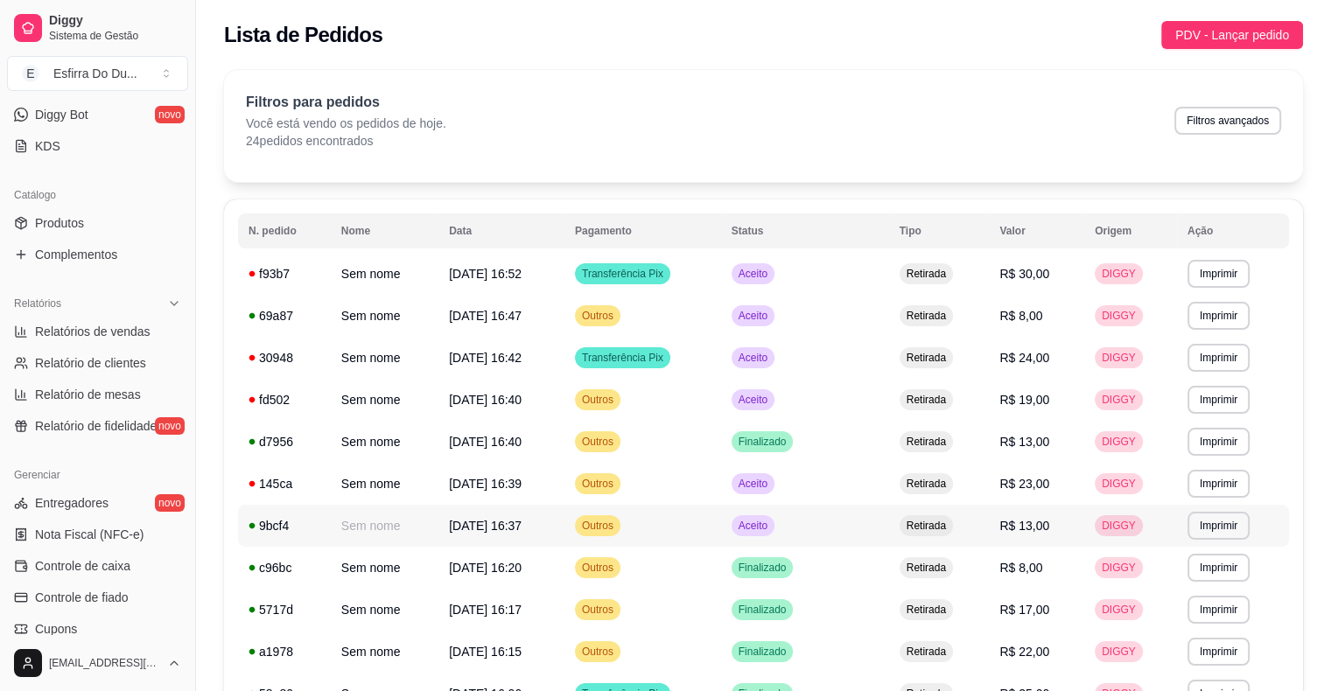
click at [764, 529] on span "Aceito" at bounding box center [753, 526] width 36 height 14
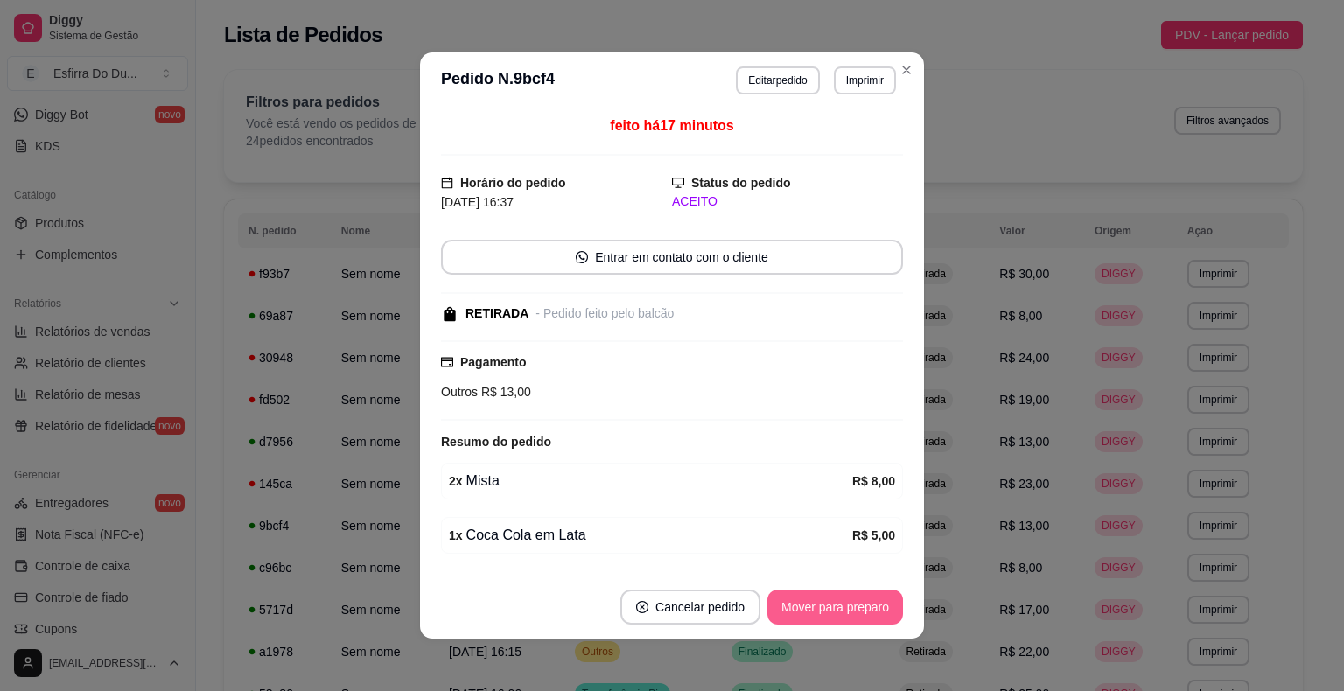
click at [804, 604] on button "Mover para preparo" at bounding box center [835, 607] width 136 height 35
click at [804, 604] on div "Mover para preparo" at bounding box center [823, 607] width 160 height 35
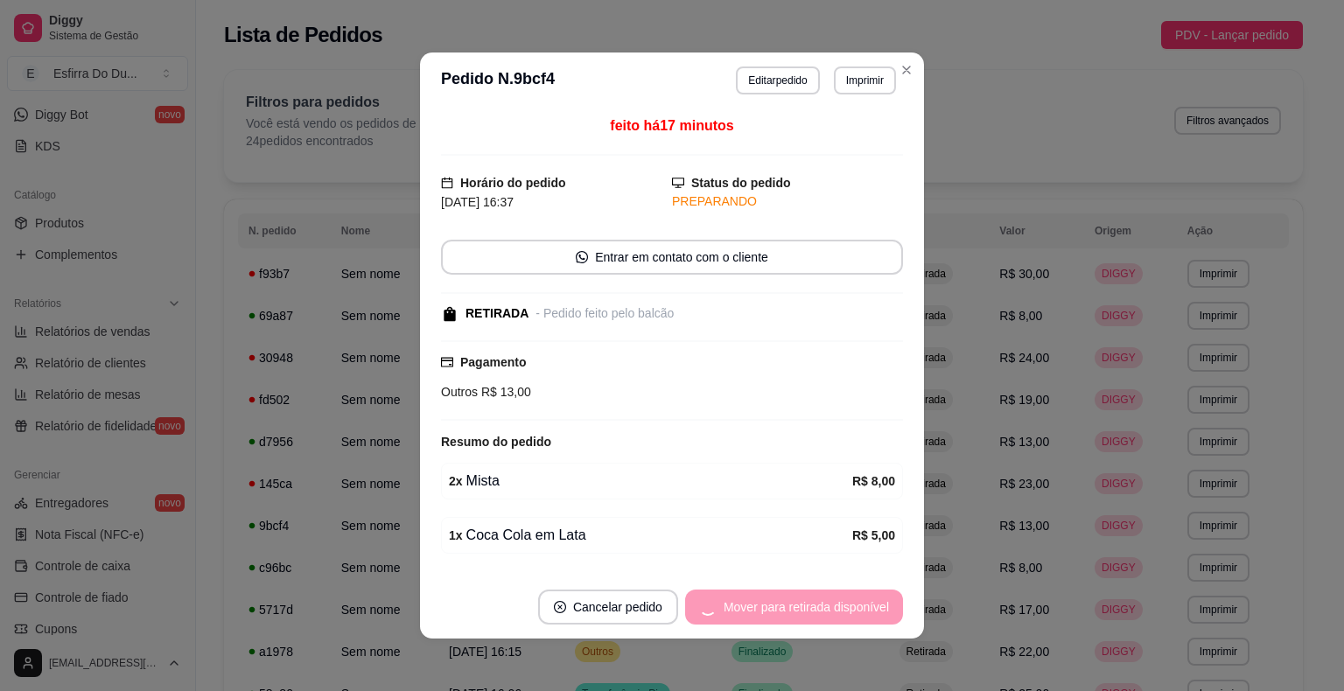
click at [804, 604] on div "Mover para retirada disponível" at bounding box center [794, 607] width 218 height 35
click at [804, 604] on div "Mover para finalizado" at bounding box center [818, 607] width 170 height 35
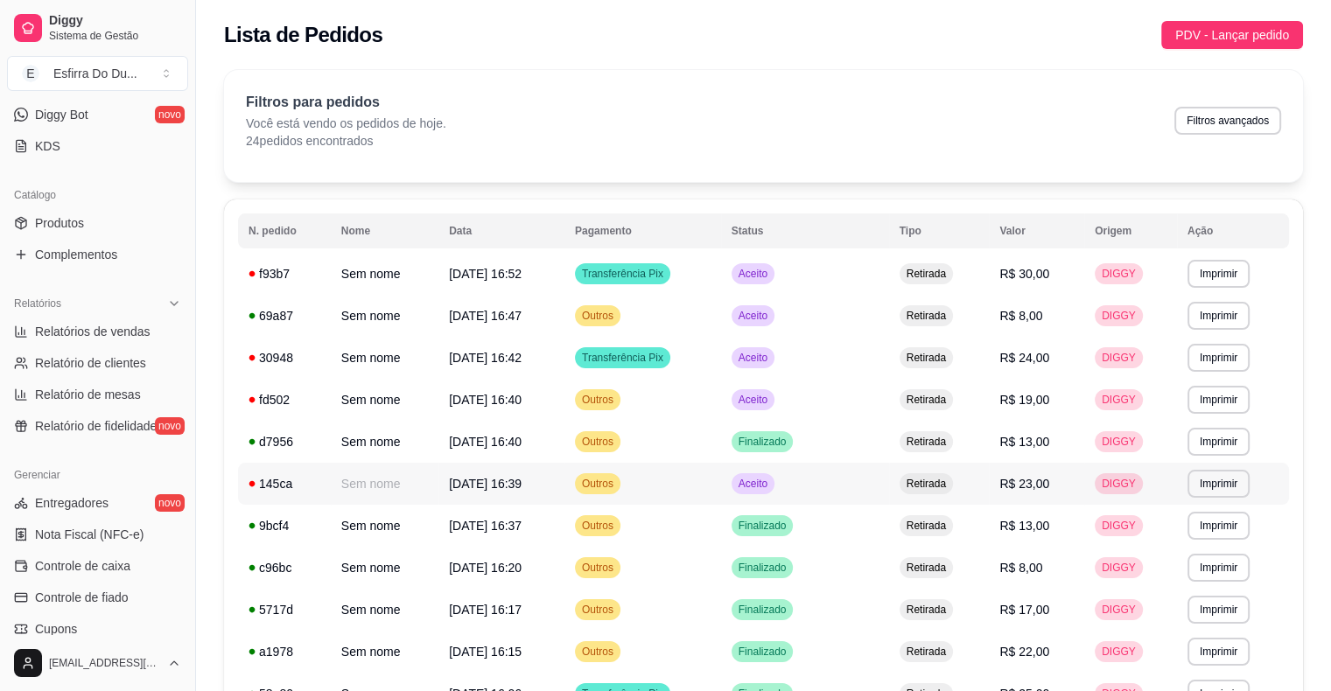
click at [771, 486] on span "Aceito" at bounding box center [753, 484] width 36 height 14
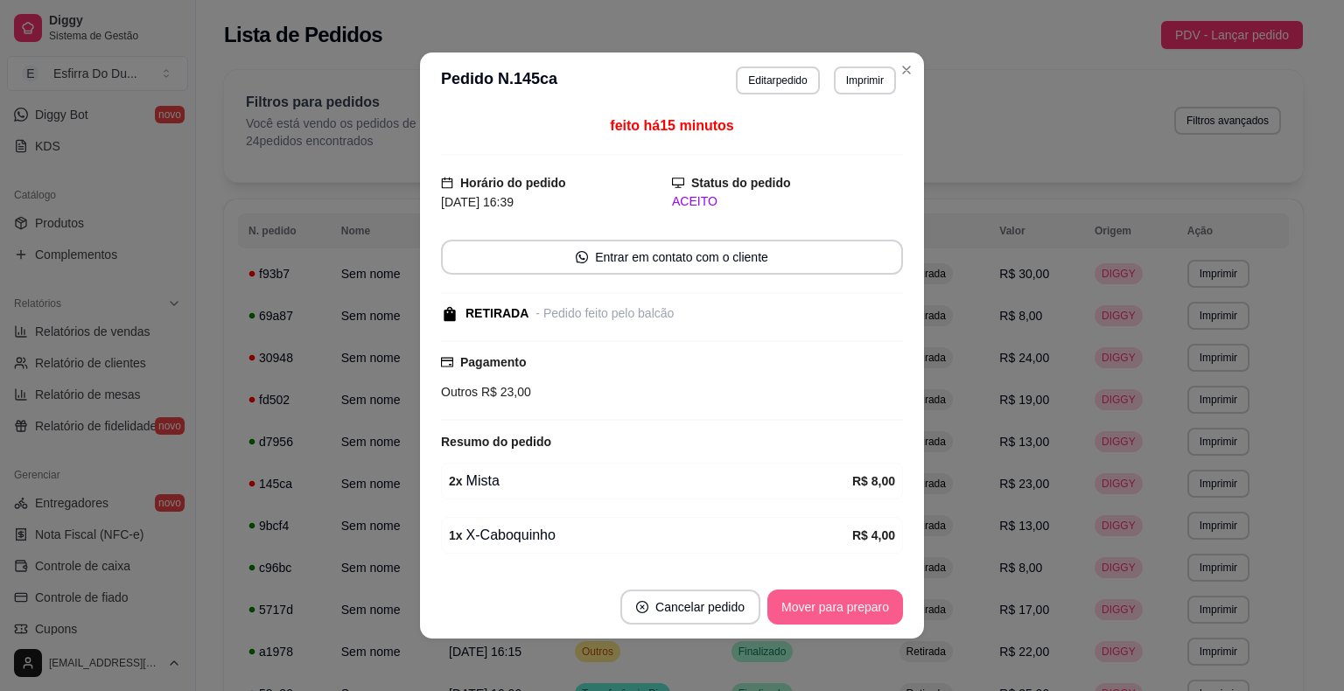
click at [801, 610] on button "Mover para preparo" at bounding box center [835, 607] width 136 height 35
click at [801, 610] on div "Mover para preparo" at bounding box center [823, 607] width 160 height 35
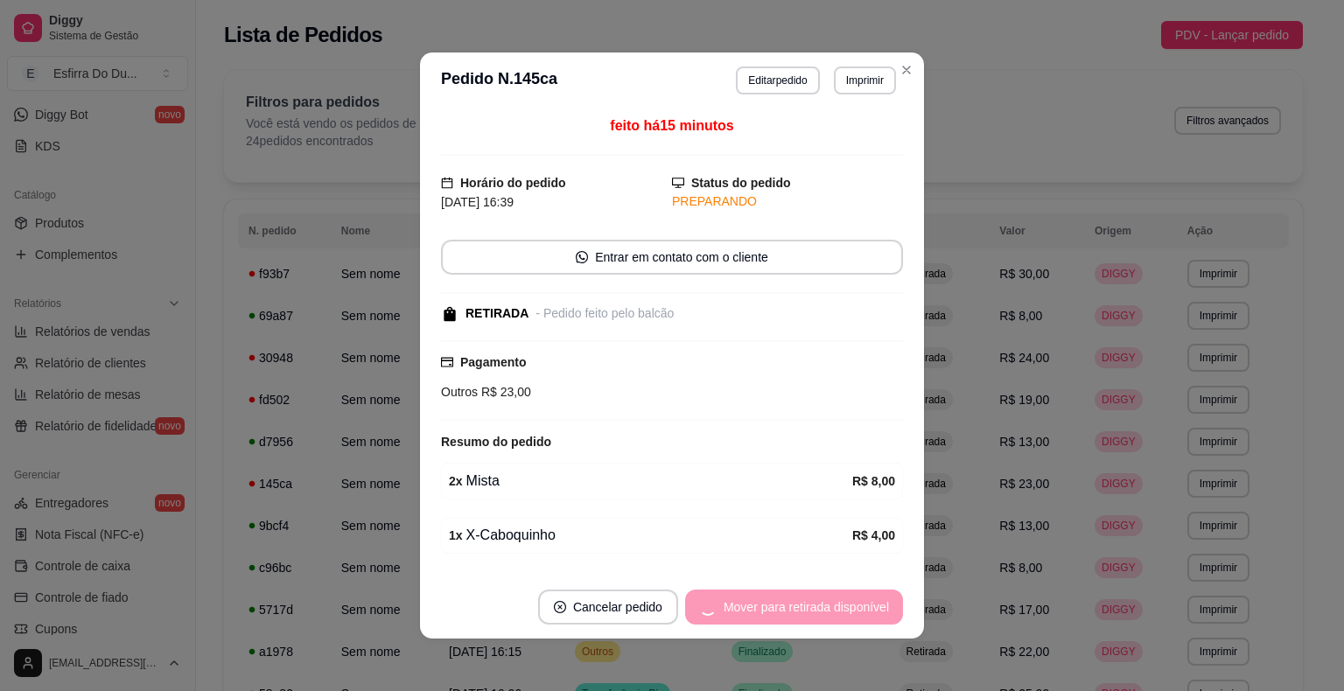
click at [801, 610] on div "Mover para retirada disponível" at bounding box center [794, 607] width 218 height 35
click at [801, 610] on div "Mover para finalizado" at bounding box center [818, 607] width 170 height 35
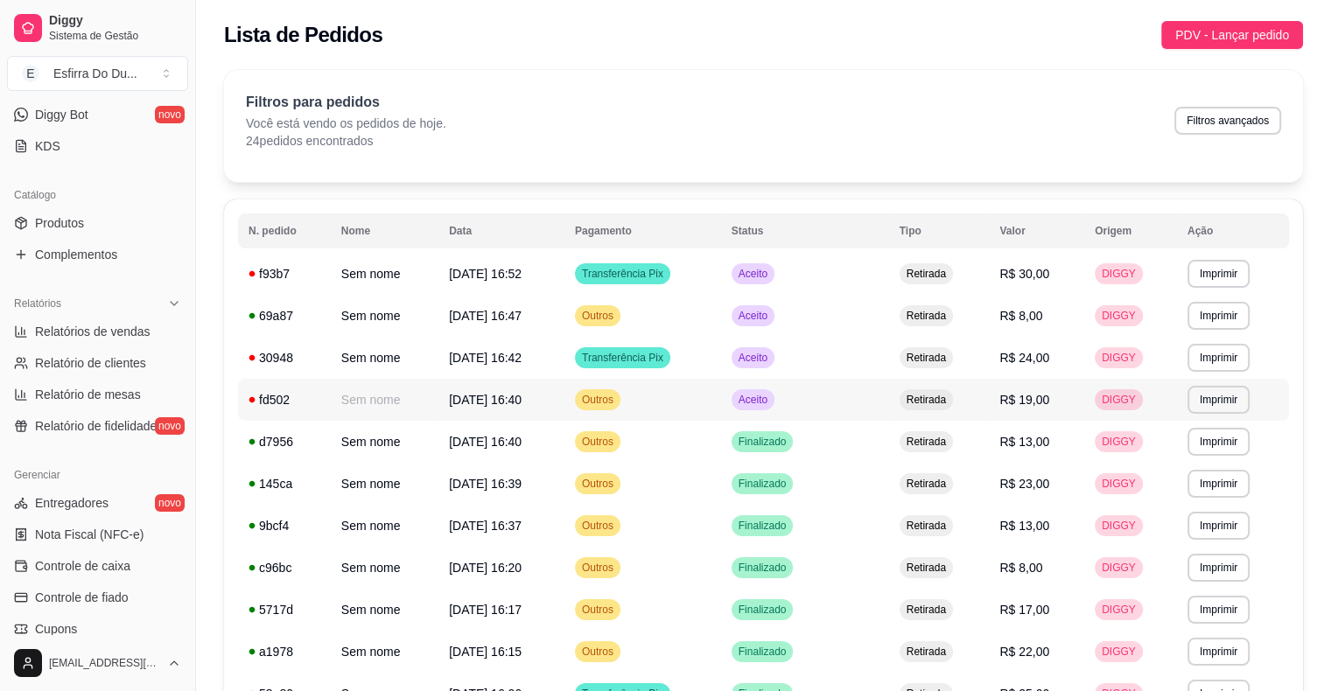
click at [779, 412] on td "Aceito" at bounding box center [805, 400] width 168 height 42
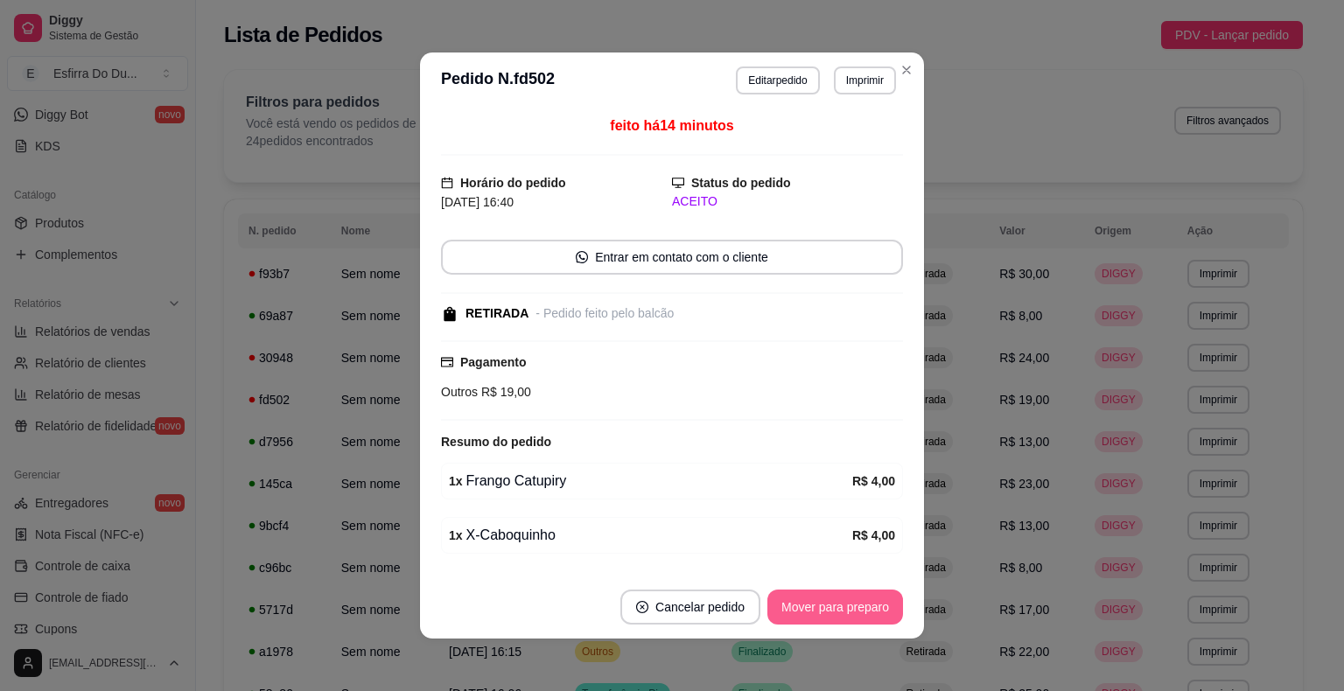
click at [812, 604] on button "Mover para preparo" at bounding box center [835, 607] width 136 height 35
click at [812, 604] on div "Mover para preparo" at bounding box center [823, 607] width 160 height 35
click at [812, 604] on button "Mover para retirada disponível" at bounding box center [805, 608] width 187 height 34
click at [811, 604] on div "Mover para retirada disponível" at bounding box center [806, 607] width 193 height 35
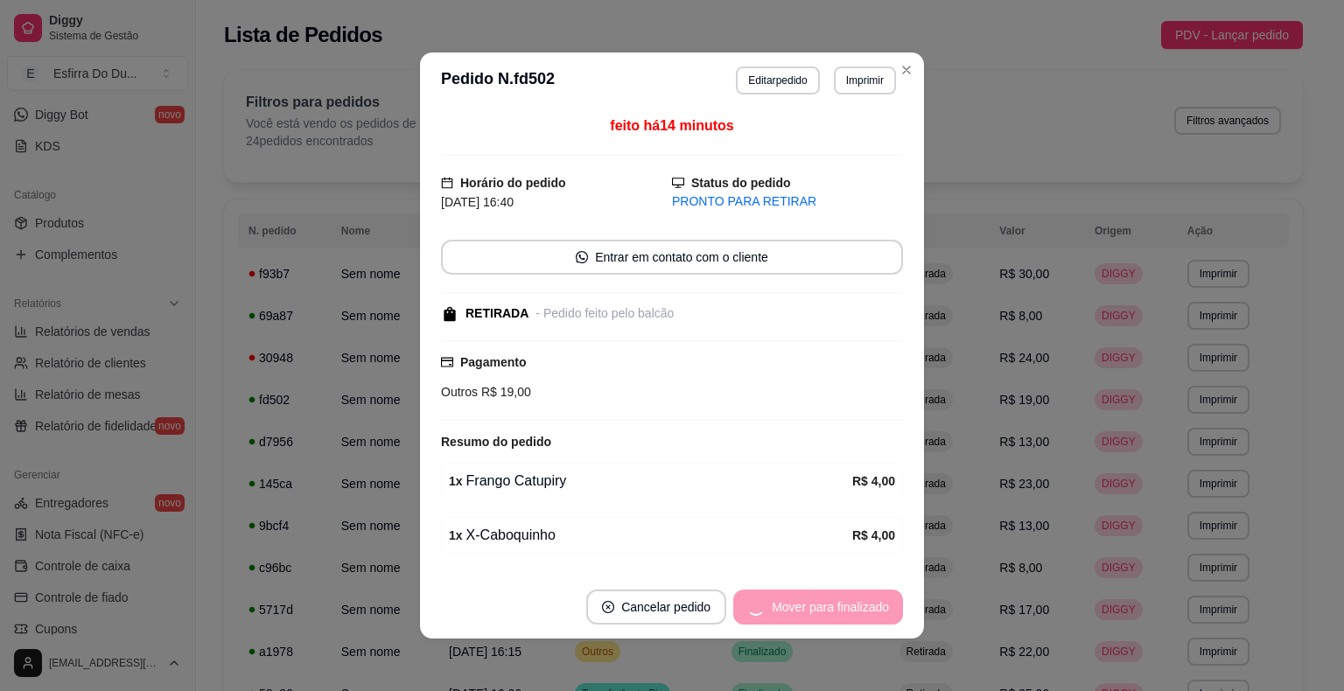
click at [811, 602] on div "Mover para finalizado" at bounding box center [818, 607] width 170 height 35
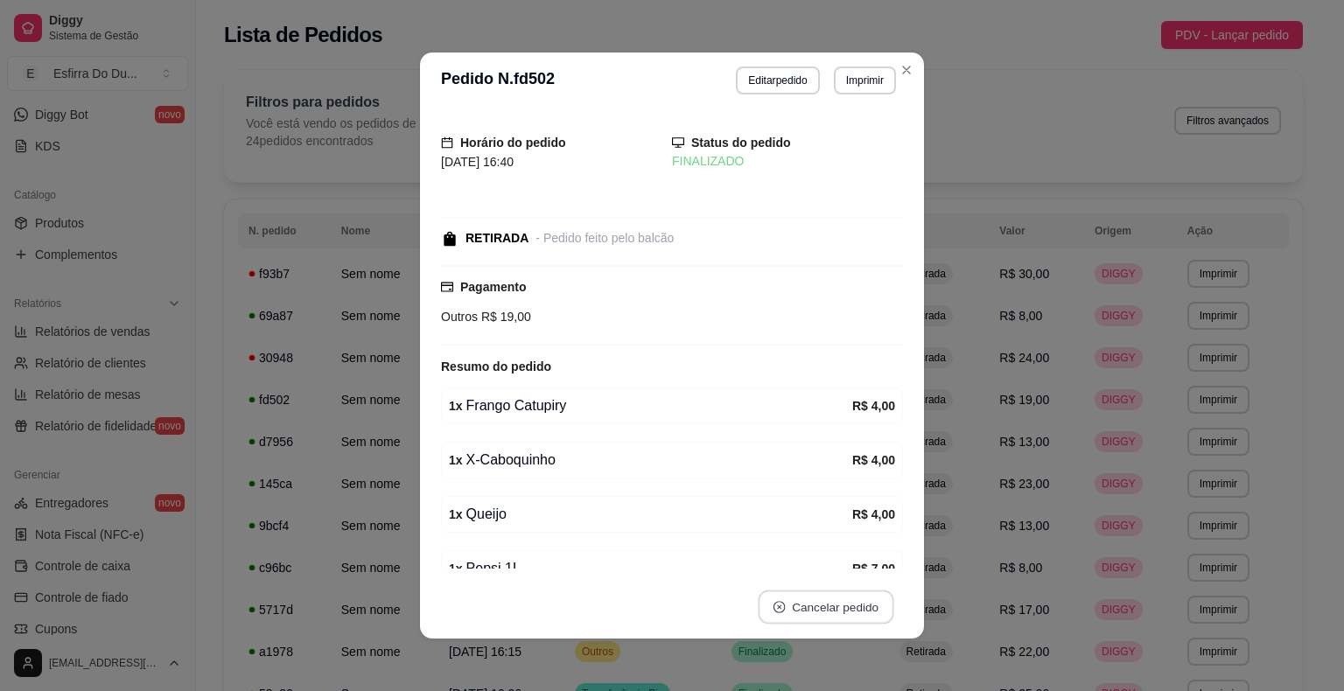
click at [811, 601] on button "Cancelar pedido" at bounding box center [826, 608] width 136 height 34
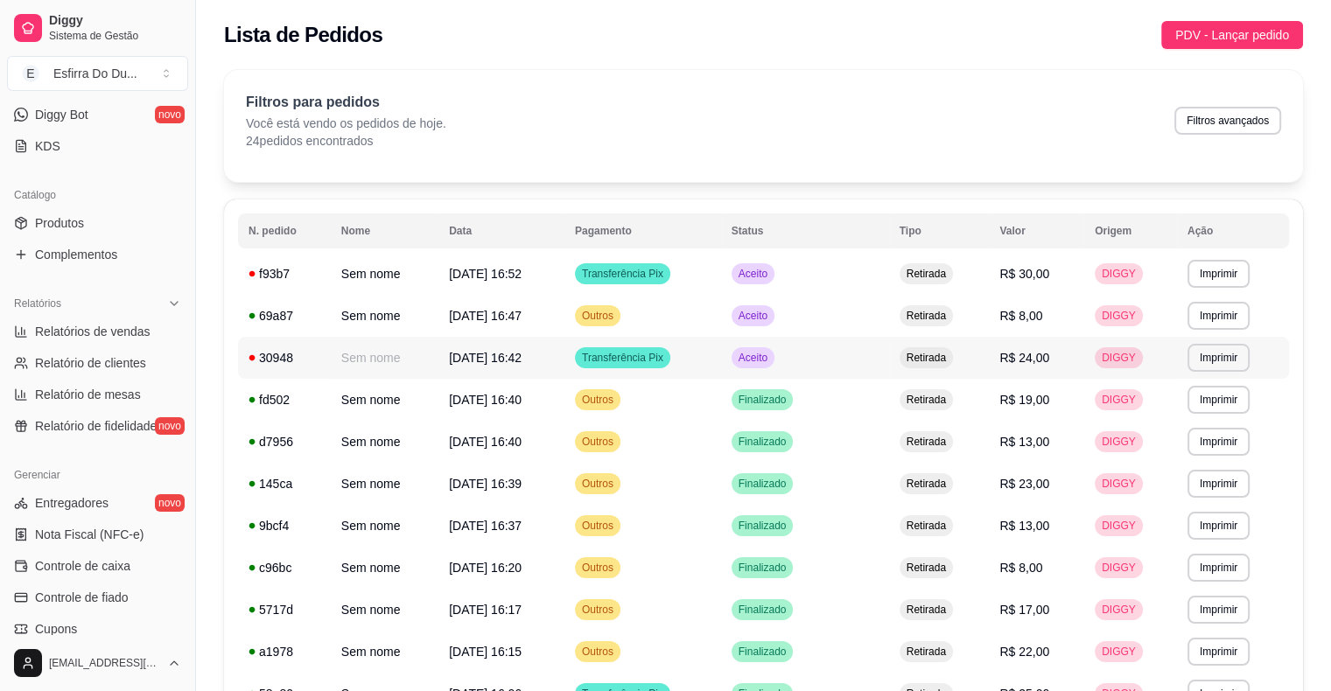
click at [767, 353] on span "Aceito" at bounding box center [753, 358] width 36 height 14
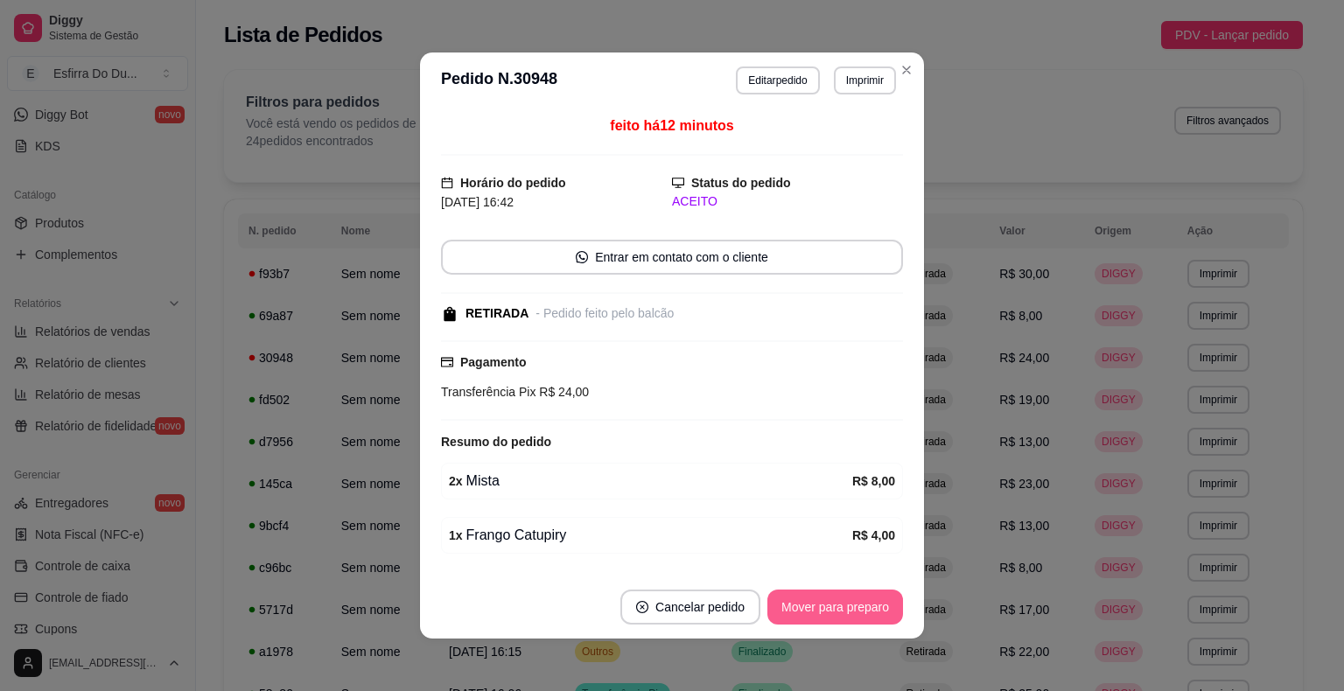
click at [855, 620] on button "Mover para preparo" at bounding box center [835, 607] width 136 height 35
click at [855, 620] on div "Mover para preparo" at bounding box center [823, 607] width 160 height 35
click at [855, 619] on button "Mover para retirada disponível" at bounding box center [805, 608] width 187 height 34
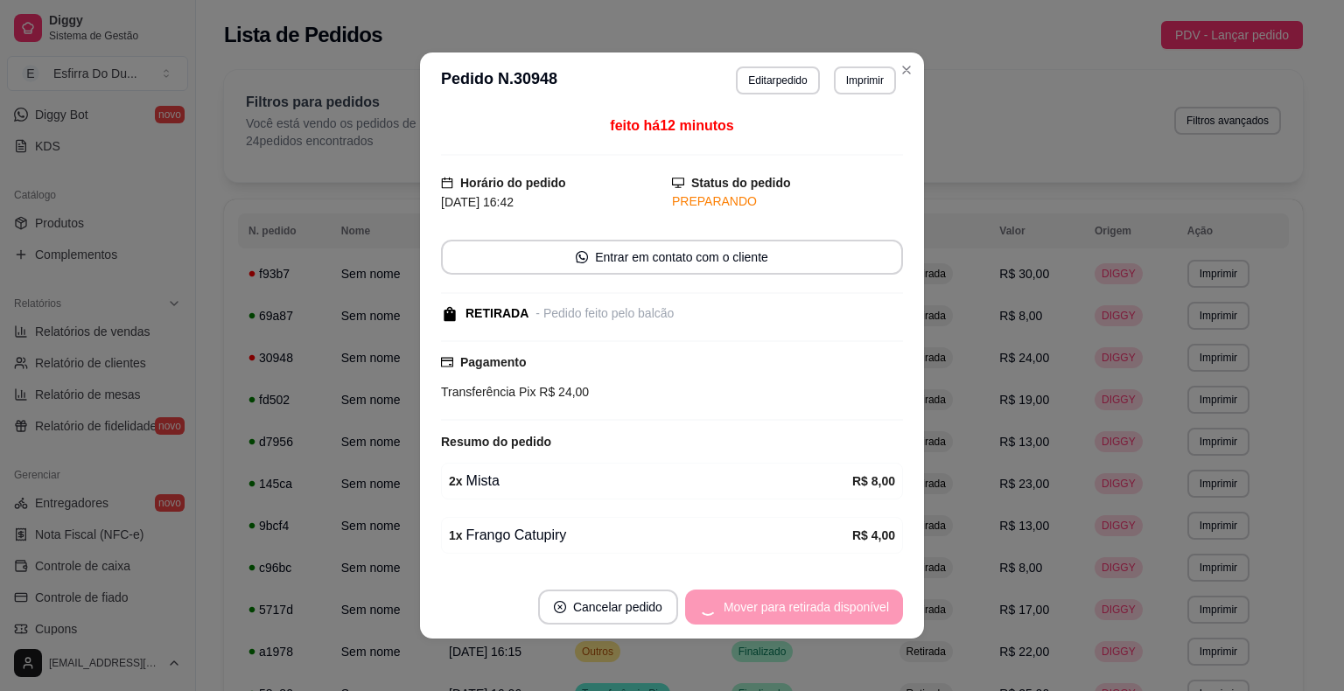
click at [855, 618] on div "Mover para retirada disponível" at bounding box center [794, 607] width 218 height 35
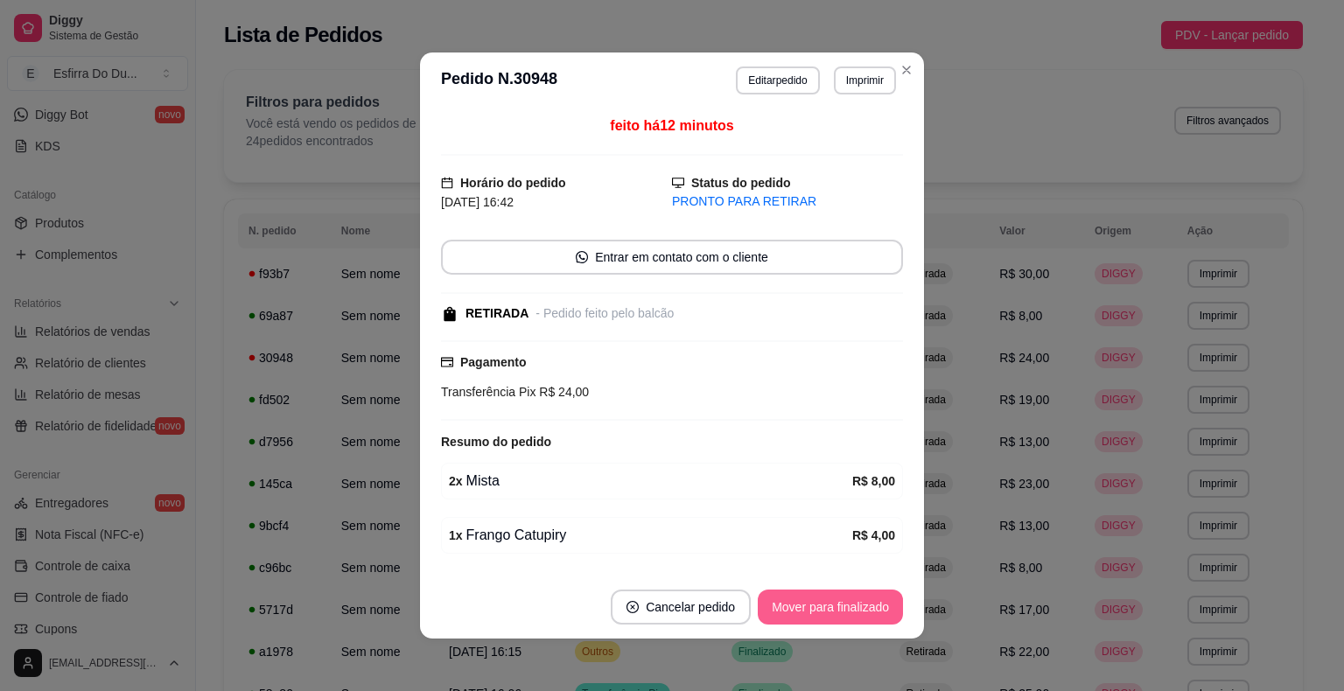
click at [855, 617] on button "Mover para finalizado" at bounding box center [830, 607] width 145 height 35
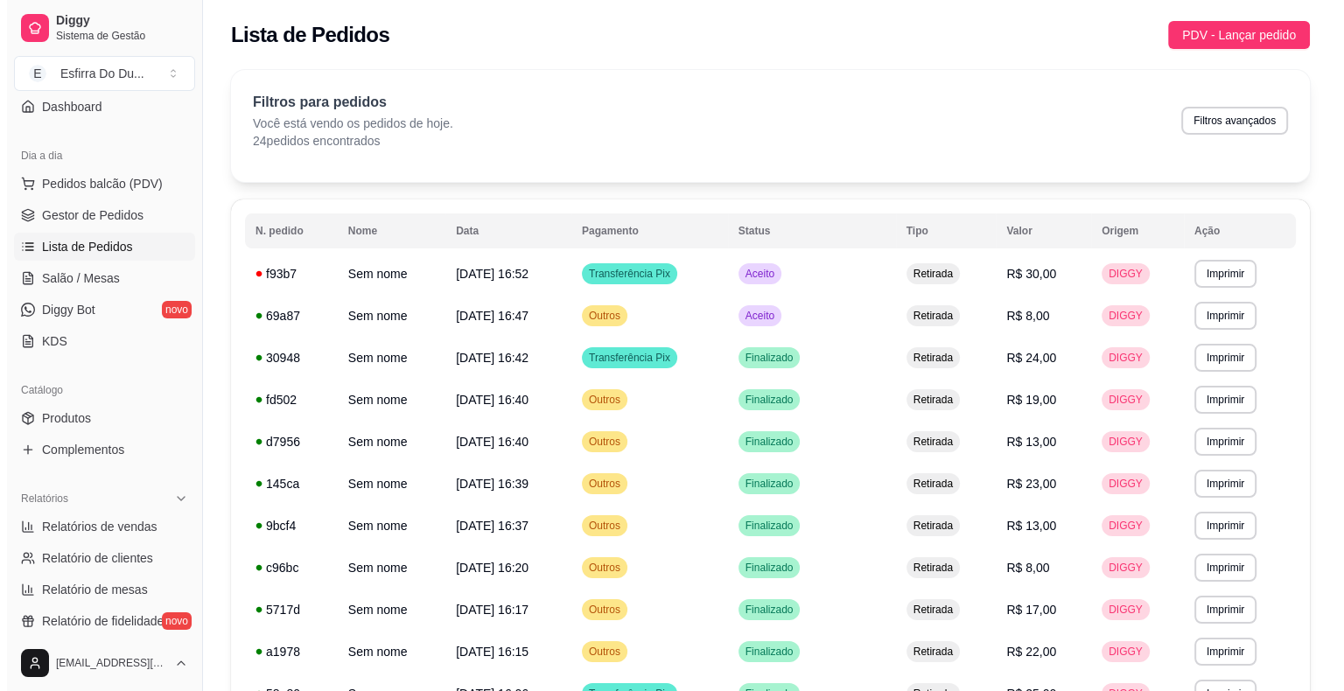
scroll to position [87, 0]
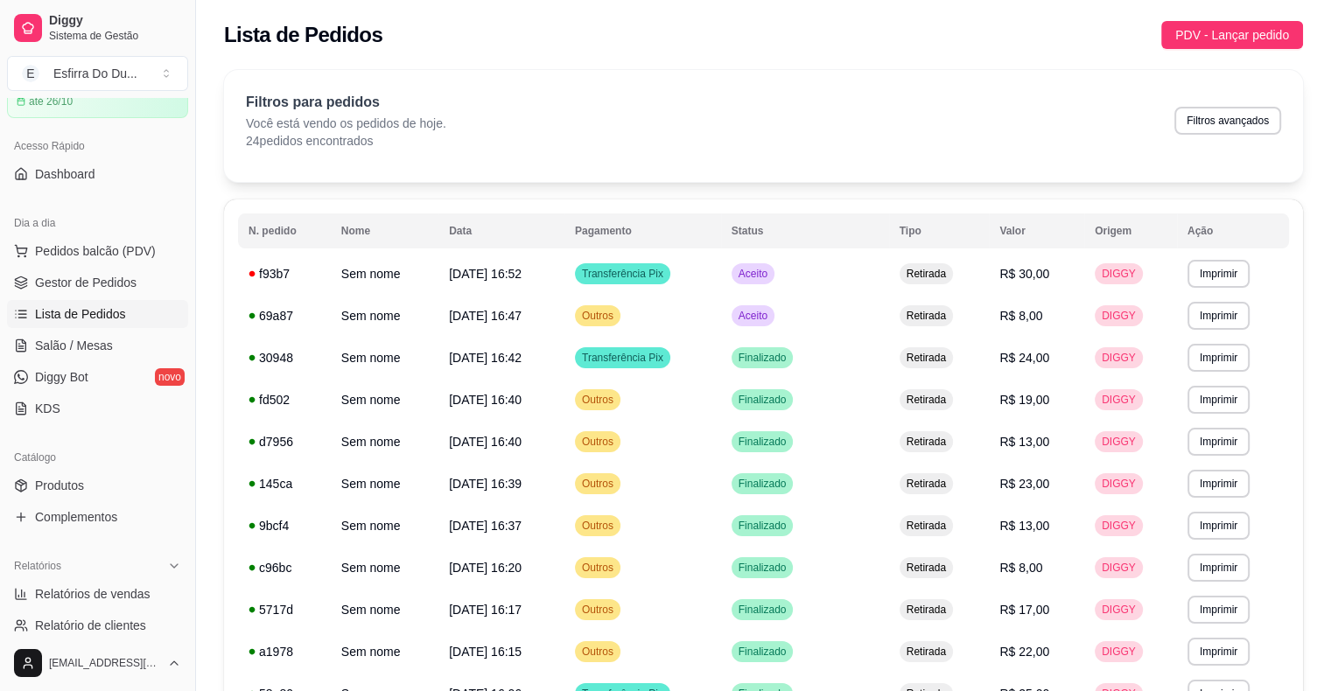
click at [101, 233] on div "Dia a dia" at bounding box center [97, 223] width 181 height 28
click at [125, 257] on span "Pedidos balcão (PDV)" at bounding box center [95, 250] width 121 height 17
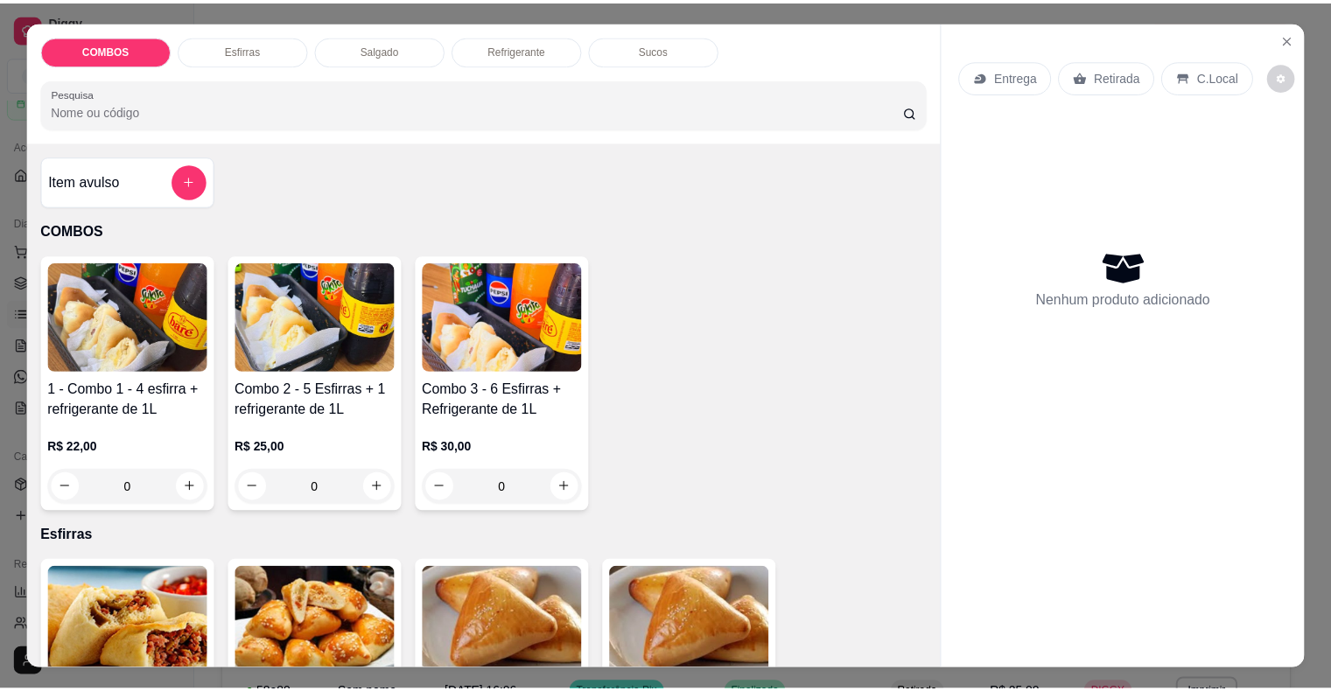
scroll to position [175, 0]
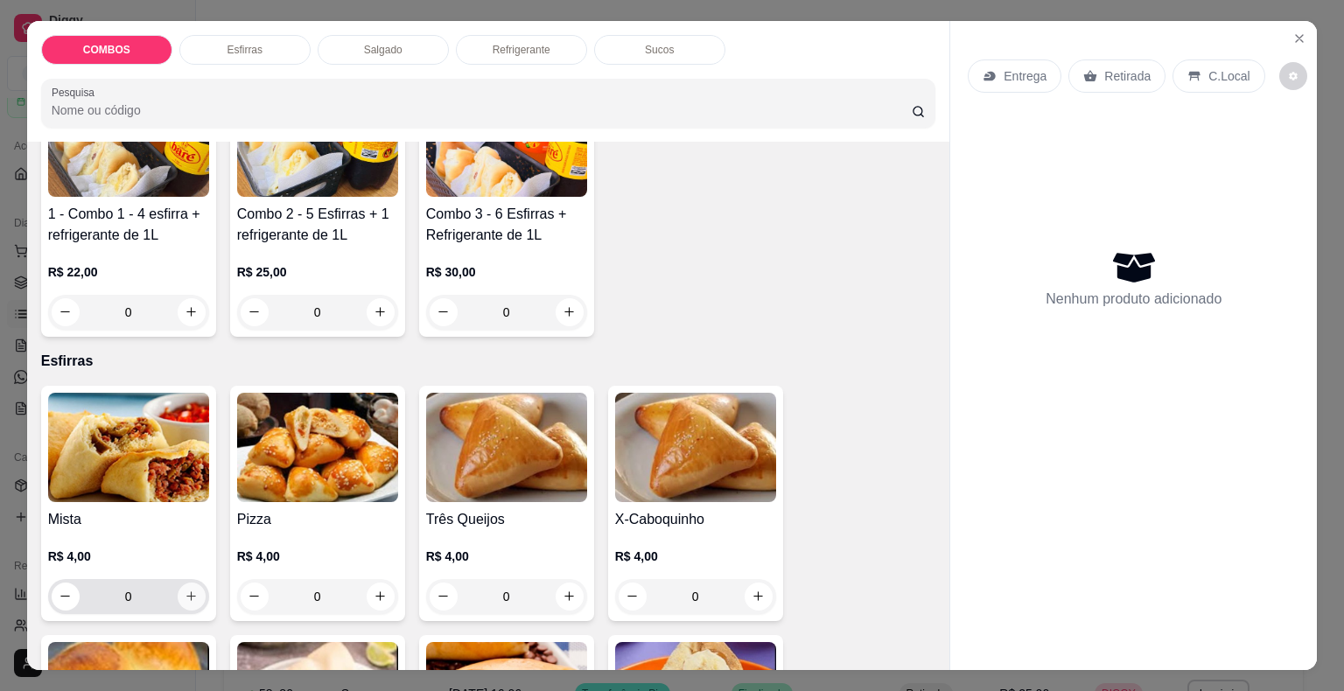
click at [185, 590] on icon "increase-product-quantity" at bounding box center [191, 596] width 13 height 13
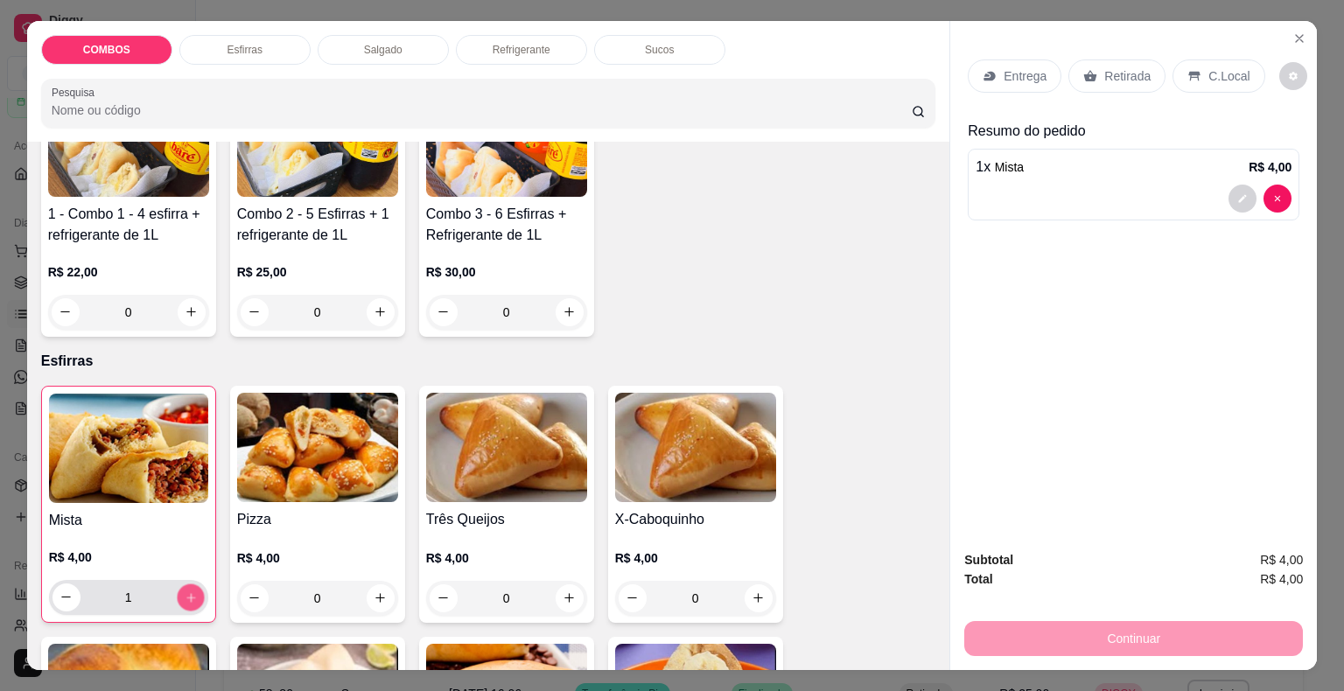
click at [186, 593] on icon "increase-product-quantity" at bounding box center [190, 597] width 9 height 9
click at [185, 591] on icon "increase-product-quantity" at bounding box center [190, 597] width 13 height 13
type input "5"
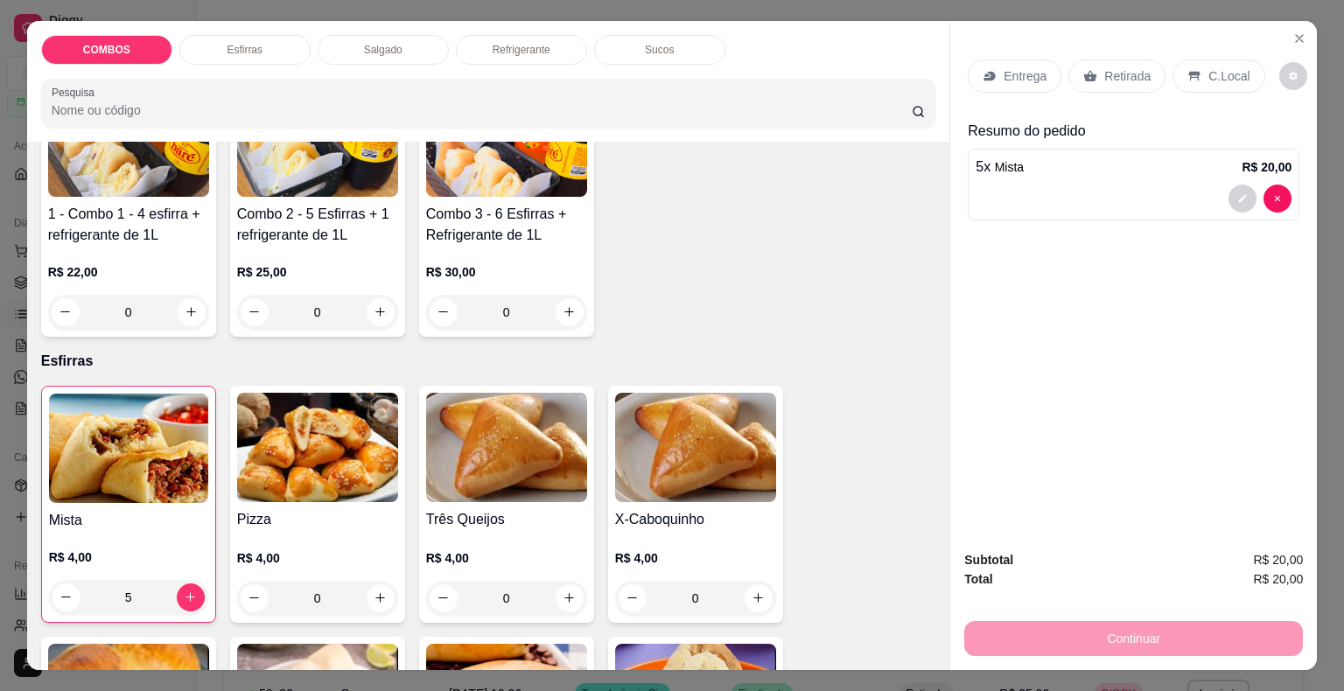
click at [1123, 67] on p "Retirada" at bounding box center [1127, 75] width 46 height 17
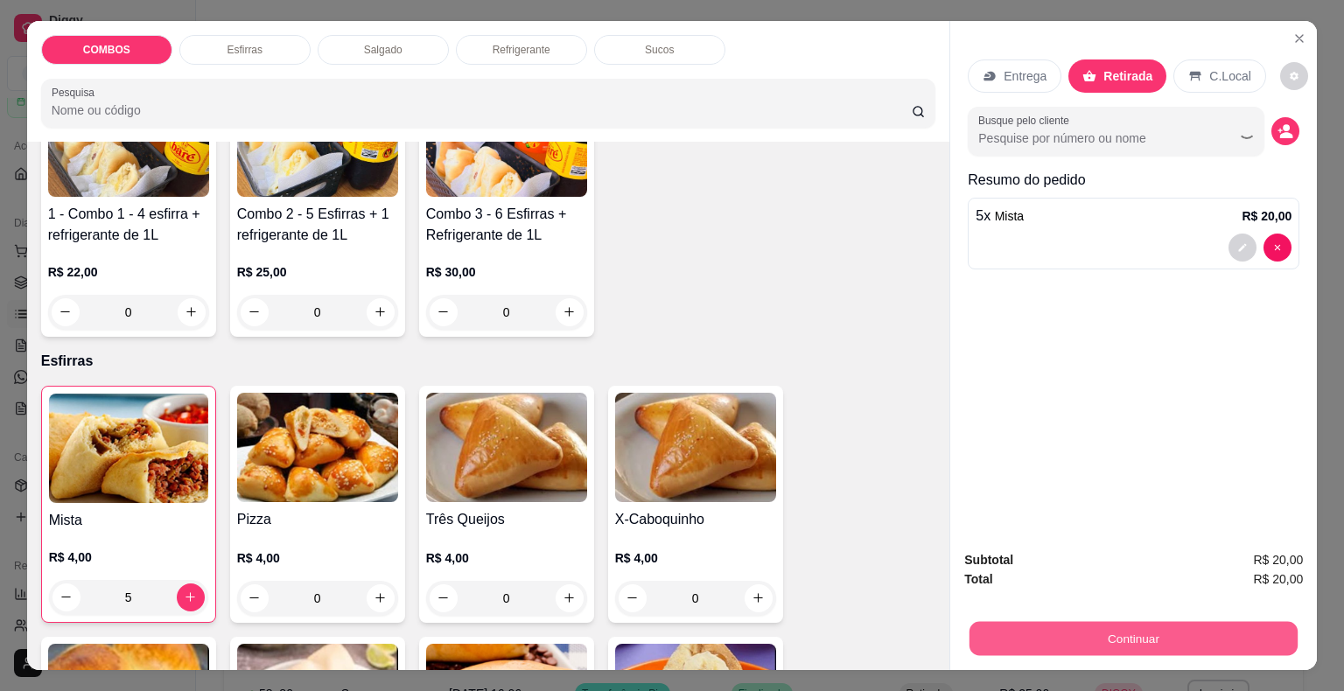
click at [1085, 626] on button "Continuar" at bounding box center [1133, 639] width 328 height 34
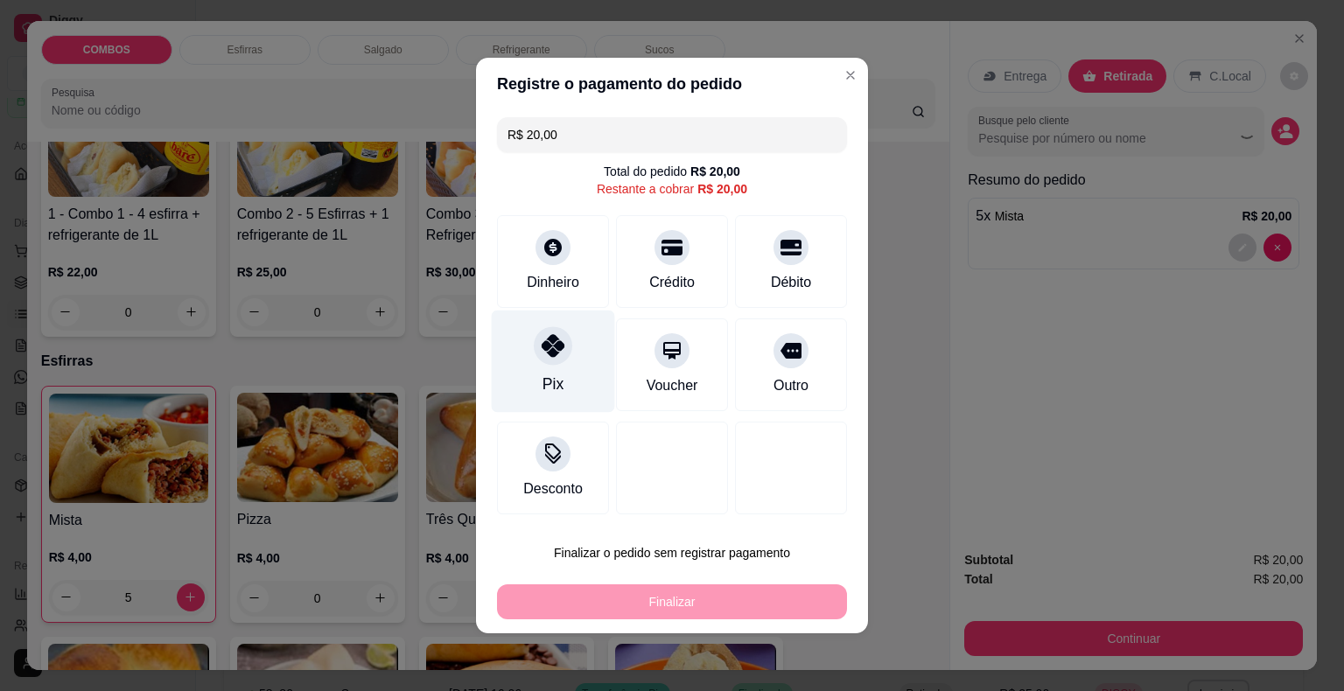
click at [535, 359] on div "Pix" at bounding box center [553, 362] width 123 height 102
type input "R$ 0,00"
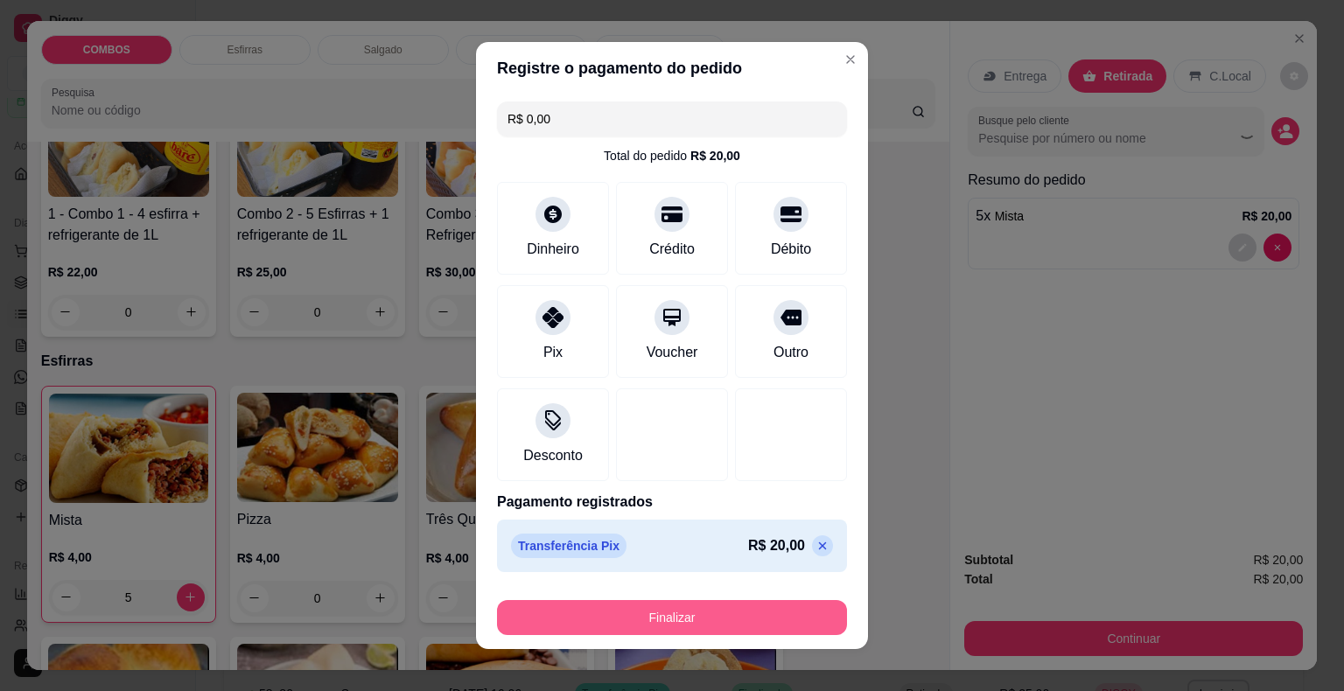
click at [612, 615] on button "Finalizar" at bounding box center [672, 617] width 350 height 35
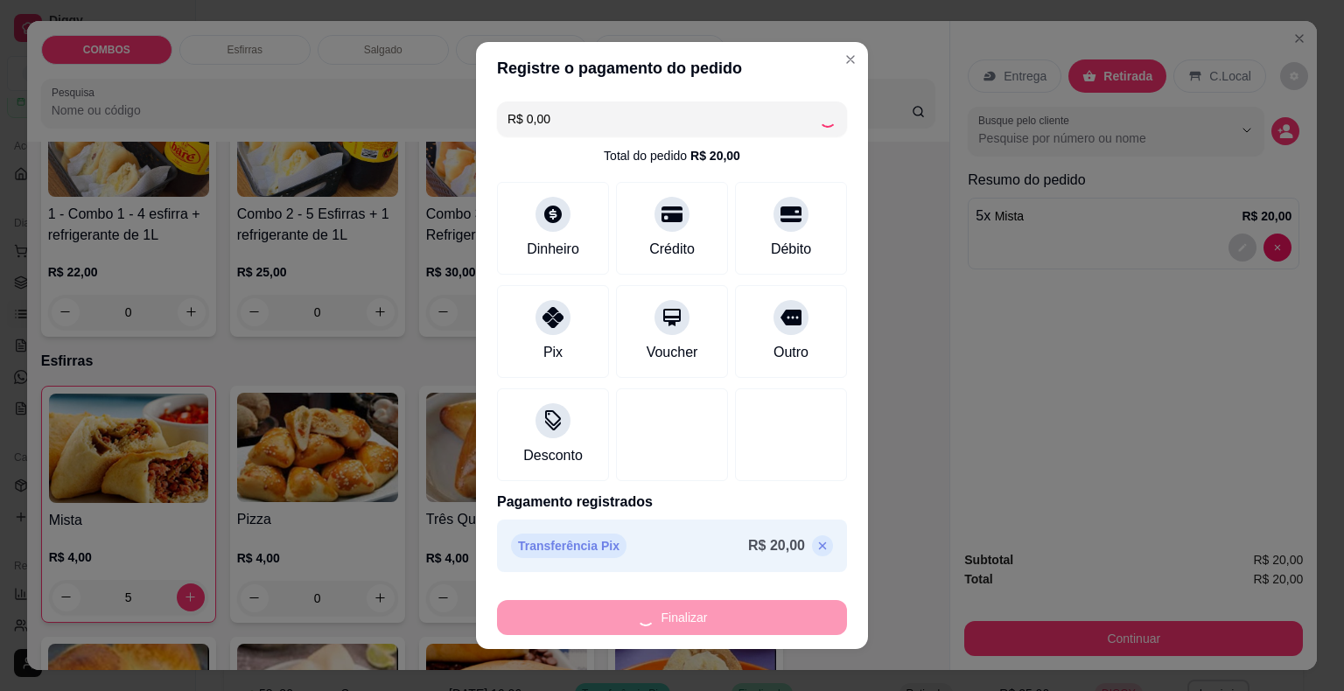
type input "0"
type input "-R$ 20,00"
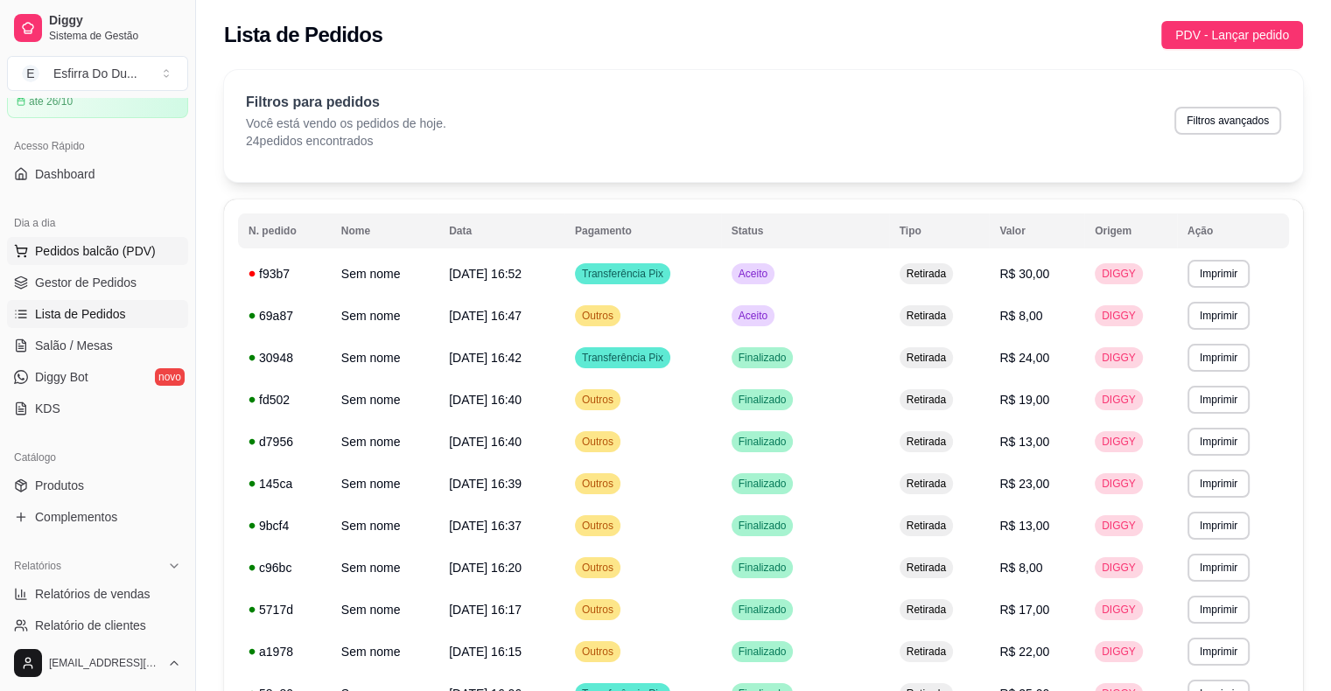
click at [93, 243] on span "Pedidos balcão (PDV)" at bounding box center [95, 250] width 121 height 17
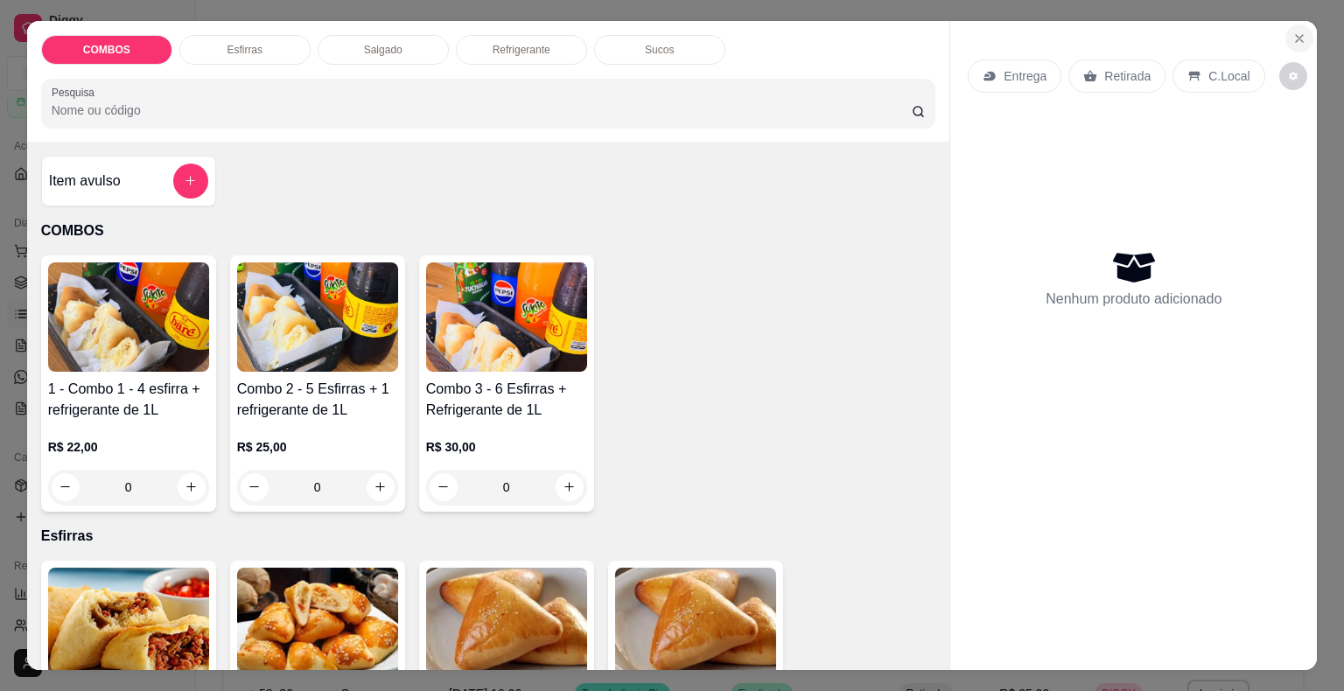
click at [1299, 31] on icon "Close" at bounding box center [1299, 38] width 14 height 14
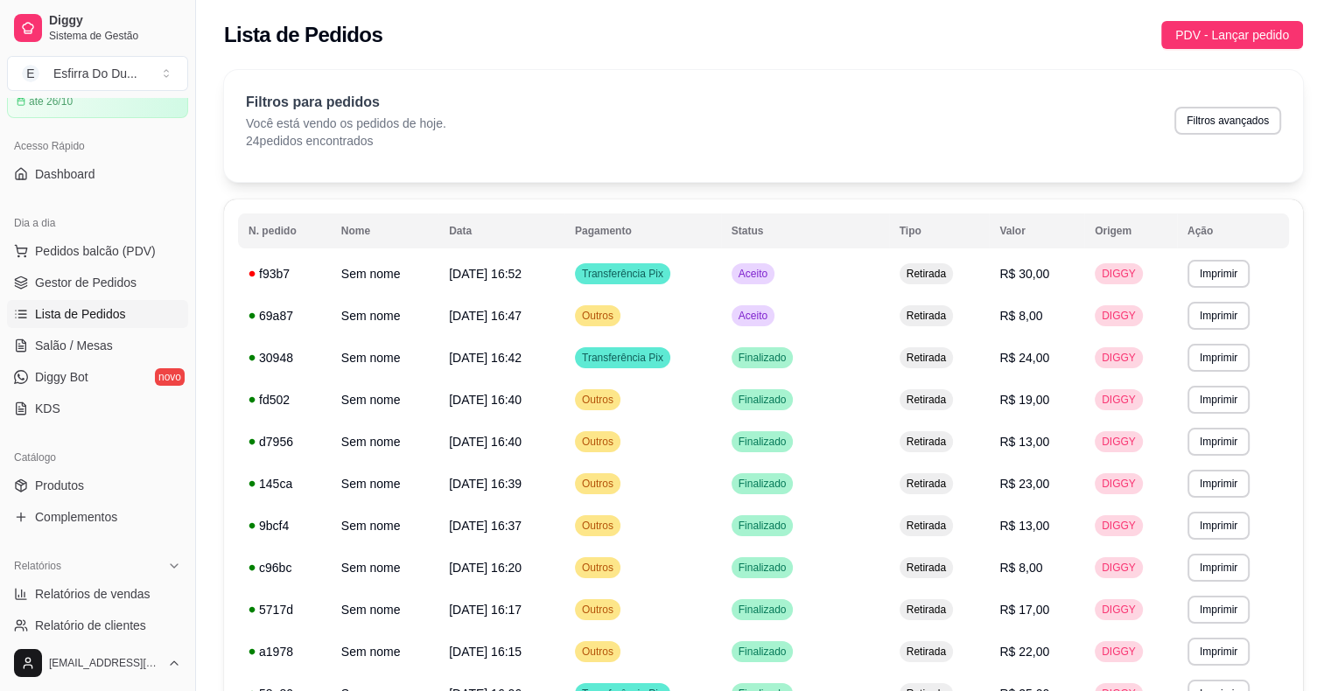
click at [98, 306] on span "Lista de Pedidos" at bounding box center [80, 313] width 91 height 17
